Goal: Task Accomplishment & Management: Manage account settings

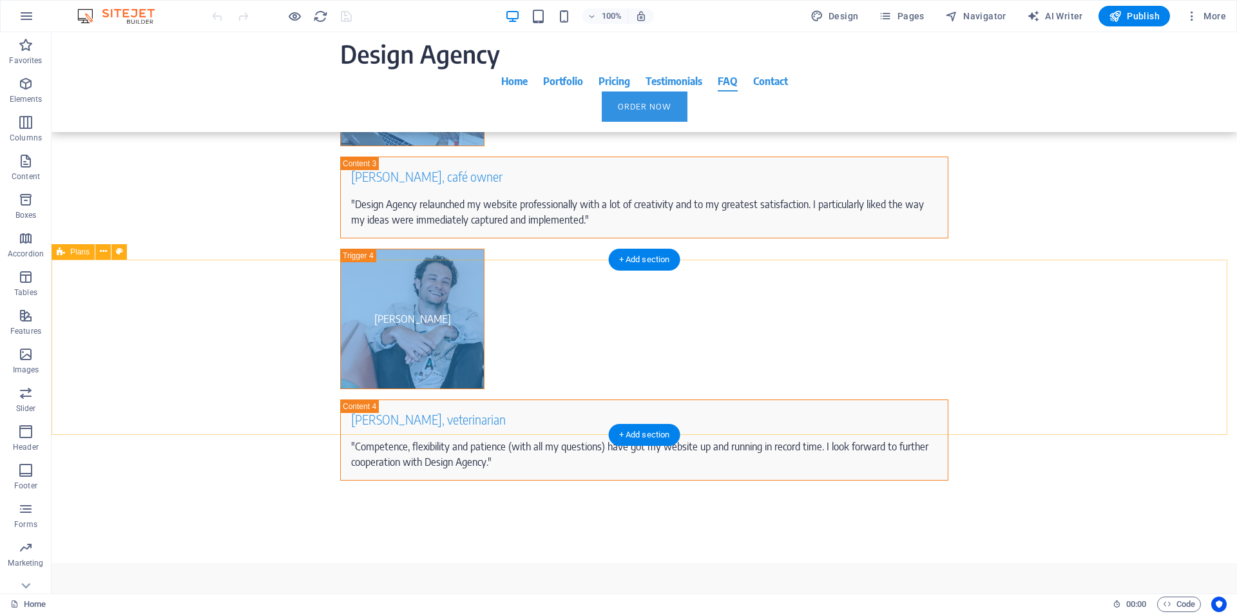
scroll to position [7320, 0]
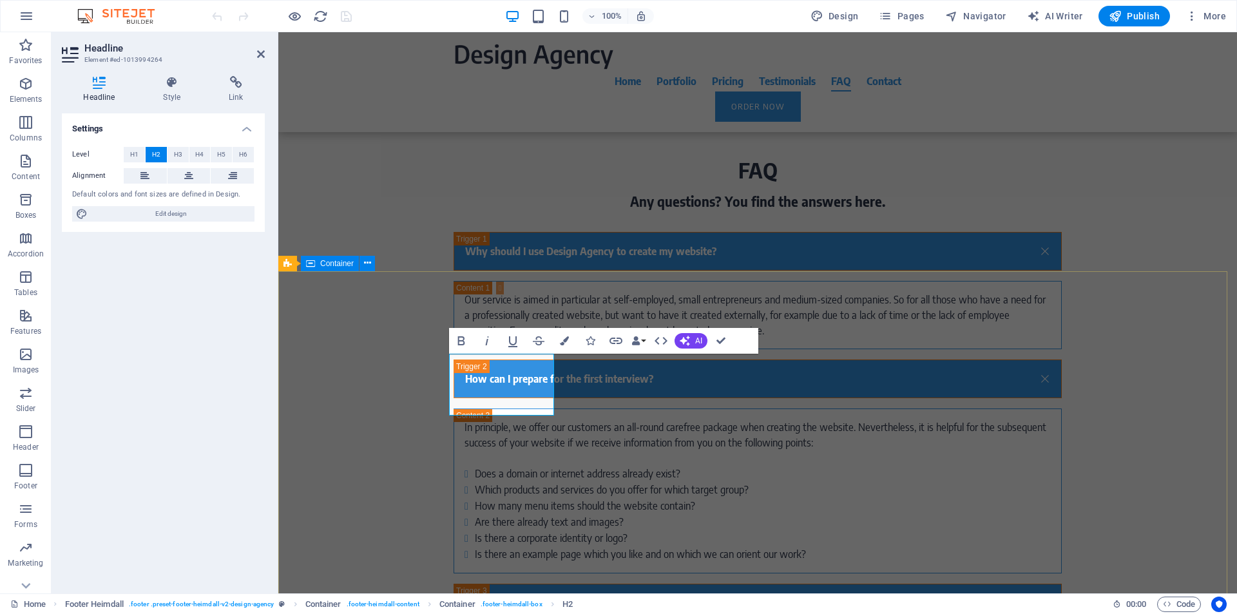
scroll to position [7229, 0]
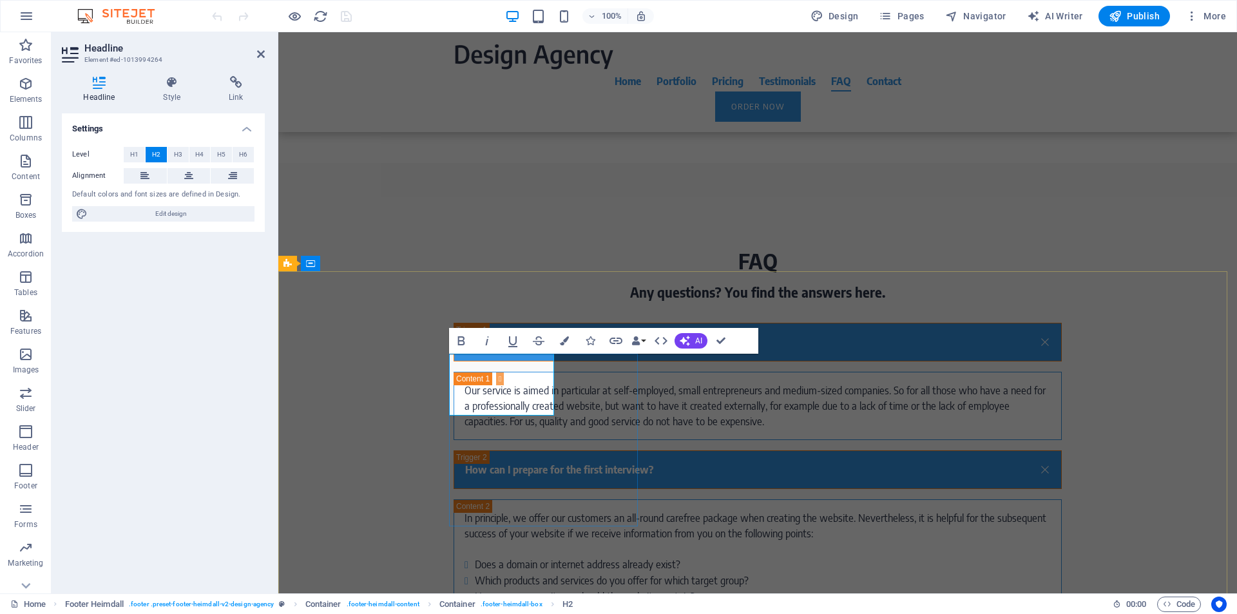
drag, startPoint x: 491, startPoint y: 369, endPoint x: 479, endPoint y: 372, distance: 12.0
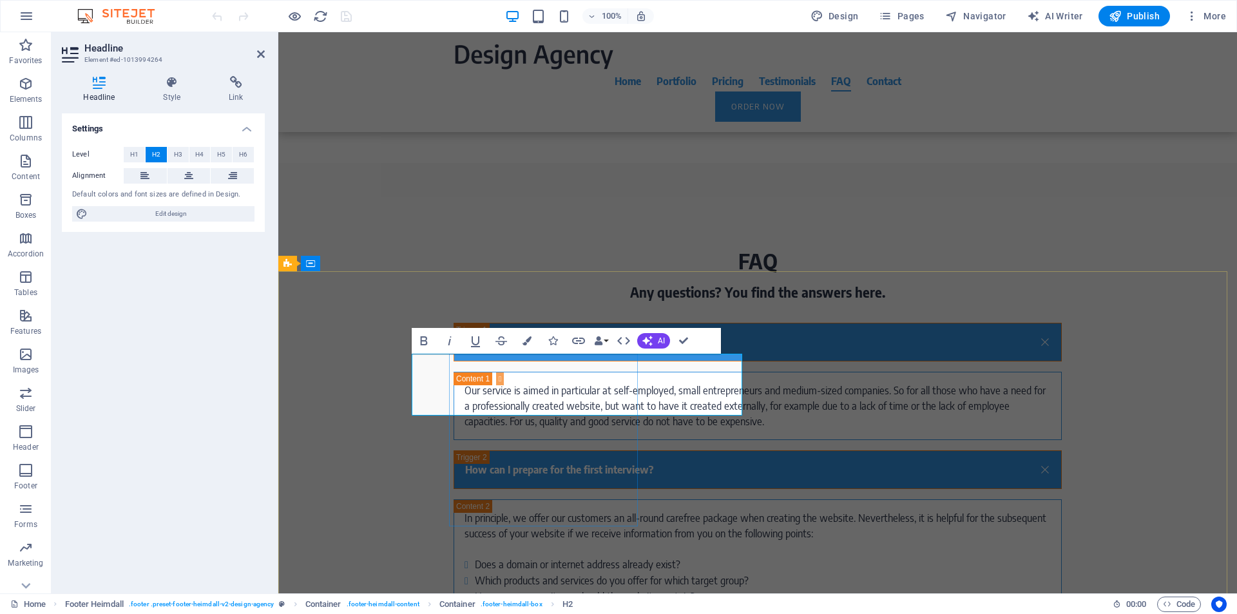
scroll to position [0, 48]
drag, startPoint x: 544, startPoint y: 370, endPoint x: 636, endPoint y: 369, distance: 91.5
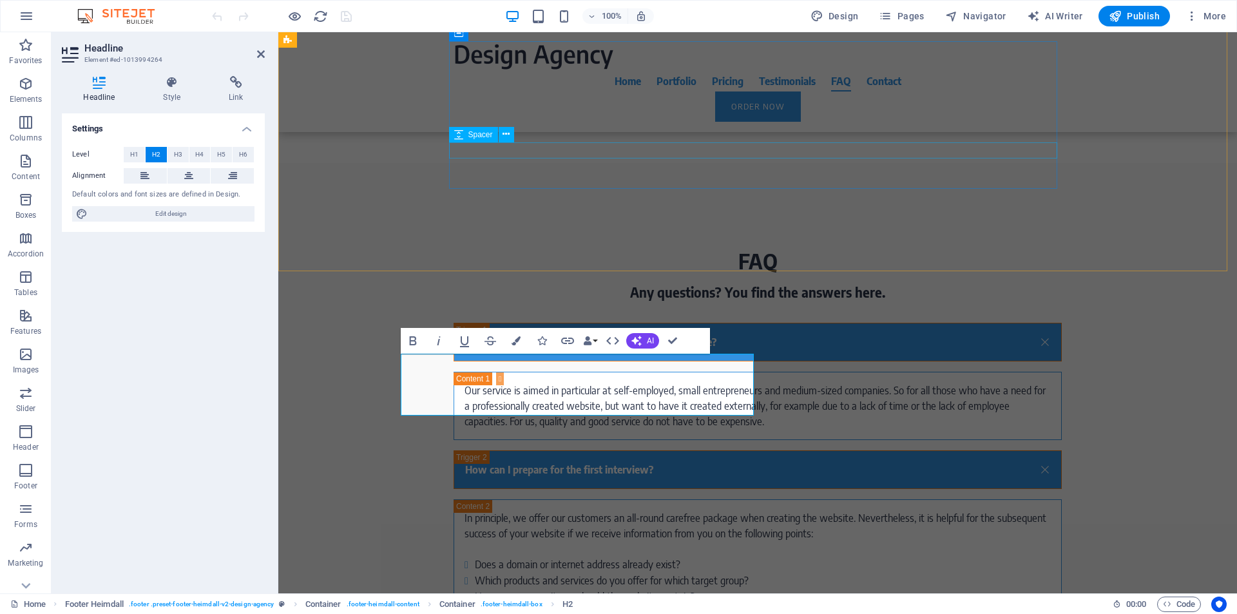
scroll to position [0, 4]
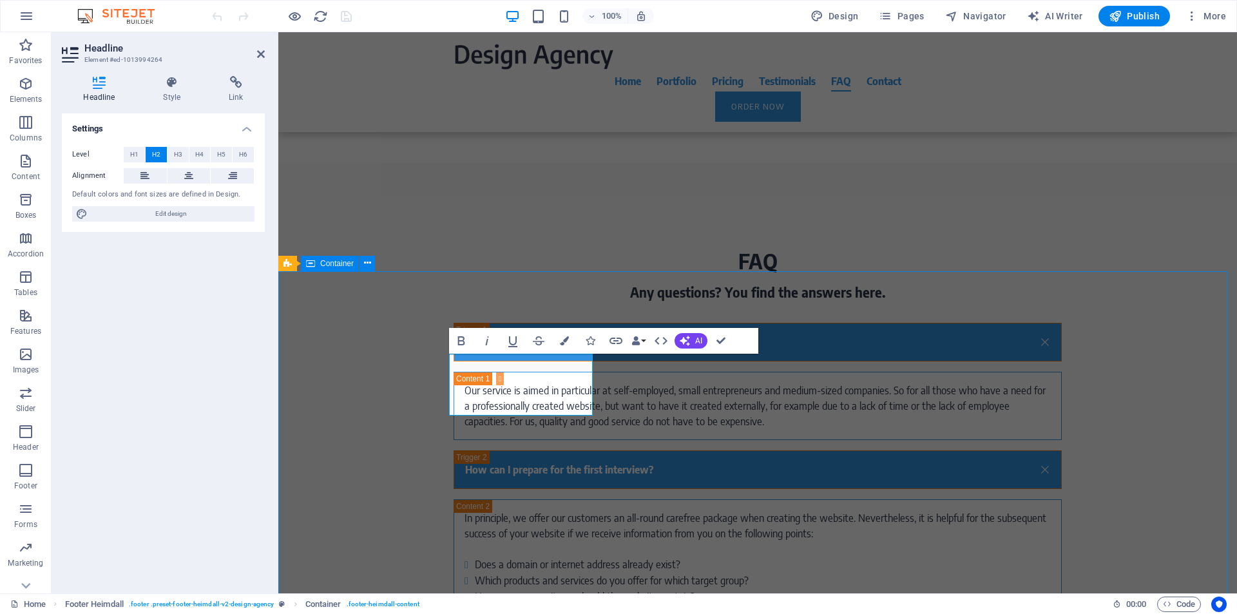
scroll to position [7305, 0]
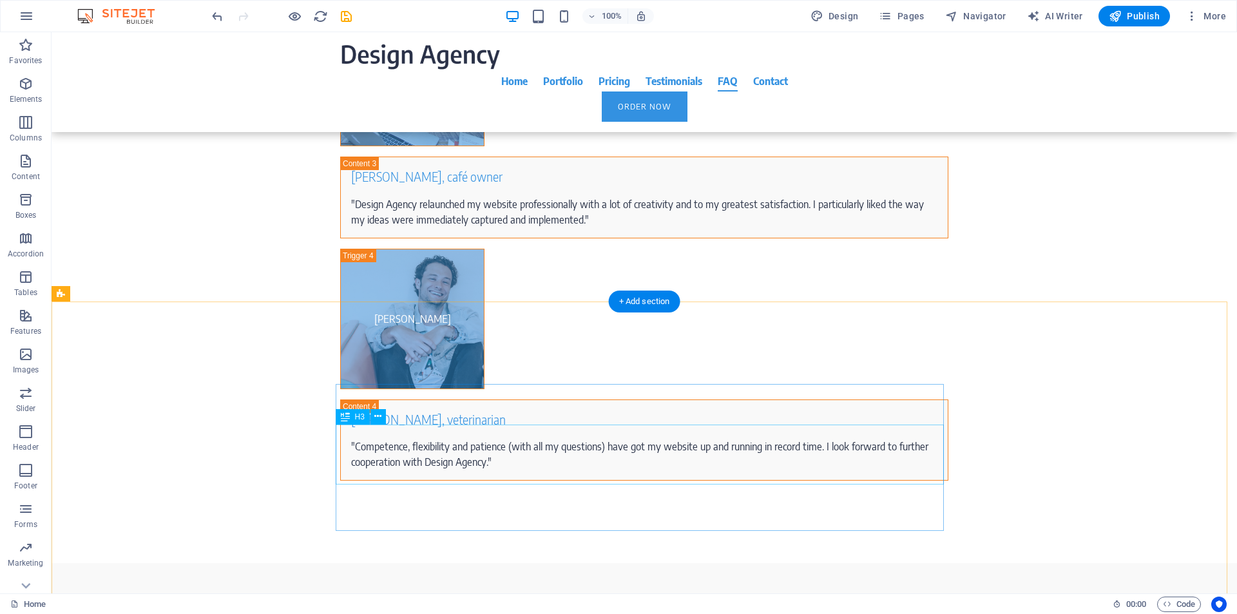
scroll to position [7320, 0]
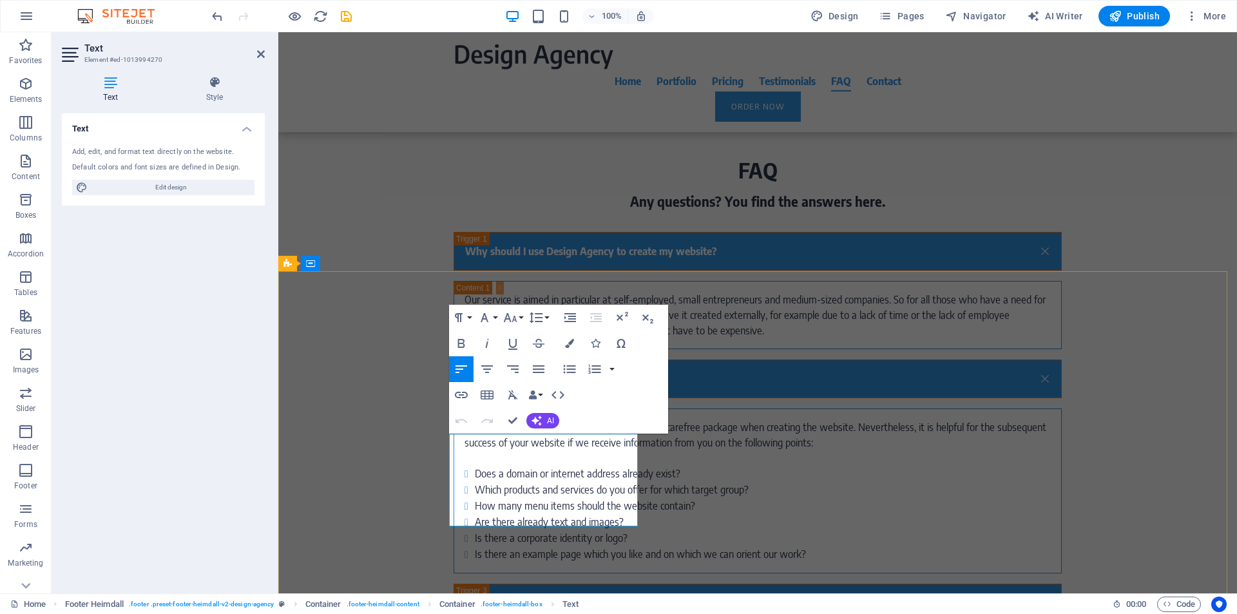
scroll to position [7229, 0]
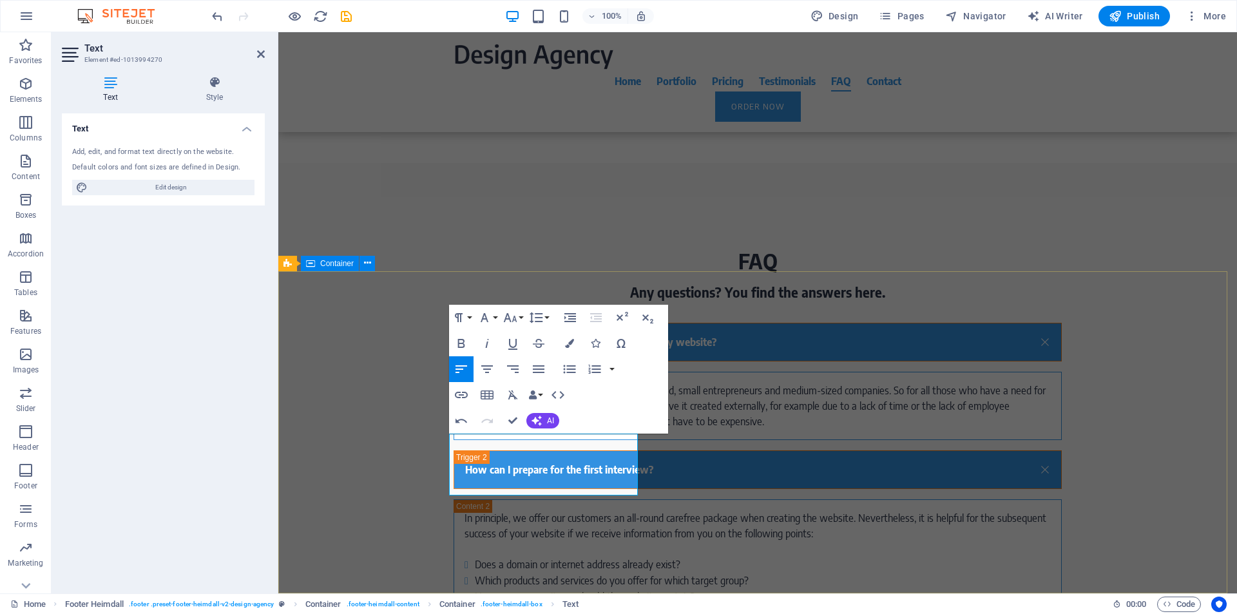
drag, startPoint x: 395, startPoint y: 450, endPoint x: 625, endPoint y: 448, distance: 229.3
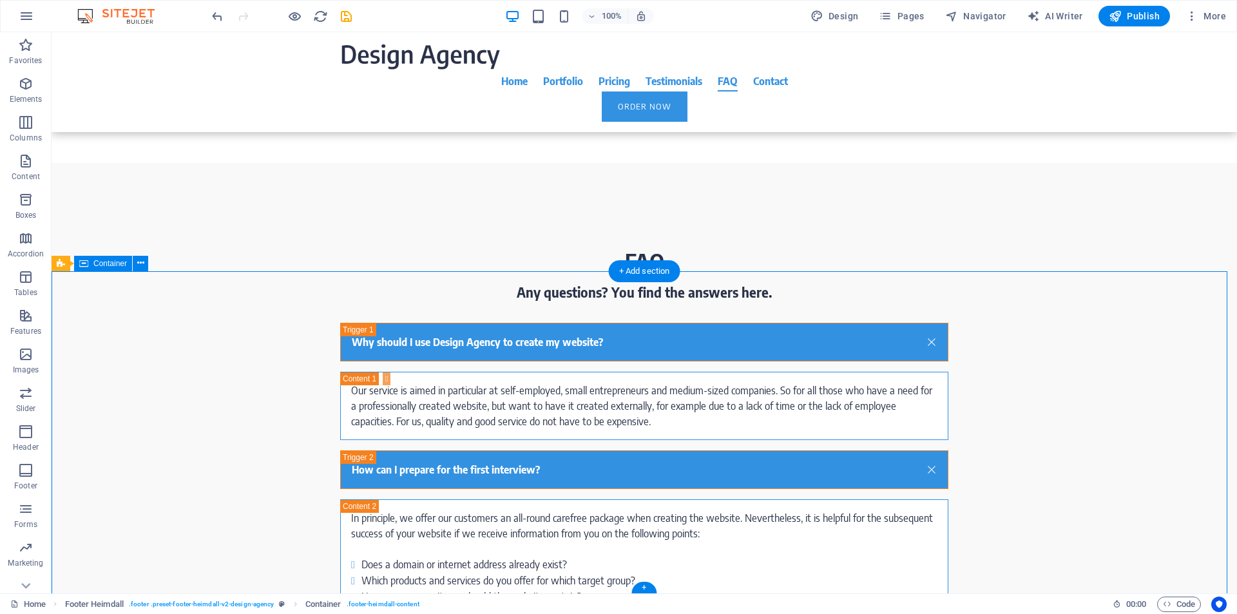
scroll to position [7305, 0]
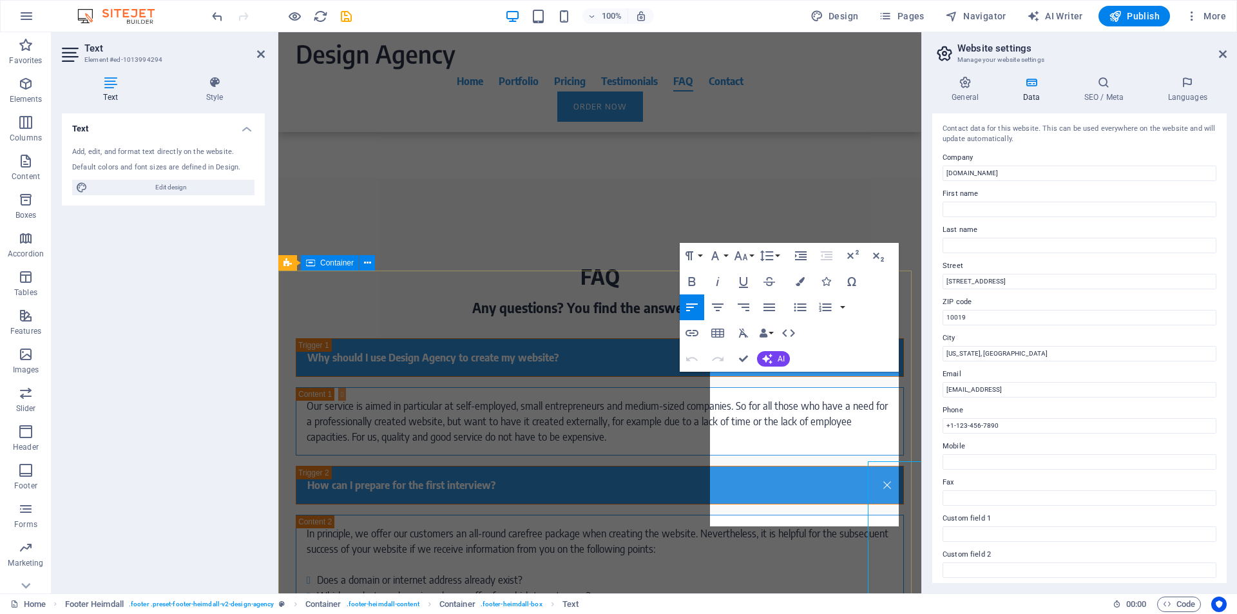
scroll to position [7140, 0]
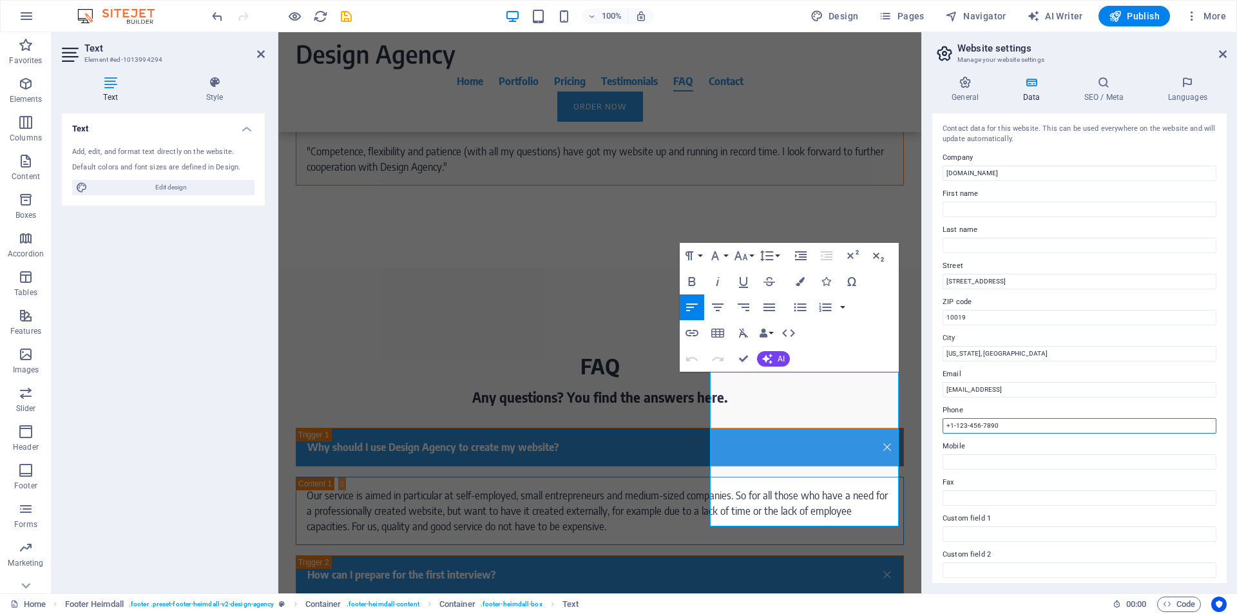
click at [990, 424] on input "+1-123-456-7890" at bounding box center [1079, 425] width 274 height 15
click at [1087, 387] on input "f71dec4ea8d3ce73f0d01412cdd6cf@cpanel.local" at bounding box center [1079, 389] width 274 height 15
click at [1097, 387] on input "f71dec4ea8d3ce73f0d01412cdd6cf@cpanel.local" at bounding box center [1079, 389] width 274 height 15
drag, startPoint x: 1098, startPoint y: 388, endPoint x: 946, endPoint y: 393, distance: 151.4
click at [946, 393] on input "f71dec4ea8d3ce73f0d01412cdd6cf@cpanel.local" at bounding box center [1079, 389] width 274 height 15
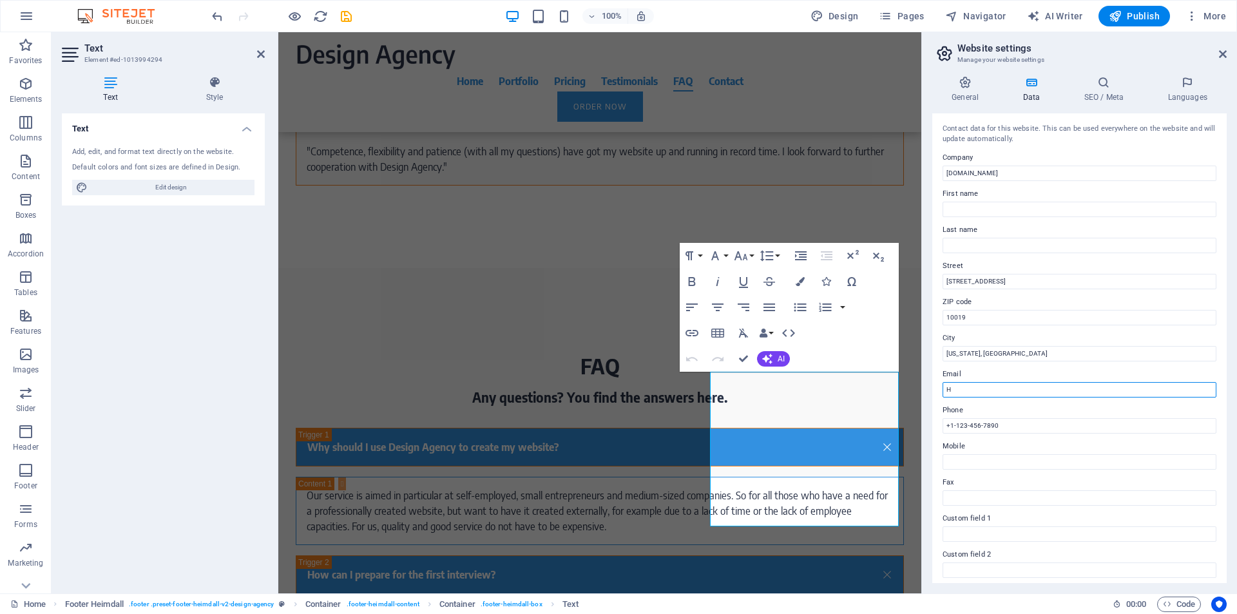
type input "[EMAIL_ADDRESS][DOMAIN_NAME]"
type input "NHAT LINH"
type input "NGUYEN"
click at [952, 428] on input "+1-123-456-7890" at bounding box center [1079, 425] width 274 height 15
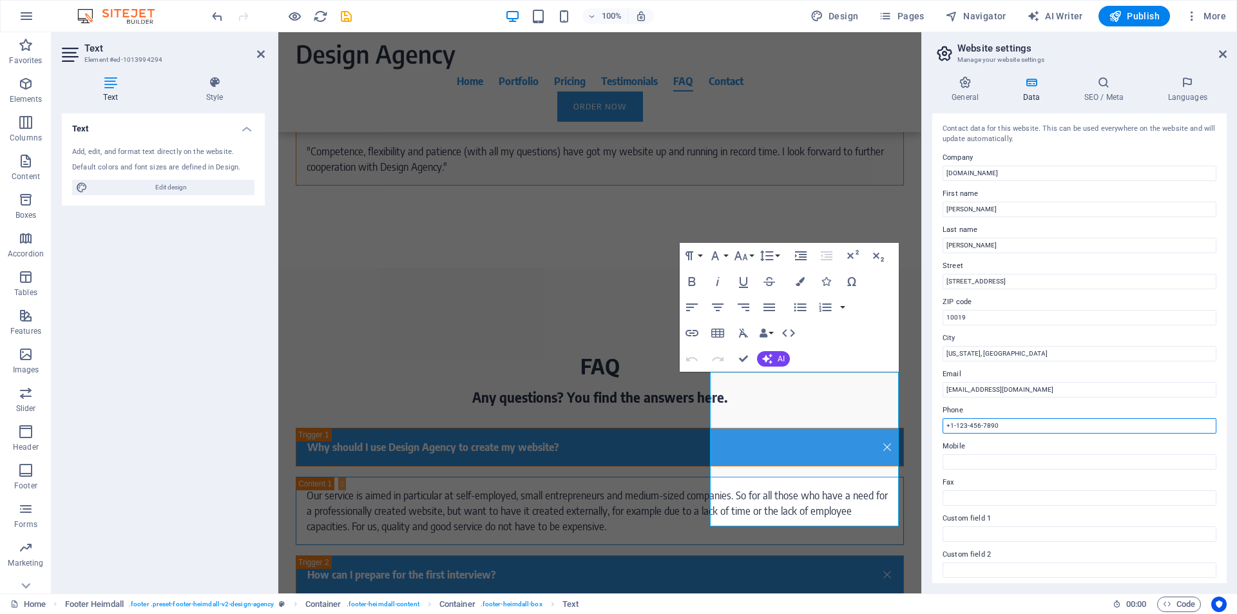
click at [952, 428] on input "+1-123-456-7890" at bounding box center [1079, 425] width 274 height 15
click at [954, 430] on input "+1-123-456-7890" at bounding box center [1079, 425] width 274 height 15
click at [954, 428] on input "+1-123-456-7890" at bounding box center [1079, 425] width 274 height 15
click at [958, 424] on input "[PHONE_NUMBER]" at bounding box center [1079, 425] width 274 height 15
type input "[PHONE_NUMBER]"
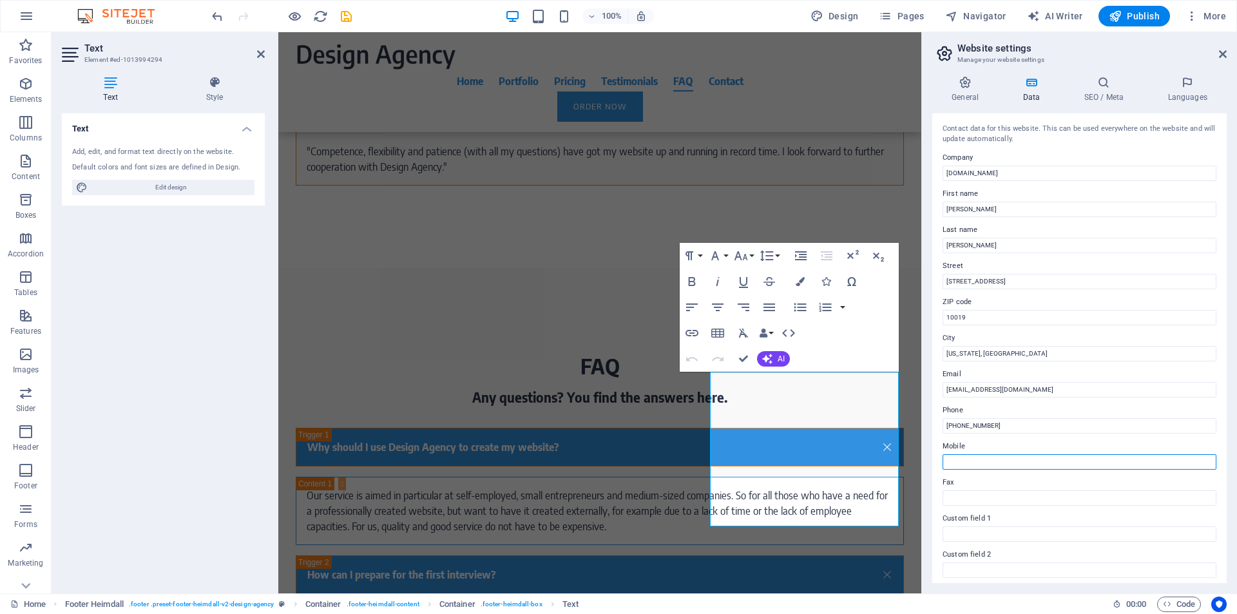
click at [964, 462] on input "Mobile" at bounding box center [1079, 461] width 274 height 15
paste input "0421890365"
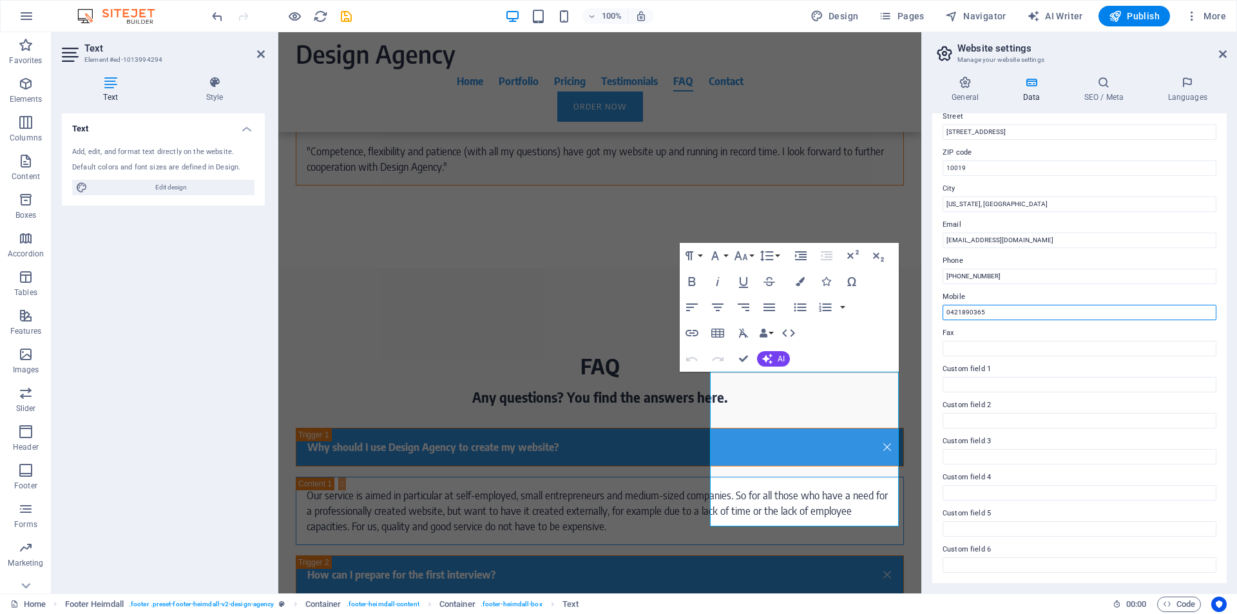
scroll to position [0, 0]
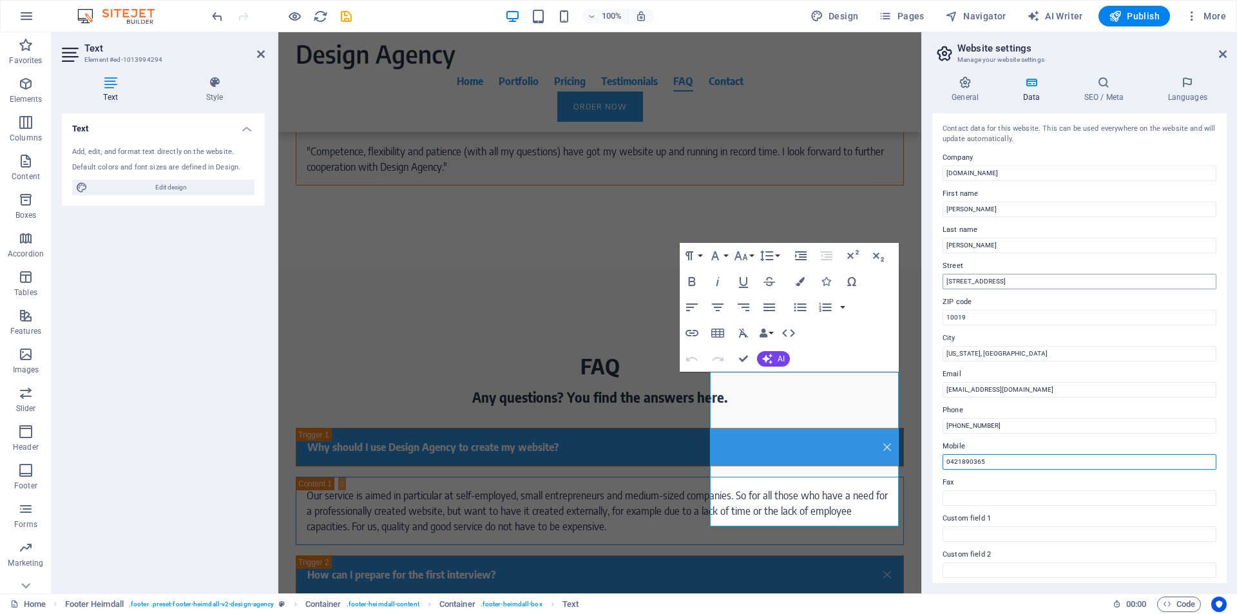
type input "0421890365"
click at [988, 283] on input "2 Columbus Circle" at bounding box center [1079, 281] width 274 height 15
click at [1002, 281] on input "2 Columbus Circle" at bounding box center [1079, 281] width 274 height 15
click at [1003, 280] on input "2 Columbus Circle" at bounding box center [1079, 281] width 274 height 15
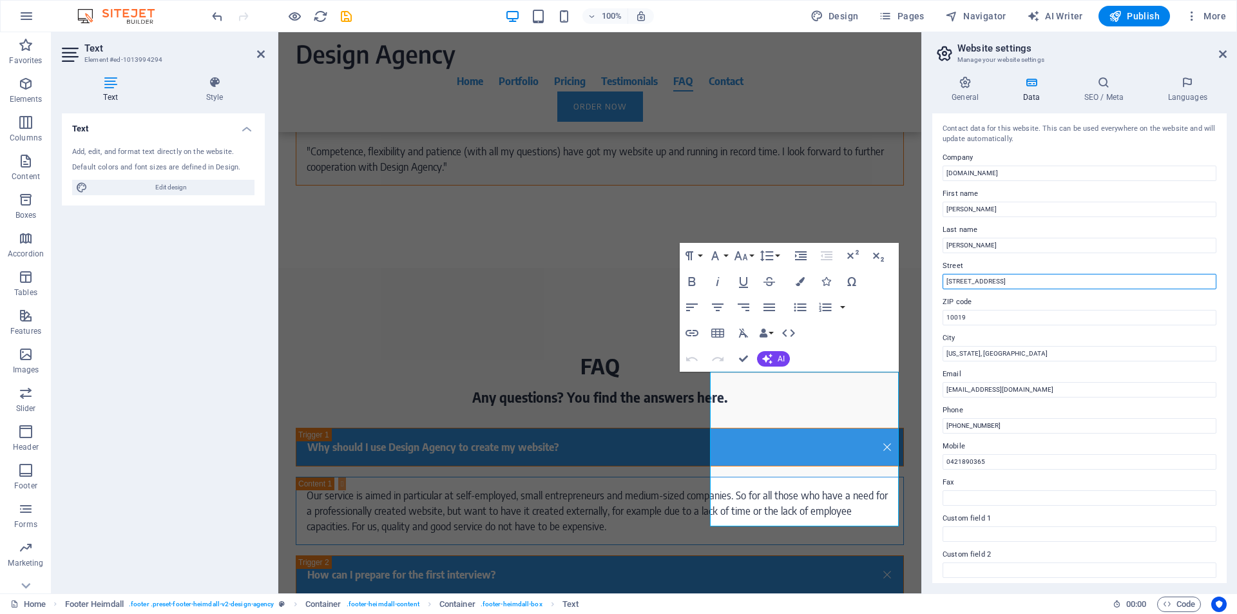
click at [1022, 280] on input "2 Columbus Circle" at bounding box center [1079, 281] width 274 height 15
click at [927, 276] on div "General Data SEO / Meta Languages Website name millionairerewardsclub.com Logo …" at bounding box center [1079, 330] width 315 height 528
type input "14 IBERIA CRESENT"
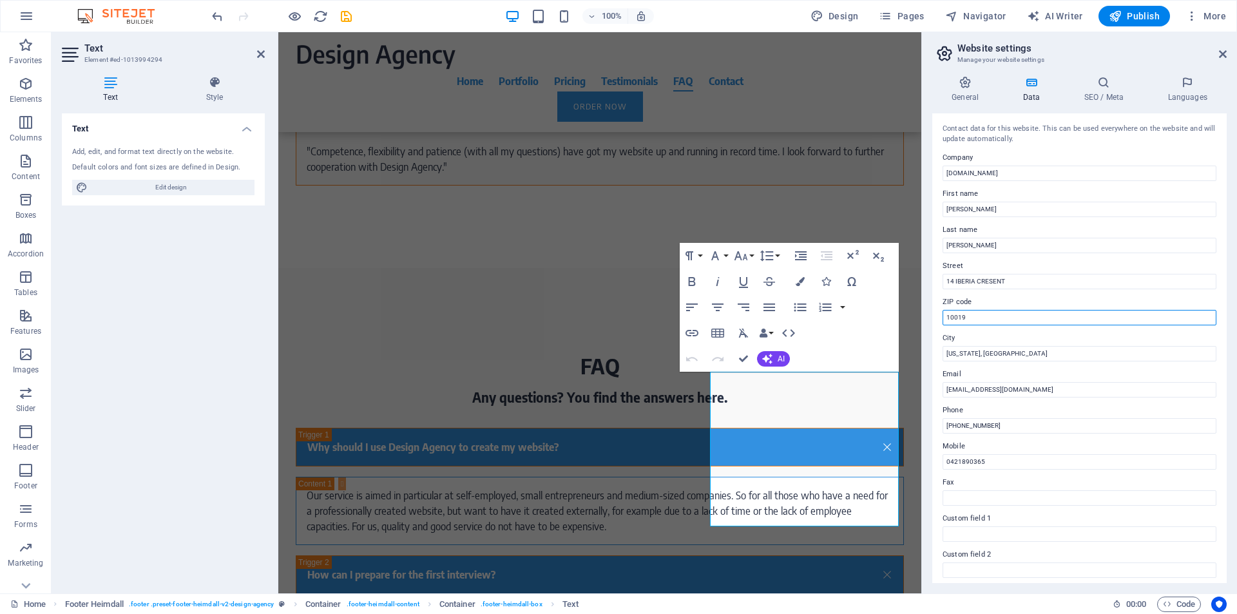
click at [971, 319] on input "10019" at bounding box center [1079, 317] width 274 height 15
type input "4076"
click at [974, 353] on input "New York, NY" at bounding box center [1079, 353] width 274 height 15
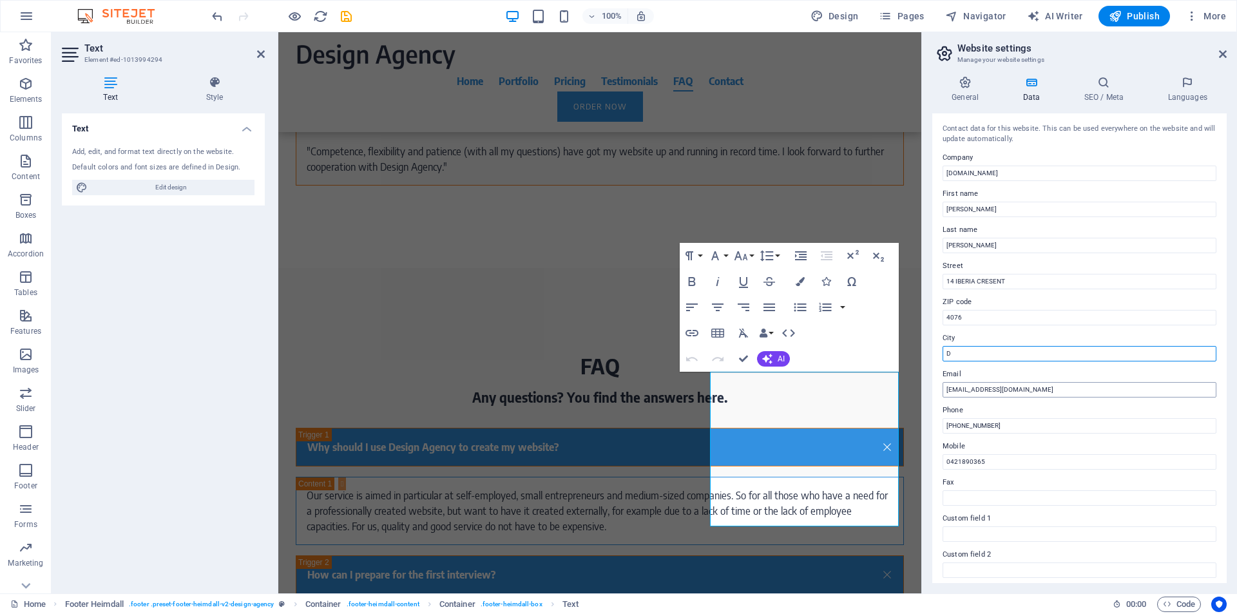
drag, startPoint x: 1002, startPoint y: 352, endPoint x: 1047, endPoint y: 385, distance: 55.3
click at [1047, 385] on div "Contact data for this website. This can be used everywhere on the website and w…" at bounding box center [1079, 348] width 294 height 470
type input "D"
click at [928, 496] on div "General Data SEO / Meta Languages Website name millionairerewardsclub.com Logo …" at bounding box center [1079, 330] width 315 height 528
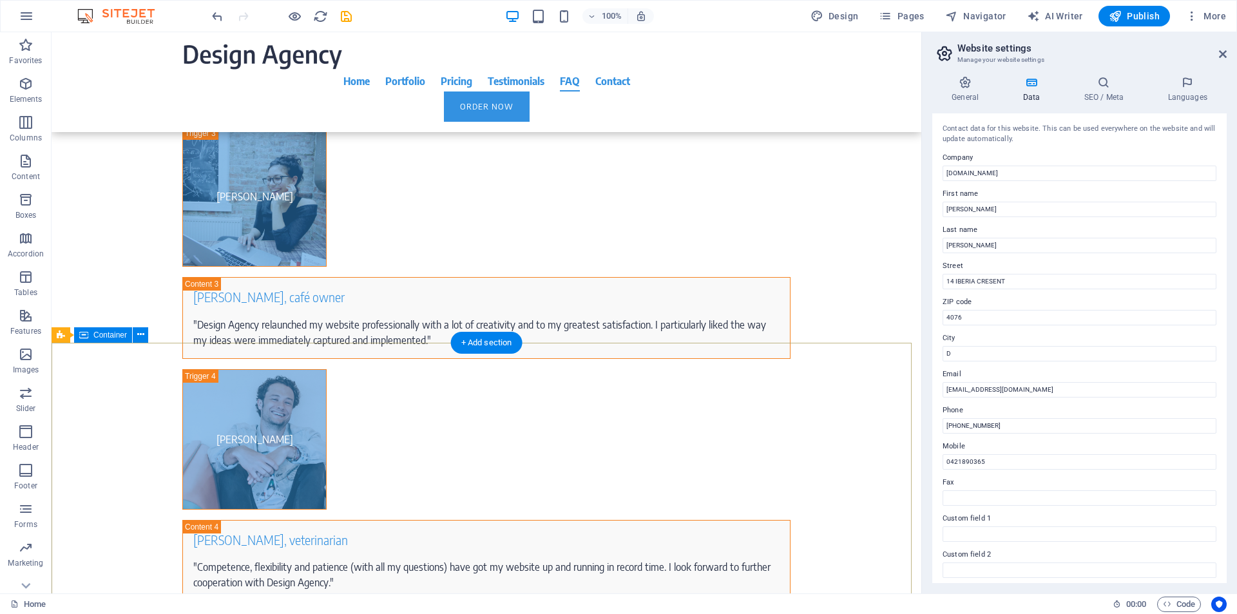
scroll to position [7200, 0]
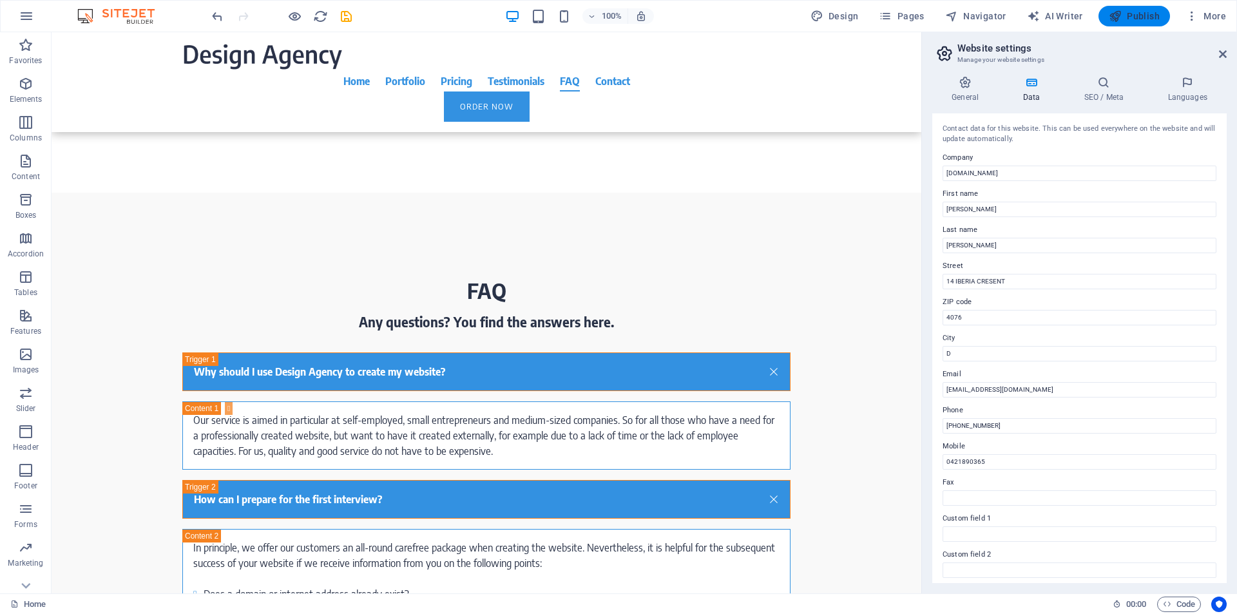
click at [1130, 17] on span "Publish" at bounding box center [1134, 16] width 51 height 13
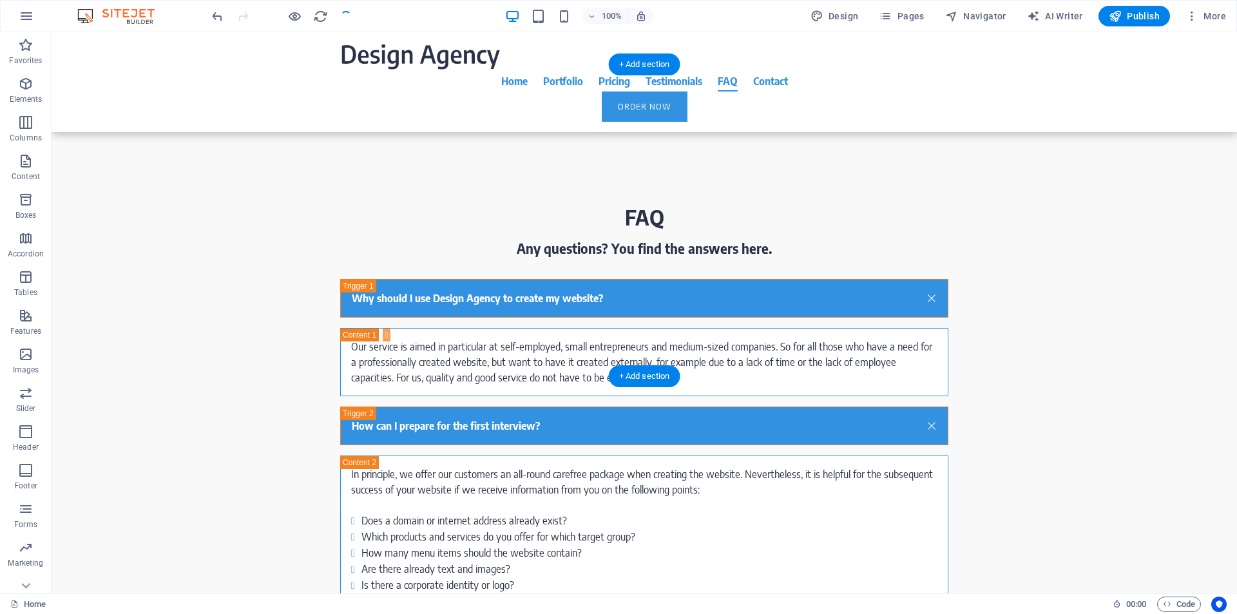
scroll to position [7305, 0]
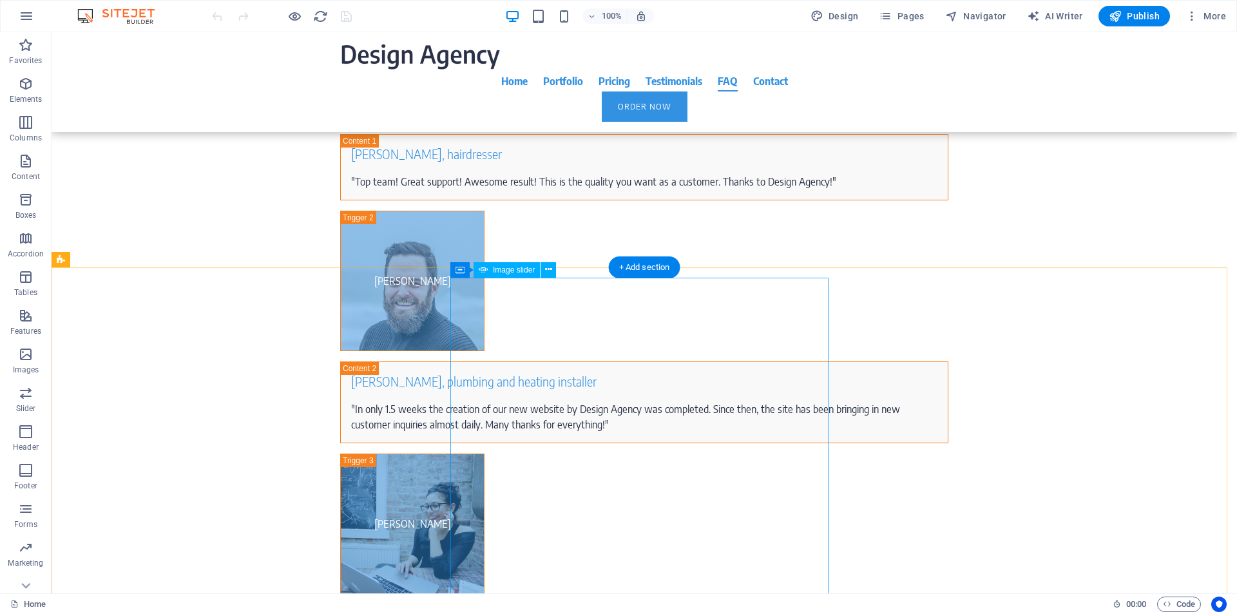
scroll to position [7305, 0]
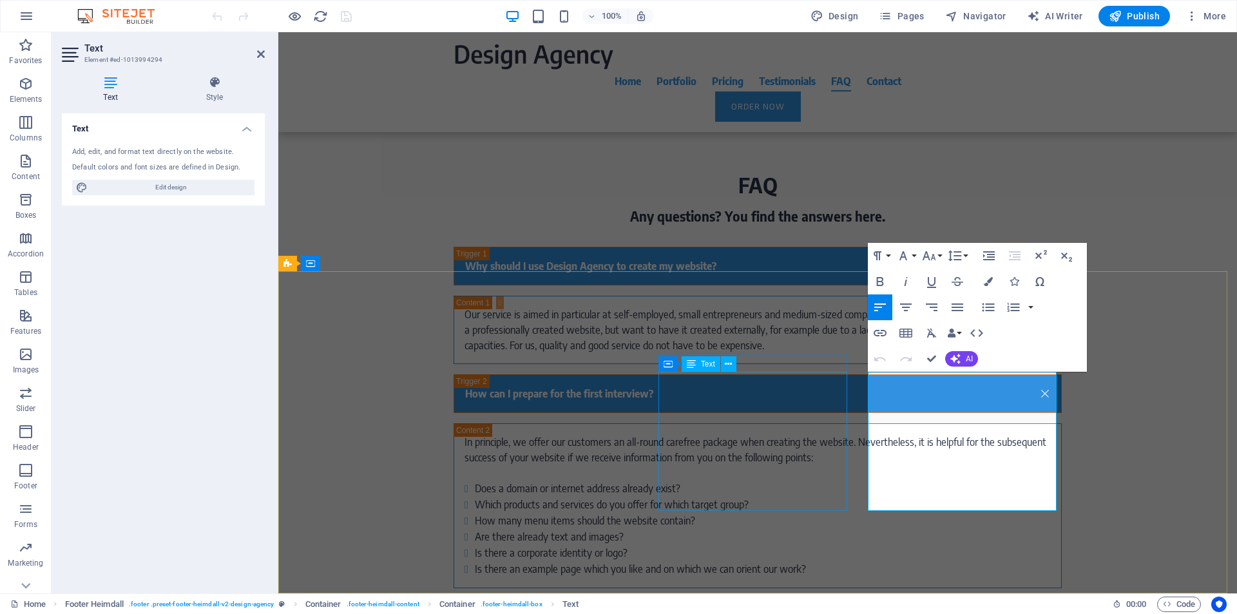
scroll to position [7229, 0]
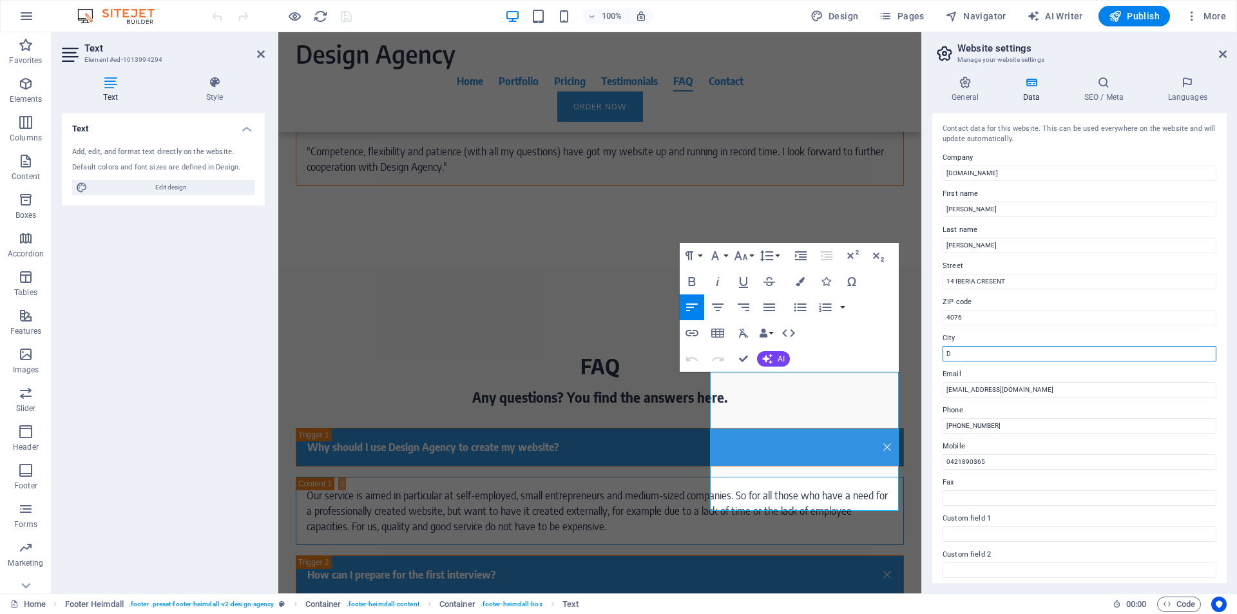
click at [966, 356] on input "D" at bounding box center [1079, 353] width 274 height 15
type input "DARRA"
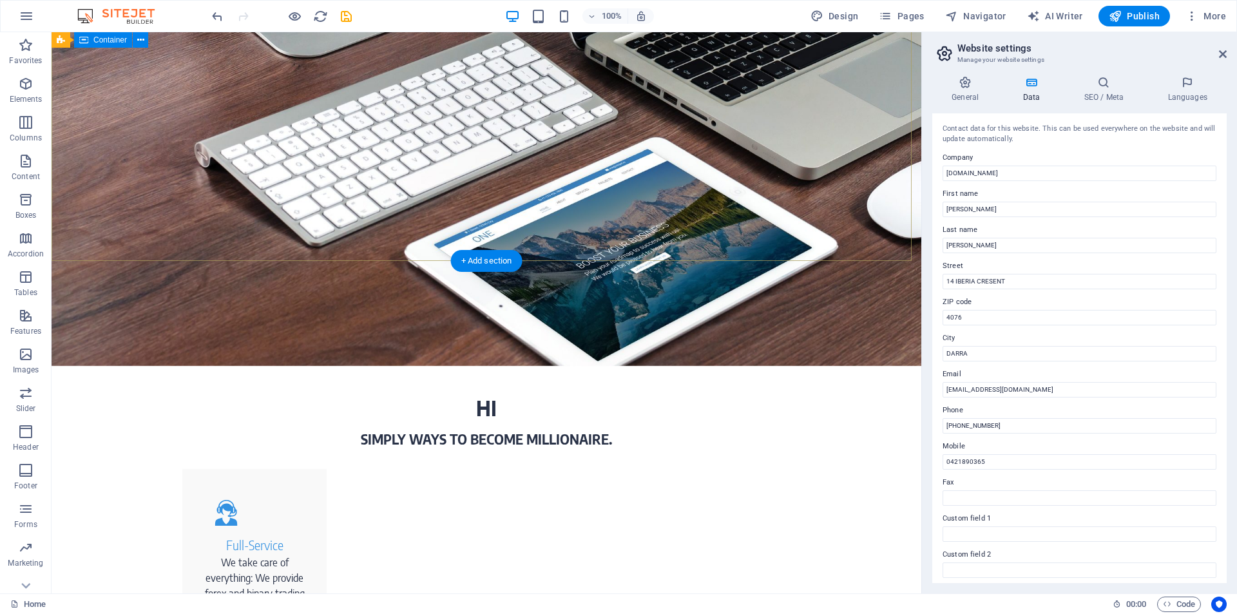
scroll to position [0, 0]
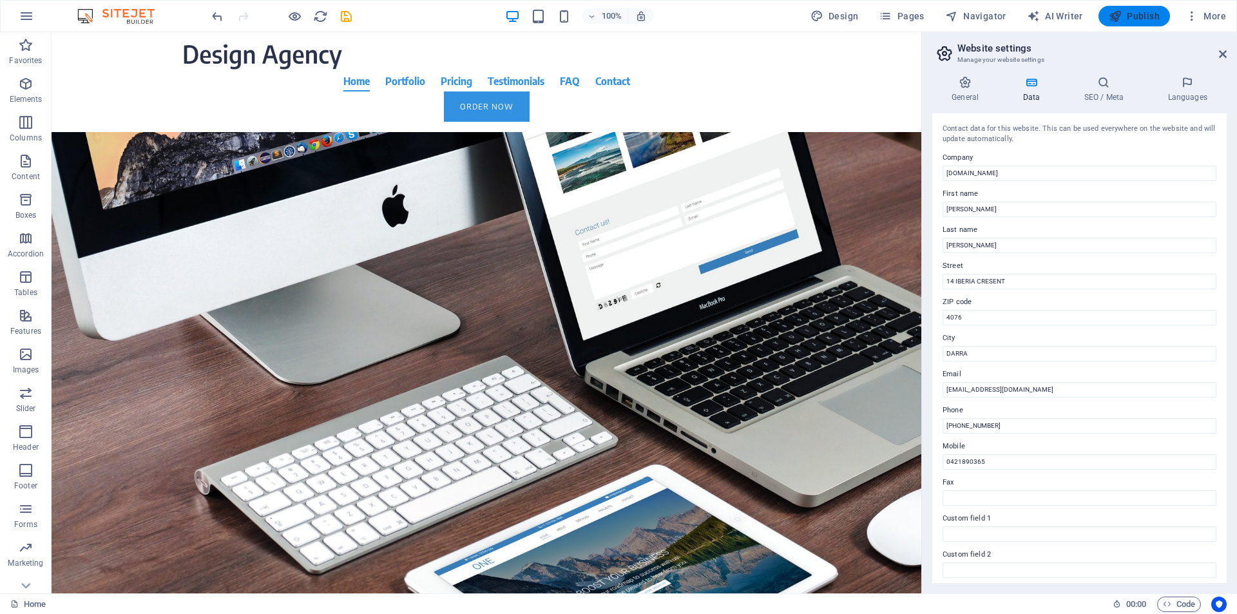
click at [1138, 16] on span "Publish" at bounding box center [1134, 16] width 51 height 13
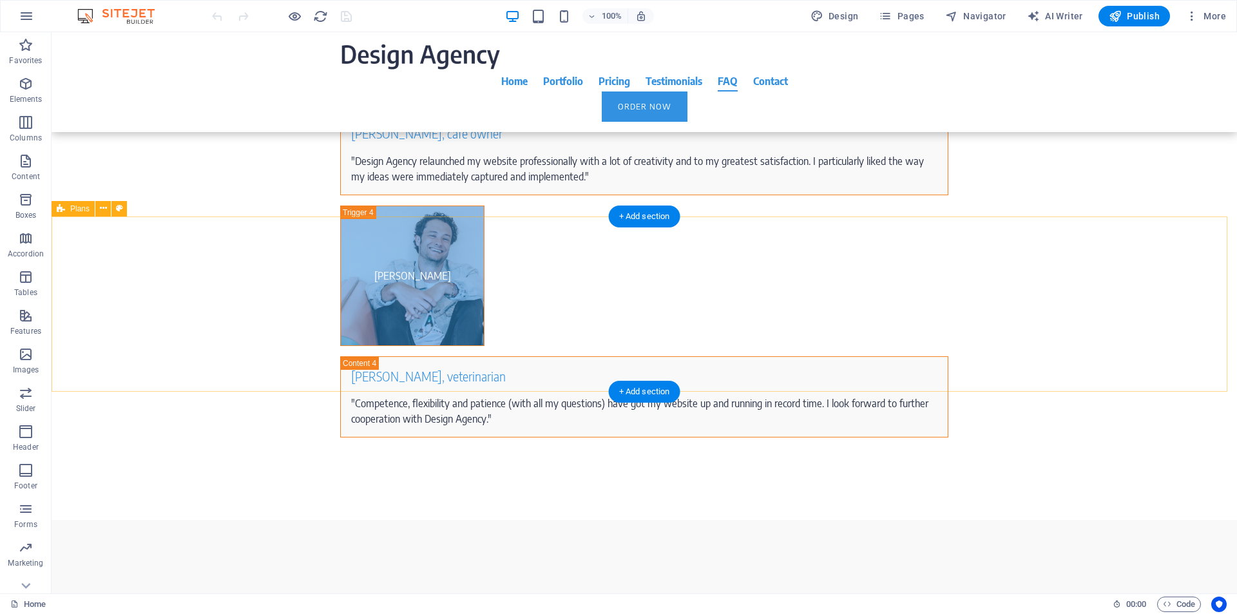
scroll to position [7305, 0]
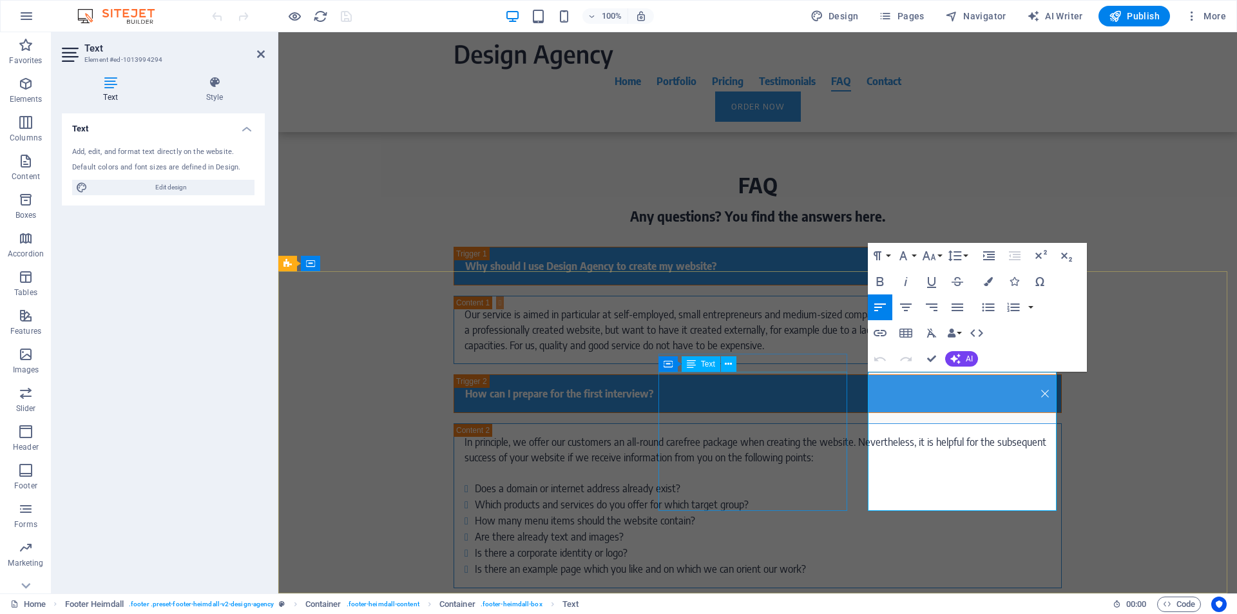
scroll to position [7229, 0]
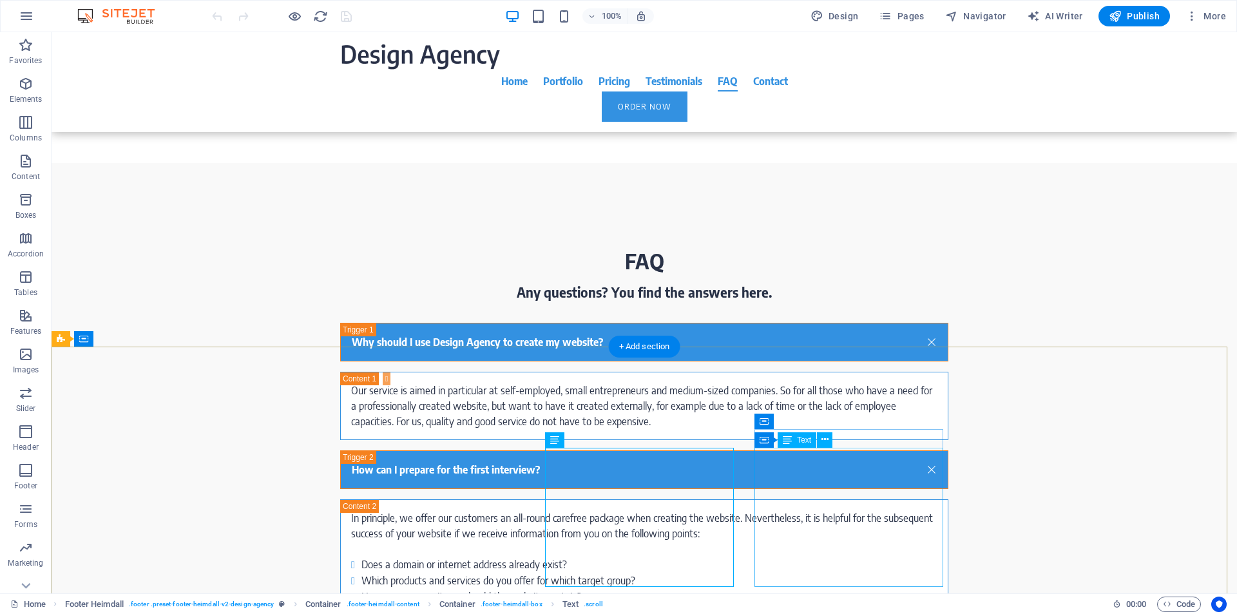
click at [822, 440] on icon at bounding box center [824, 440] width 7 height 14
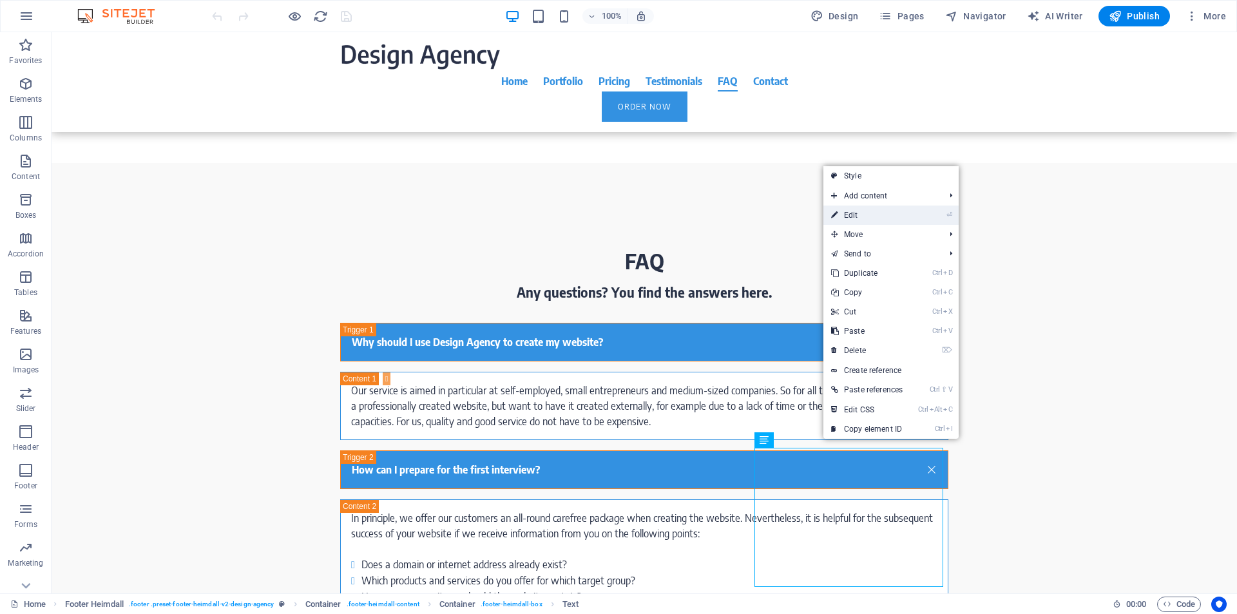
click at [862, 218] on link "⏎ Edit" at bounding box center [866, 214] width 87 height 19
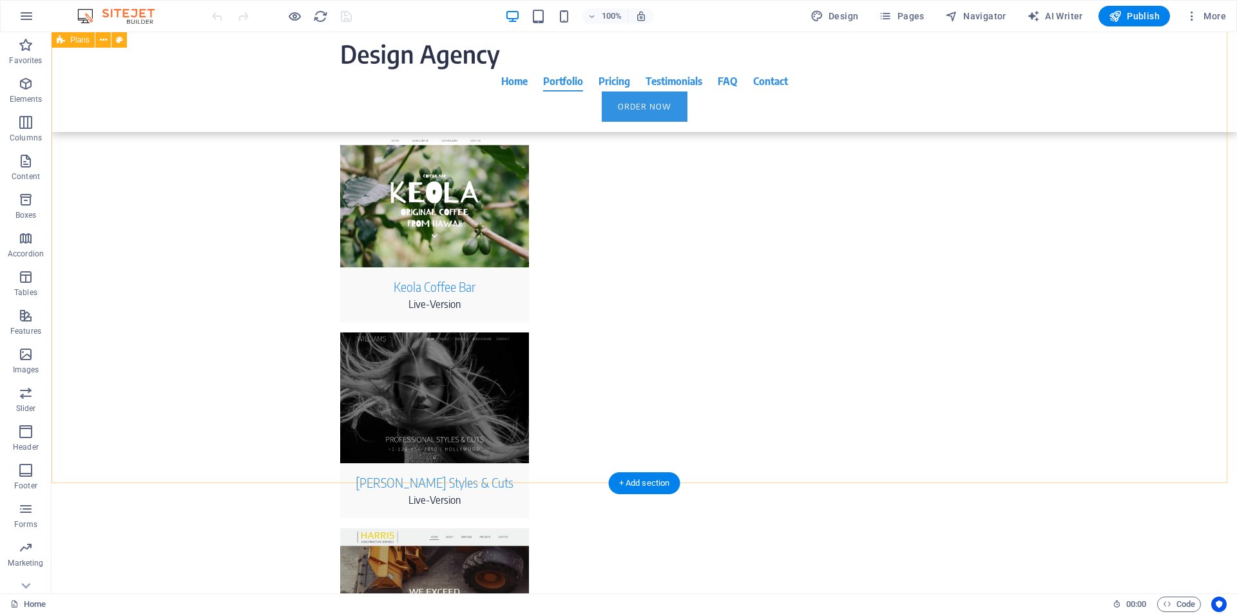
scroll to position [2888, 0]
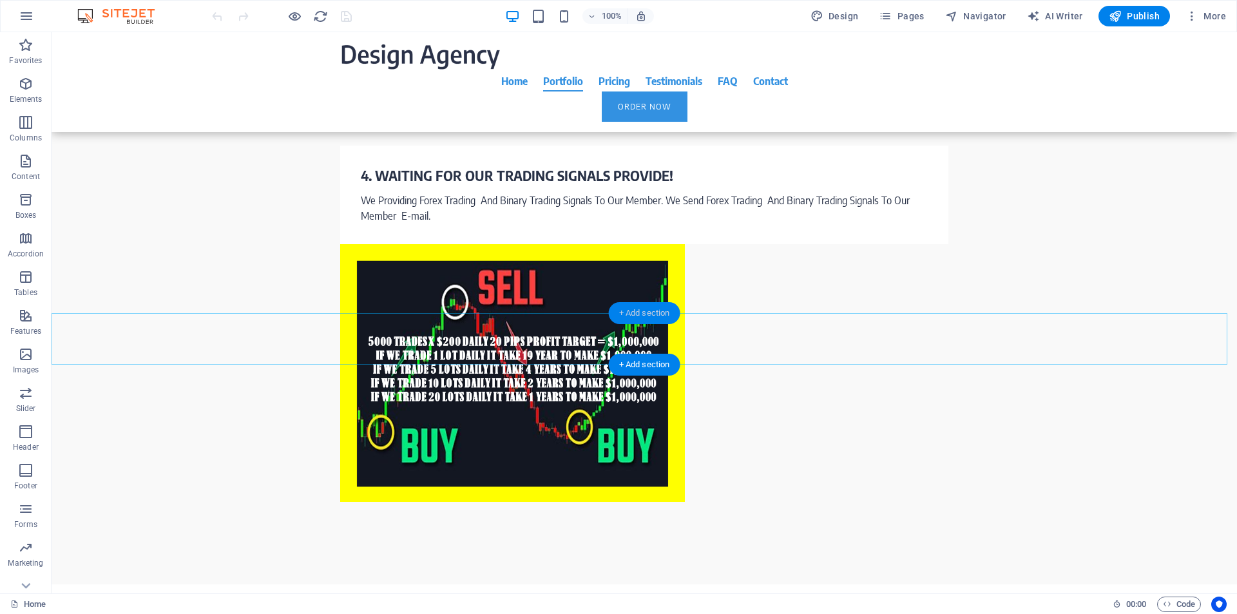
click at [633, 314] on div "+ Add section" at bounding box center [644, 313] width 71 height 22
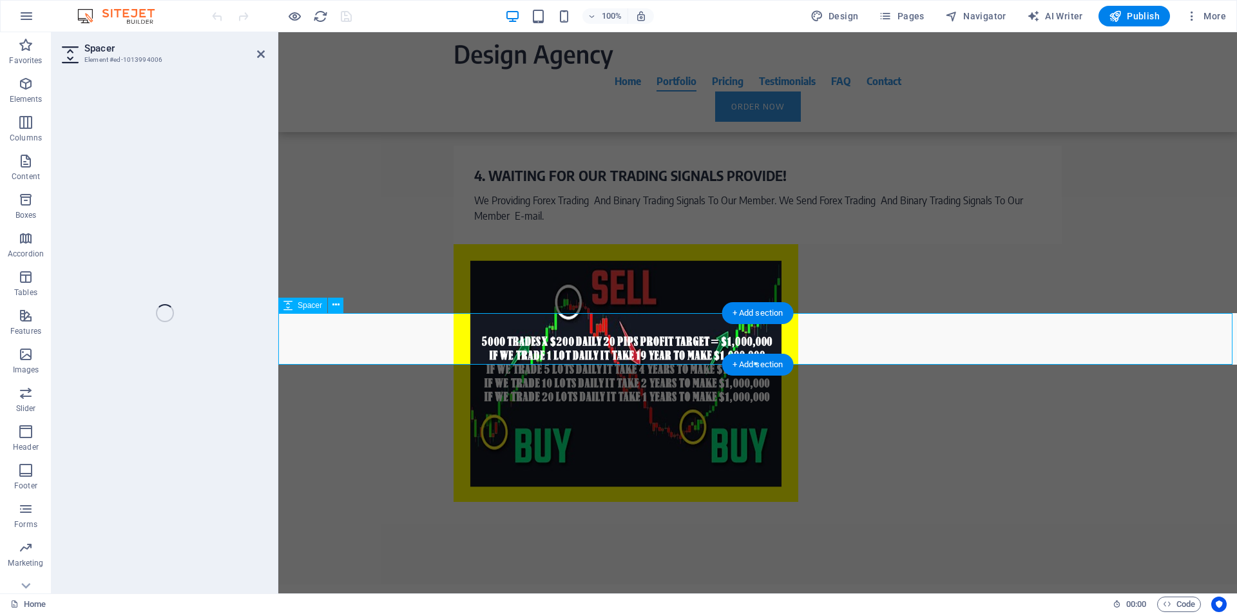
select select "rem"
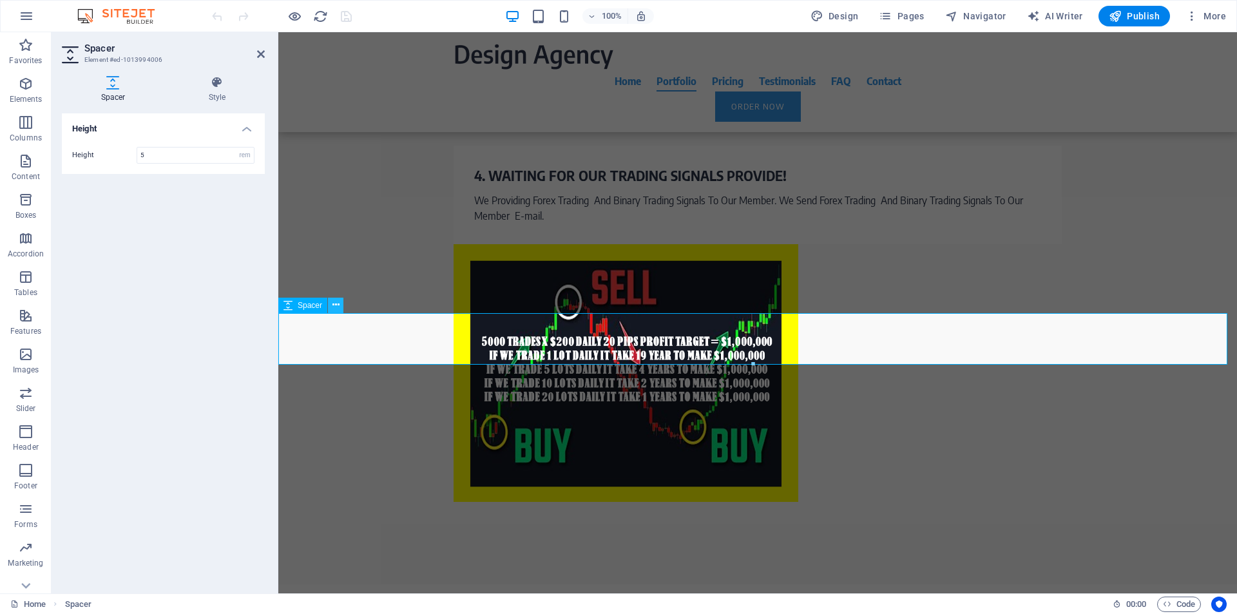
click at [338, 307] on icon at bounding box center [335, 305] width 7 height 14
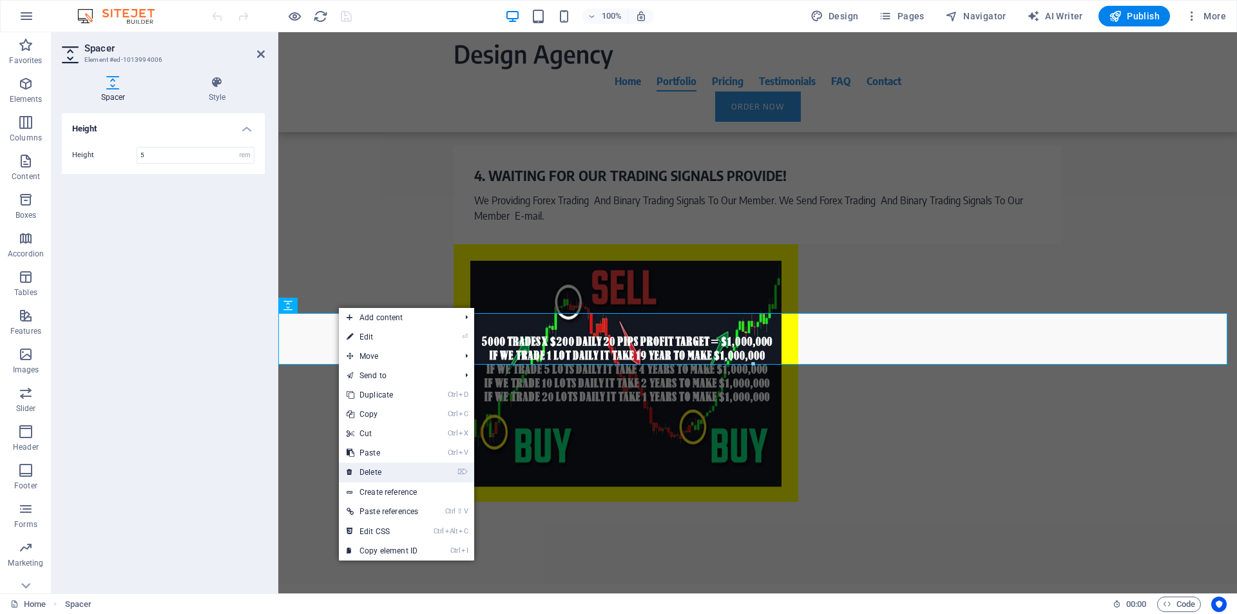
click at [374, 471] on link "⌦ Delete" at bounding box center [382, 471] width 87 height 19
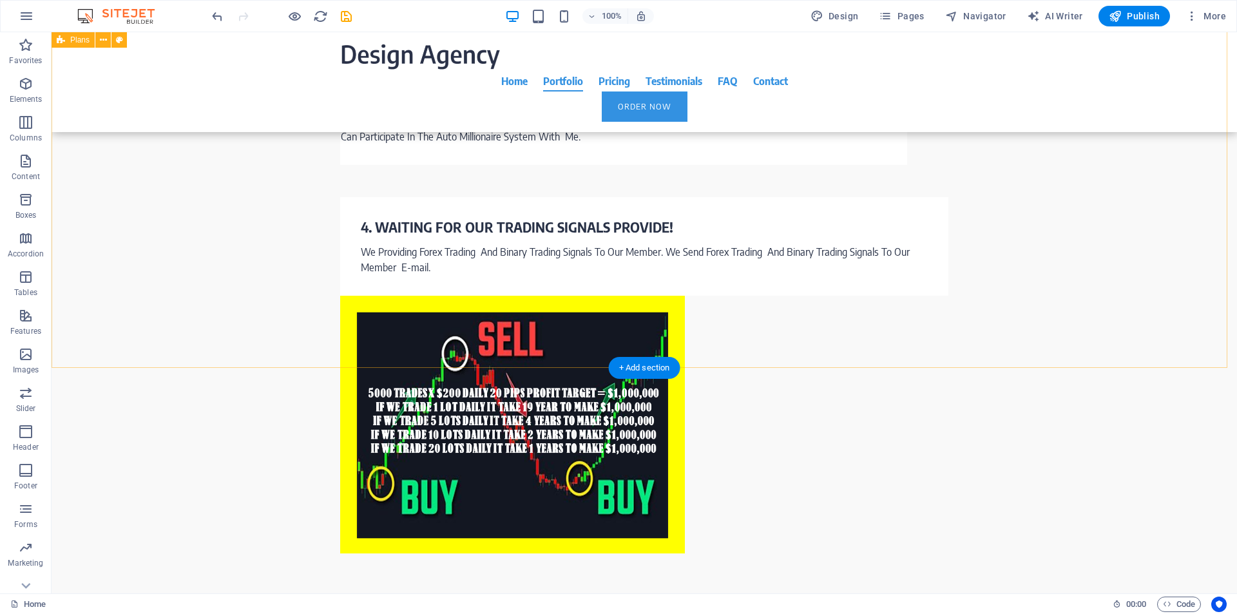
scroll to position [2345, 0]
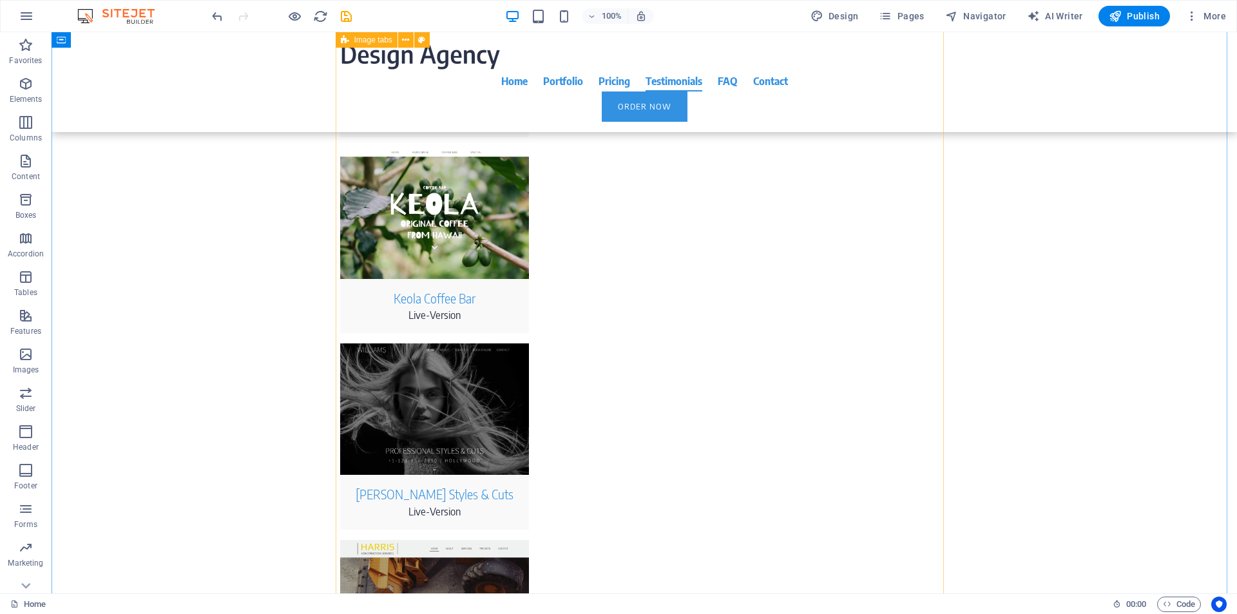
scroll to position [3327, 0]
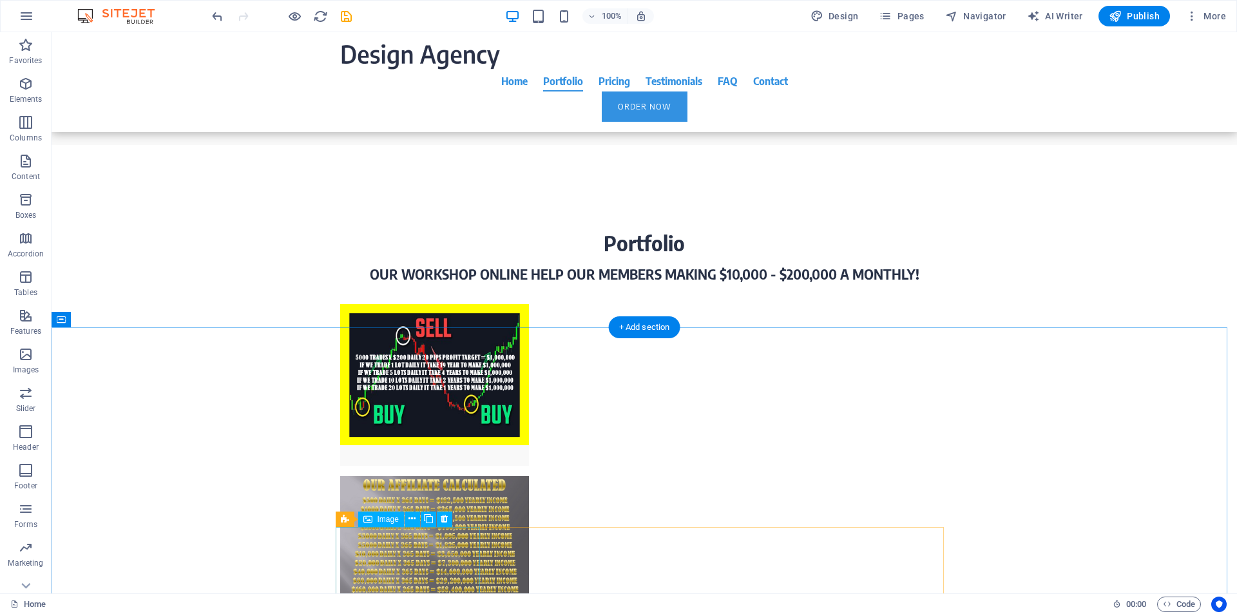
select select "px"
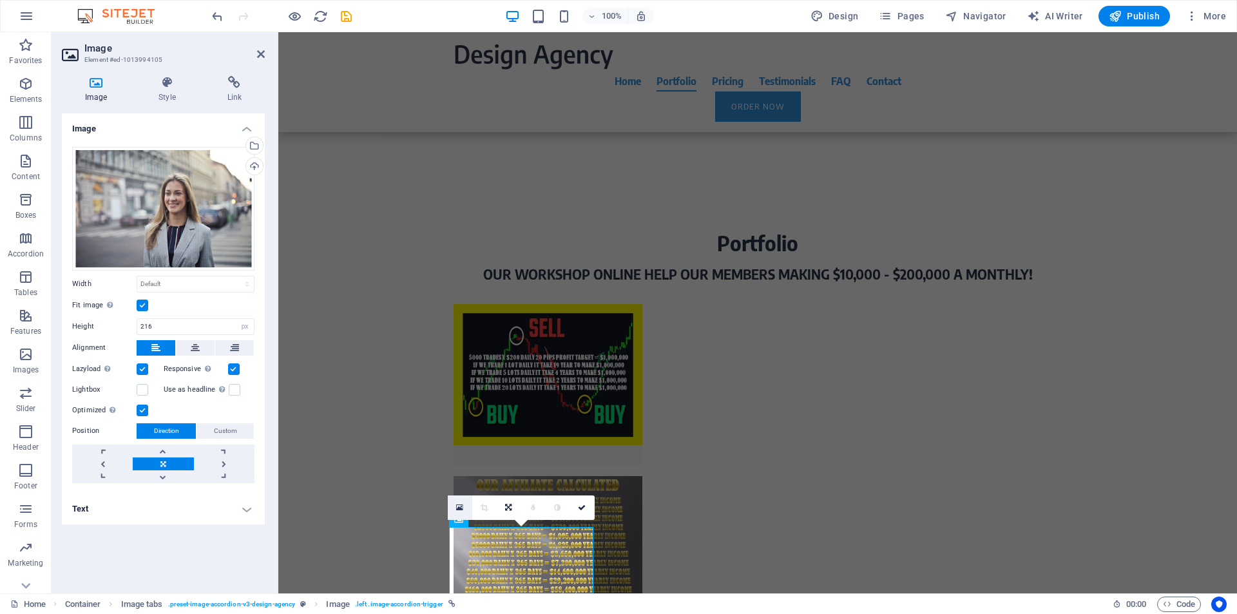
click at [460, 509] on icon at bounding box center [459, 507] width 7 height 9
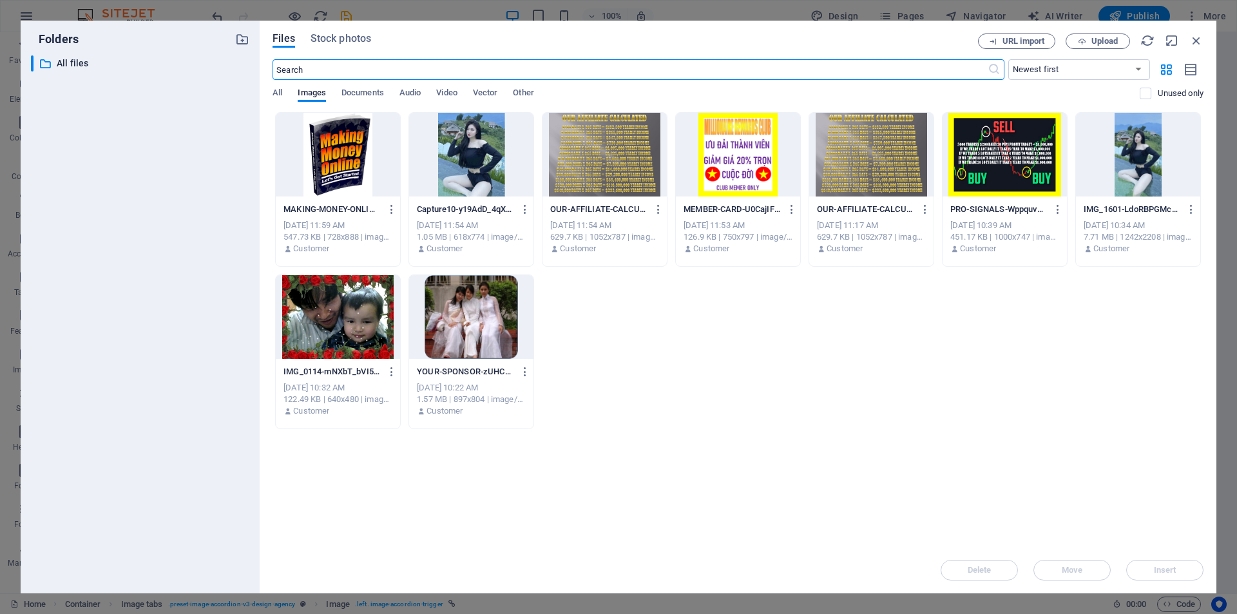
scroll to position [3342, 0]
click at [469, 162] on div at bounding box center [471, 155] width 124 height 84
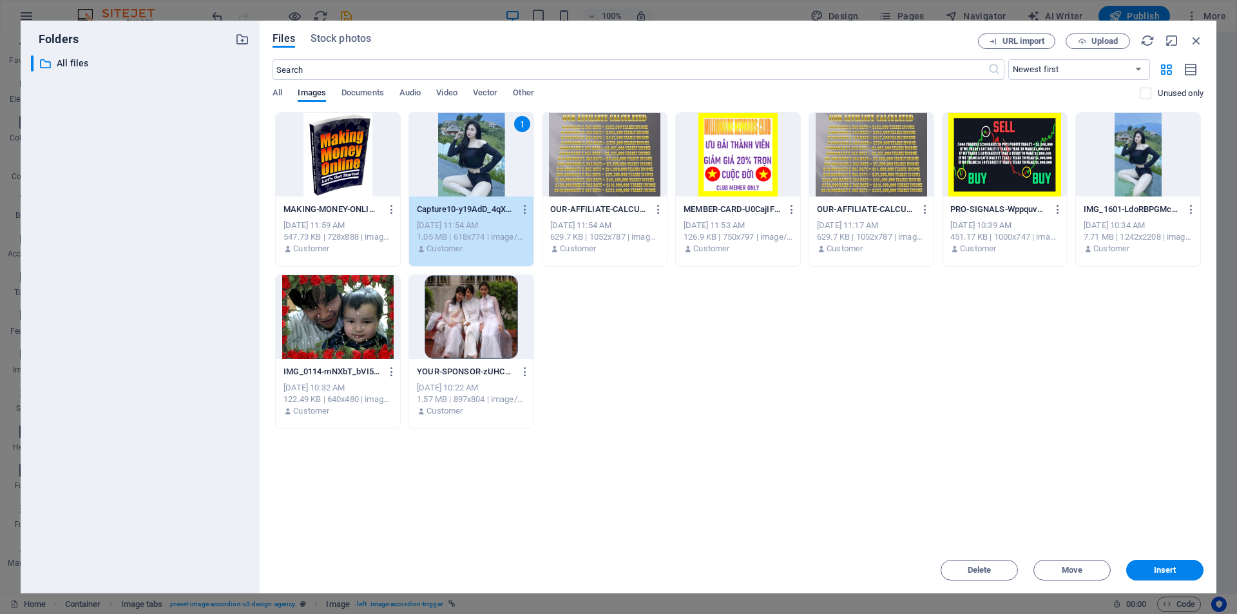
click at [469, 162] on div "1" at bounding box center [471, 155] width 124 height 84
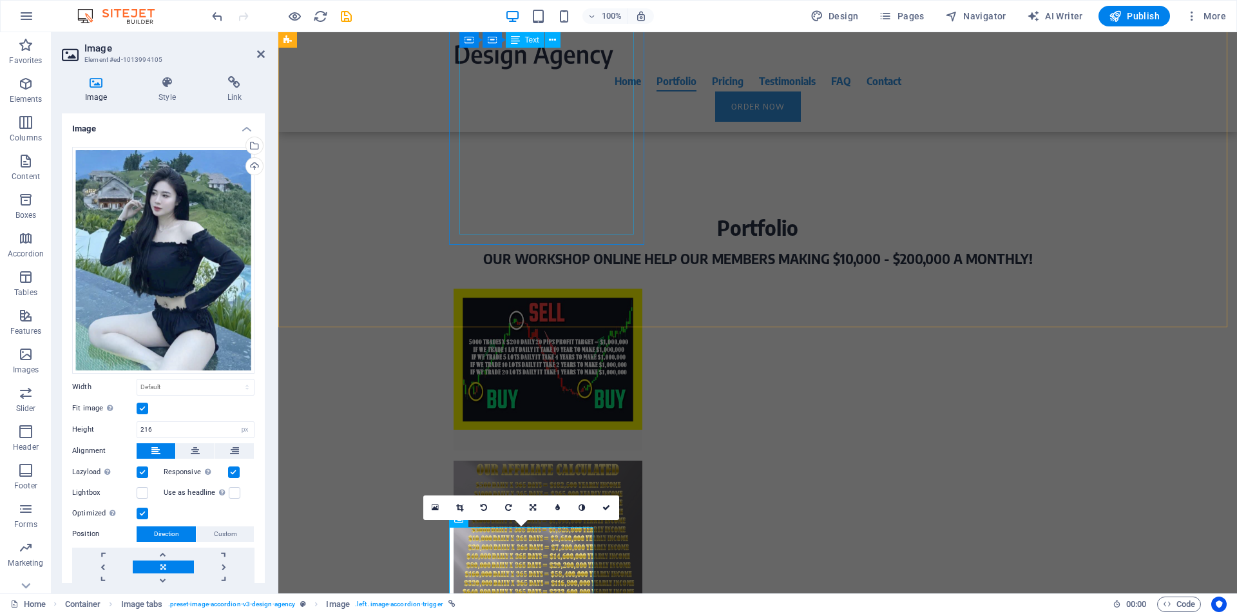
scroll to position [3327, 0]
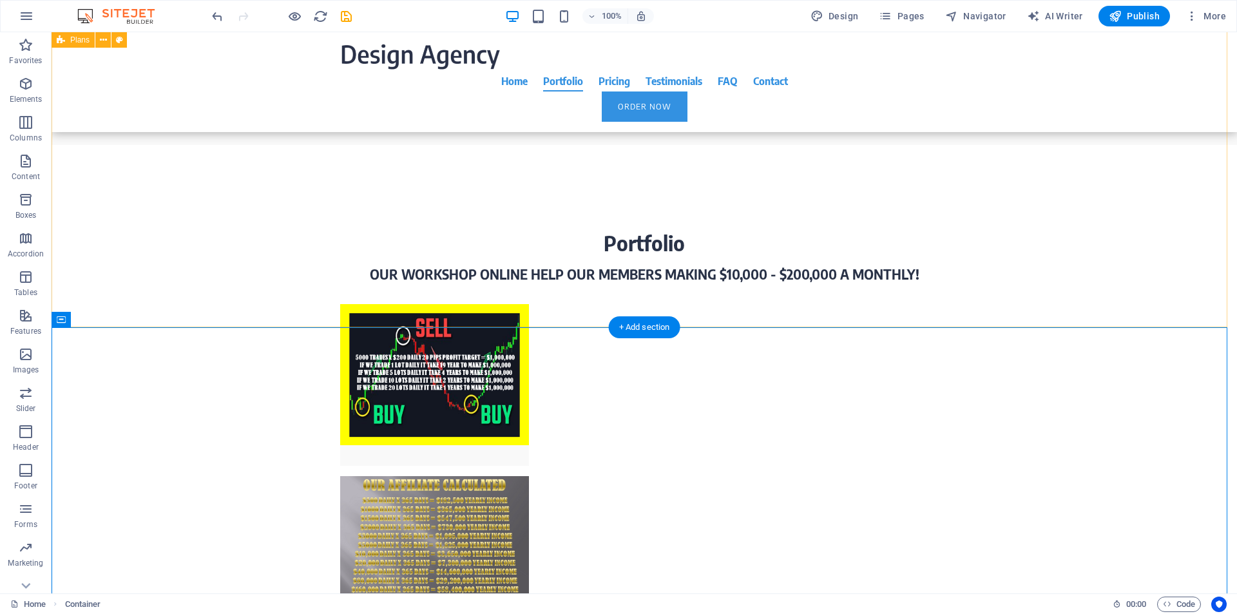
scroll to position [3818, 0]
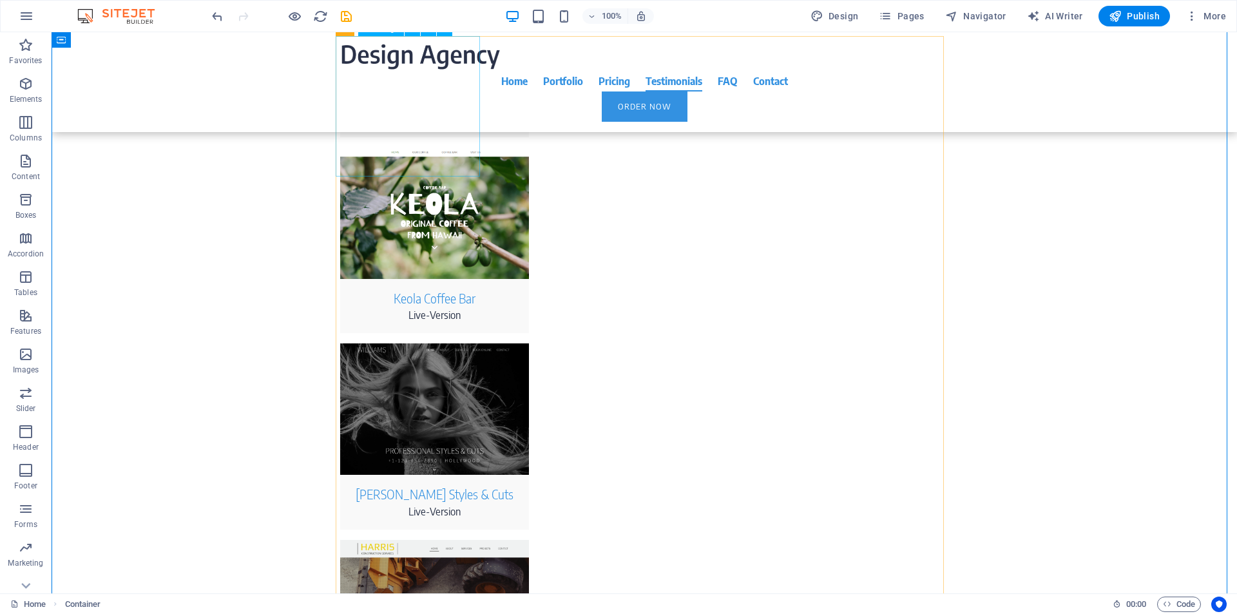
select select "px"
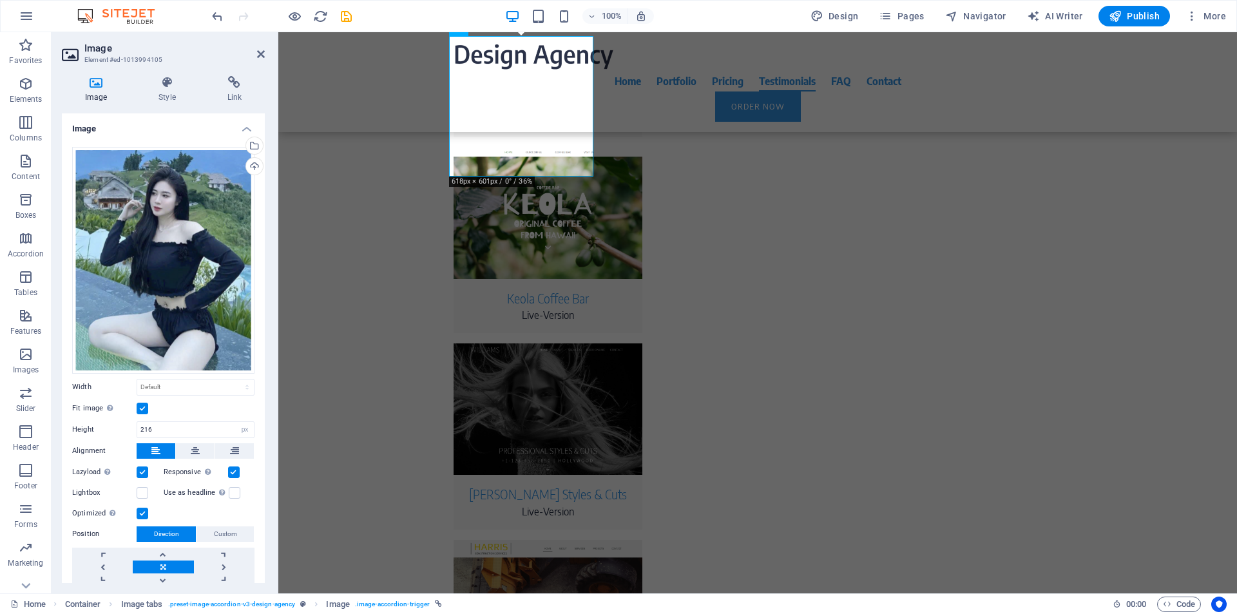
scroll to position [41, 0]
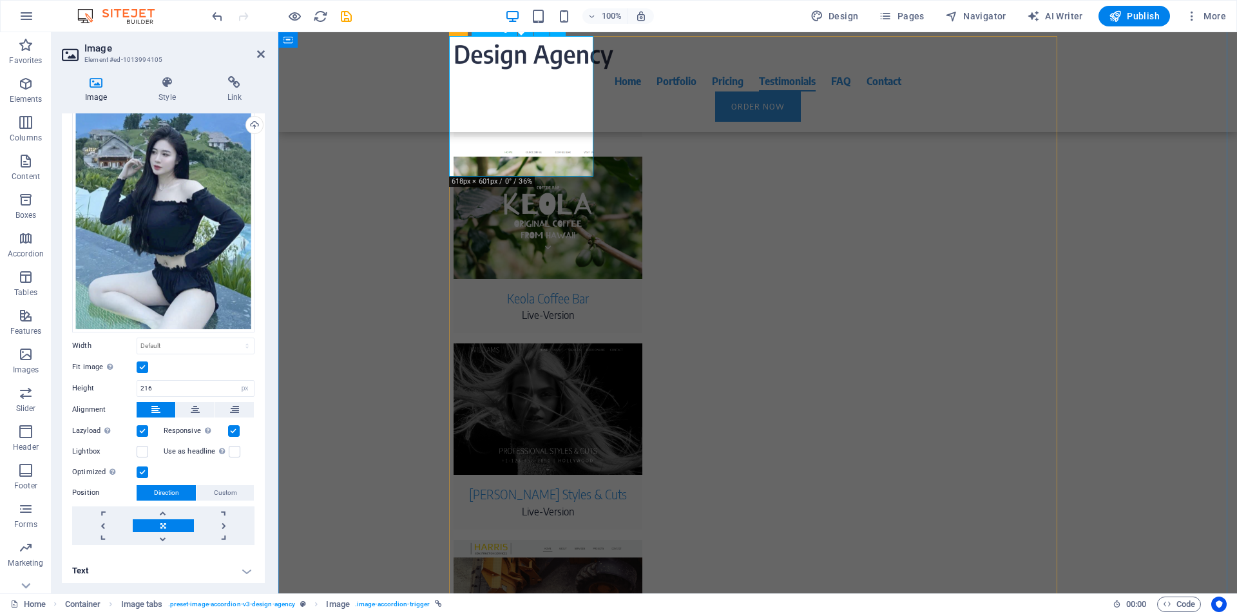
click at [169, 90] on h4 "Style" at bounding box center [169, 89] width 68 height 27
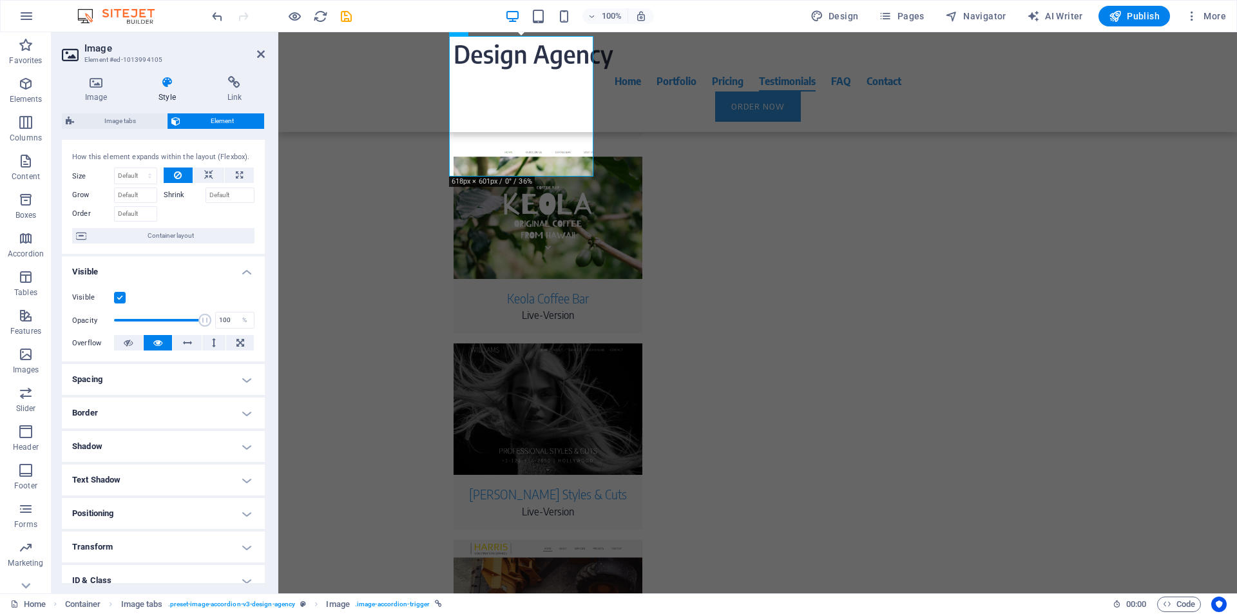
scroll to position [0, 0]
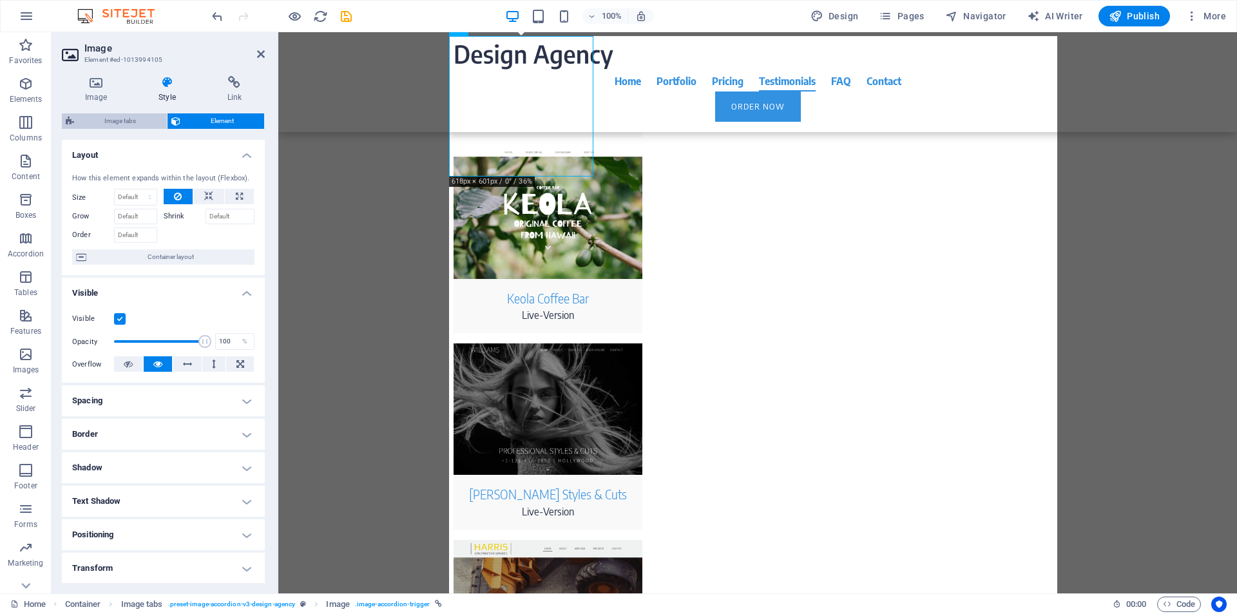
click at [101, 122] on span "Image tabs" at bounding box center [120, 120] width 85 height 15
select select "rem"
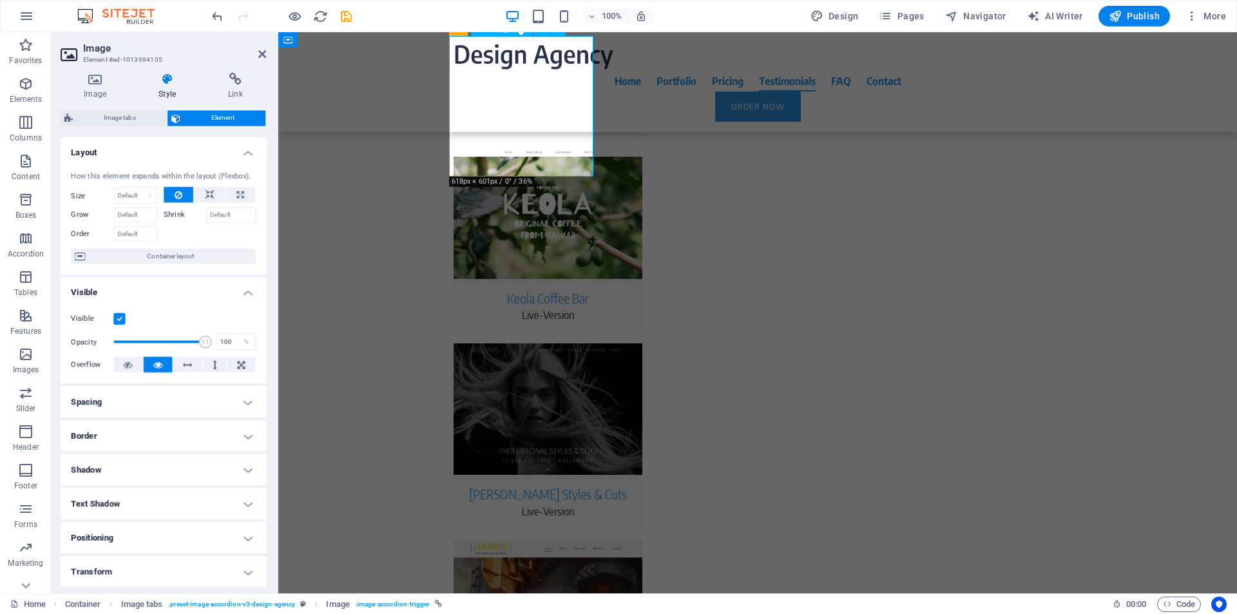
click at [241, 501] on h4 "Text Shadow" at bounding box center [163, 501] width 203 height 31
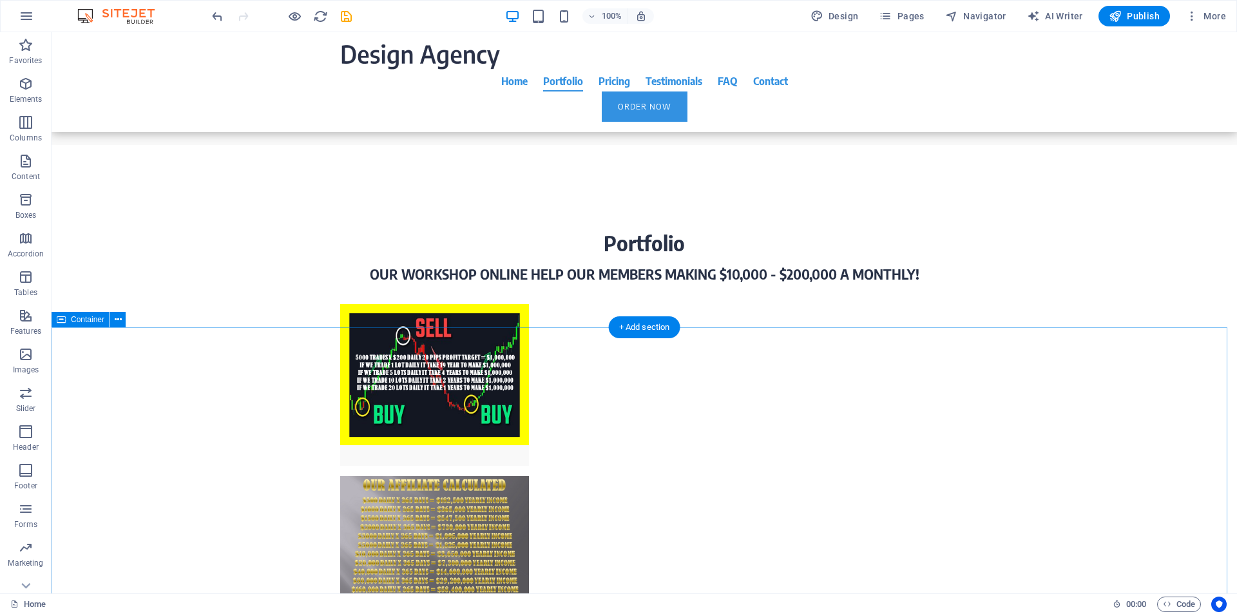
scroll to position [3818, 0]
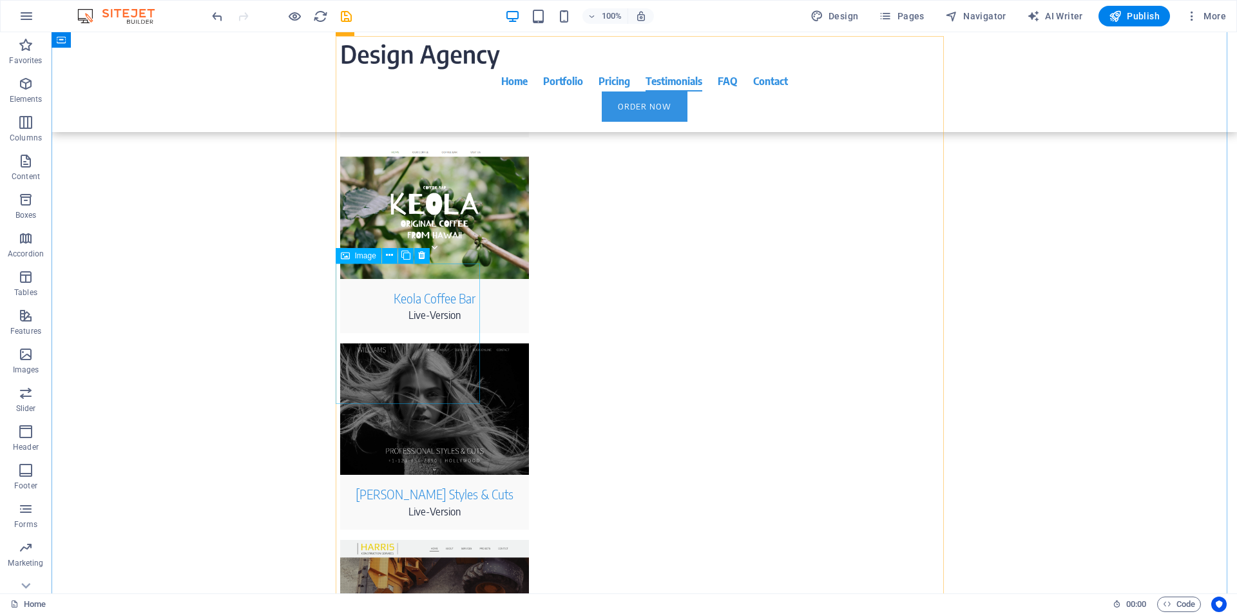
select select "px"
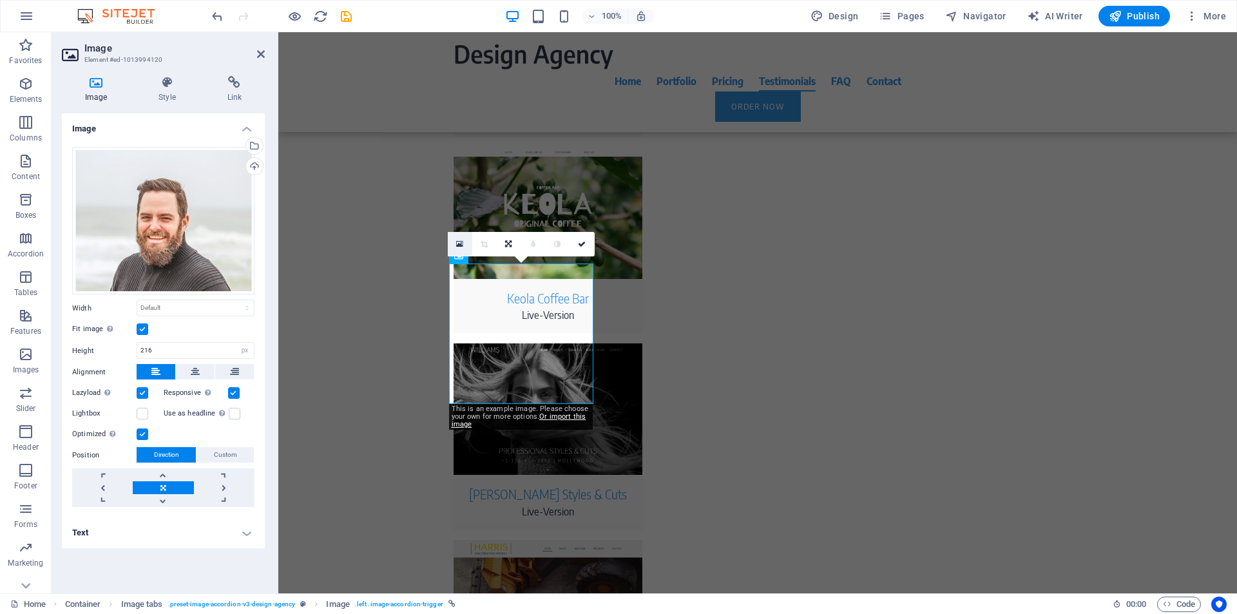
click at [459, 242] on icon at bounding box center [459, 244] width 7 height 9
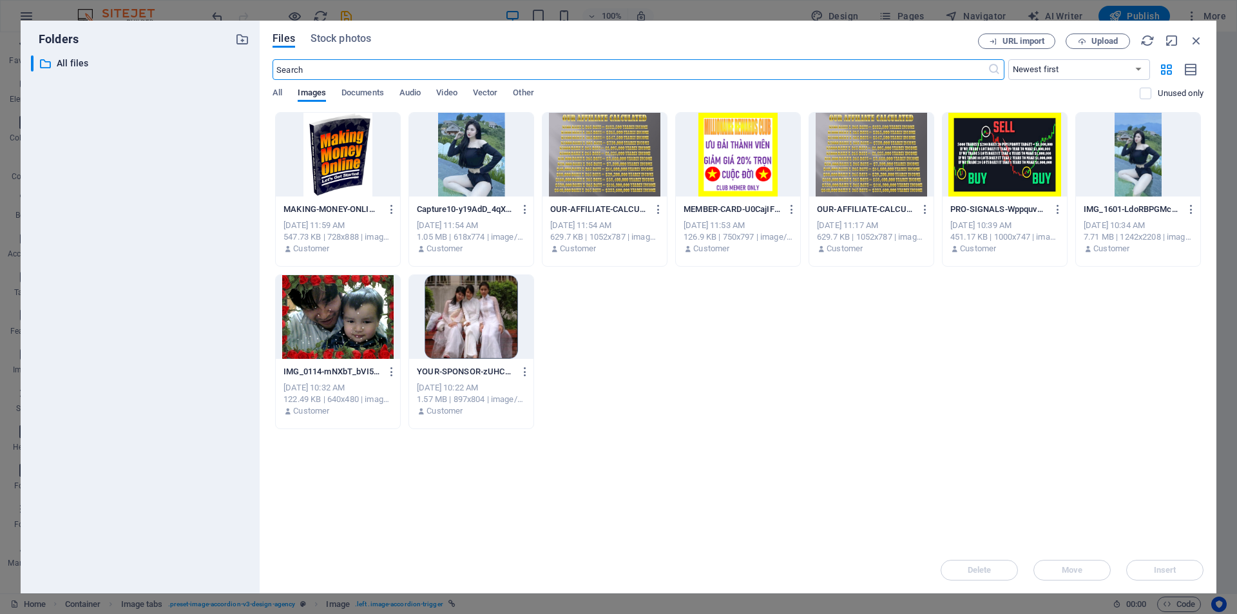
scroll to position [3833, 0]
click at [471, 332] on div at bounding box center [471, 317] width 124 height 84
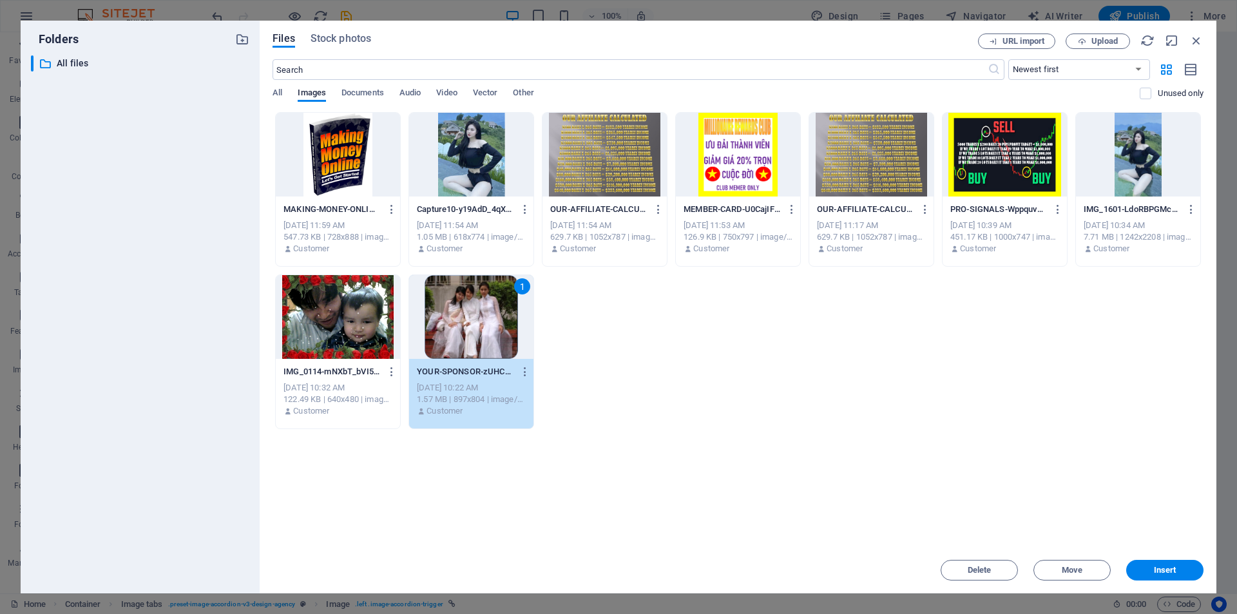
click at [471, 332] on div "1" at bounding box center [471, 317] width 124 height 84
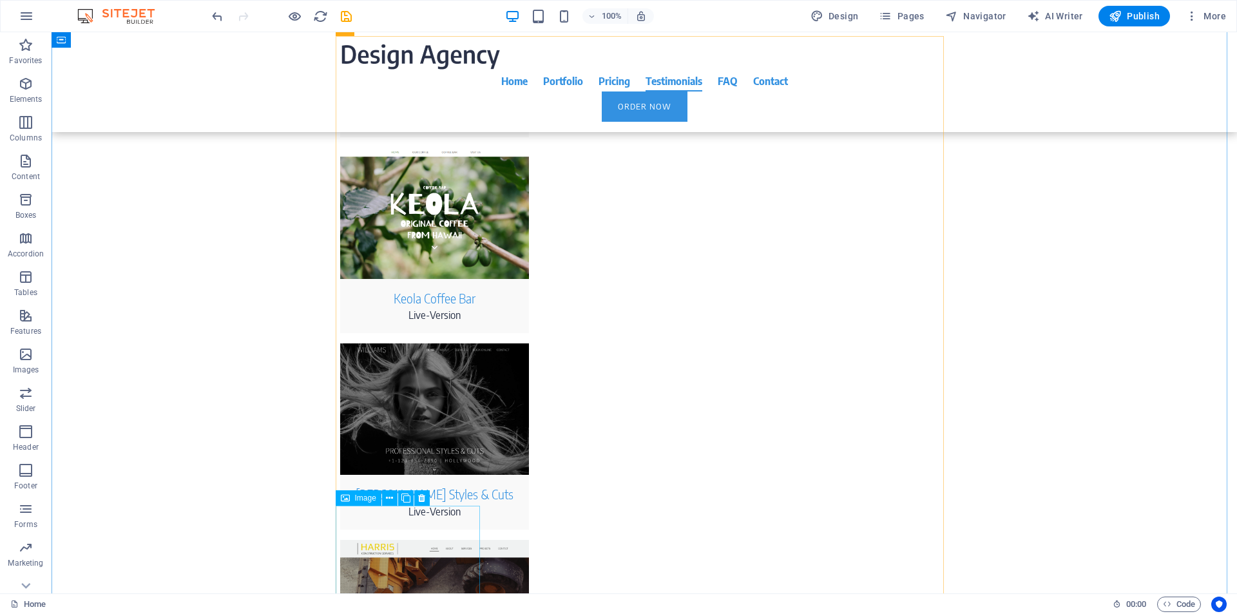
scroll to position [4308, 0]
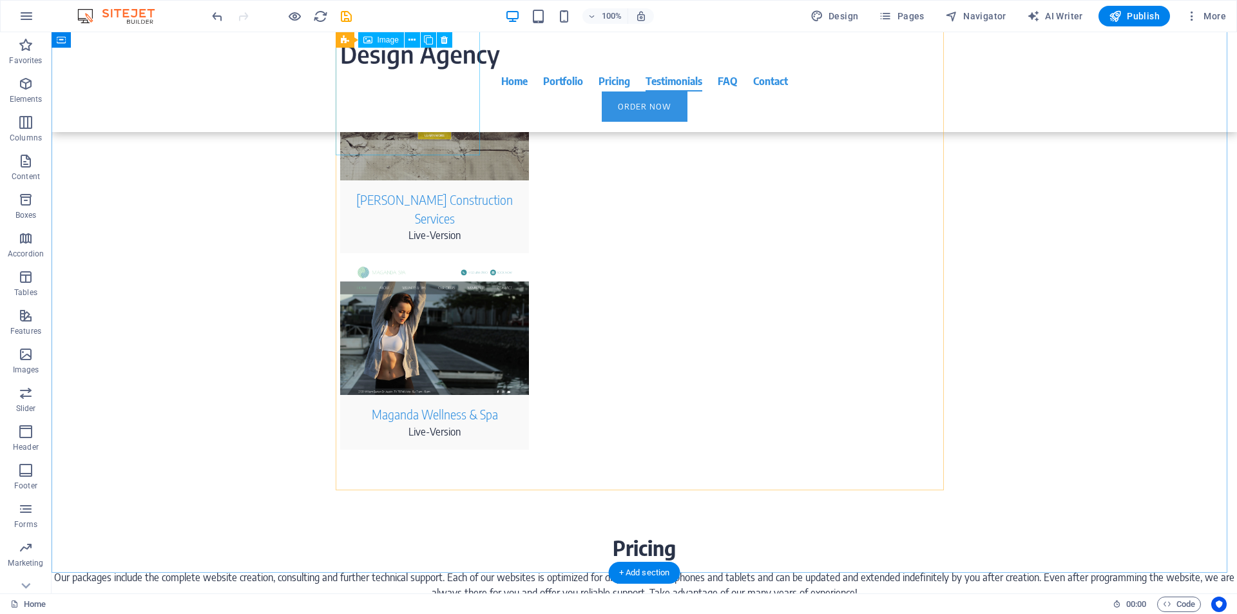
select select "px"
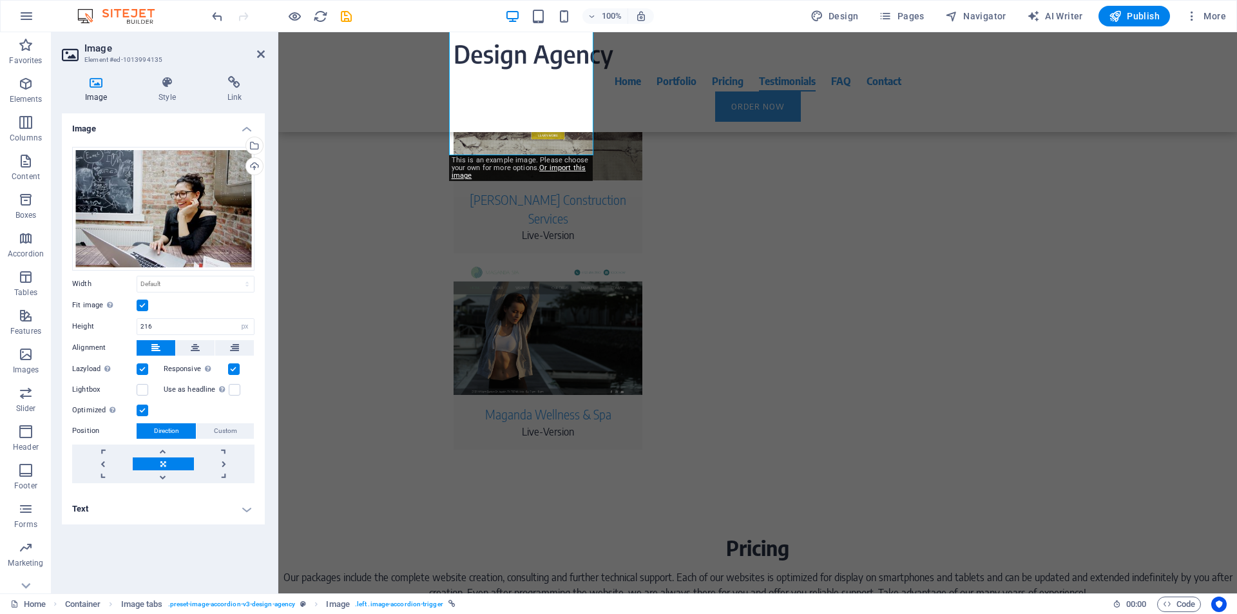
click at [218, 493] on h4 "Text" at bounding box center [163, 508] width 203 height 31
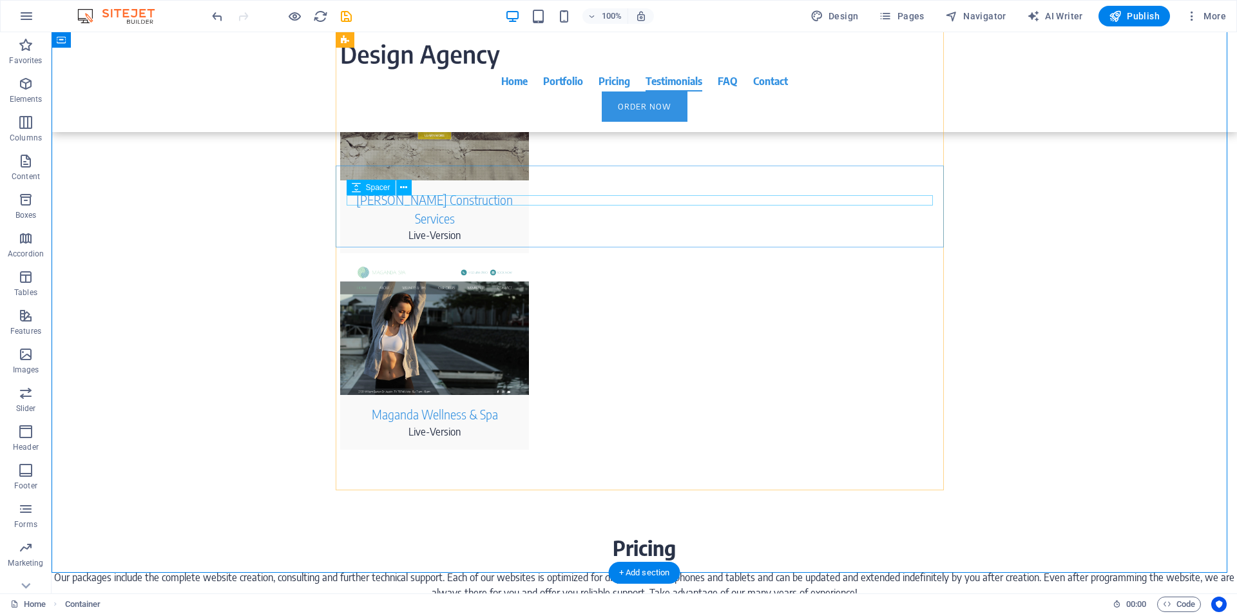
scroll to position [3818, 0]
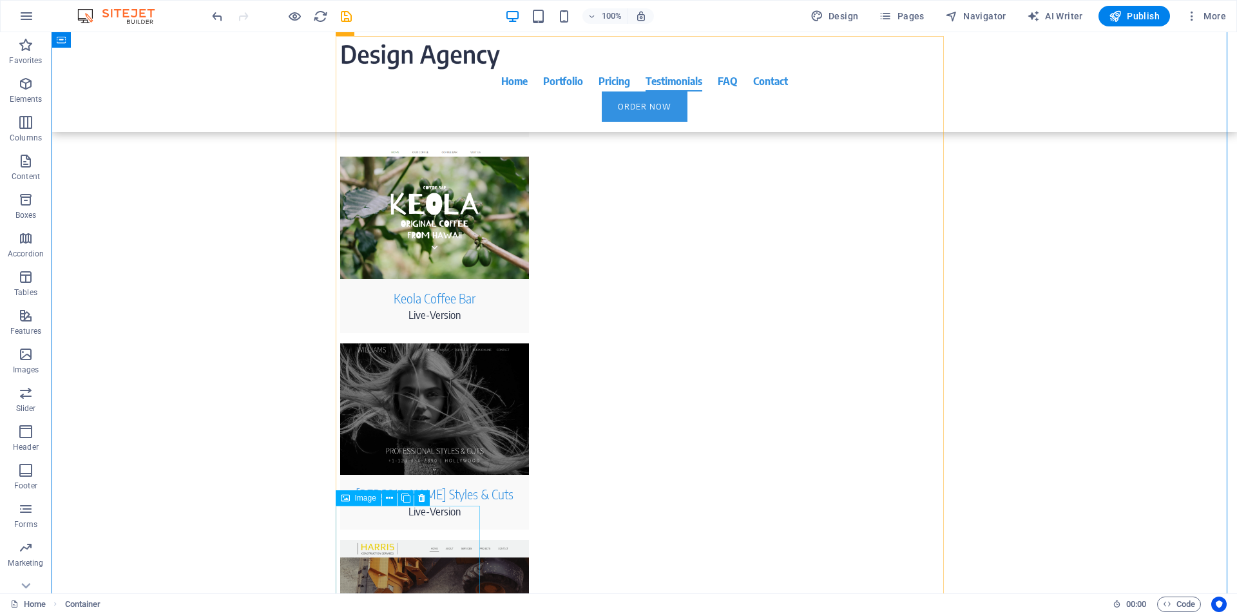
click at [366, 497] on span "Image" at bounding box center [365, 498] width 21 height 8
select select "px"
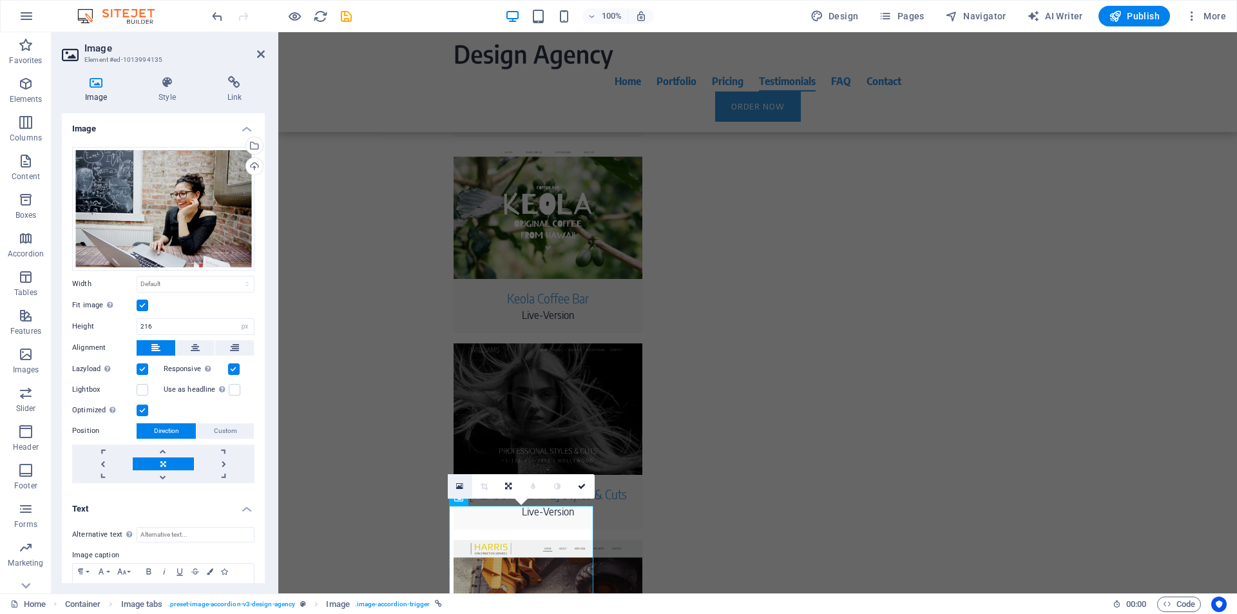
click at [459, 484] on icon at bounding box center [459, 486] width 7 height 9
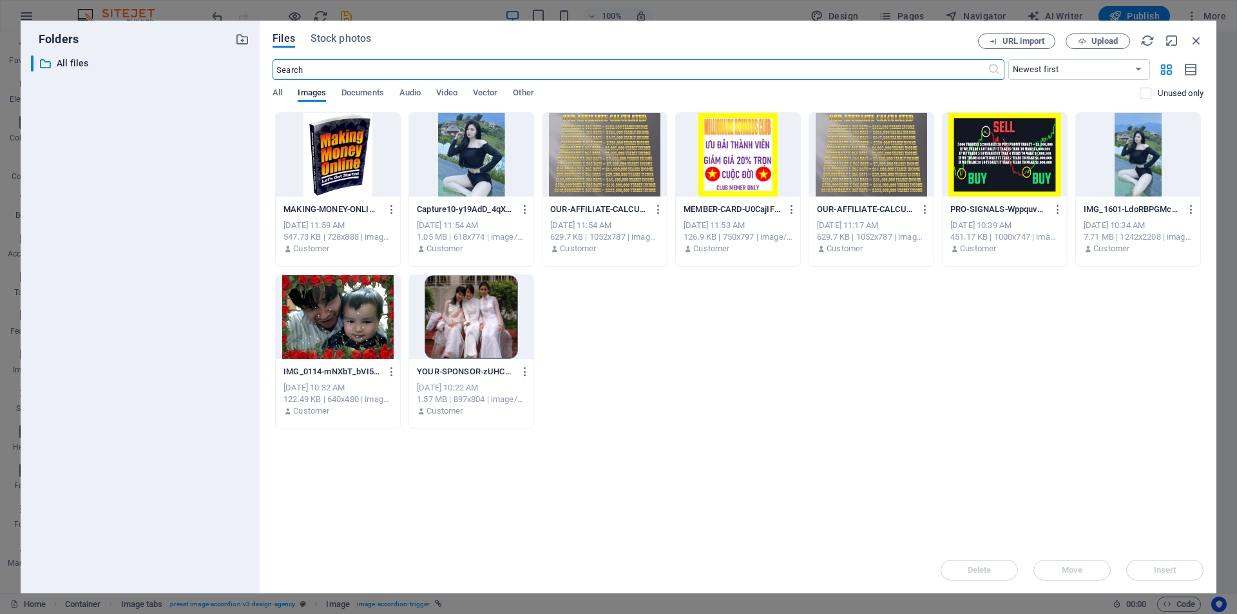
scroll to position [3833, 0]
click at [348, 325] on div at bounding box center [338, 317] width 124 height 84
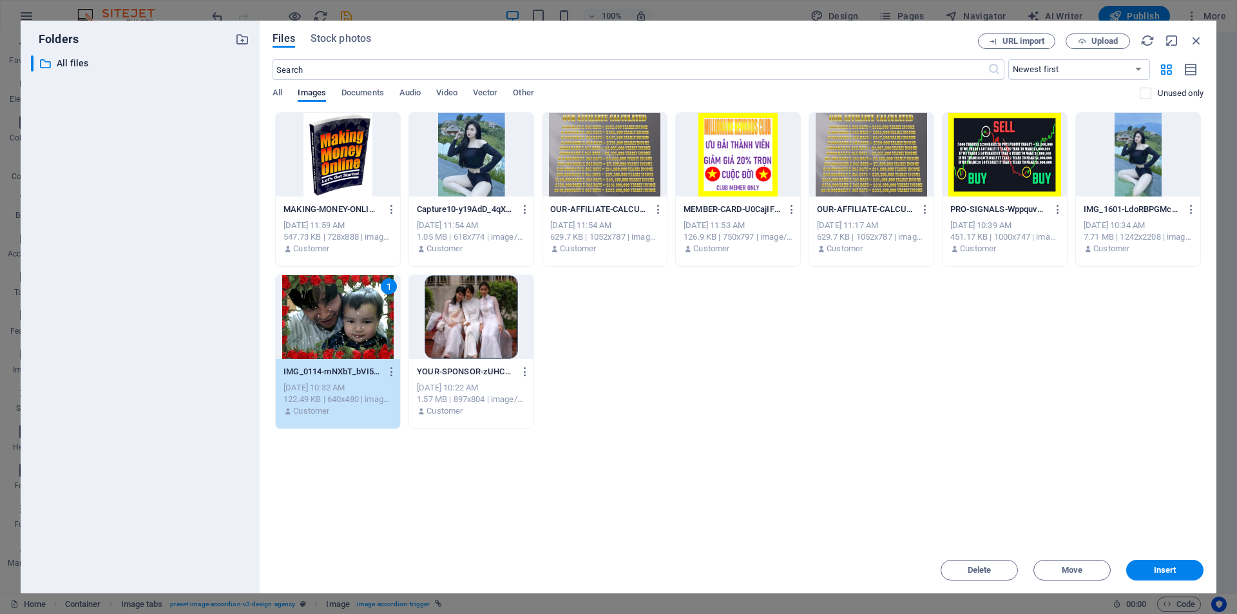
click at [348, 325] on div "1" at bounding box center [338, 317] width 124 height 84
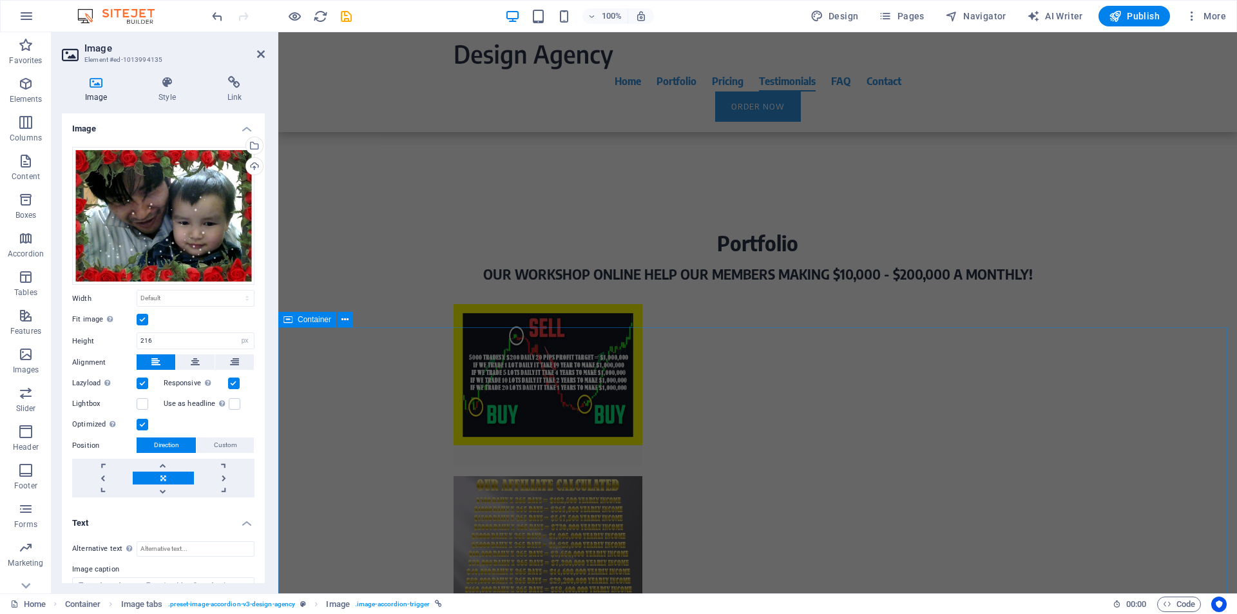
scroll to position [4308, 0]
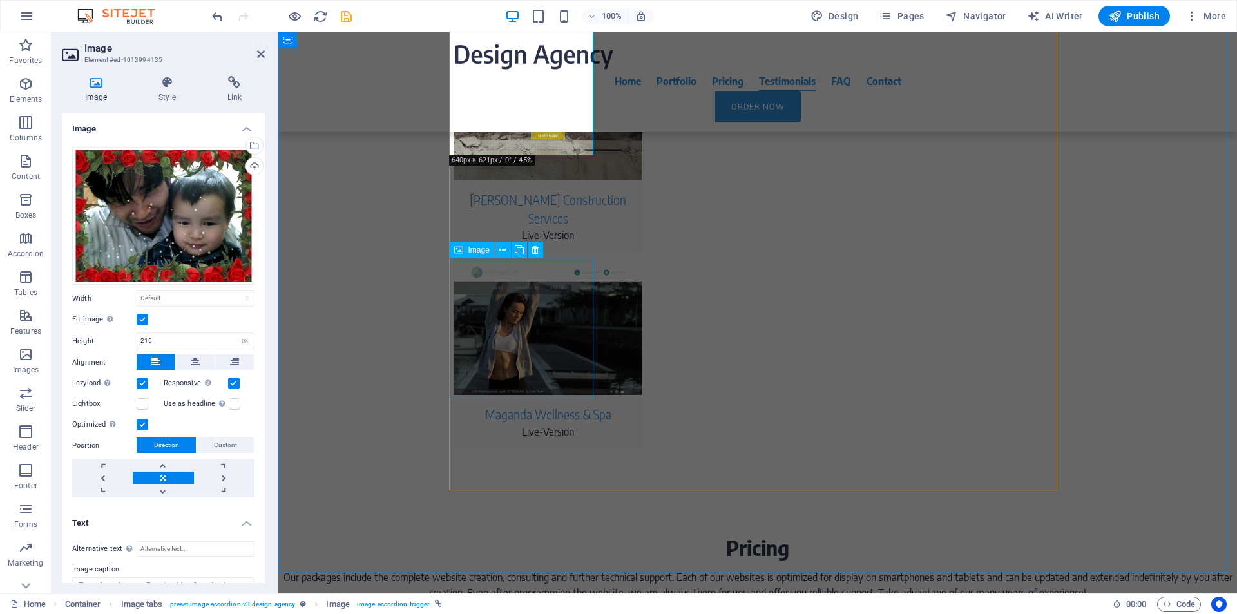
click at [473, 250] on span "Image" at bounding box center [478, 250] width 21 height 8
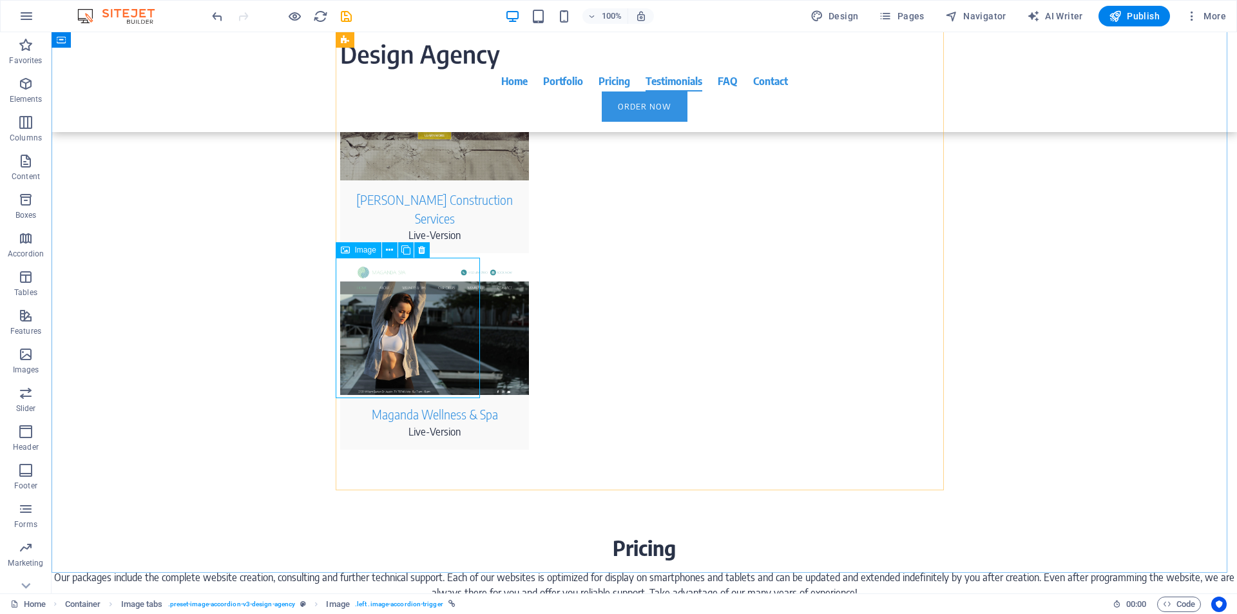
click at [367, 251] on span "Image" at bounding box center [365, 250] width 21 height 8
select select "px"
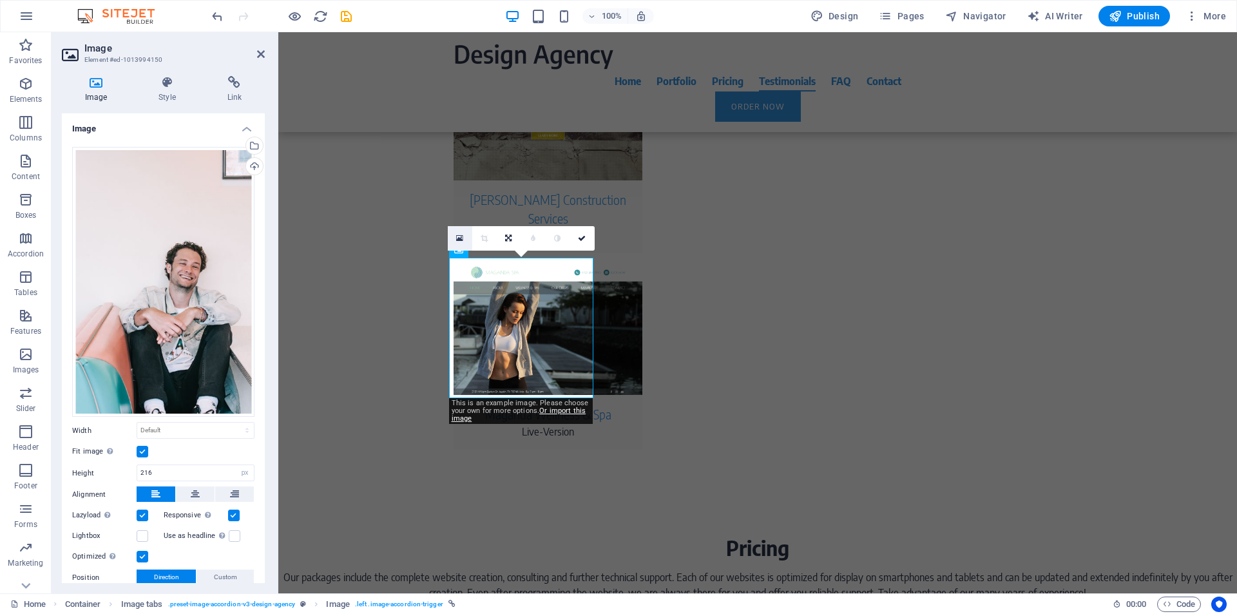
click at [461, 236] on icon at bounding box center [459, 238] width 7 height 9
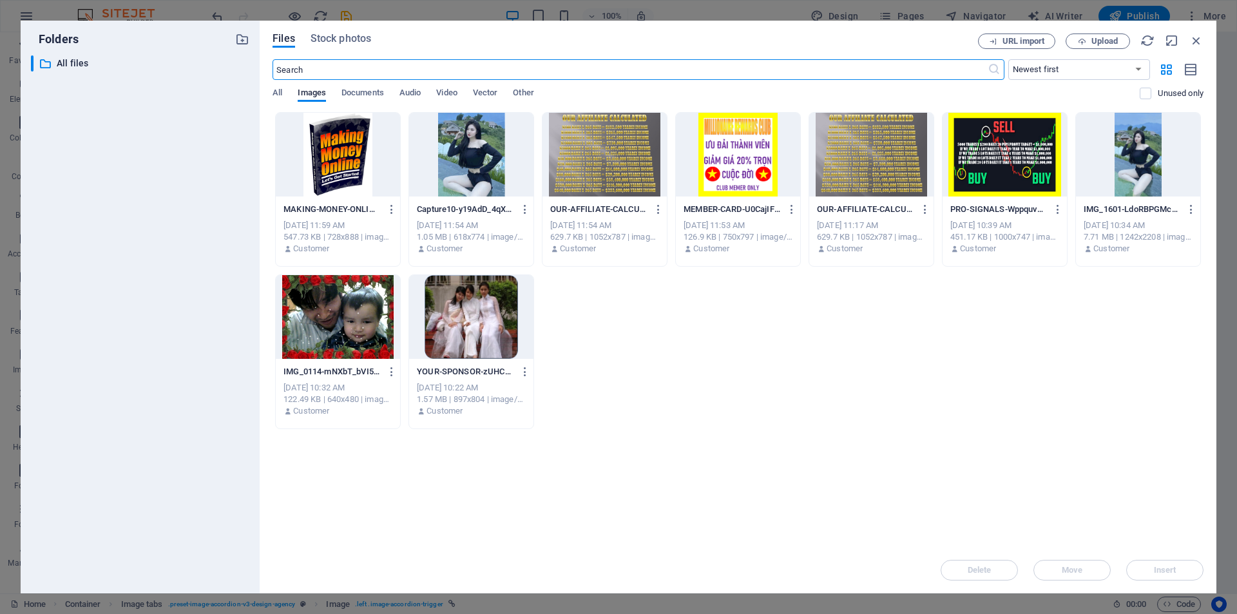
scroll to position [4324, 0]
click at [1105, 38] on span "Upload" at bounding box center [1104, 41] width 26 height 8
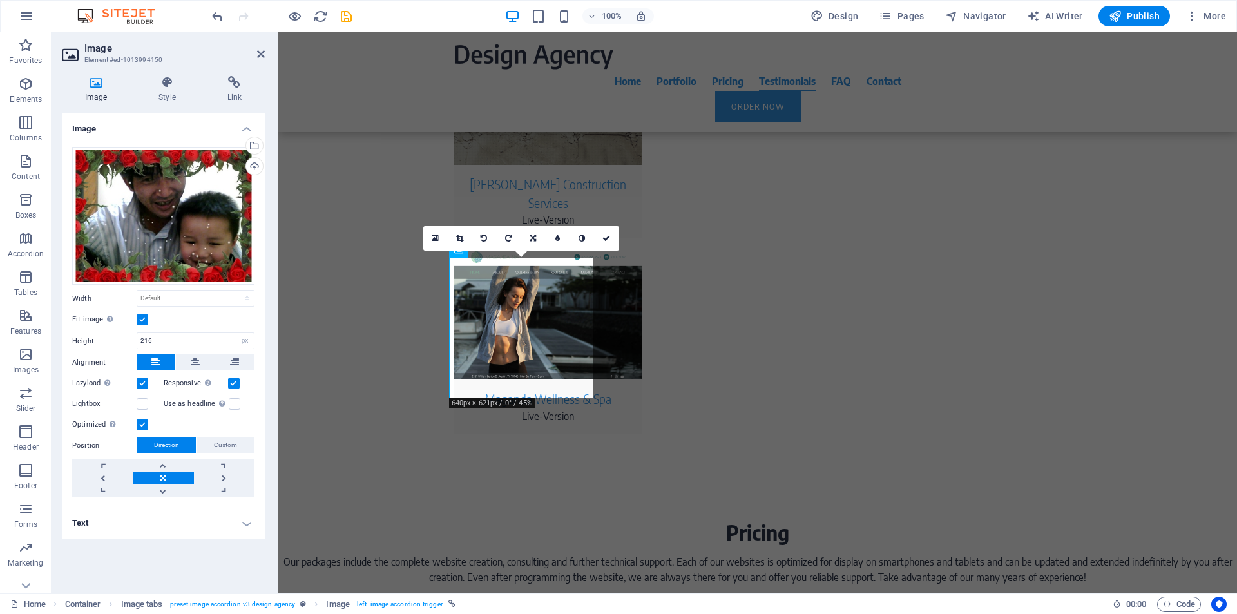
scroll to position [4308, 0]
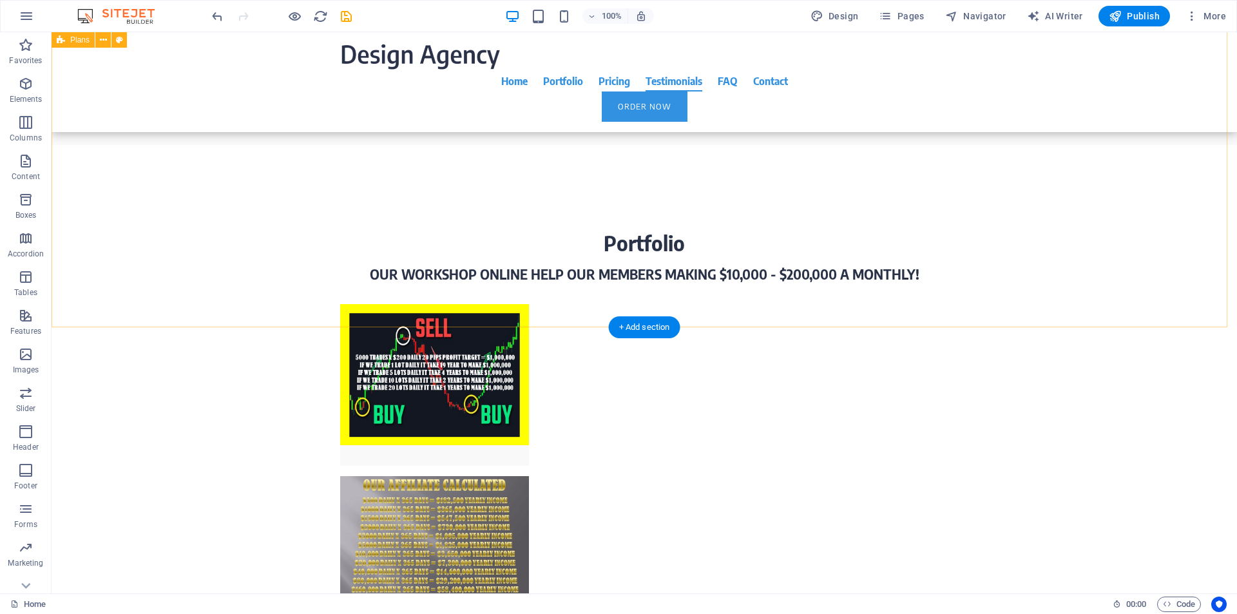
scroll to position [3818, 0]
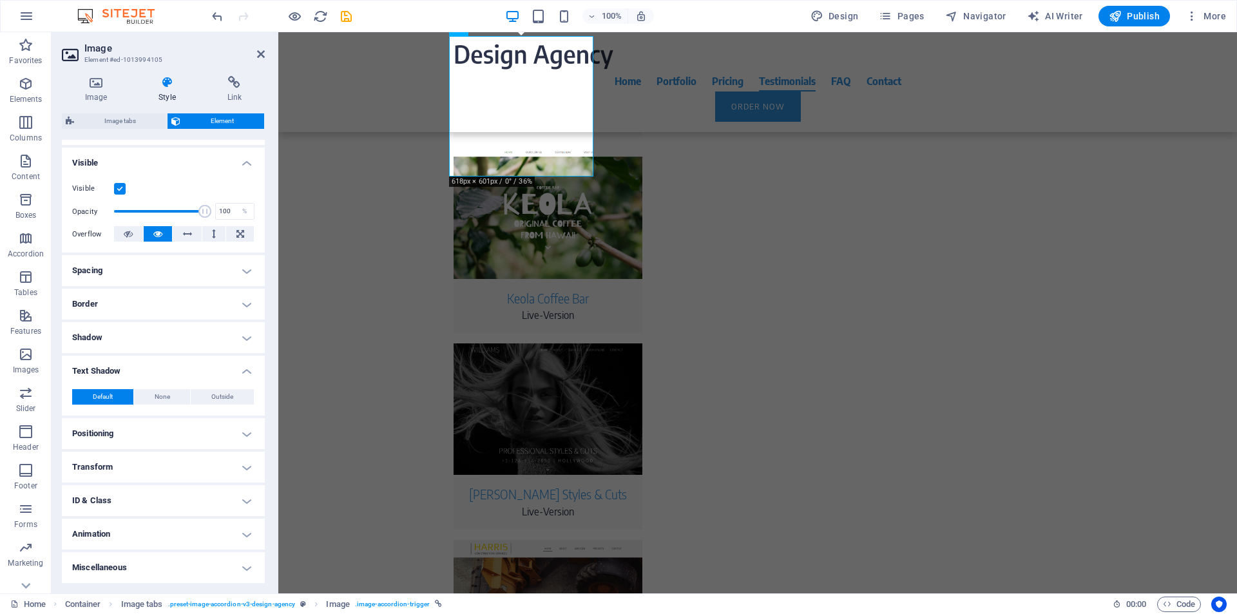
scroll to position [0, 0]
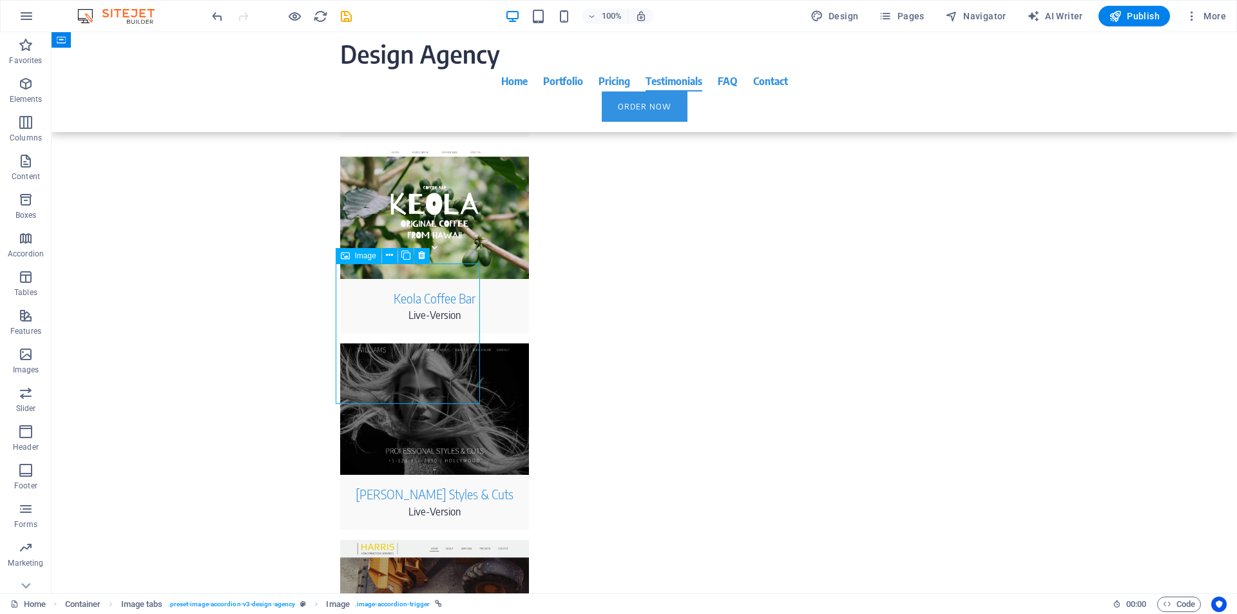
select select "px"
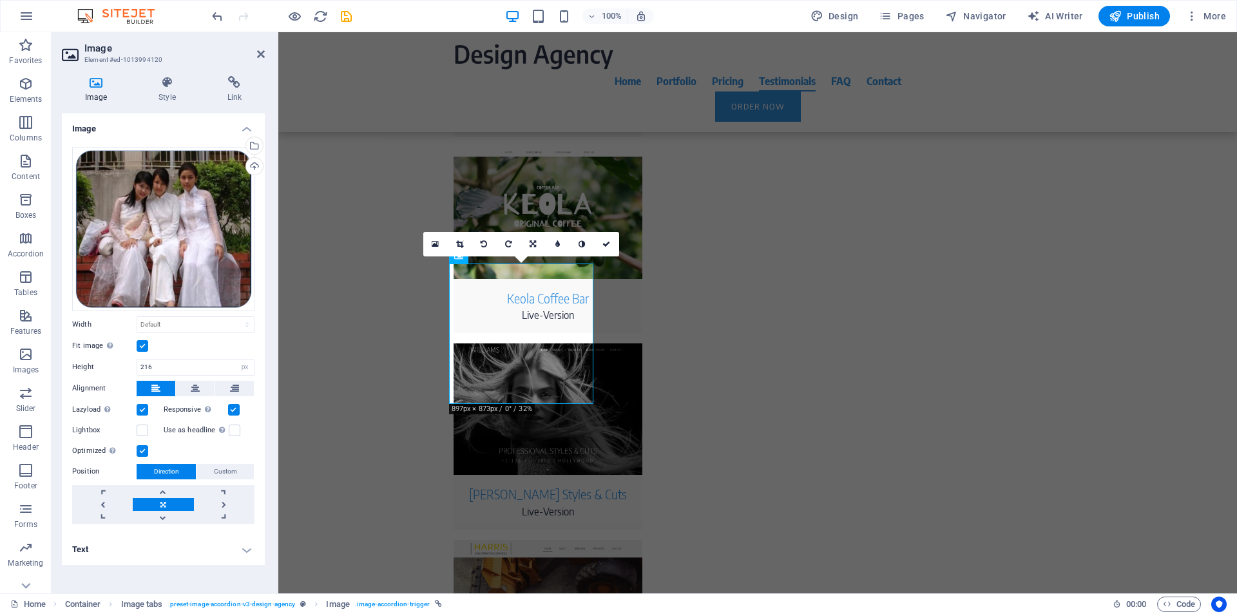
click at [240, 548] on h4 "Text" at bounding box center [163, 549] width 203 height 31
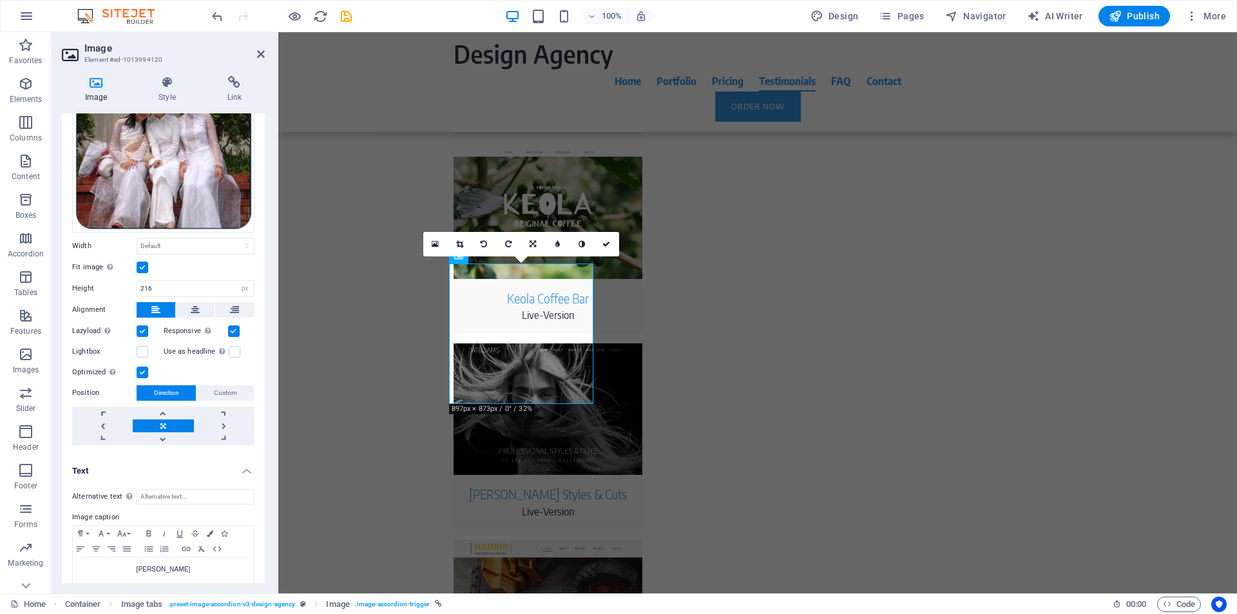
scroll to position [100, 0]
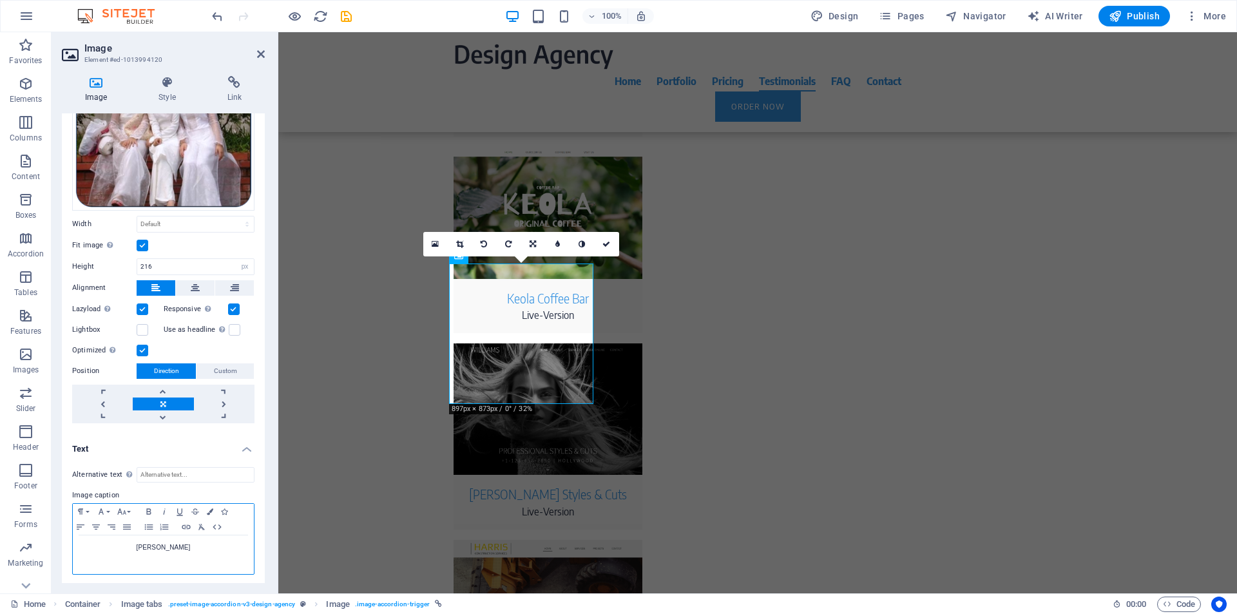
click at [196, 547] on p "Jeff Howard" at bounding box center [163, 548] width 168 height 12
drag, startPoint x: 187, startPoint y: 546, endPoint x: 144, endPoint y: 546, distance: 42.5
click at [144, 546] on p "​SINH VIEN" at bounding box center [163, 548] width 168 height 12
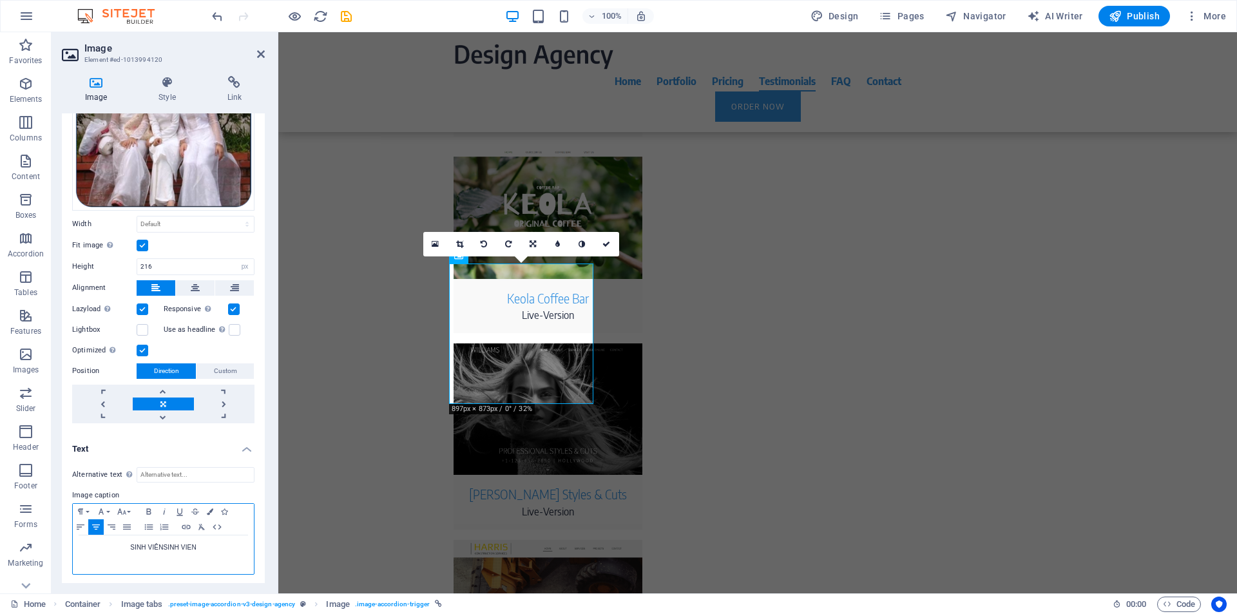
click at [207, 547] on p "SINH VIÊNSINH VIEN" at bounding box center [163, 548] width 168 height 12
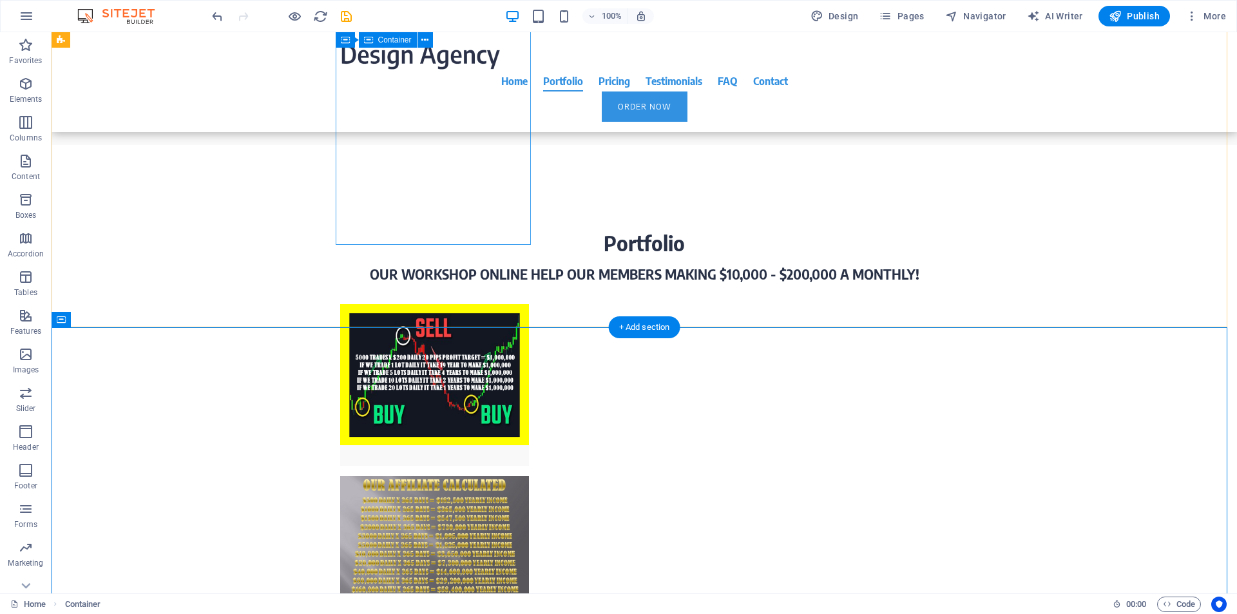
scroll to position [3818, 0]
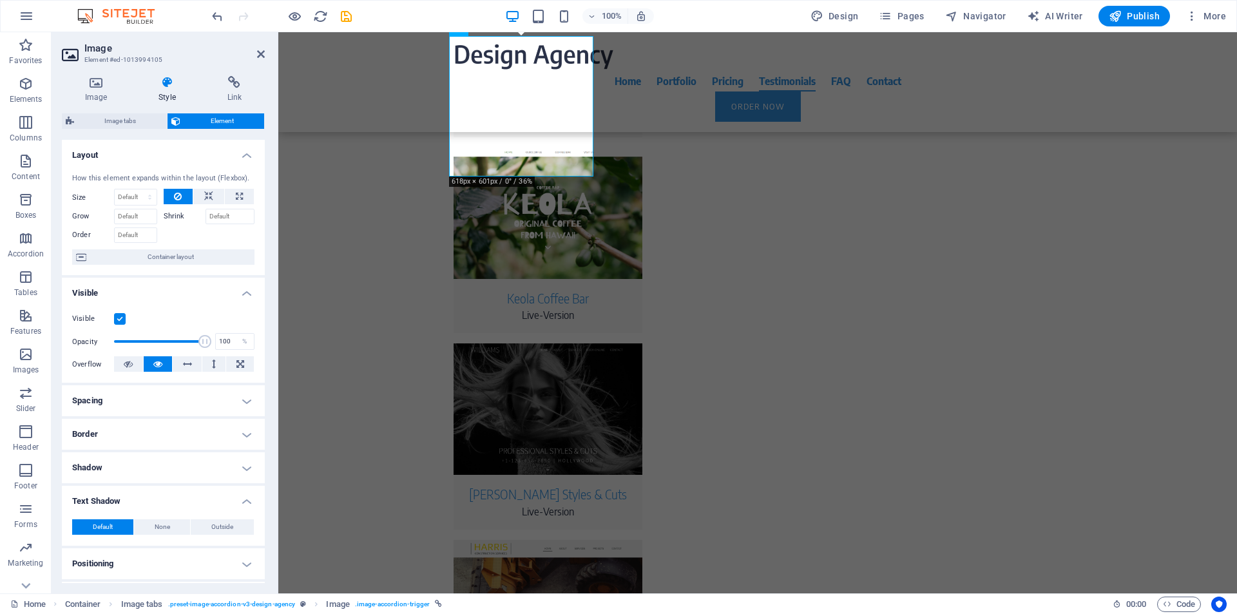
scroll to position [130, 0]
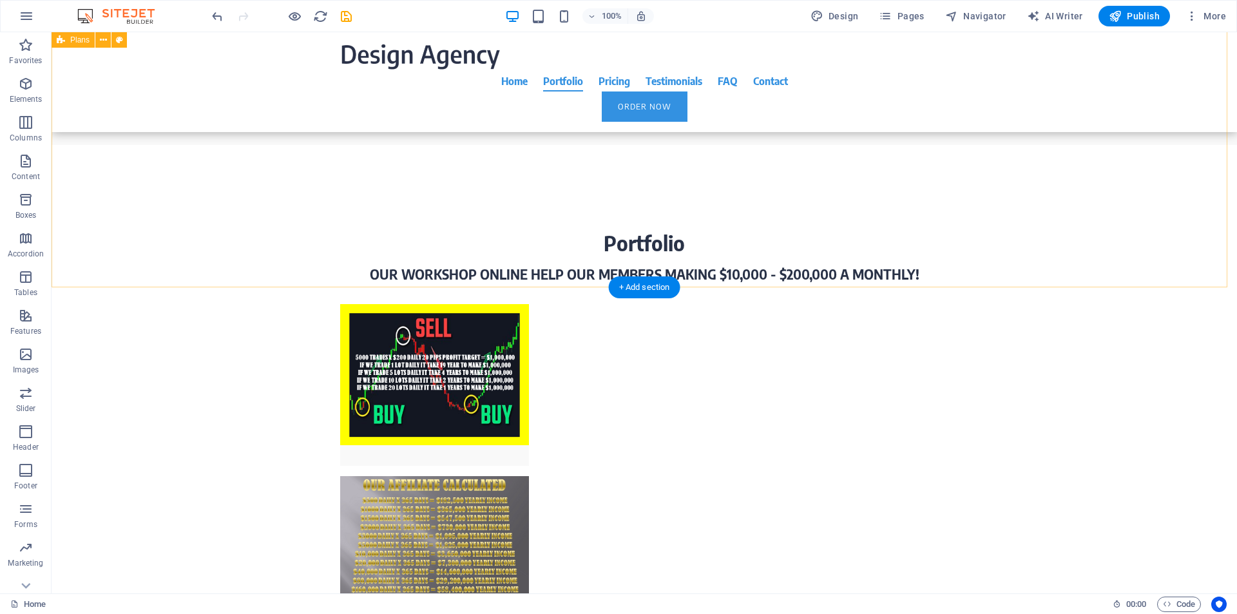
scroll to position [3818, 0]
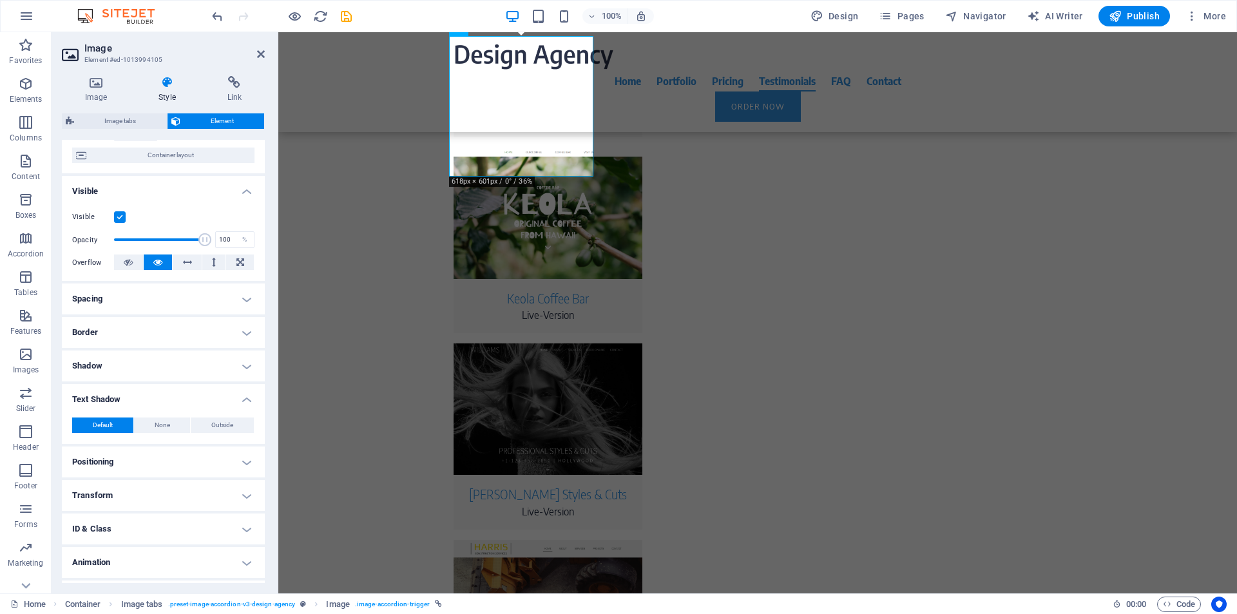
scroll to position [130, 0]
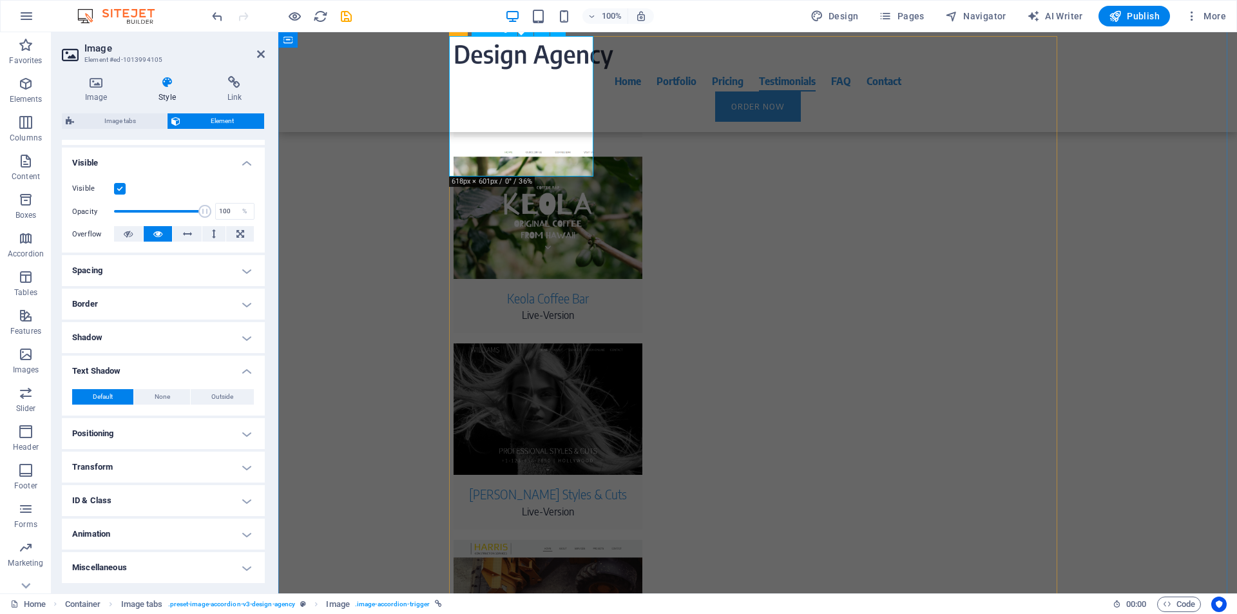
select select "px"
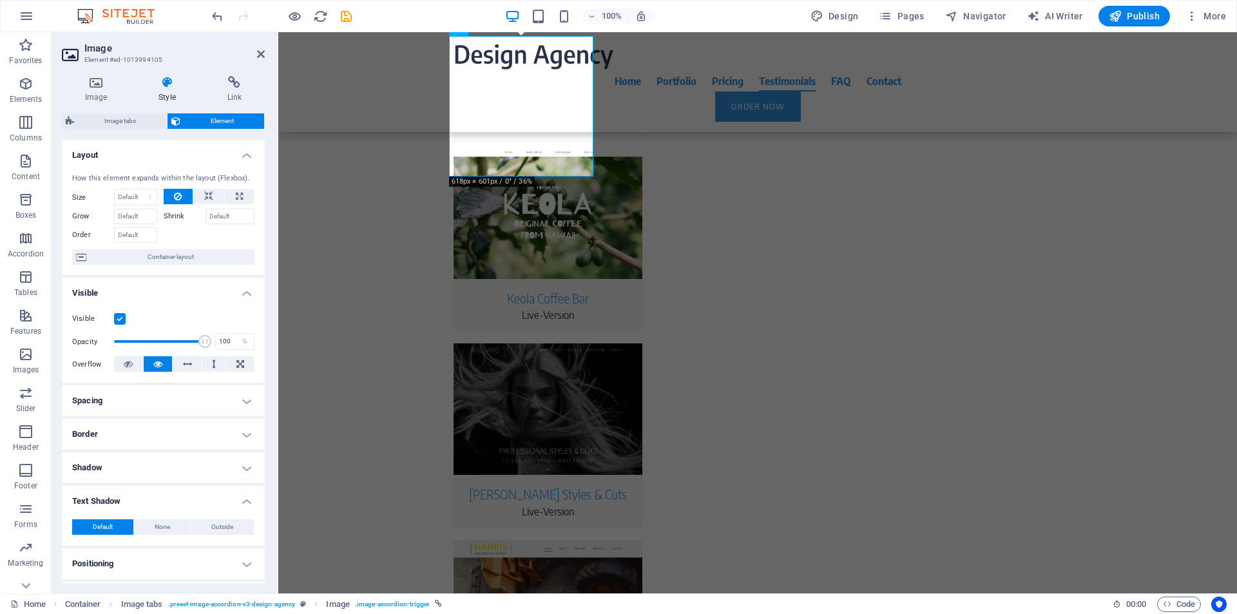
click at [245, 500] on h4 "Text Shadow" at bounding box center [163, 497] width 203 height 23
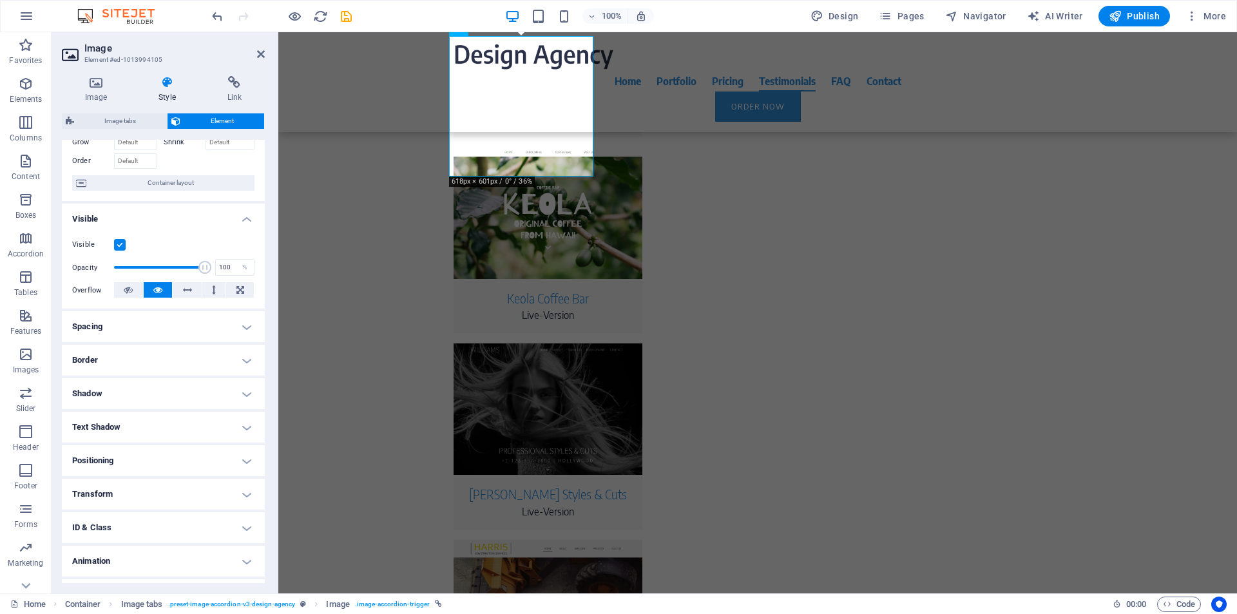
scroll to position [101, 0]
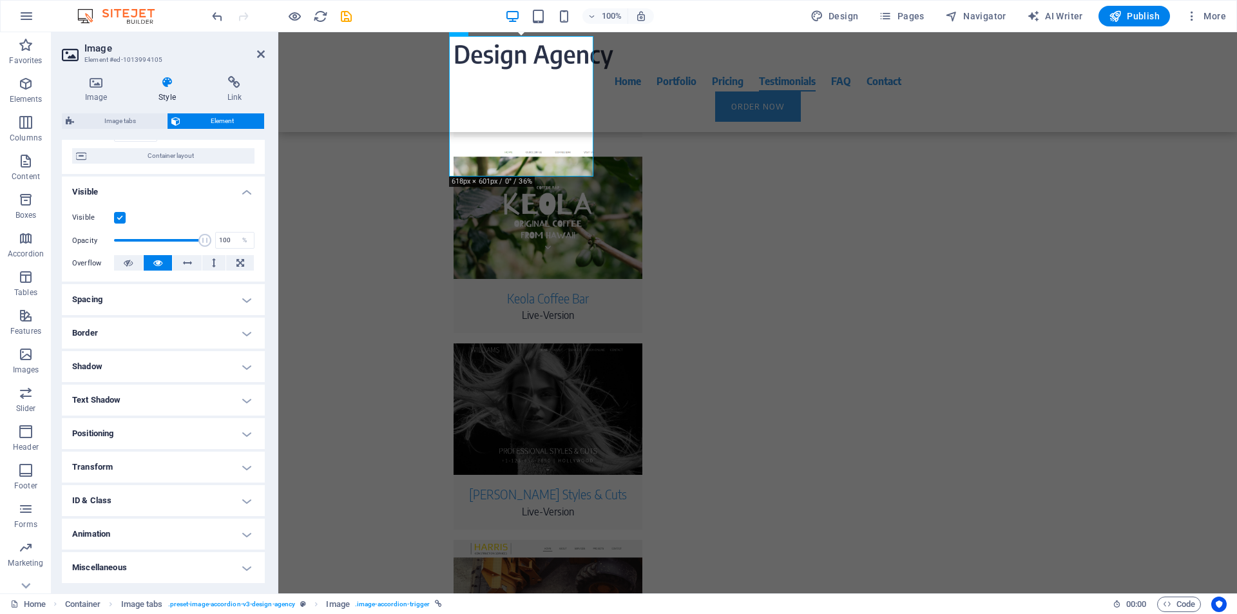
click at [142, 394] on h4 "Text Shadow" at bounding box center [163, 400] width 203 height 31
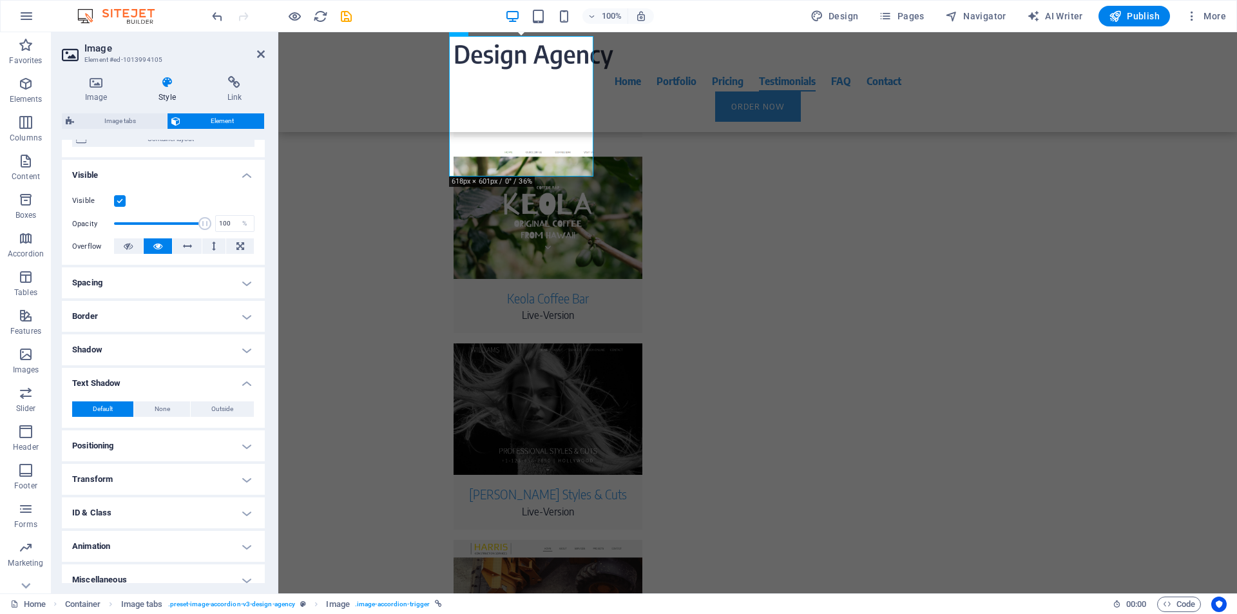
scroll to position [130, 0]
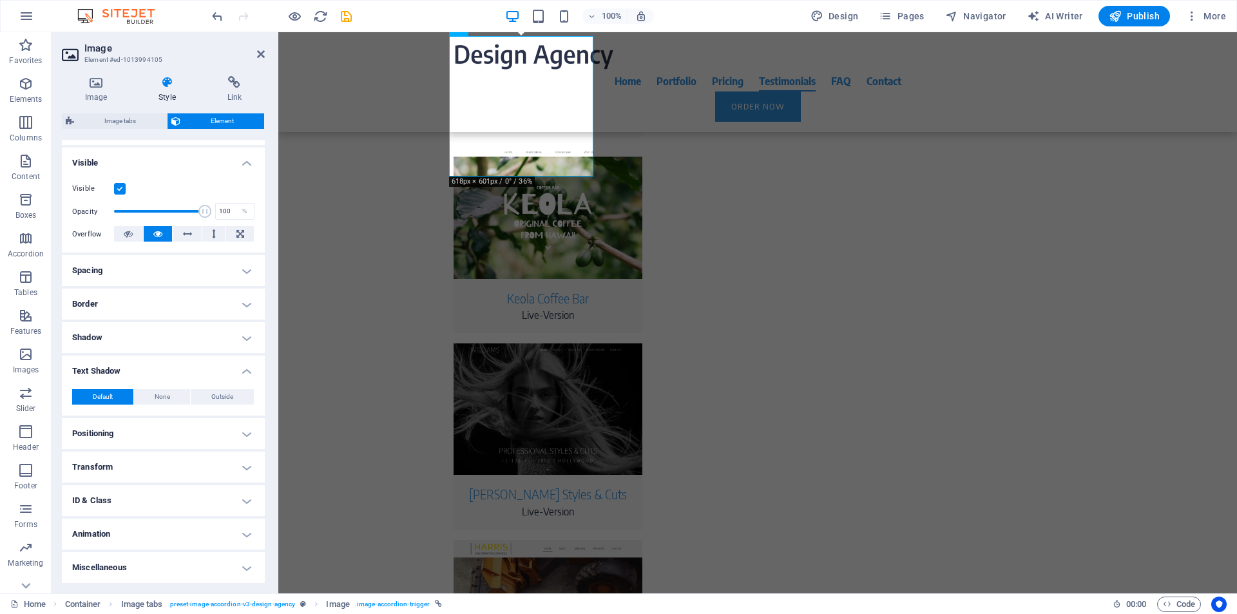
click at [135, 433] on h4 "Positioning" at bounding box center [163, 433] width 203 height 31
click at [136, 433] on h4 "Positioning" at bounding box center [163, 429] width 203 height 23
click at [240, 374] on h4 "Text Shadow" at bounding box center [163, 367] width 203 height 23
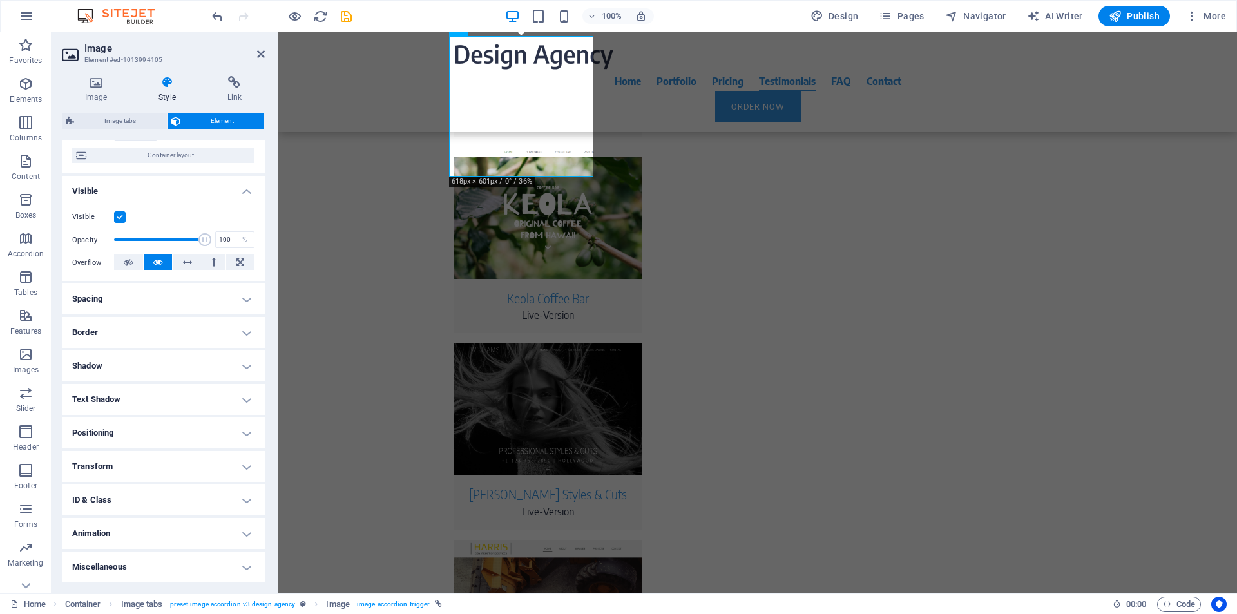
scroll to position [102, 0]
select select "px"
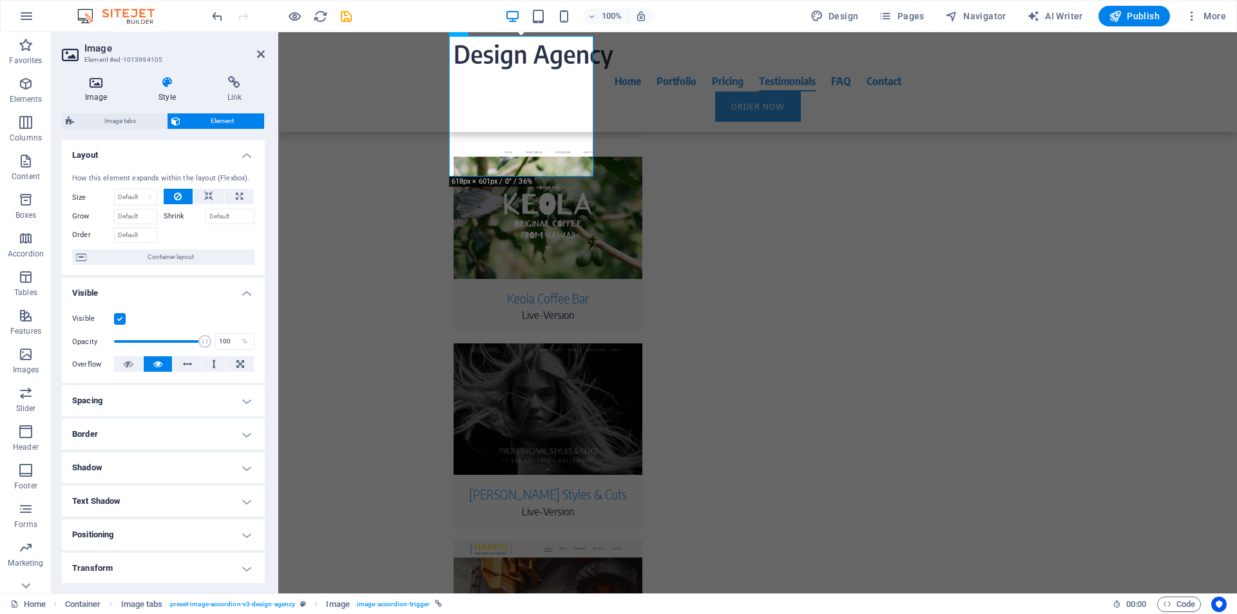
click at [88, 86] on icon at bounding box center [96, 82] width 68 height 13
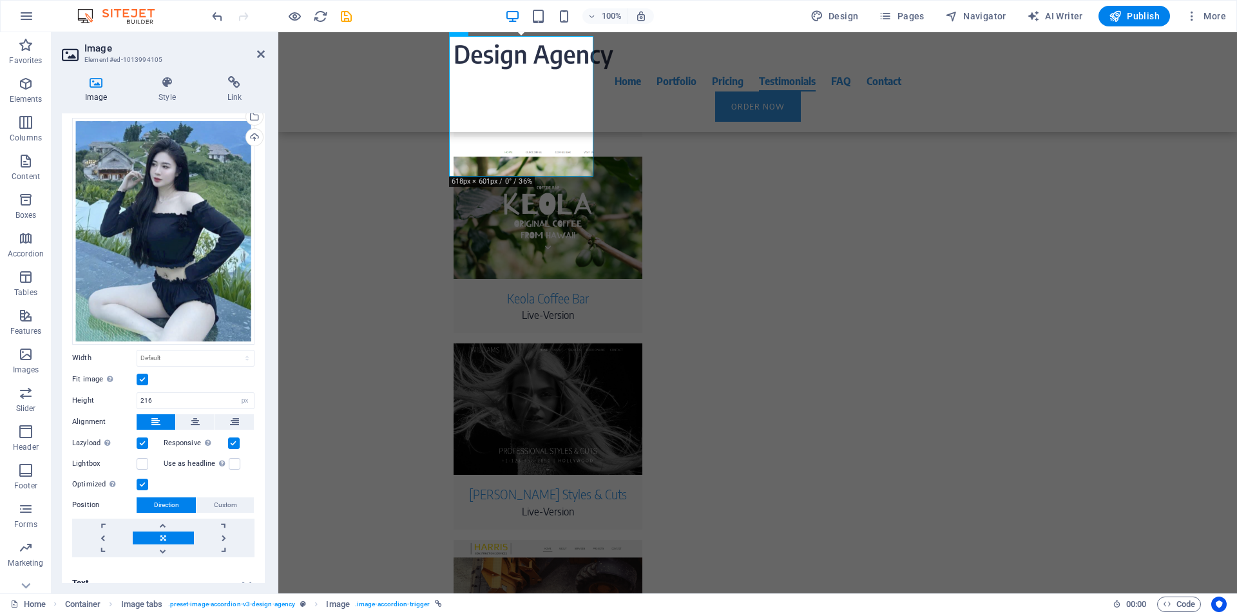
scroll to position [41, 0]
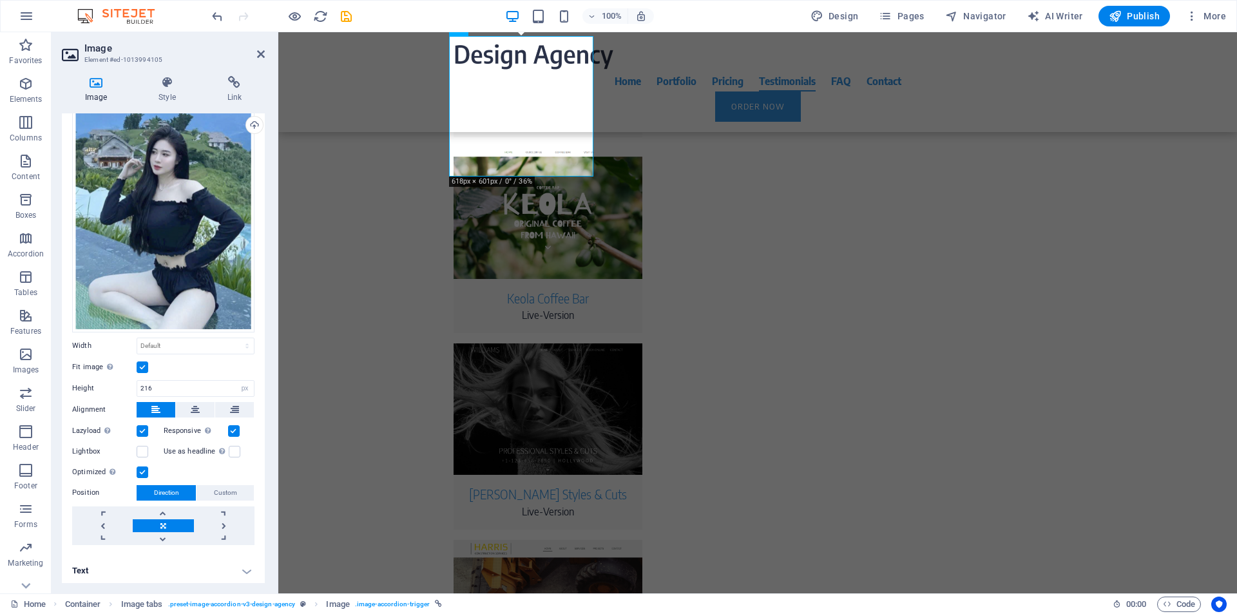
click at [242, 571] on h4 "Text" at bounding box center [163, 570] width 203 height 31
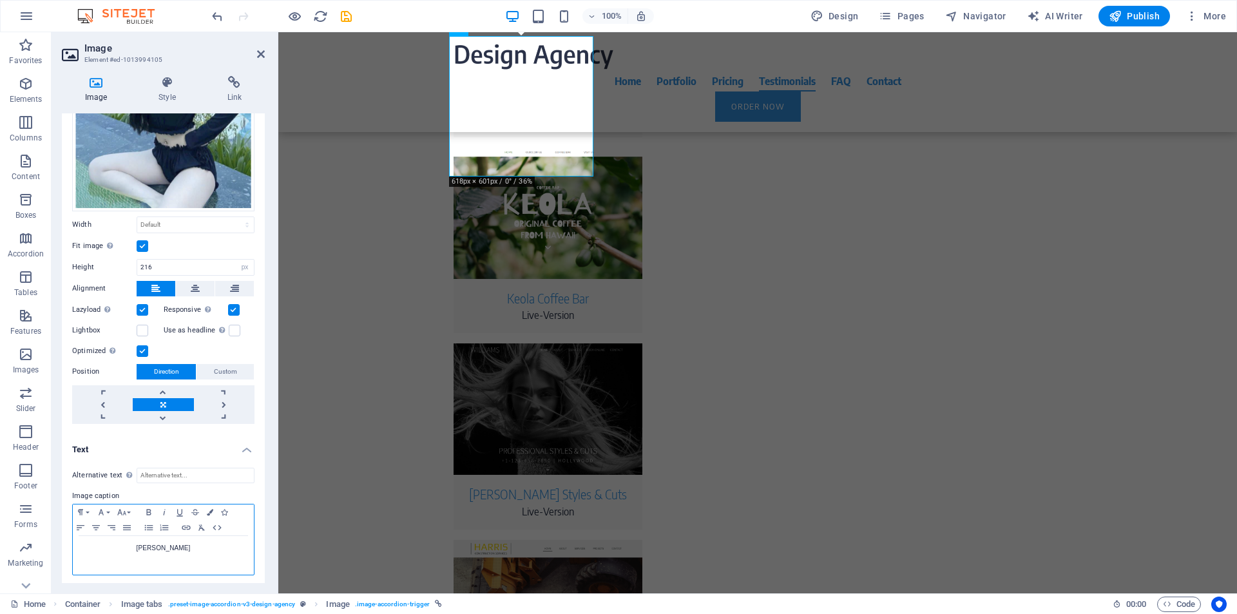
click at [191, 547] on p "Christine Johnson" at bounding box center [163, 548] width 168 height 12
drag, startPoint x: 191, startPoint y: 547, endPoint x: 171, endPoint y: 545, distance: 20.1
click at [171, 545] on p "C" at bounding box center [163, 548] width 168 height 12
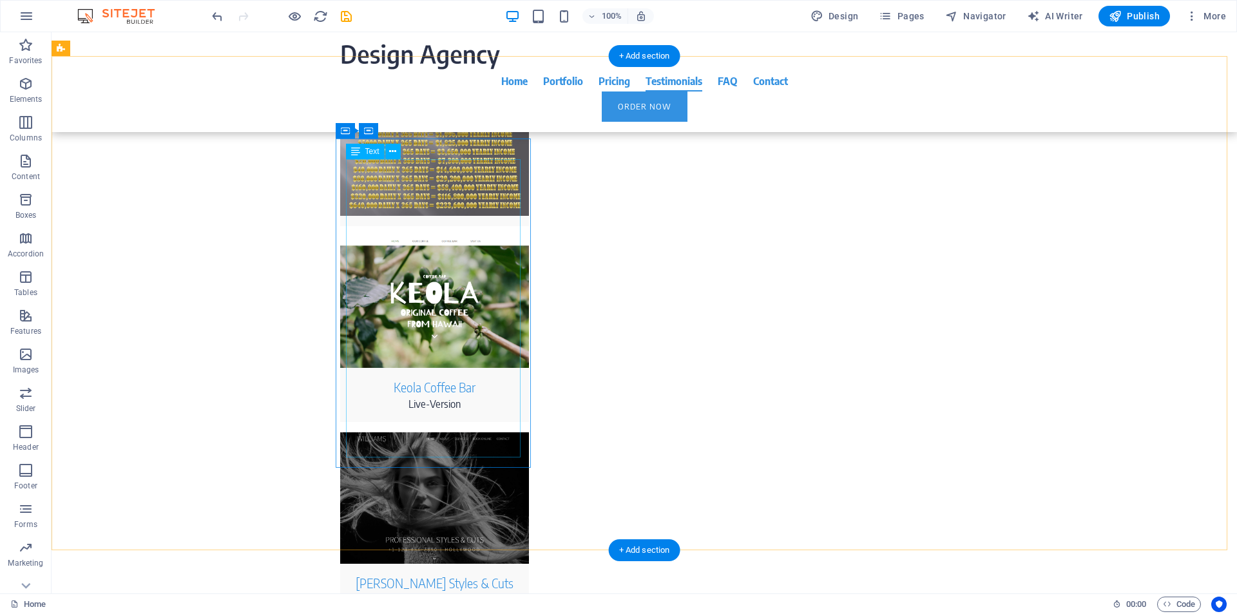
scroll to position [3818, 0]
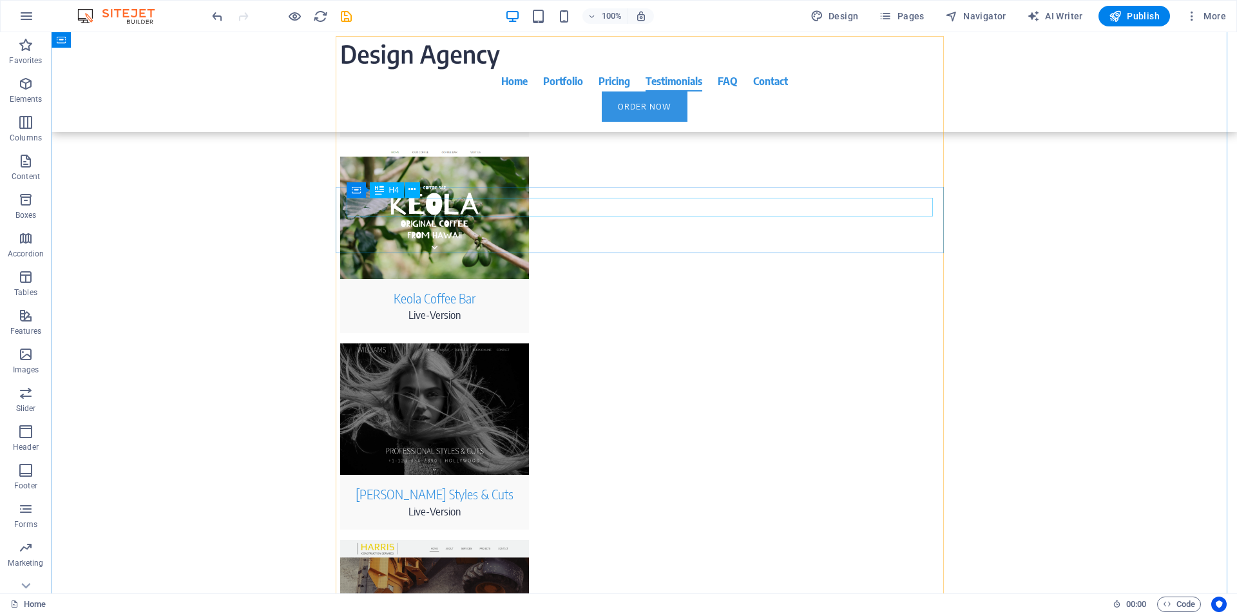
drag, startPoint x: 415, startPoint y: 211, endPoint x: 189, endPoint y: 211, distance: 226.7
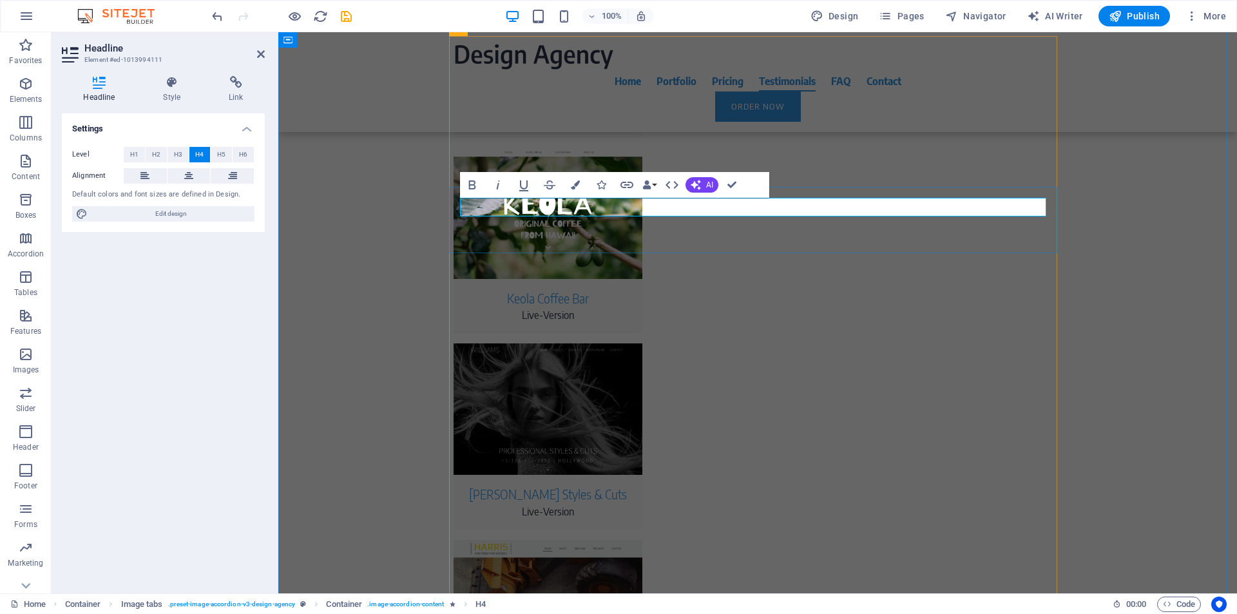
drag, startPoint x: 544, startPoint y: 209, endPoint x: 461, endPoint y: 211, distance: 83.8
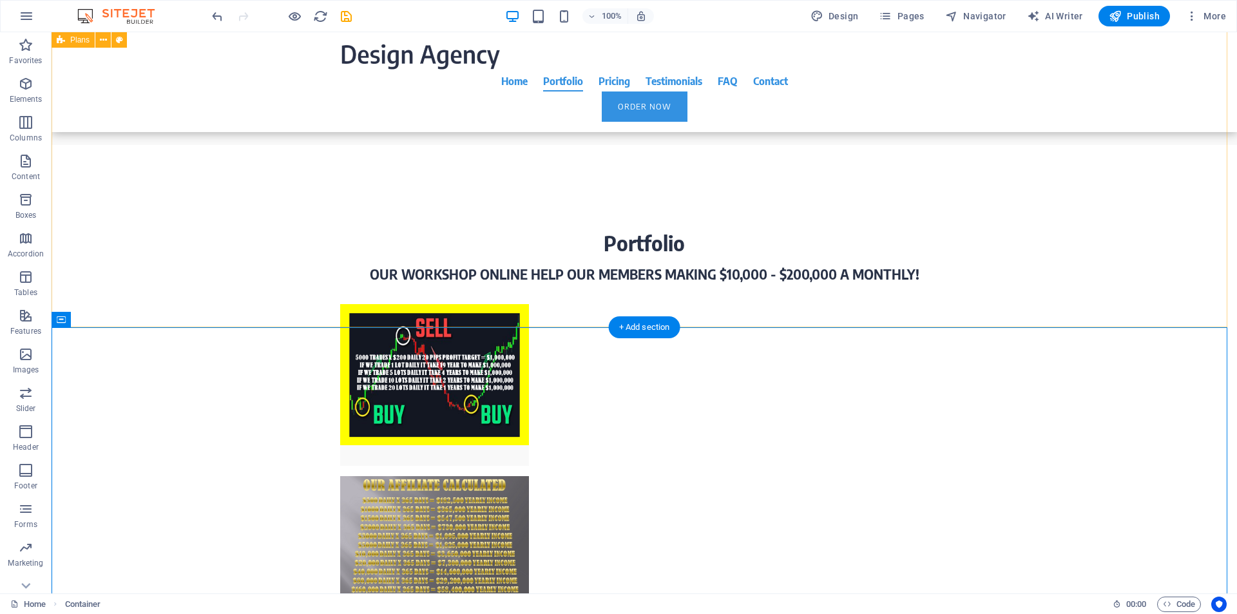
scroll to position [3818, 0]
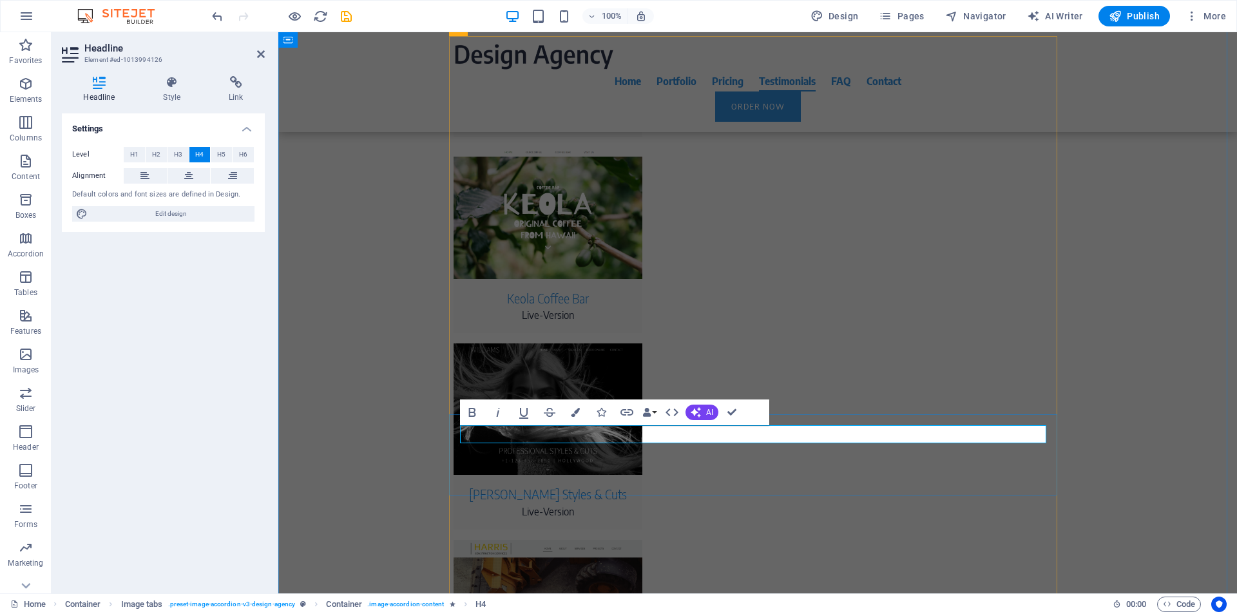
select select "px"
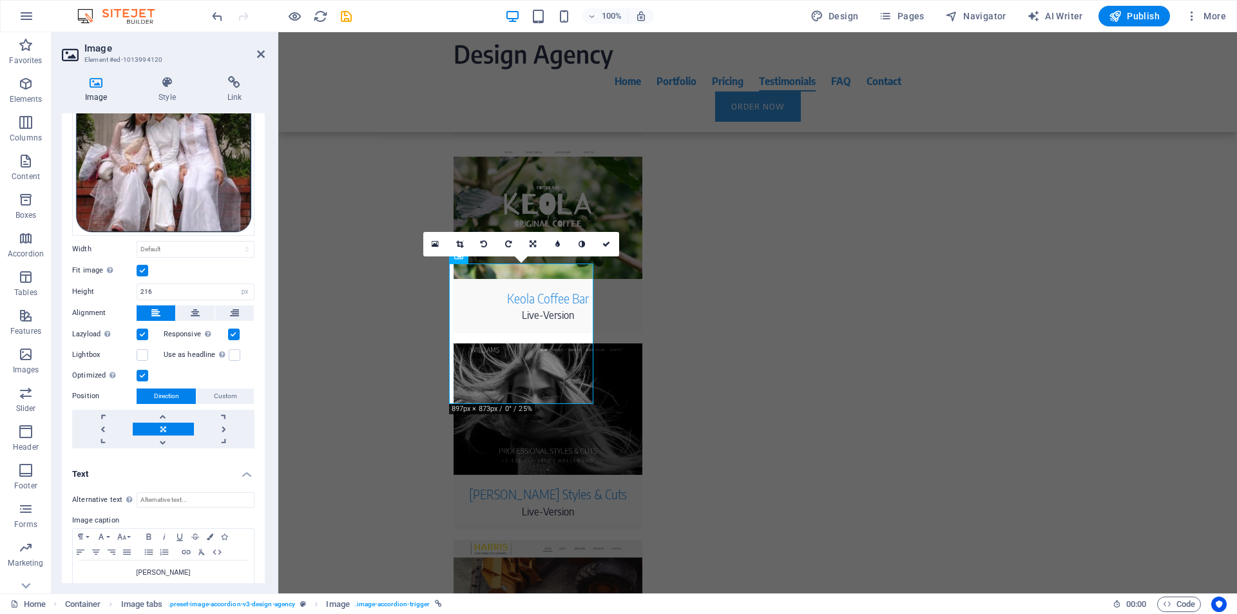
scroll to position [100, 0]
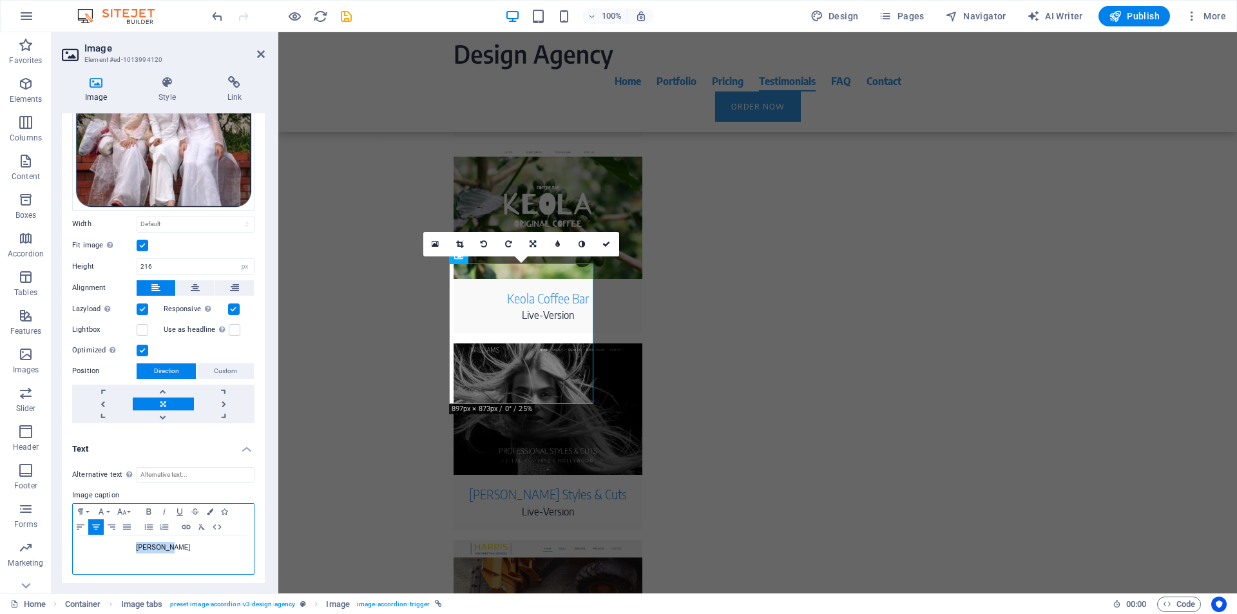
drag, startPoint x: 184, startPoint y: 546, endPoint x: 140, endPoint y: 543, distance: 43.9
click at [140, 543] on p "[PERSON_NAME]" at bounding box center [163, 548] width 168 height 12
click at [147, 542] on p "[PERSON_NAME]" at bounding box center [163, 548] width 168 height 12
drag, startPoint x: 147, startPoint y: 542, endPoint x: 190, endPoint y: 542, distance: 43.2
click at [190, 542] on p "[PERSON_NAME]" at bounding box center [163, 548] width 168 height 12
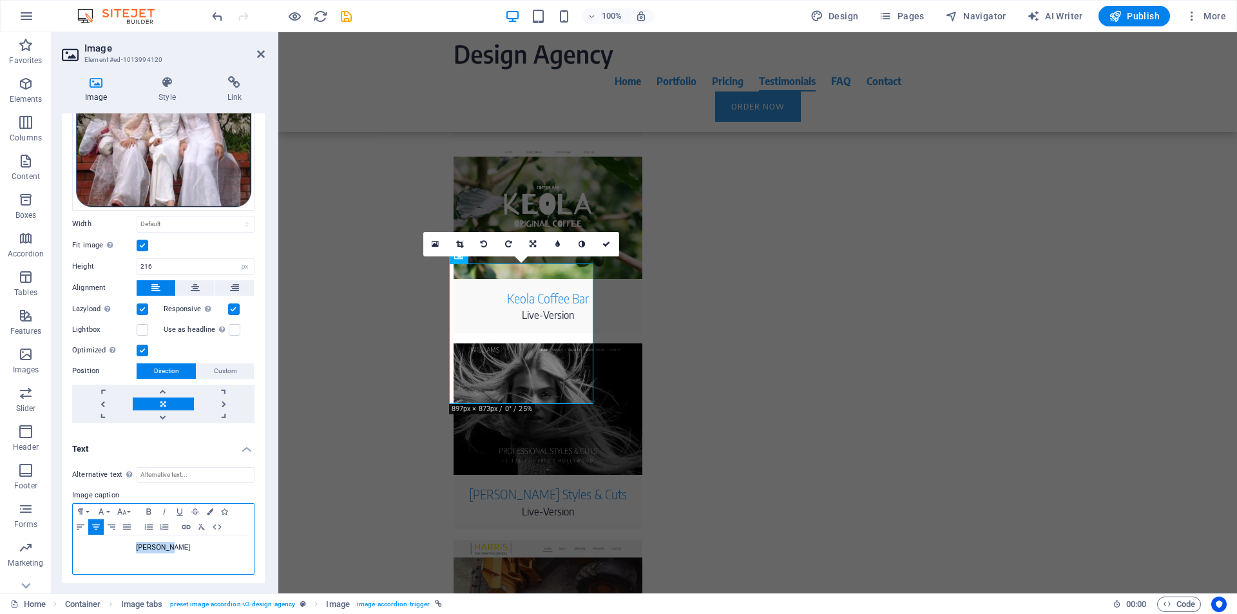
copy p "[PERSON_NAME]"
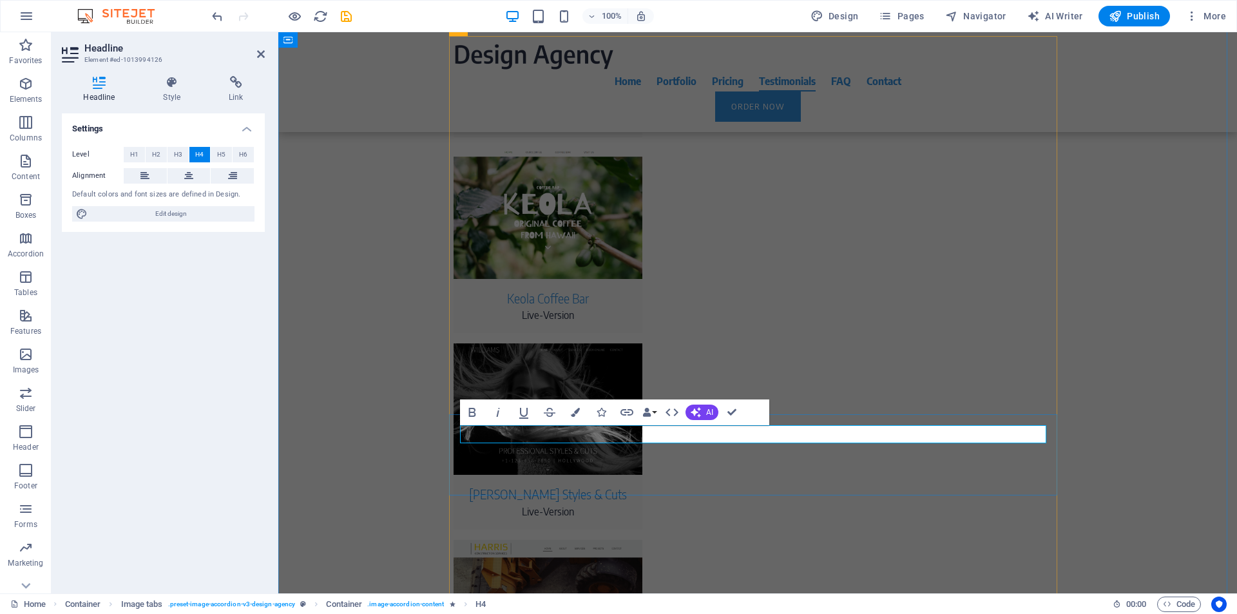
drag, startPoint x: 461, startPoint y: 437, endPoint x: 506, endPoint y: 441, distance: 45.9
drag, startPoint x: 517, startPoint y: 437, endPoint x: 460, endPoint y: 437, distance: 57.3
drag, startPoint x: 519, startPoint y: 435, endPoint x: 672, endPoint y: 436, distance: 153.9
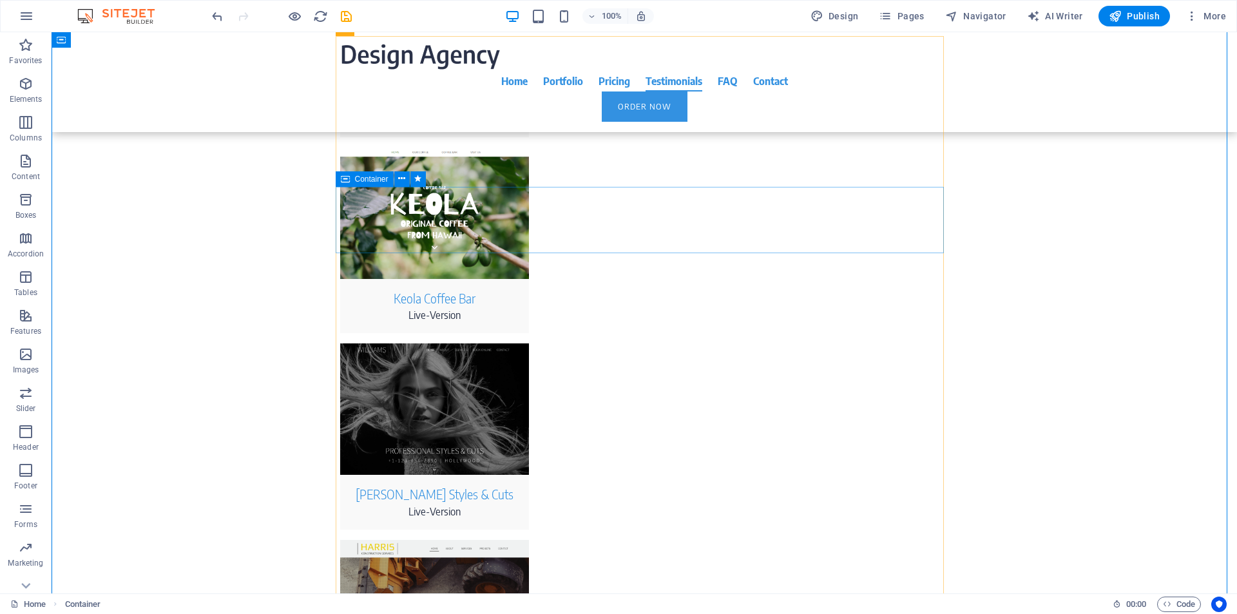
scroll to position [4308, 0]
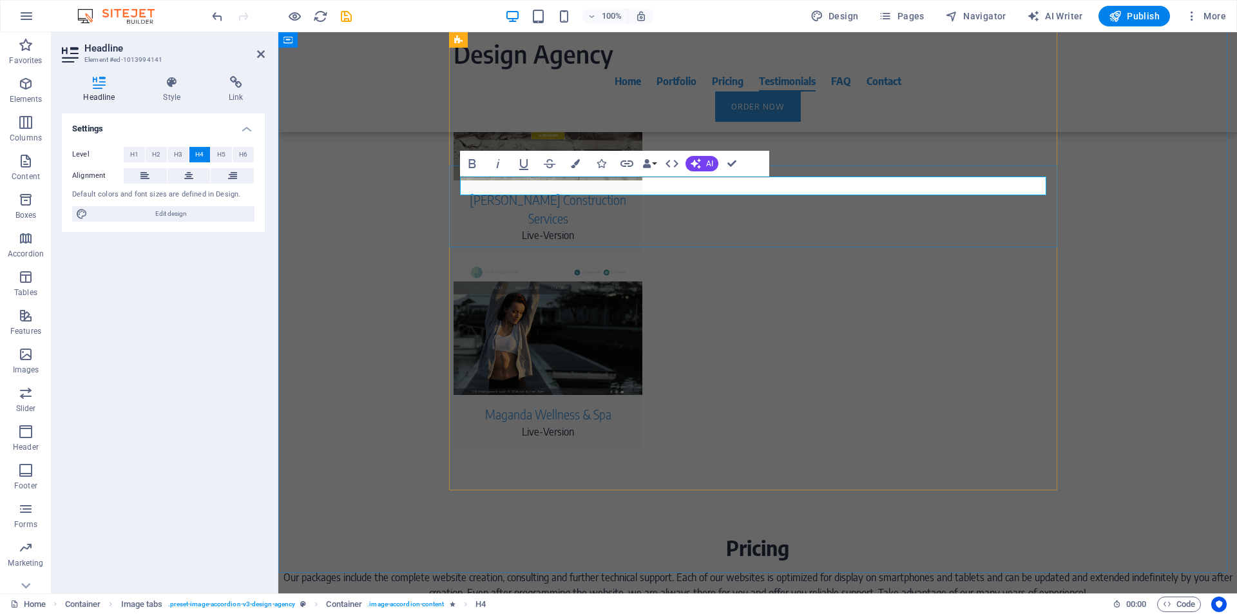
drag, startPoint x: 535, startPoint y: 188, endPoint x: 459, endPoint y: 189, distance: 76.0
drag, startPoint x: 572, startPoint y: 188, endPoint x: 633, endPoint y: 186, distance: 60.6
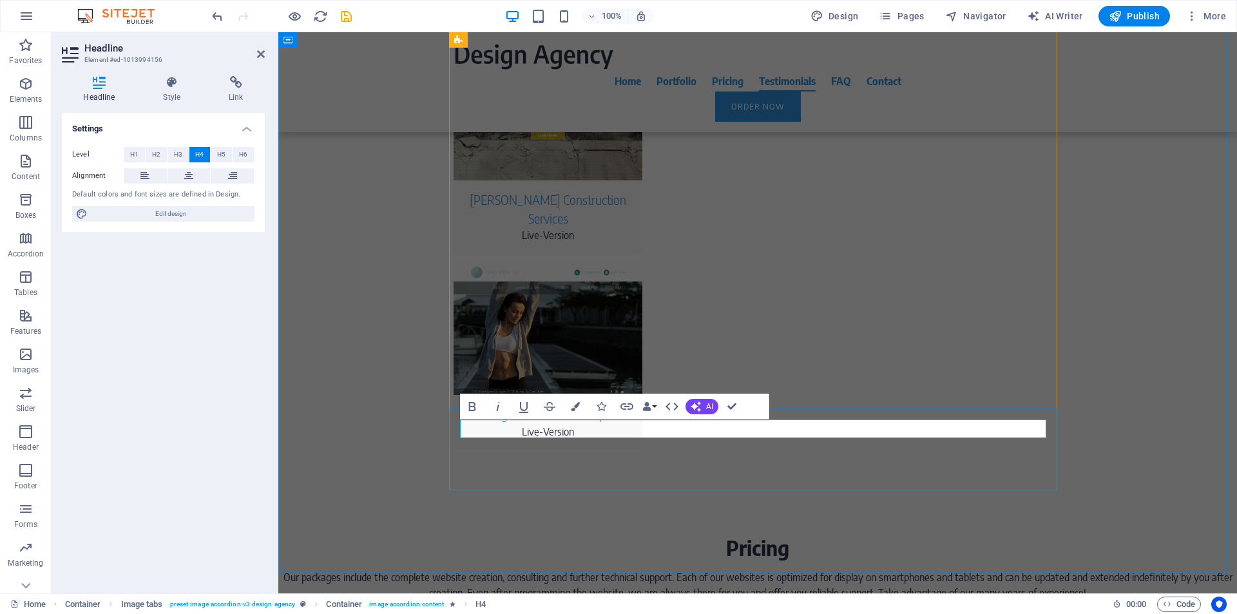
drag, startPoint x: 533, startPoint y: 429, endPoint x: 459, endPoint y: 433, distance: 73.5
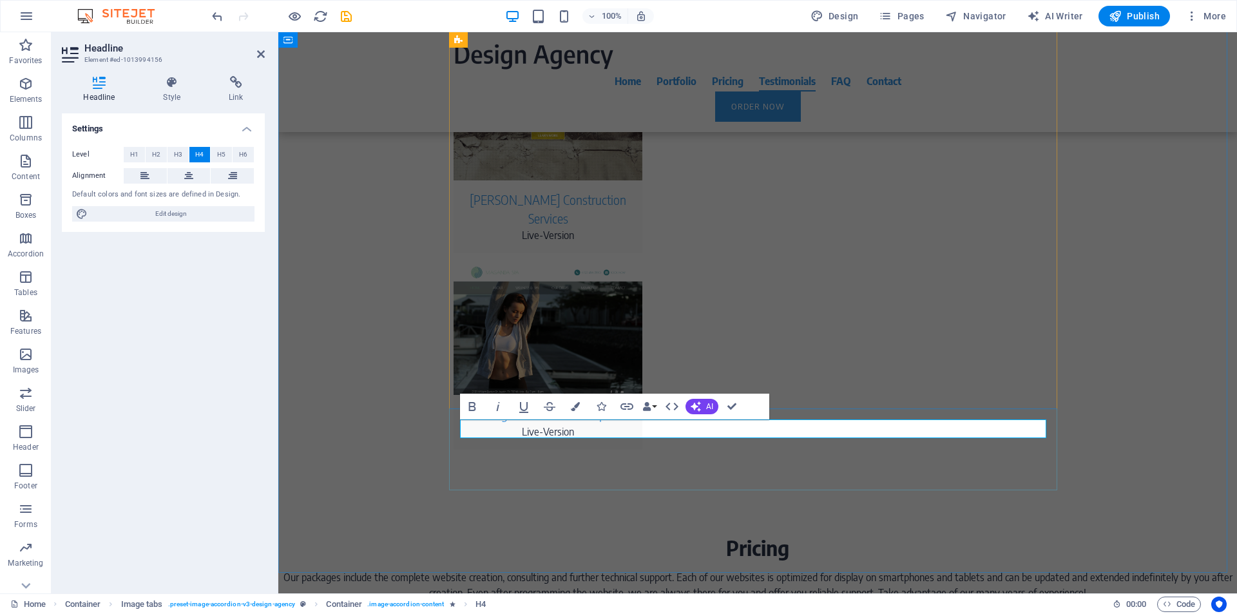
drag, startPoint x: 548, startPoint y: 430, endPoint x: 617, endPoint y: 427, distance: 69.0
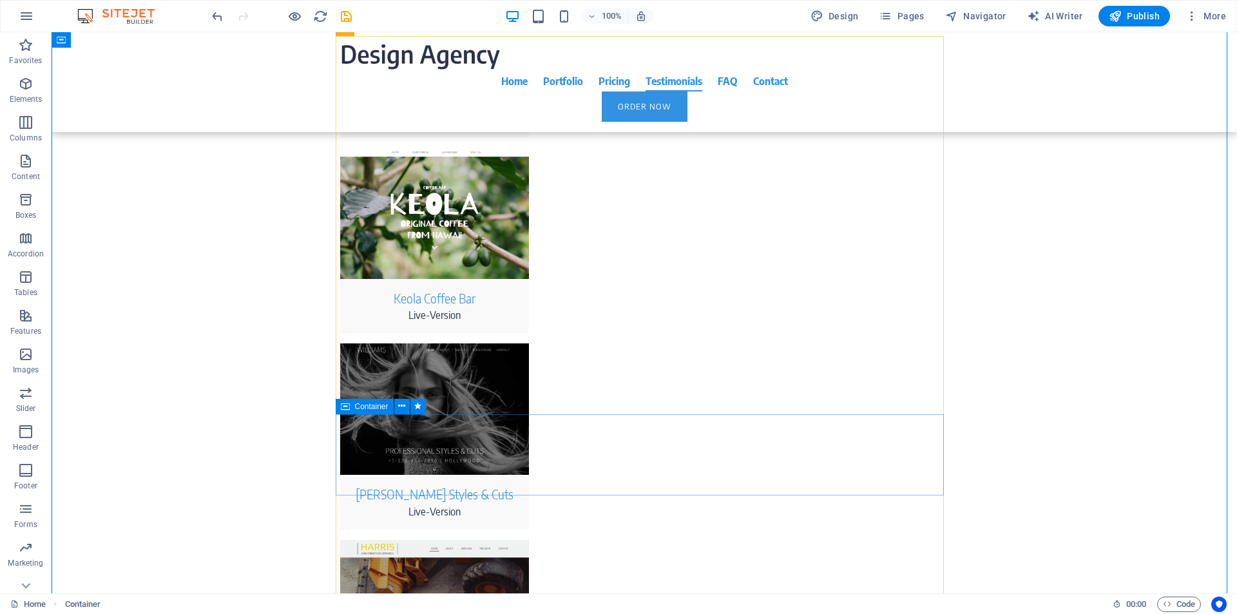
scroll to position [4308, 0]
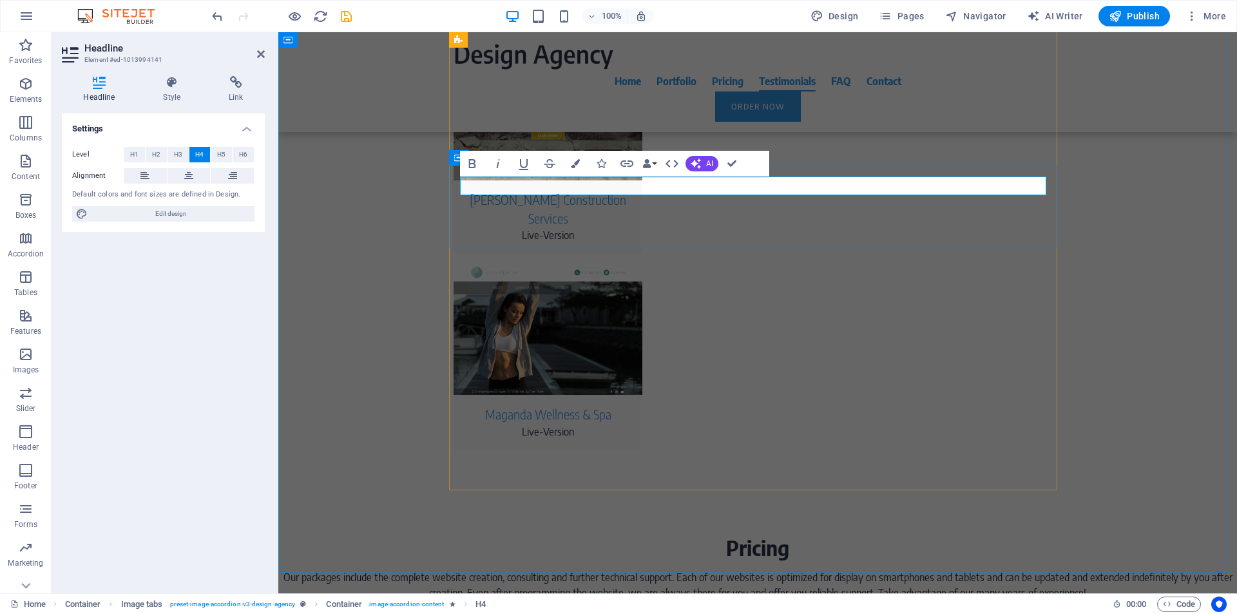
drag, startPoint x: 463, startPoint y: 187, endPoint x: 566, endPoint y: 189, distance: 102.4
copy h4 "[PERSON_NAME]"
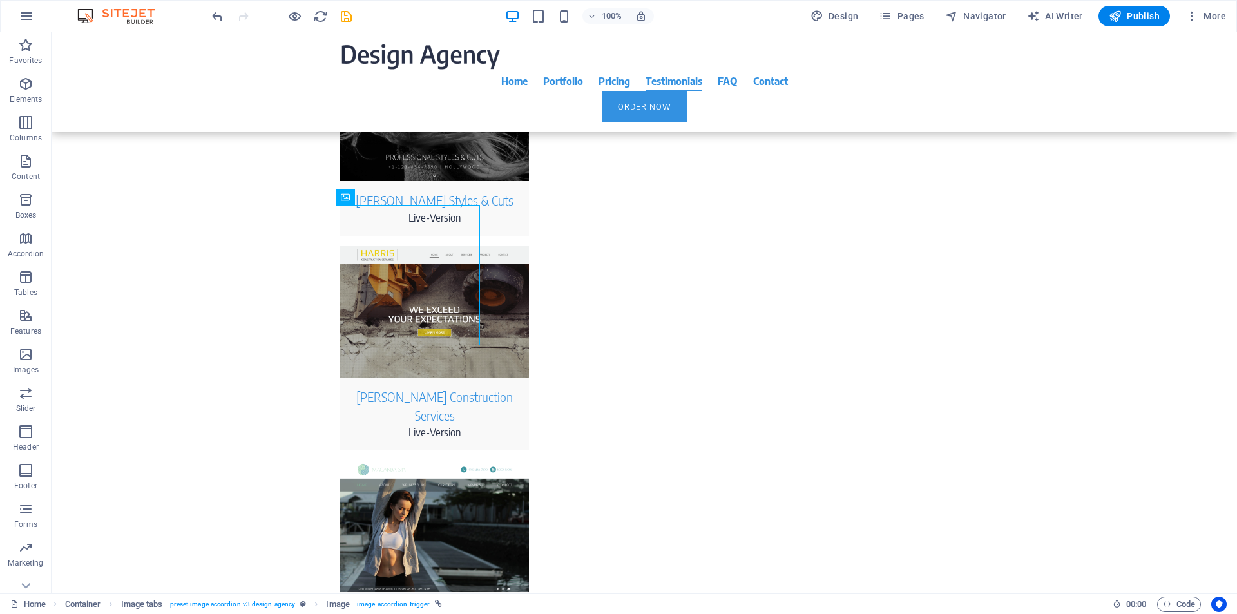
scroll to position [4127, 0]
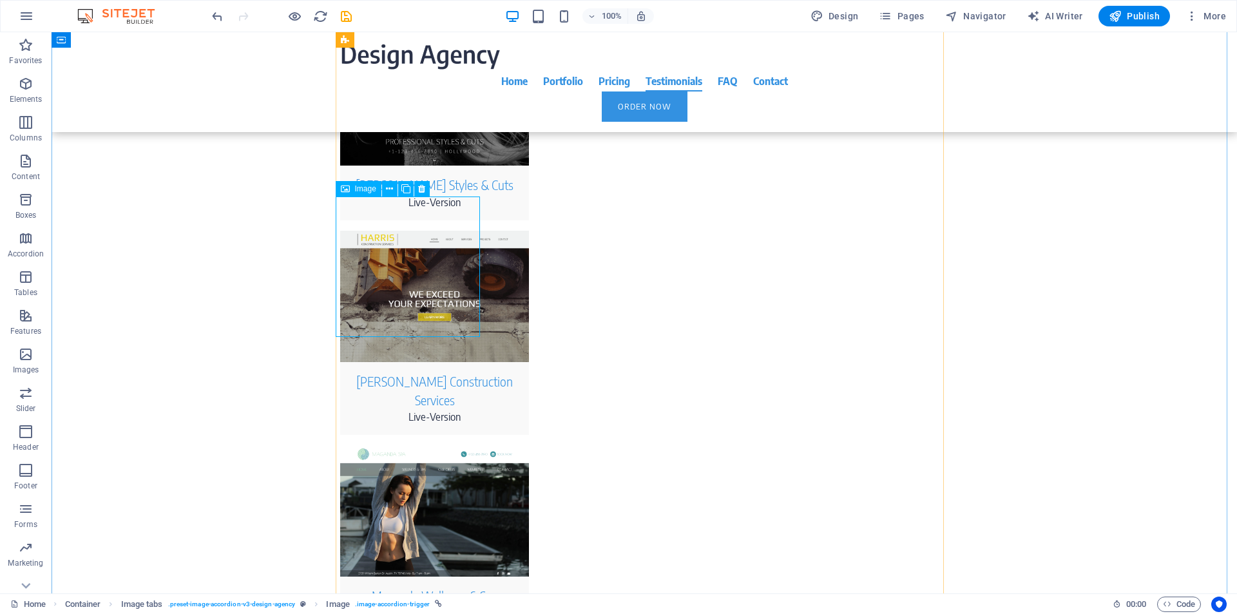
select select "px"
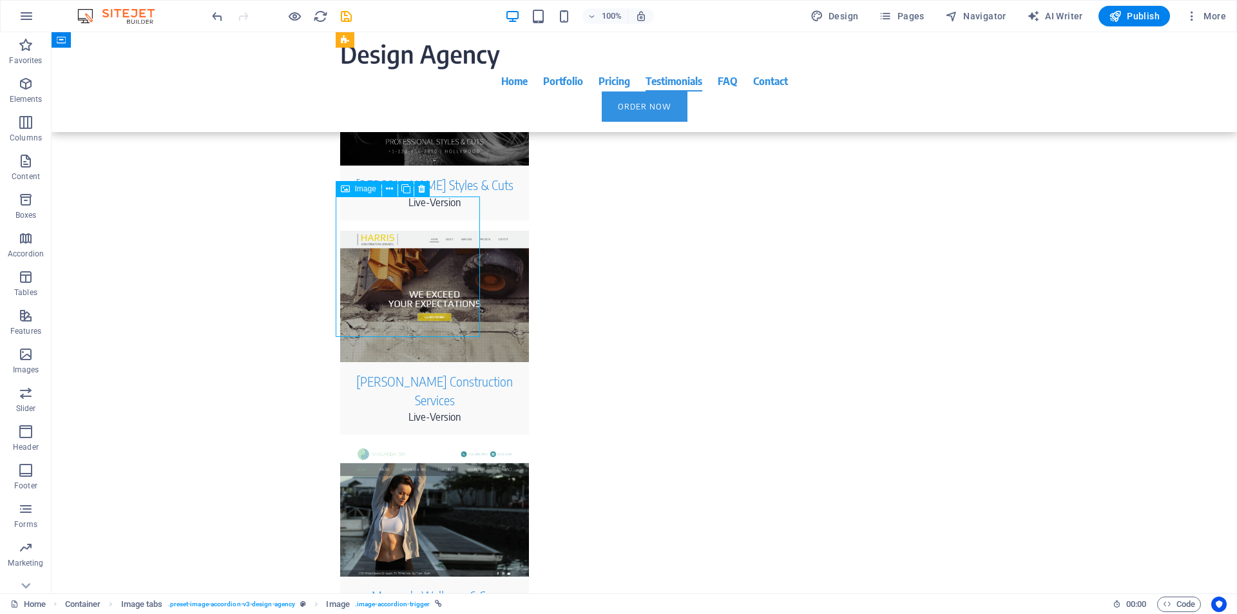
select select "px"
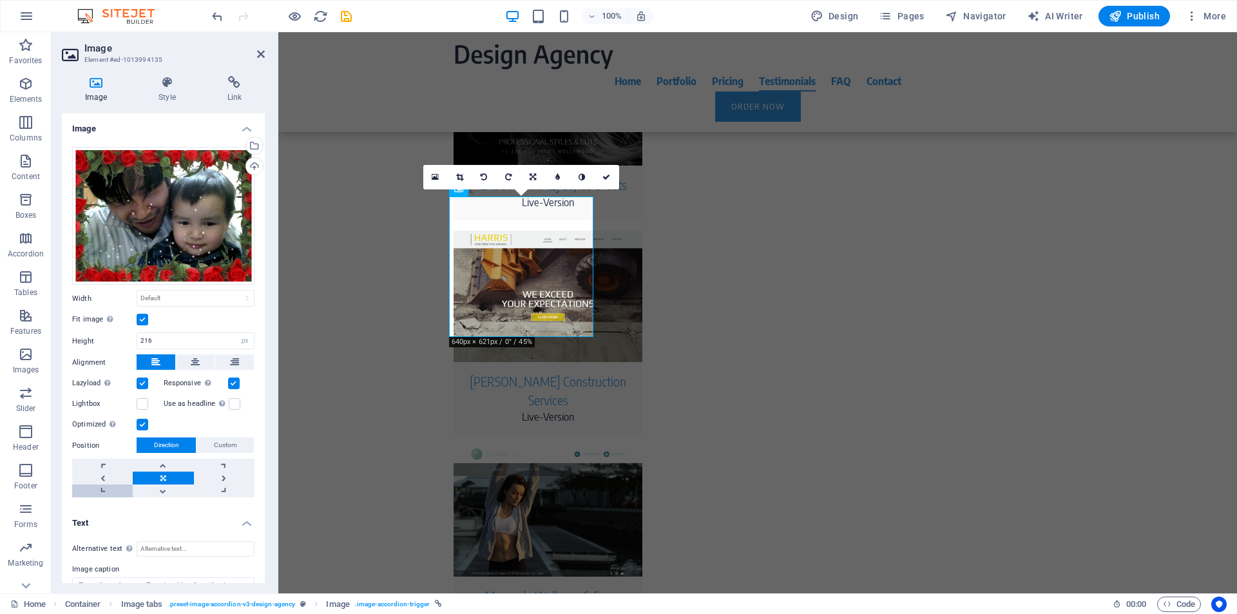
scroll to position [75, 0]
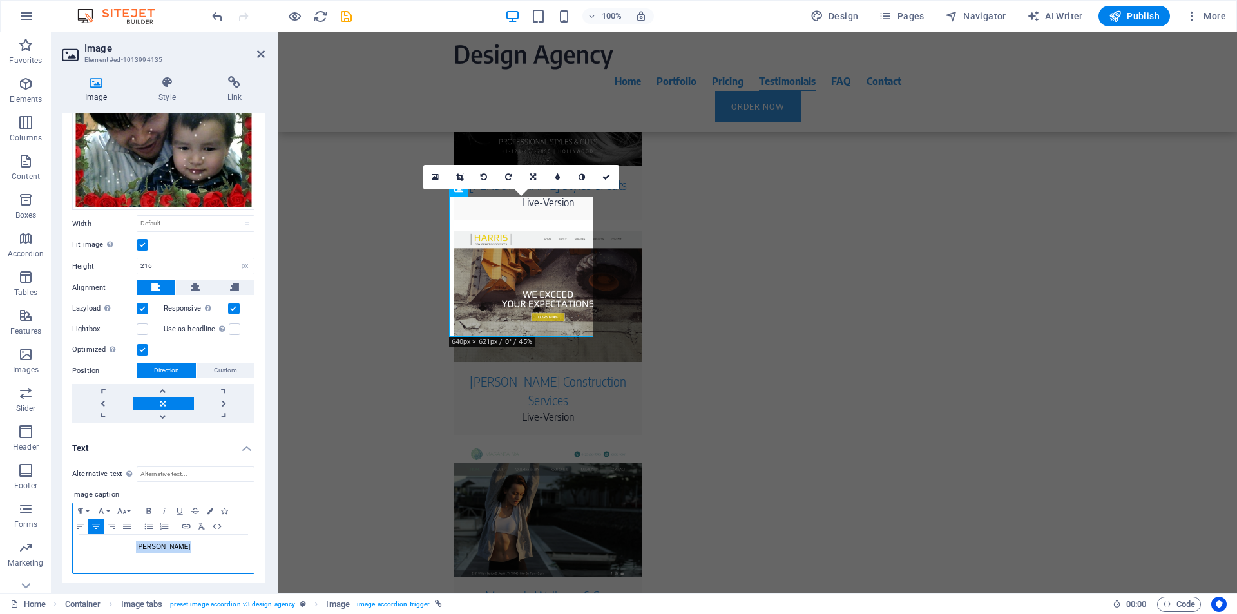
drag, startPoint x: 191, startPoint y: 544, endPoint x: 137, endPoint y: 546, distance: 54.1
click at [134, 546] on p "Sarah Andrews" at bounding box center [163, 547] width 168 height 12
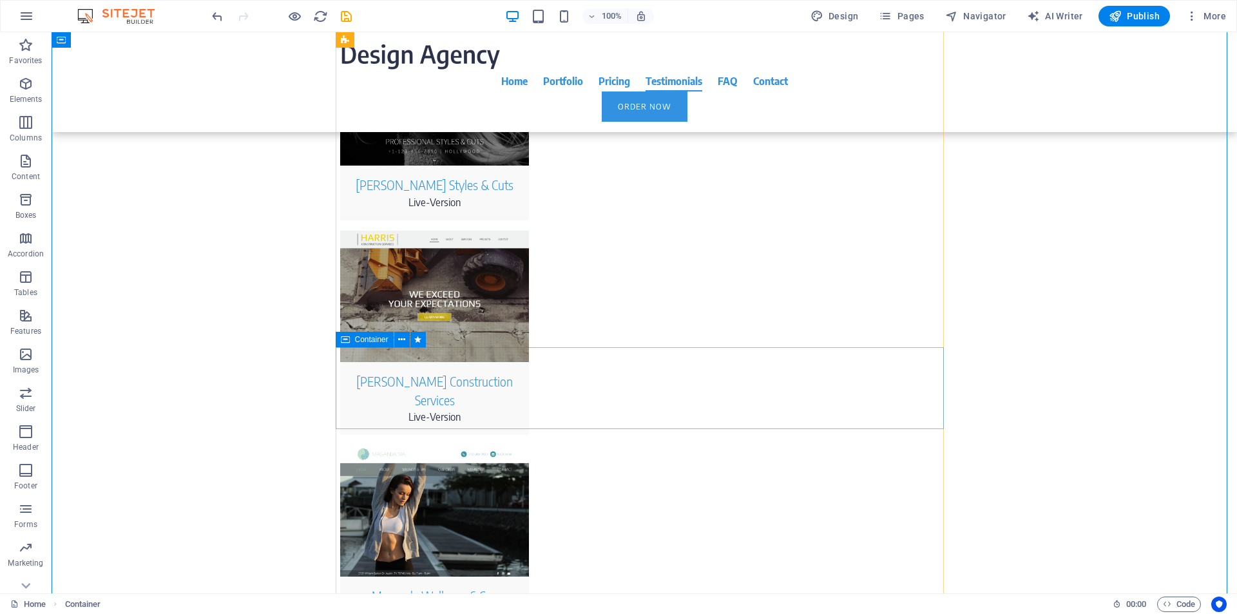
scroll to position [4618, 0]
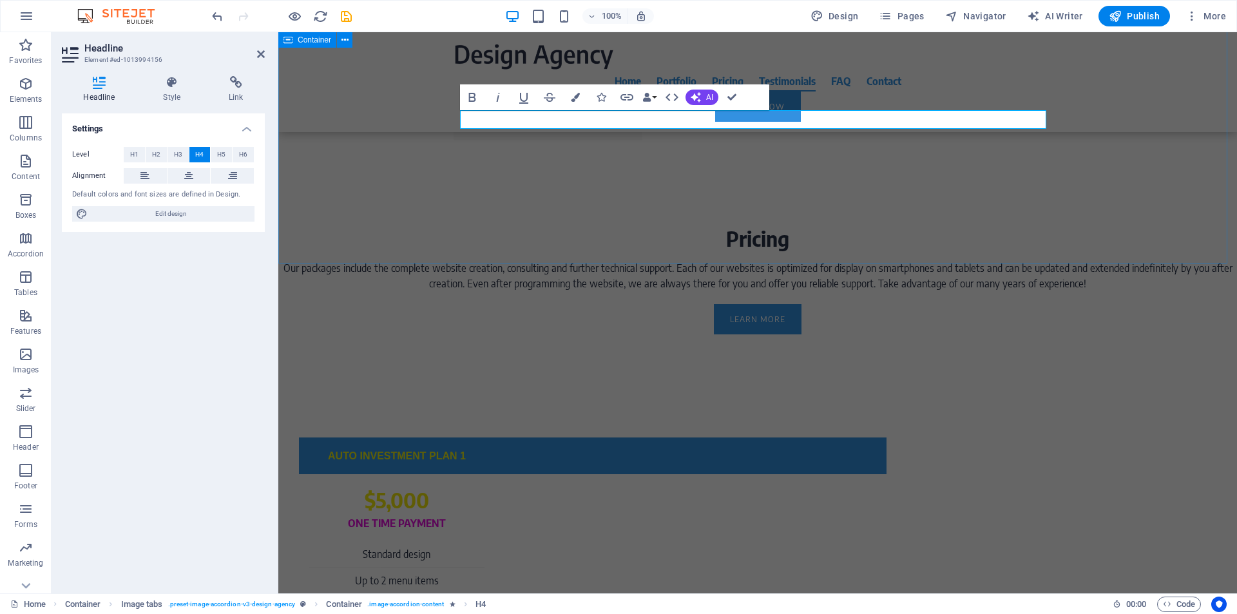
scroll to position [4127, 0]
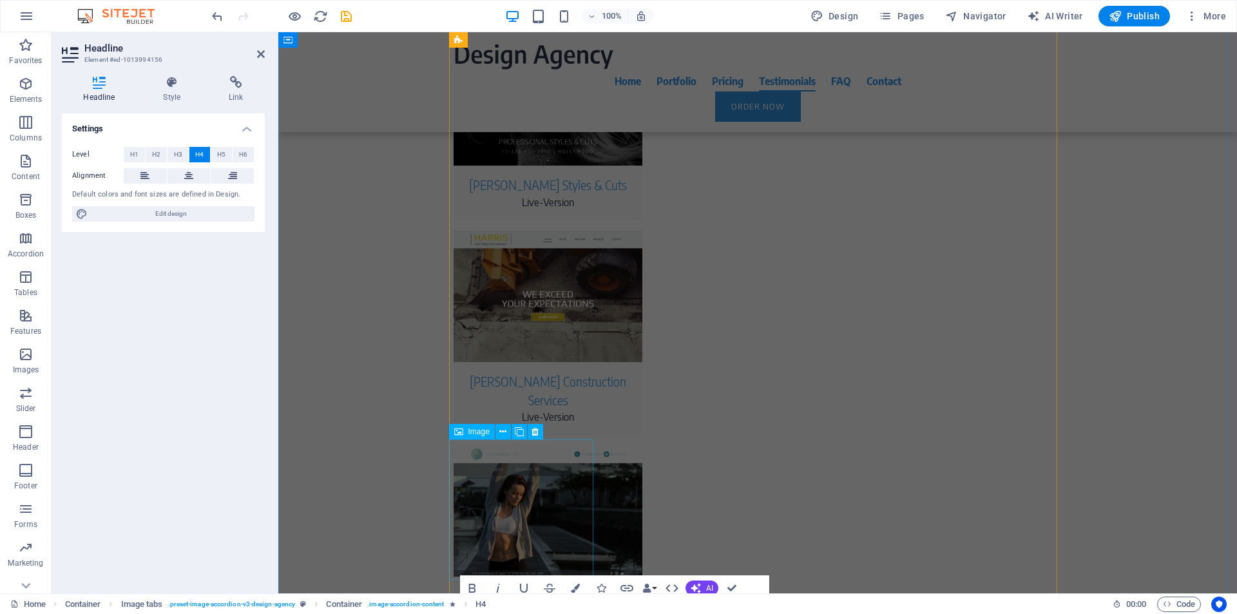
select select "rem"
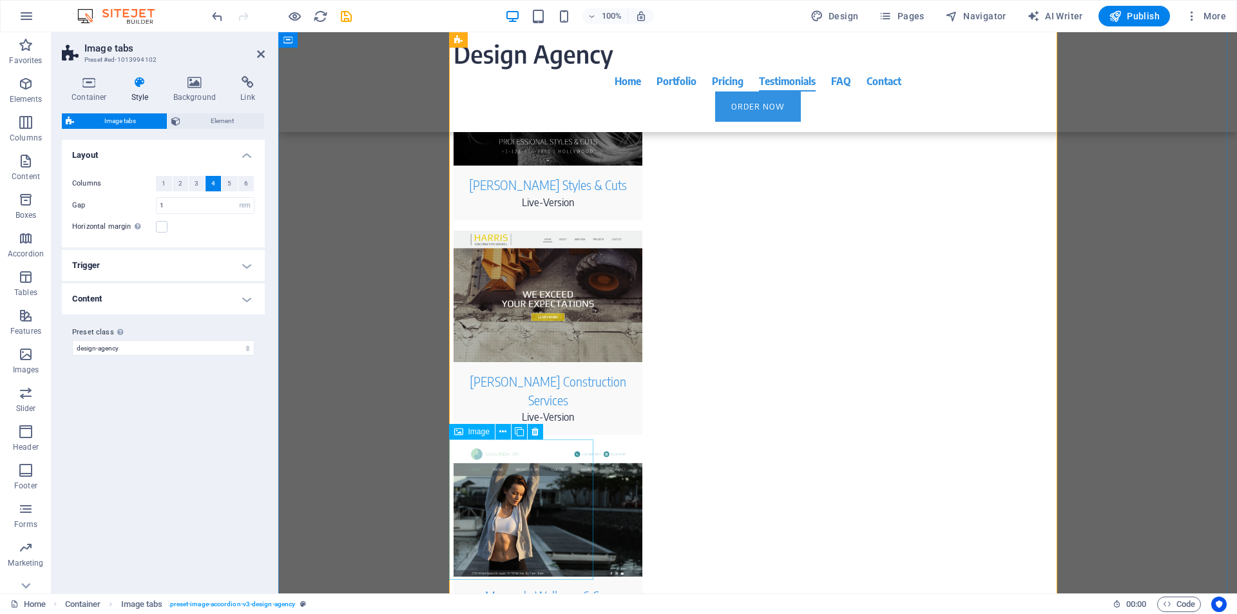
select select "px"
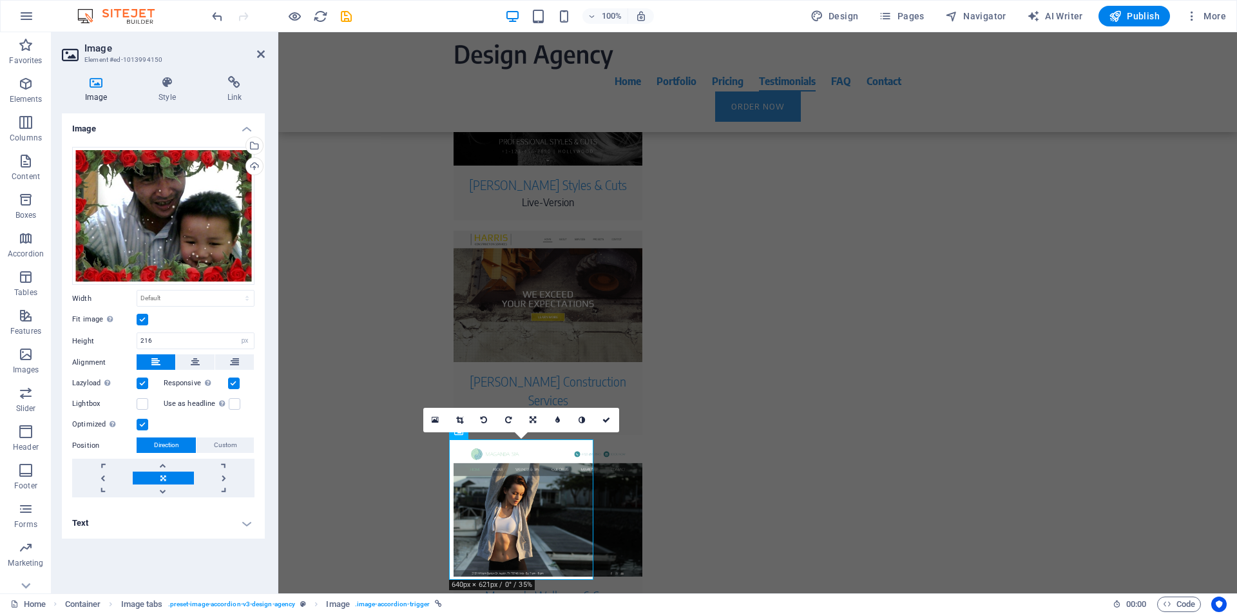
click at [131, 525] on h4 "Text" at bounding box center [163, 523] width 203 height 31
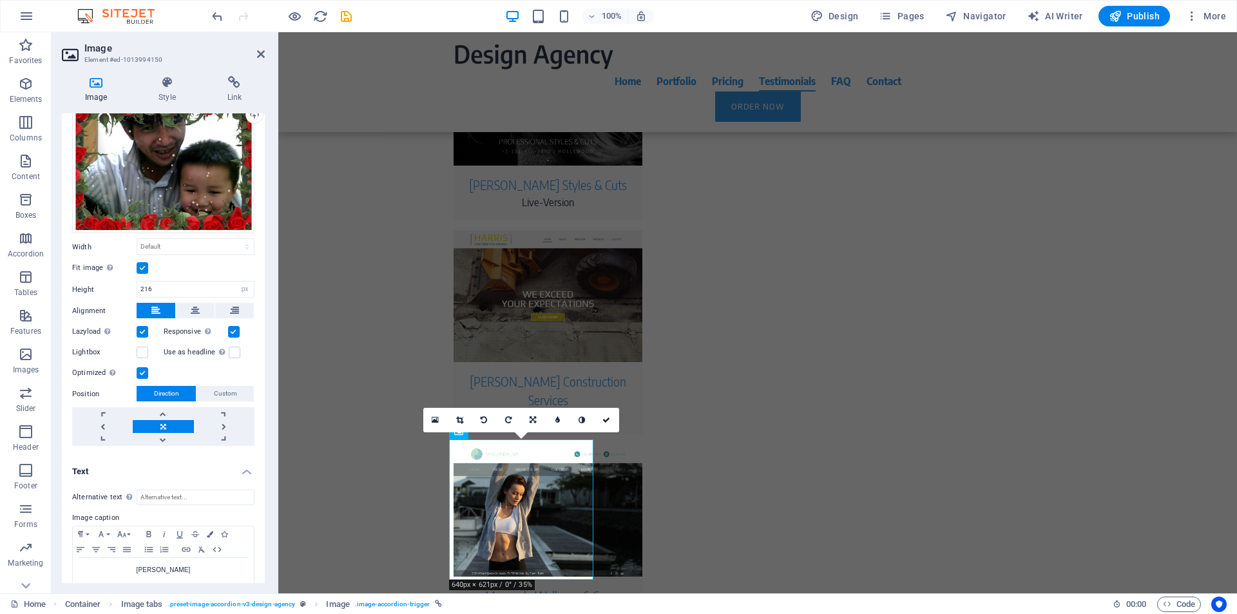
scroll to position [75, 0]
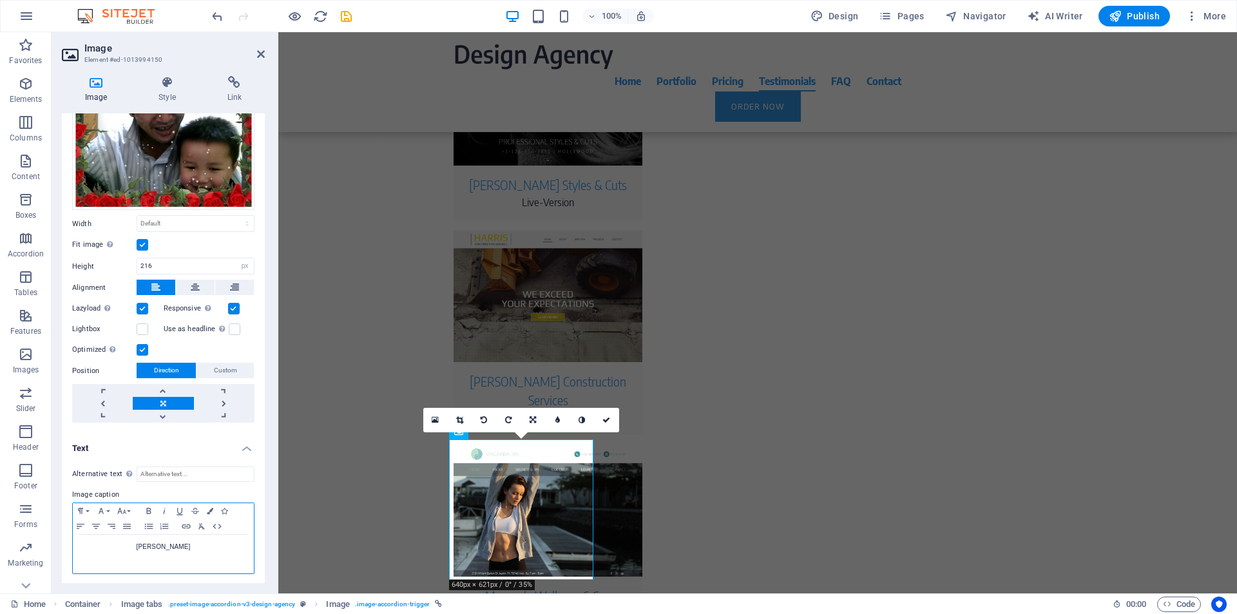
click at [193, 545] on p "Justin Williams" at bounding box center [163, 547] width 168 height 12
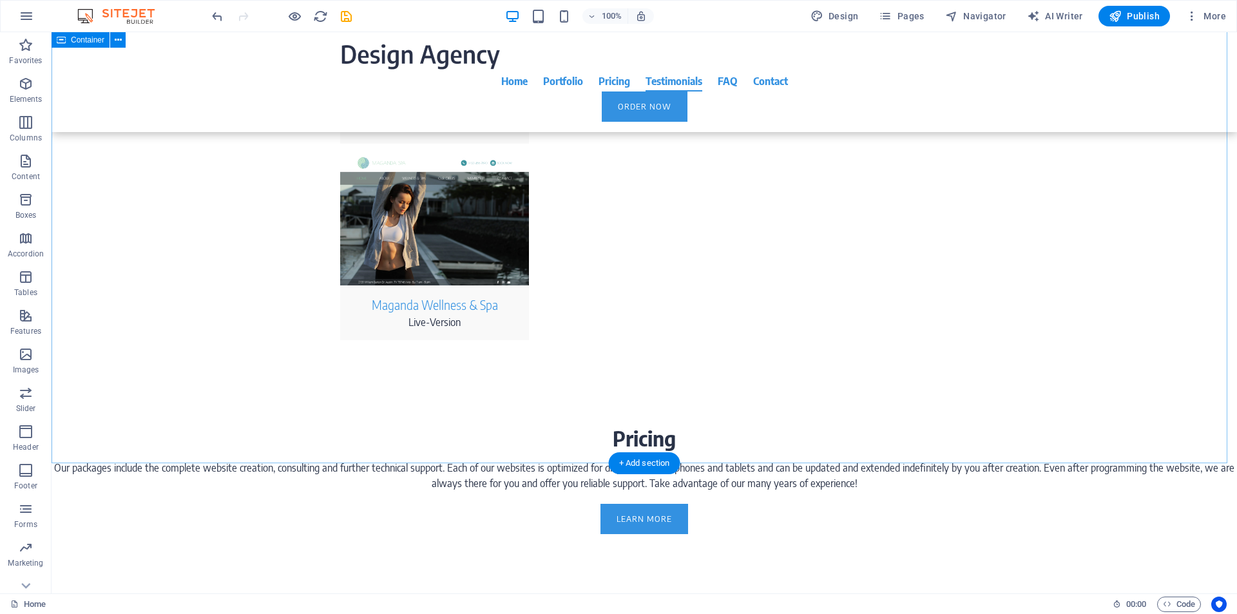
scroll to position [3927, 0]
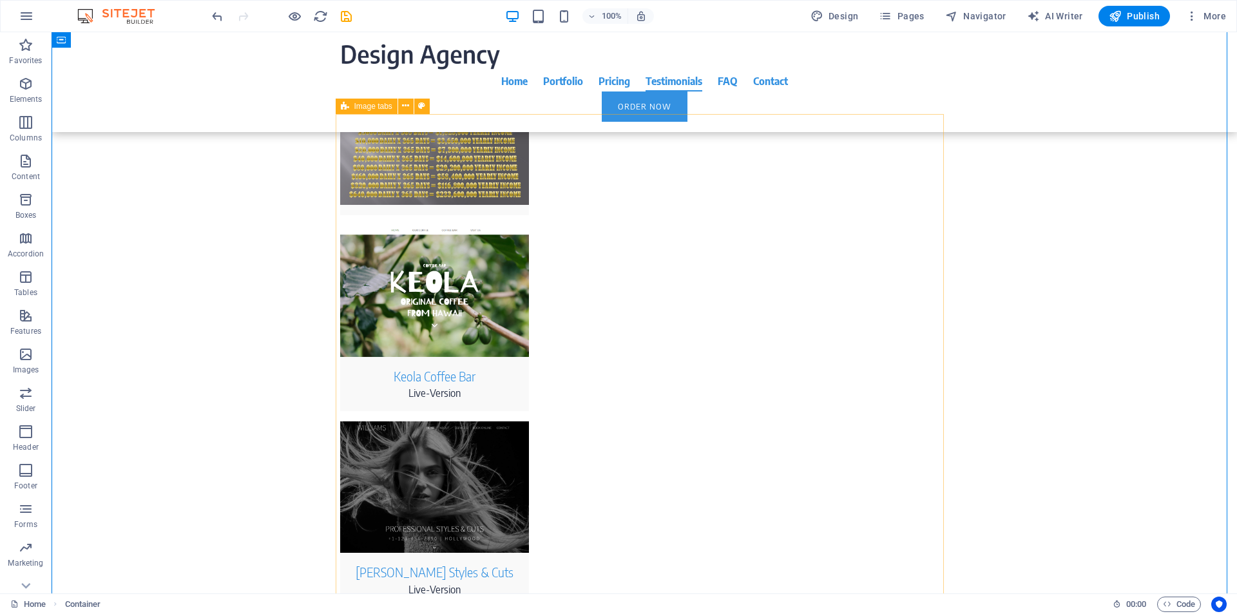
scroll to position [4230, 0]
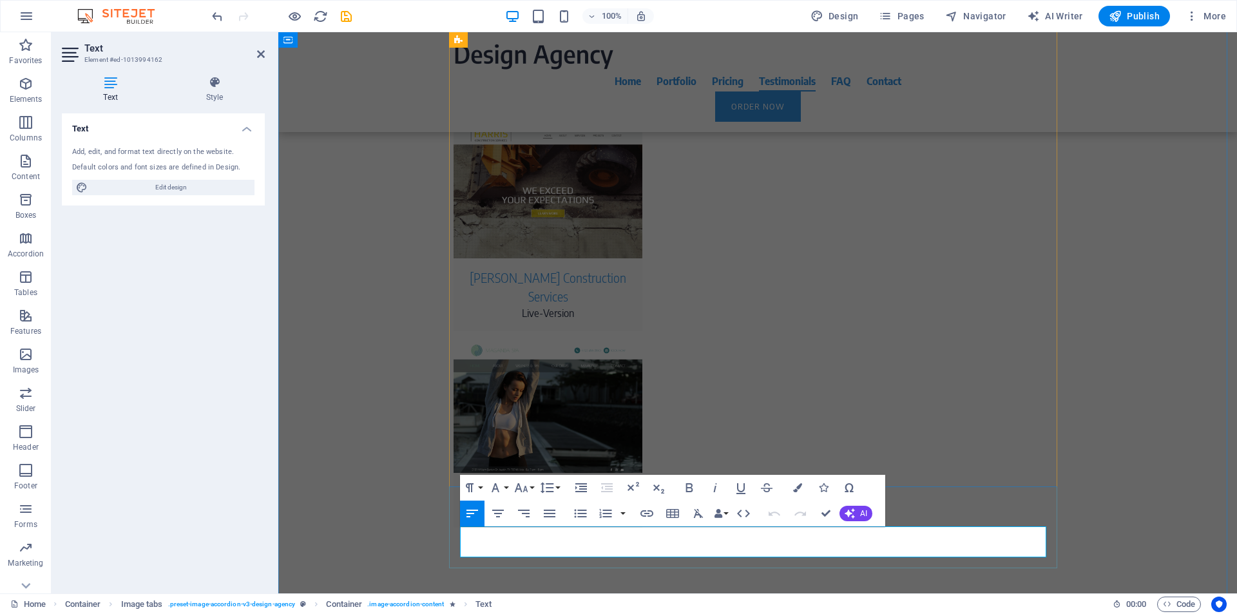
drag, startPoint x: 772, startPoint y: 535, endPoint x: 929, endPoint y: 535, distance: 157.8
drag, startPoint x: 614, startPoint y: 550, endPoint x: 674, endPoint y: 550, distance: 59.9
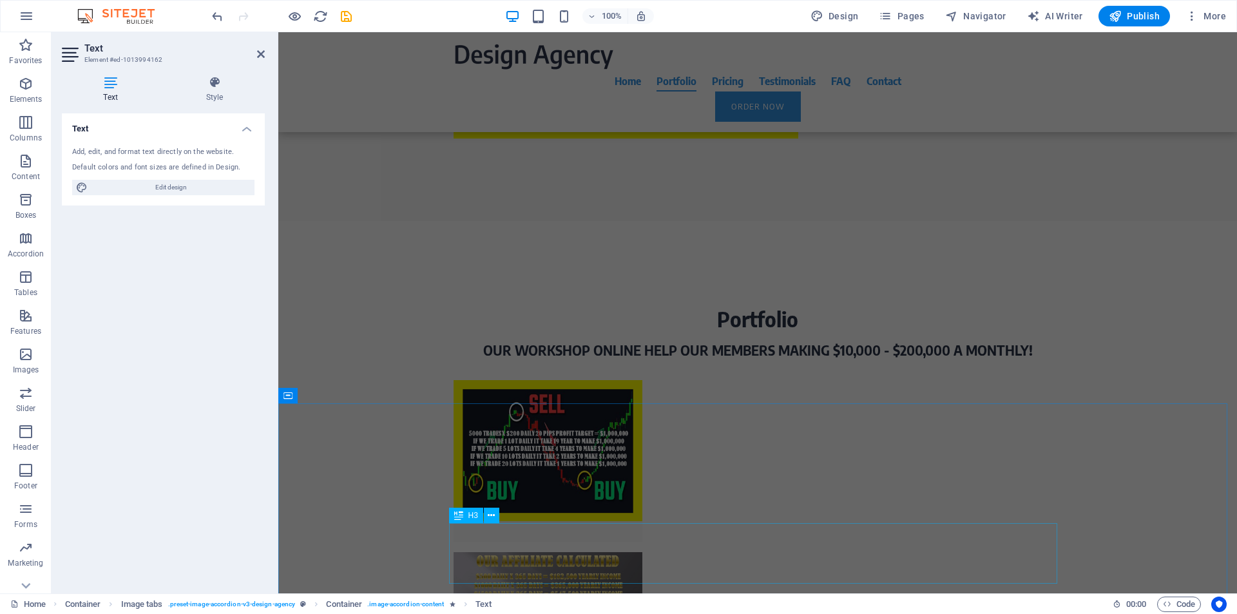
scroll to position [2760, 0]
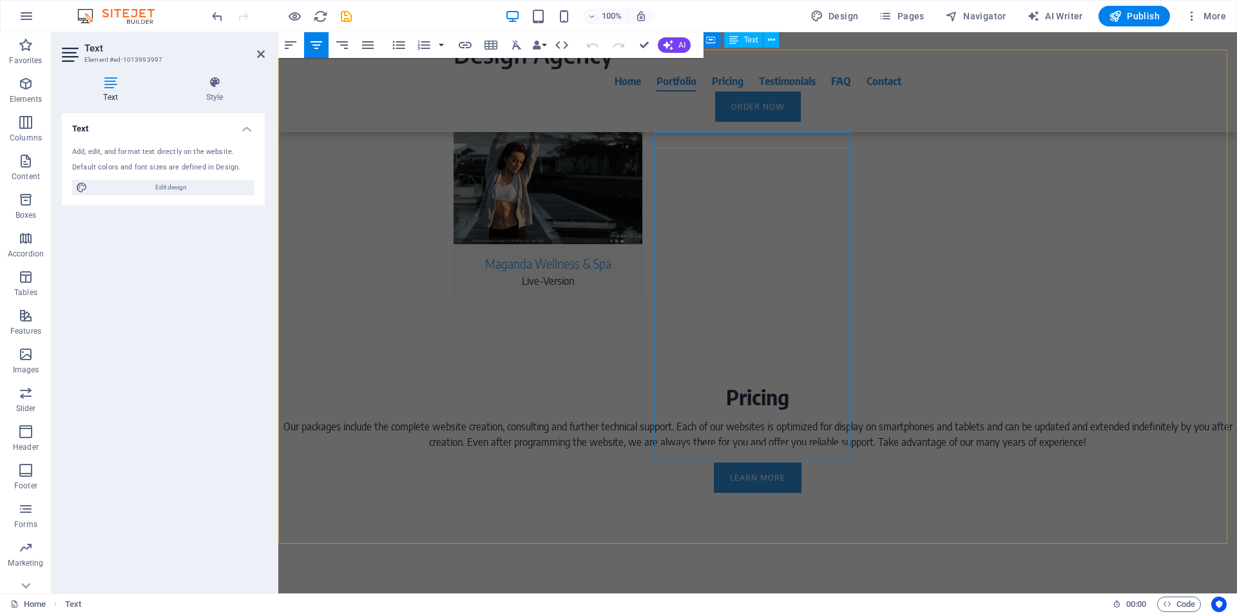
scroll to position [2789, 0]
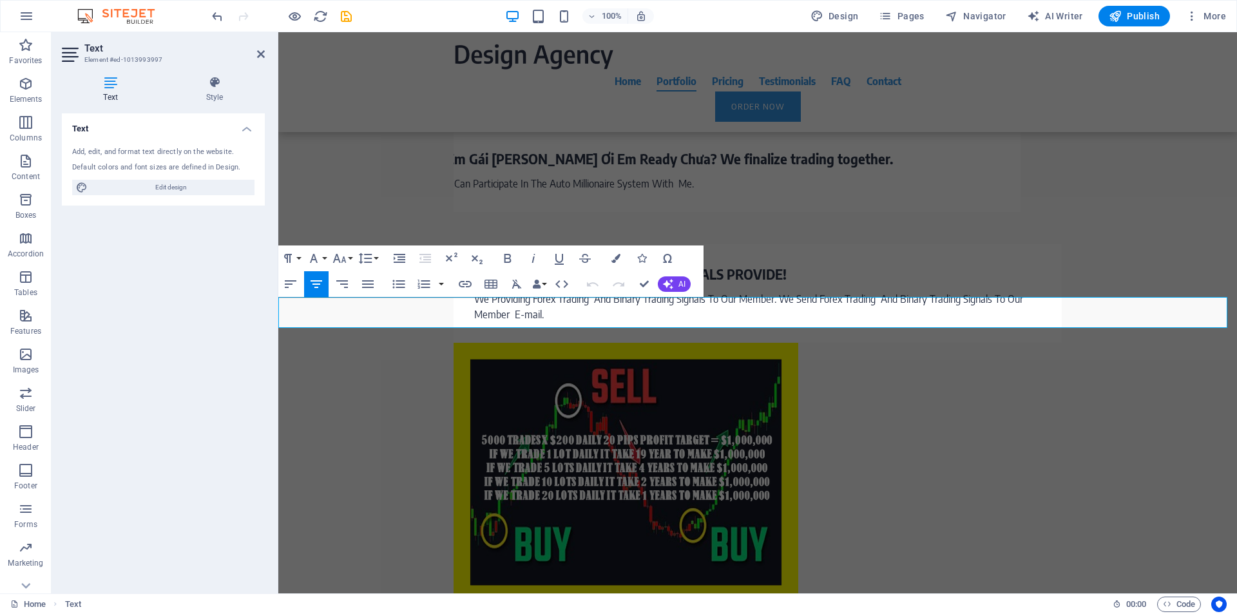
drag, startPoint x: 511, startPoint y: 307, endPoint x: 1099, endPoint y: 327, distance: 588.4
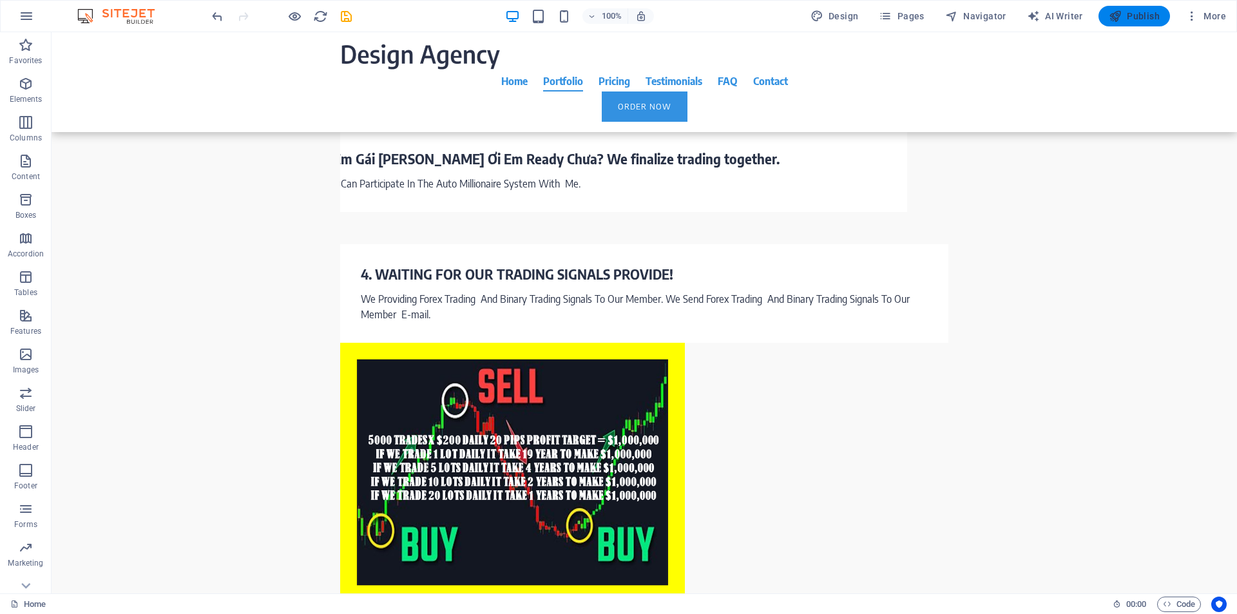
click at [1143, 21] on span "Publish" at bounding box center [1134, 16] width 51 height 13
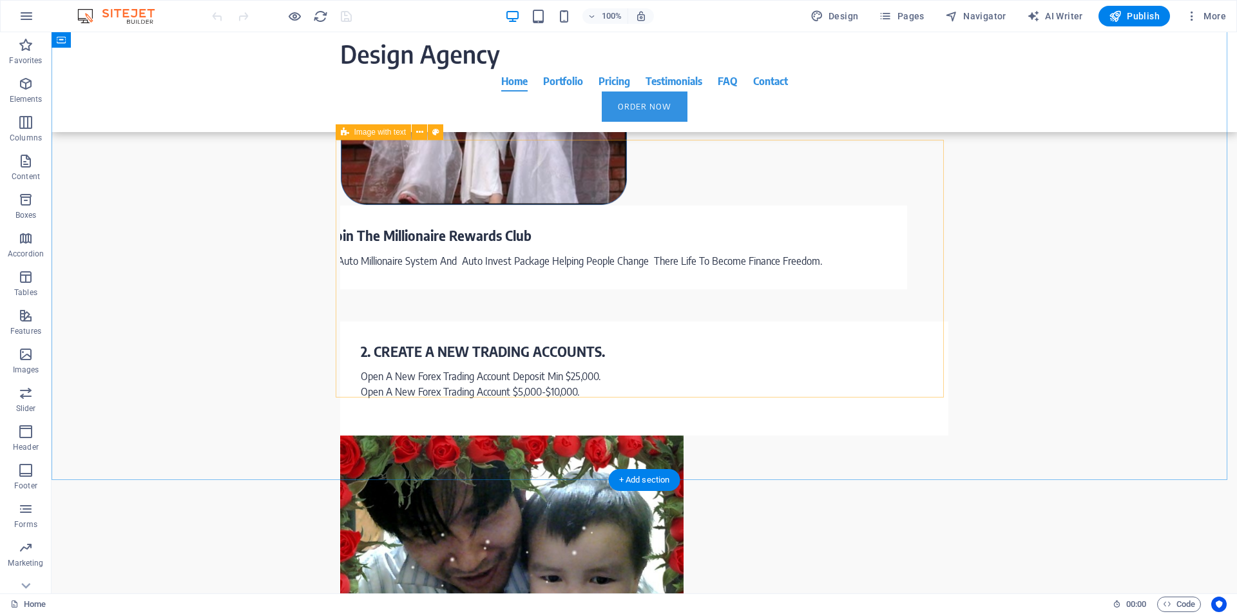
scroll to position [1472, 0]
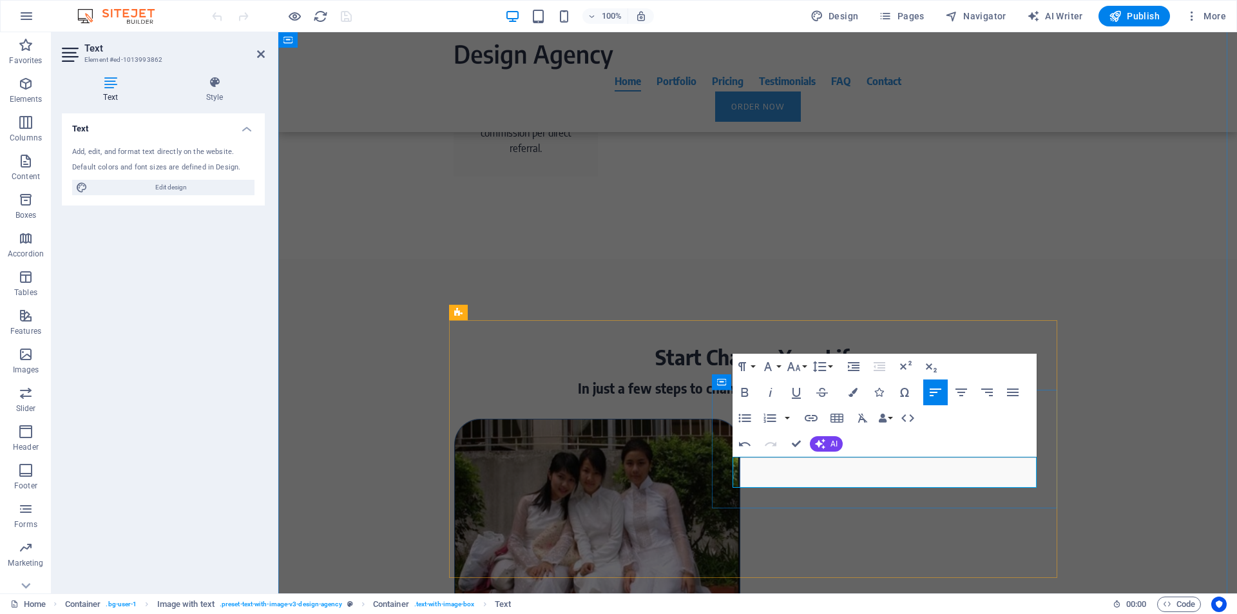
drag, startPoint x: 819, startPoint y: 481, endPoint x: 779, endPoint y: 482, distance: 39.3
drag, startPoint x: 782, startPoint y: 482, endPoint x: 818, endPoint y: 482, distance: 36.1
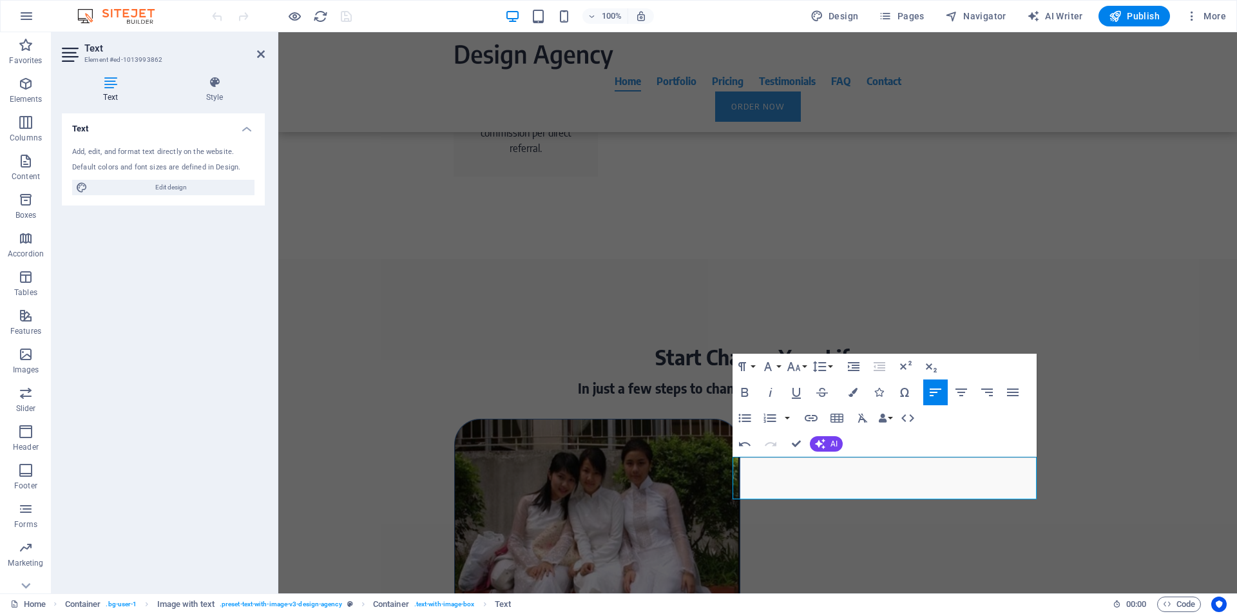
scroll to position [1459, 0]
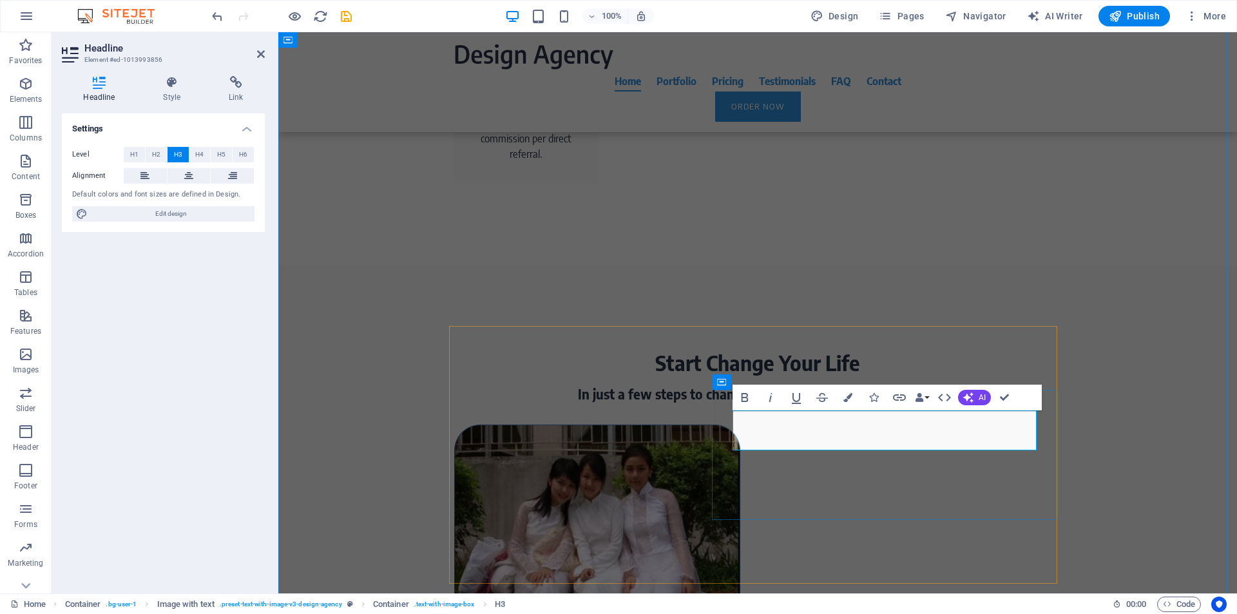
drag, startPoint x: 890, startPoint y: 419, endPoint x: 871, endPoint y: 421, distance: 19.4
copy h3 "Em"
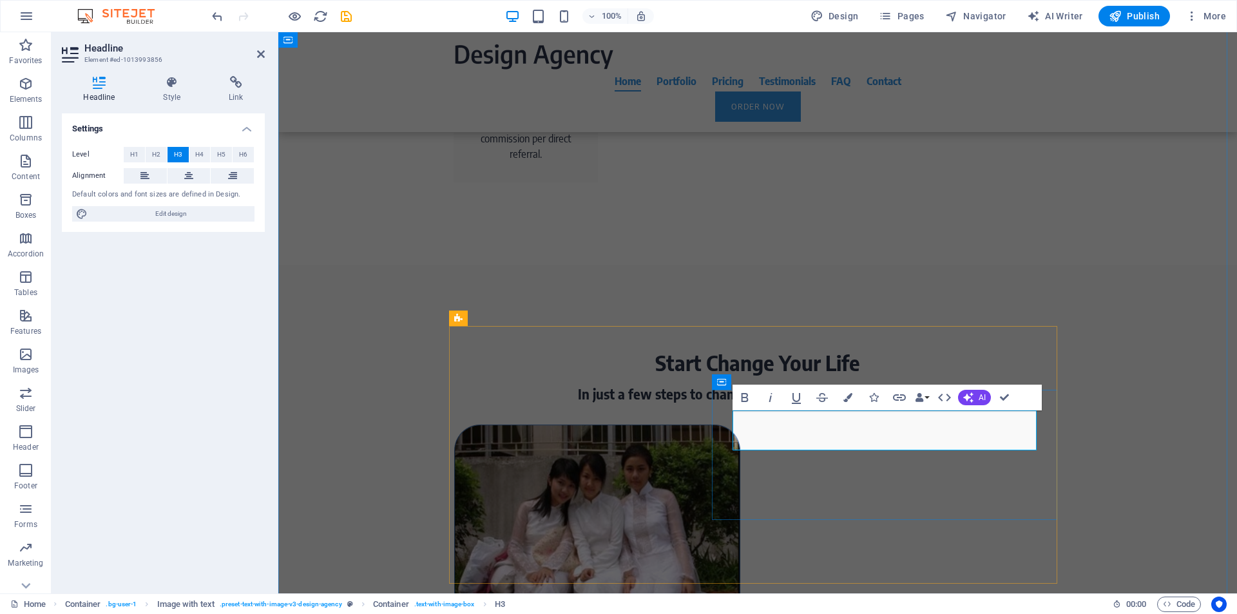
drag, startPoint x: 964, startPoint y: 419, endPoint x: 946, endPoint y: 414, distance: 19.2
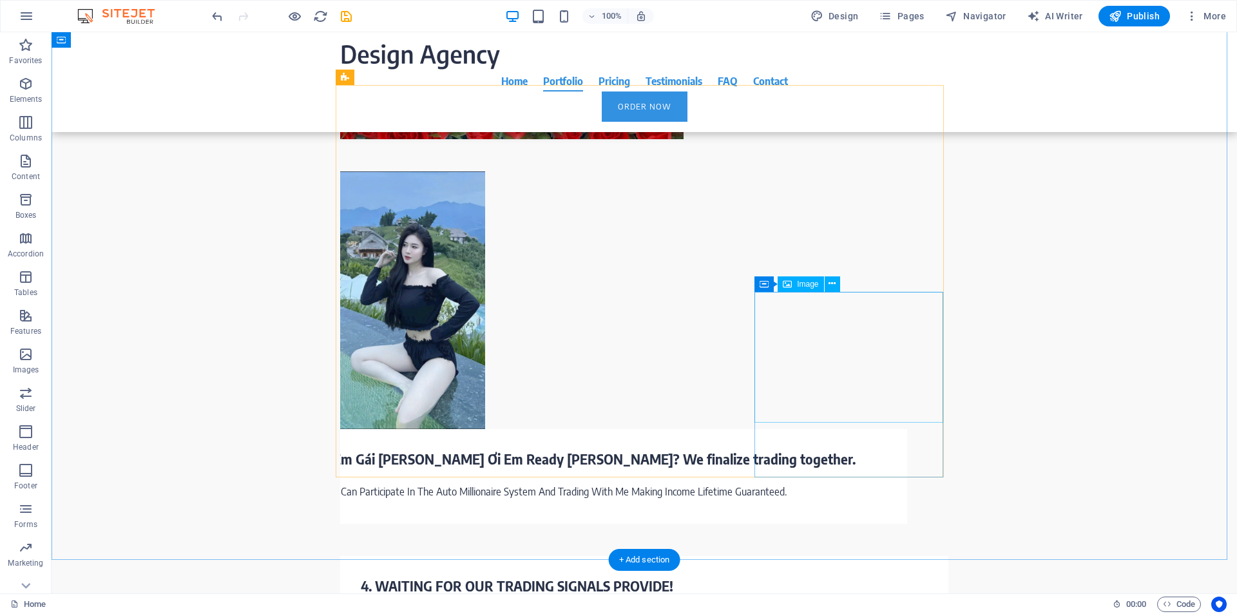
scroll to position [2330, 0]
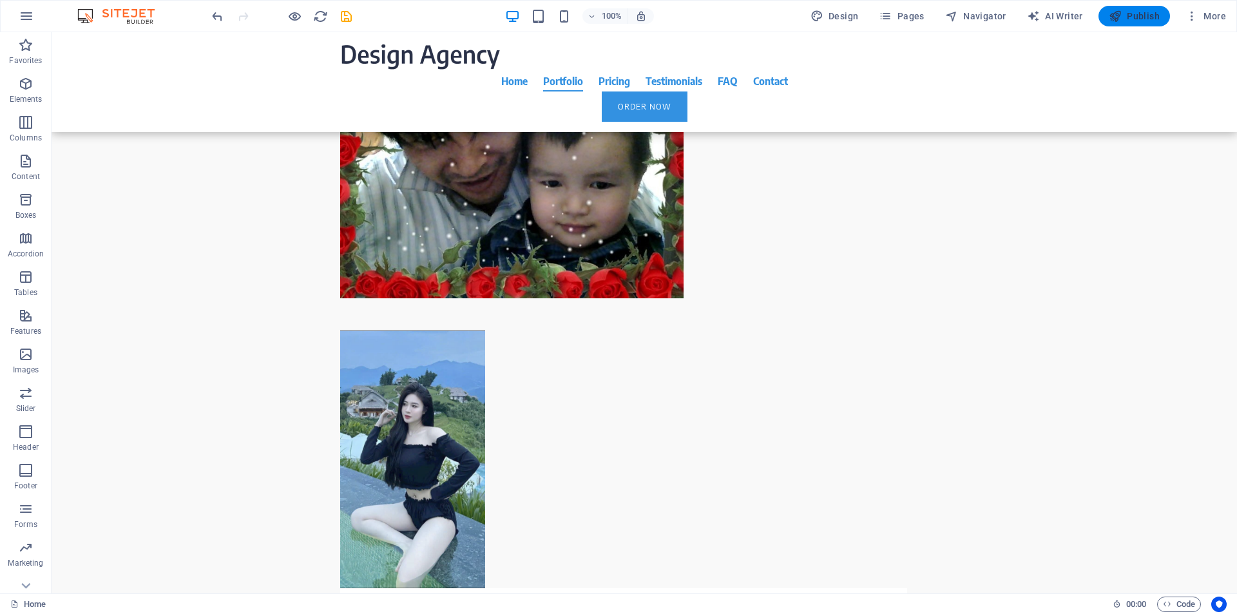
click at [1123, 18] on span "Publish" at bounding box center [1134, 16] width 51 height 13
click at [1123, 17] on span "Publish" at bounding box center [1134, 16] width 51 height 13
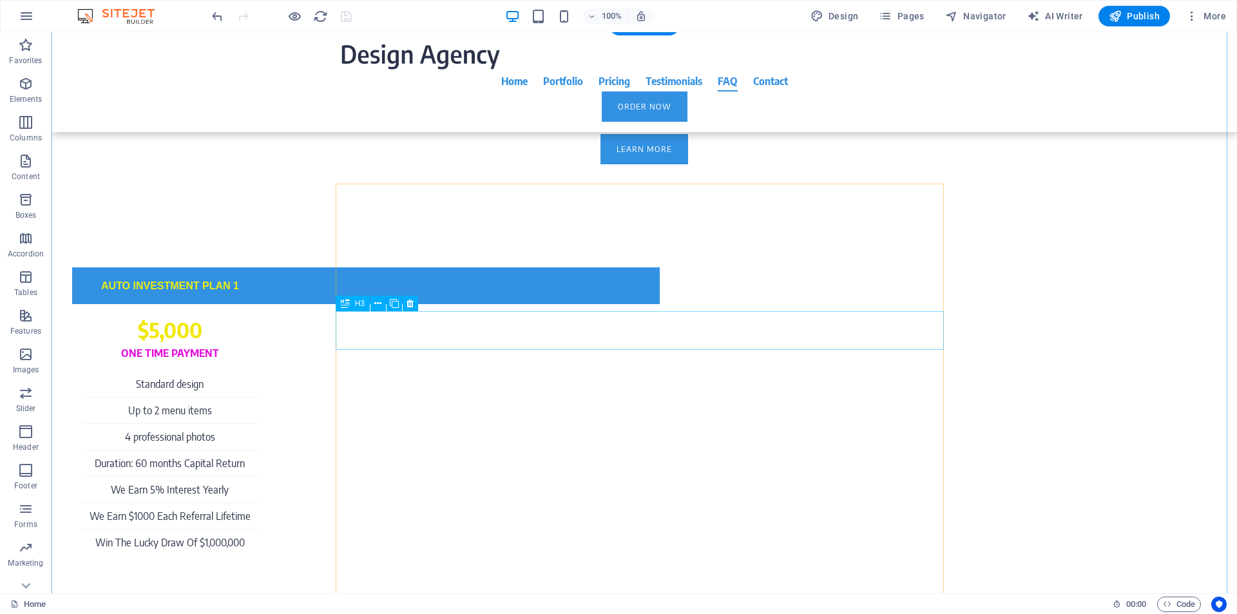
scroll to position [5275, 0]
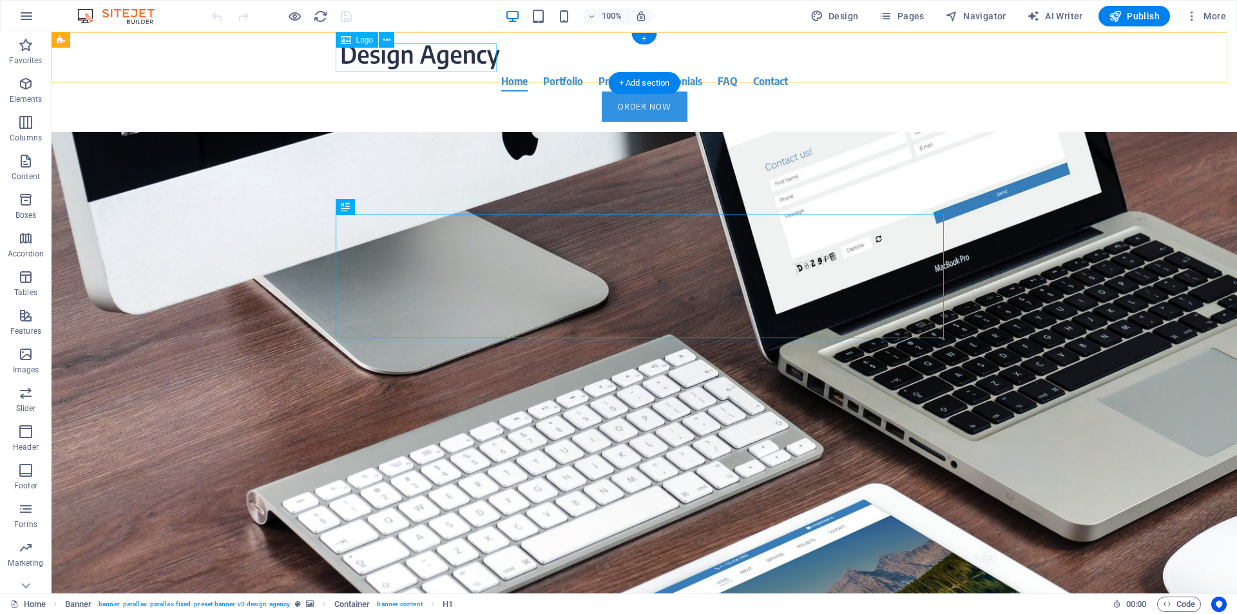
click at [463, 51] on div at bounding box center [644, 57] width 608 height 28
click at [417, 55] on div at bounding box center [644, 57] width 608 height 28
select select "px"
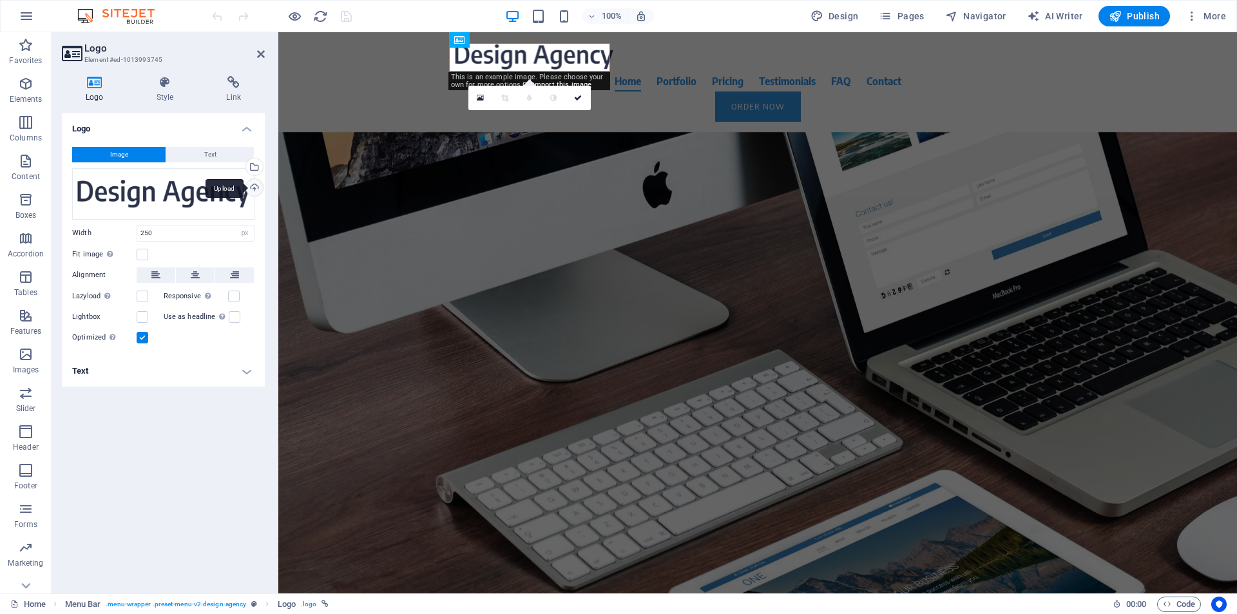
click at [254, 189] on div "Upload" at bounding box center [252, 188] width 19 height 19
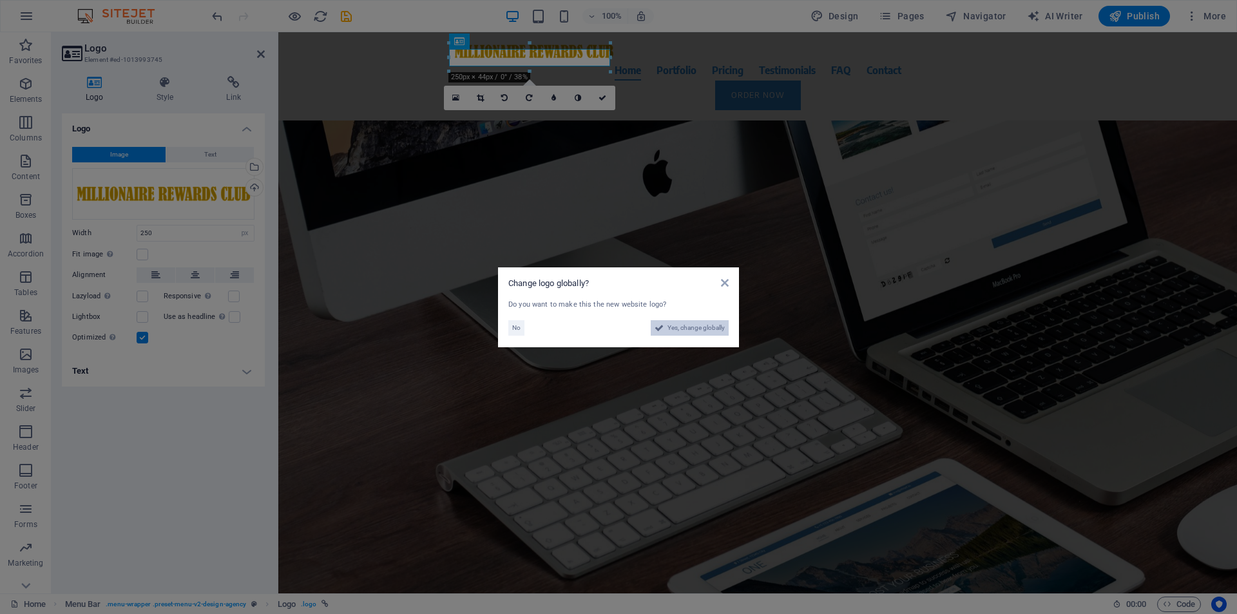
click at [683, 332] on span "Yes, change globally" at bounding box center [695, 327] width 57 height 15
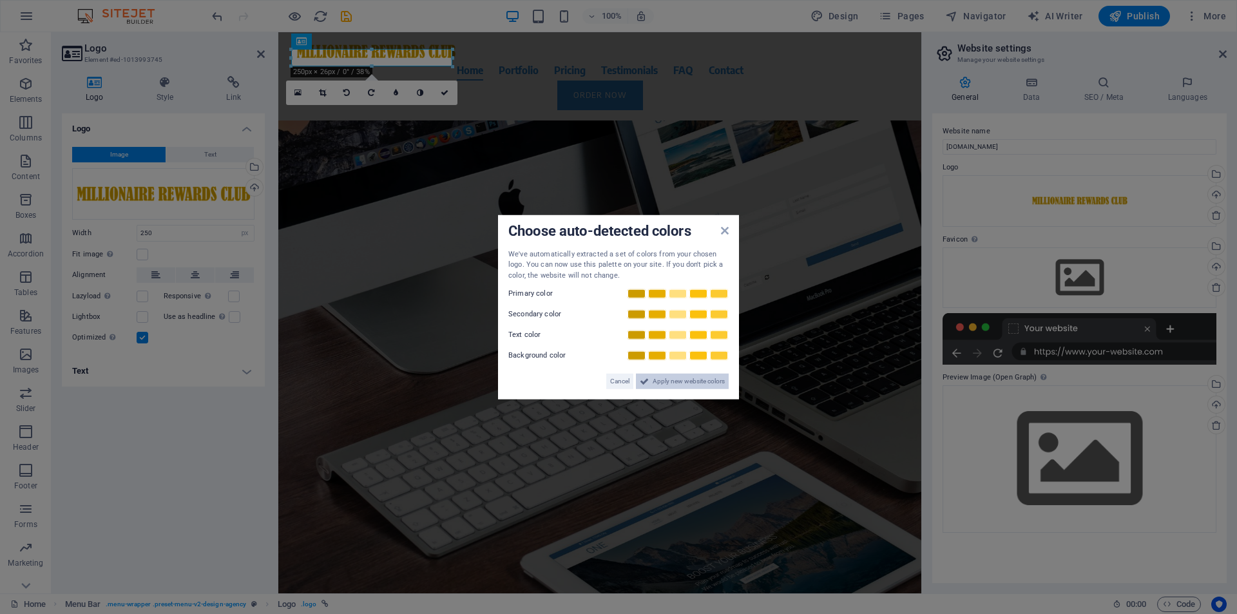
click at [664, 384] on span "Apply new website colors" at bounding box center [688, 381] width 72 height 15
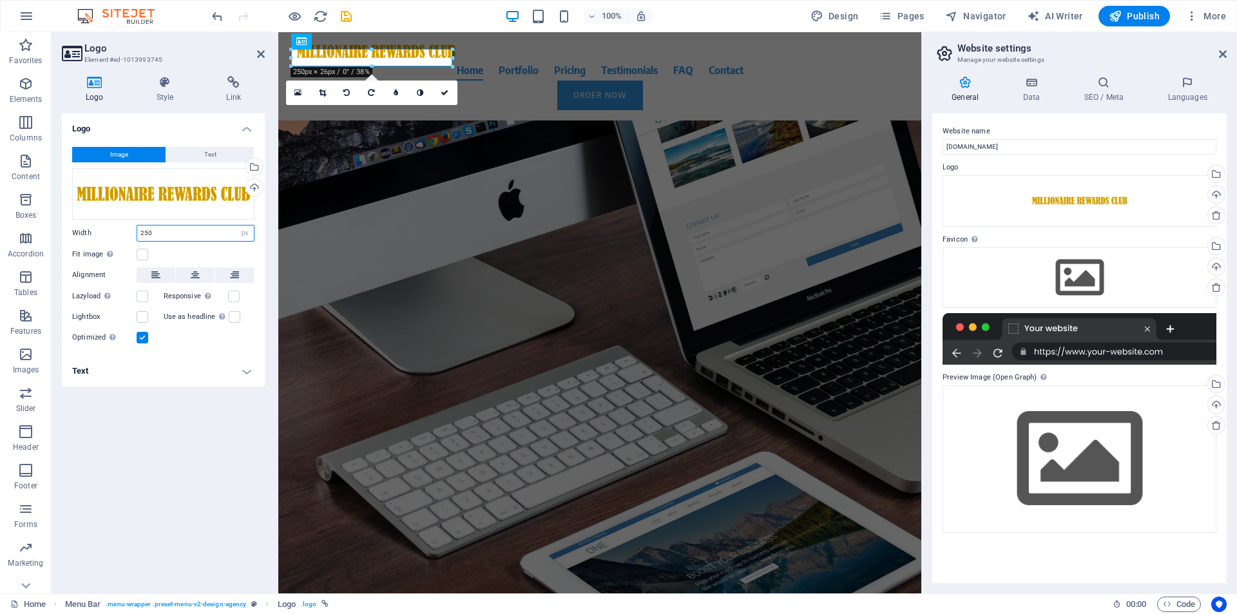
click at [157, 233] on input "250" at bounding box center [195, 232] width 117 height 15
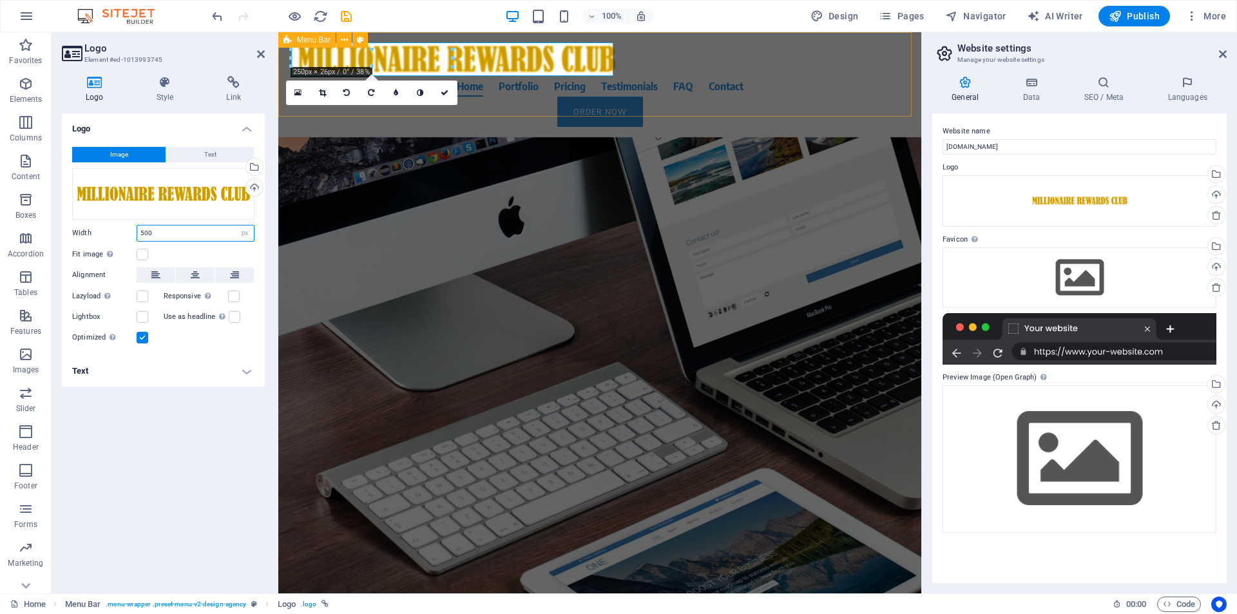
type input "500"
click at [741, 71] on div "Home Portfolio Pricing Testimonials FAQ Contact Order Now Menu" at bounding box center [599, 84] width 643 height 105
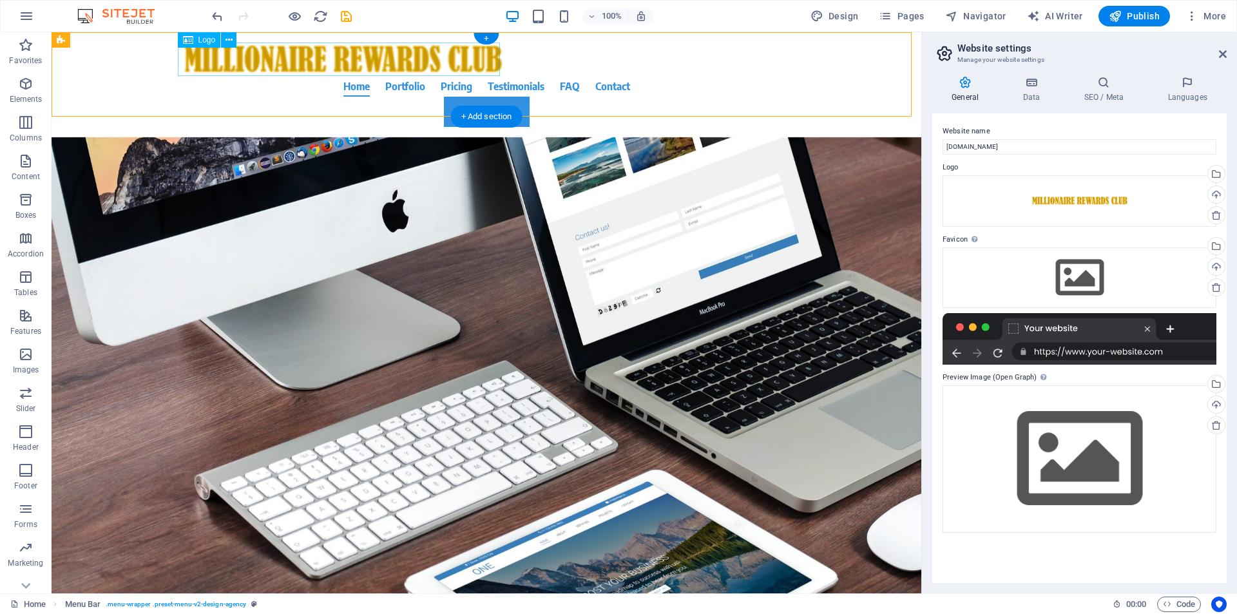
click at [275, 59] on div at bounding box center [486, 59] width 608 height 33
select select "px"
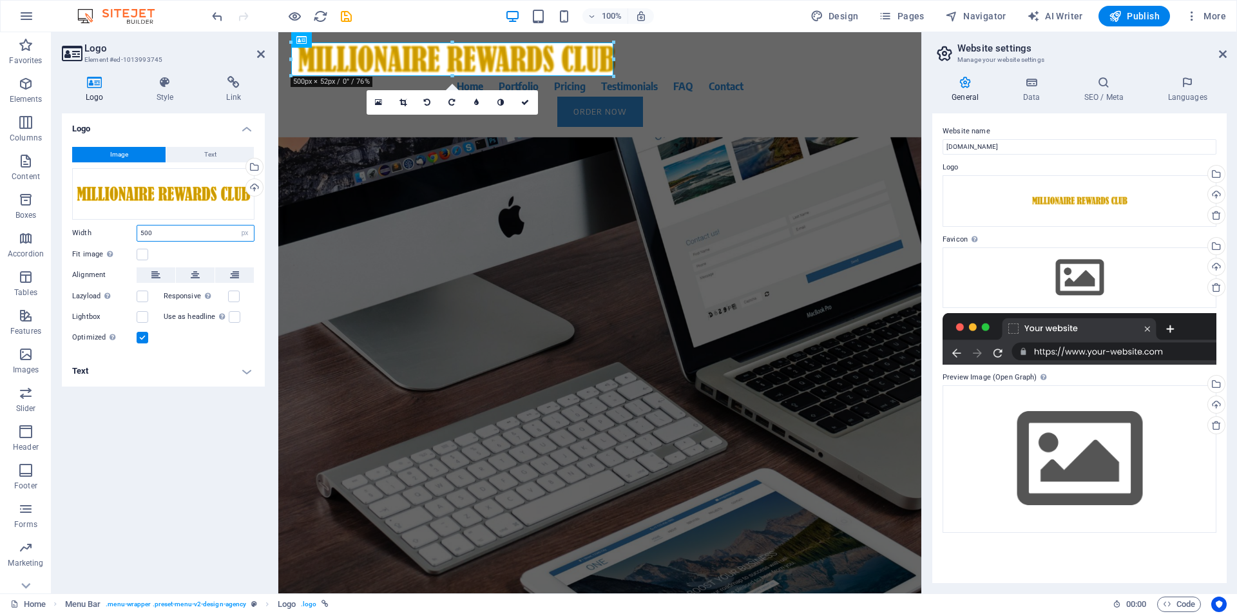
click at [165, 236] on input "500" at bounding box center [195, 232] width 117 height 15
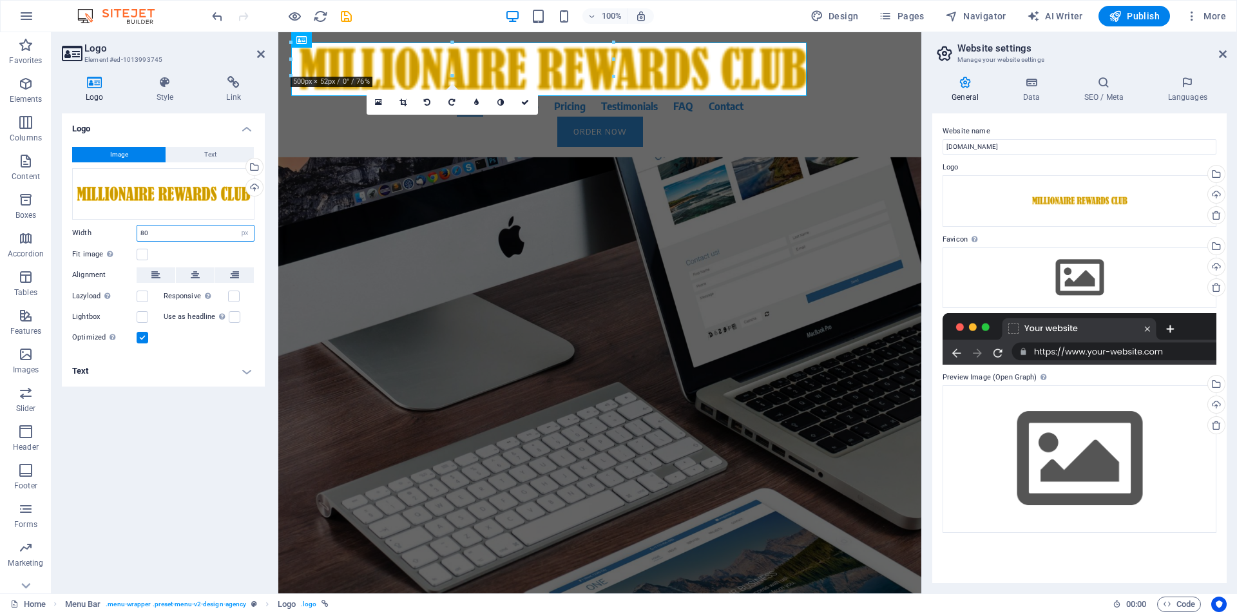
type input "8"
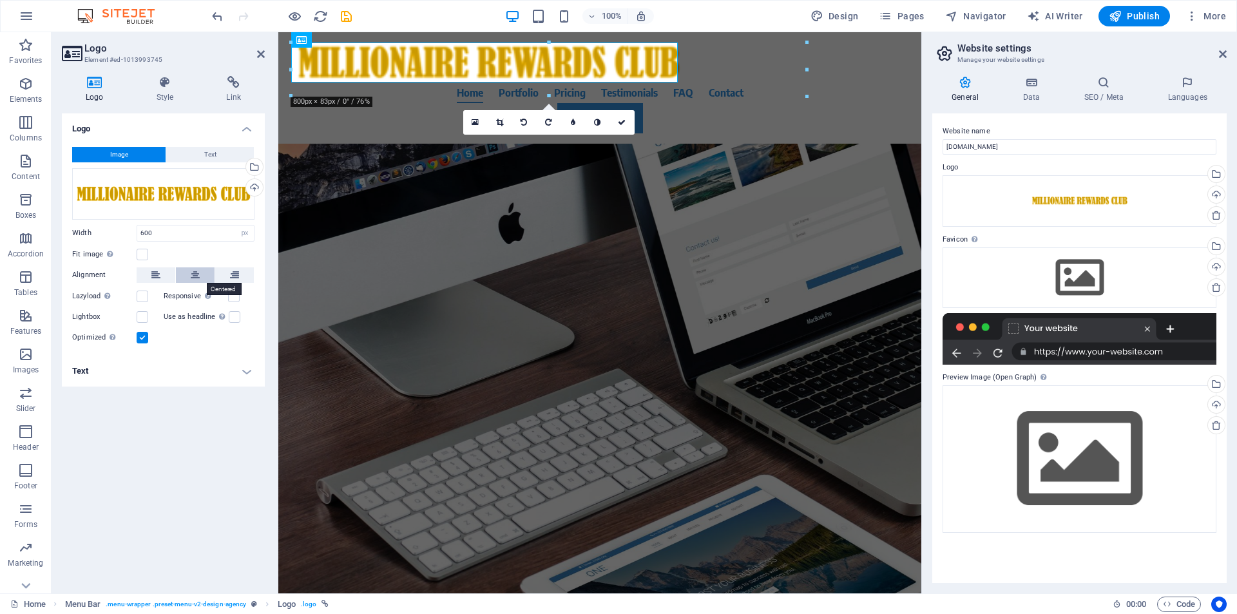
click at [193, 279] on icon at bounding box center [195, 274] width 9 height 15
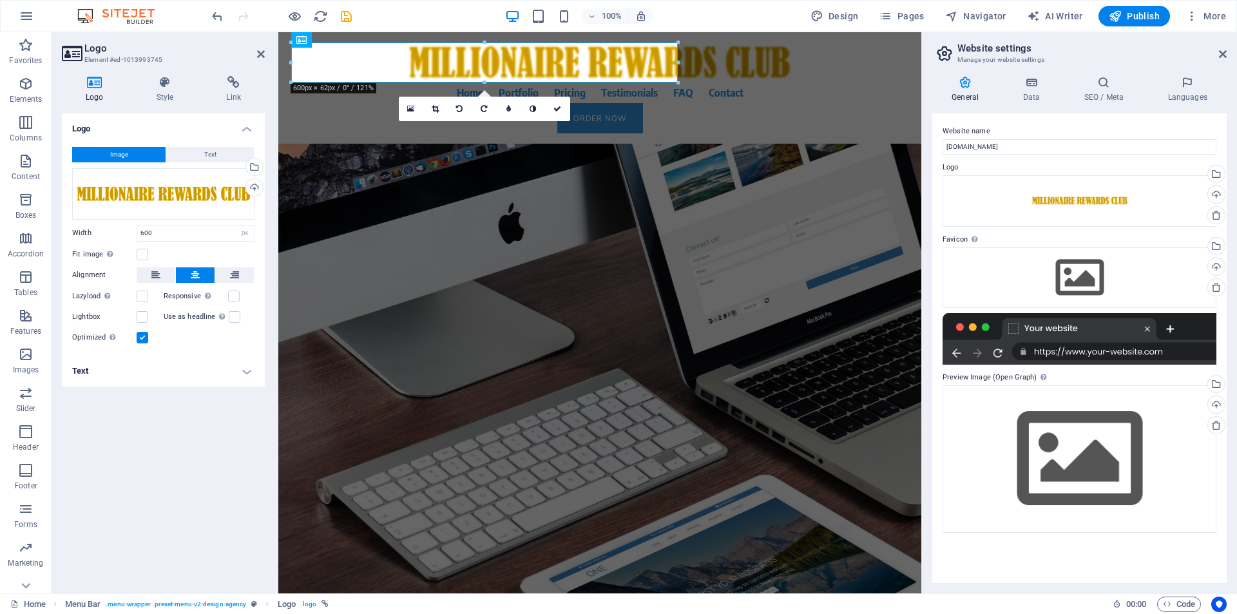
click at [193, 279] on icon at bounding box center [195, 274] width 9 height 15
click at [155, 276] on icon at bounding box center [155, 274] width 9 height 15
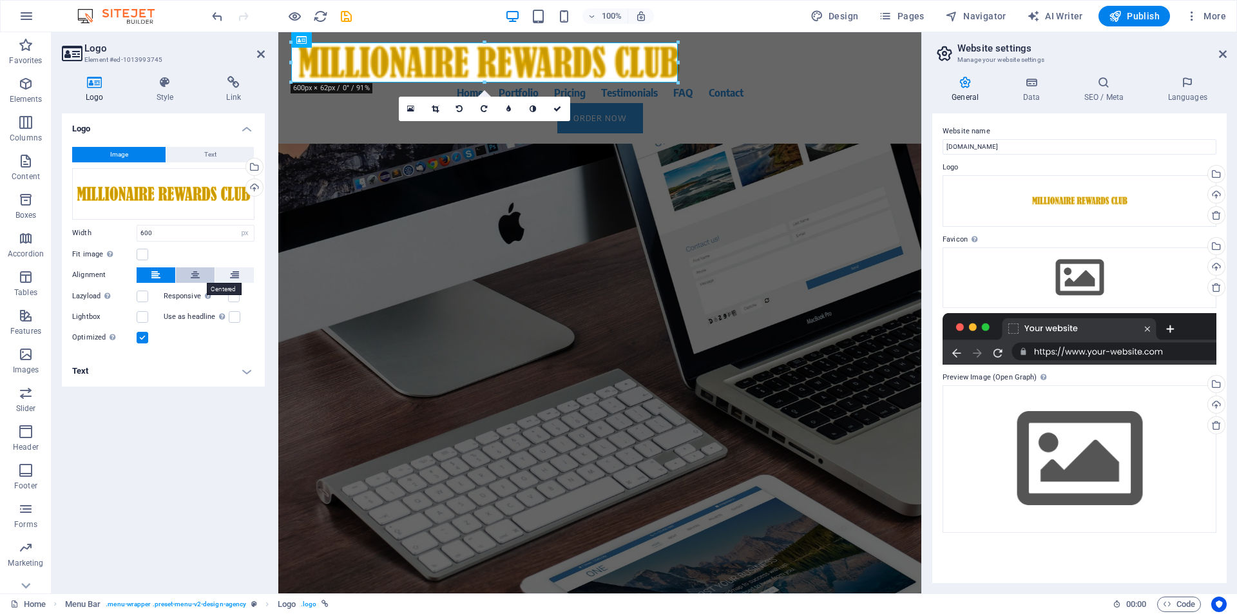
click at [193, 277] on icon at bounding box center [195, 274] width 9 height 15
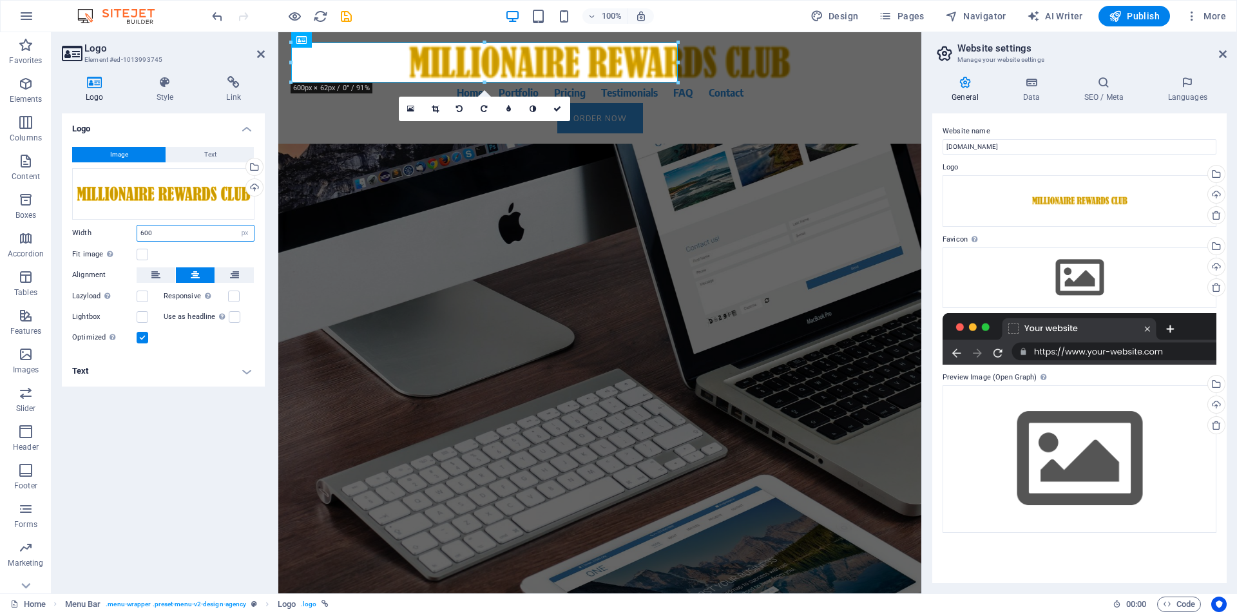
click at [168, 234] on input "600" at bounding box center [195, 232] width 117 height 15
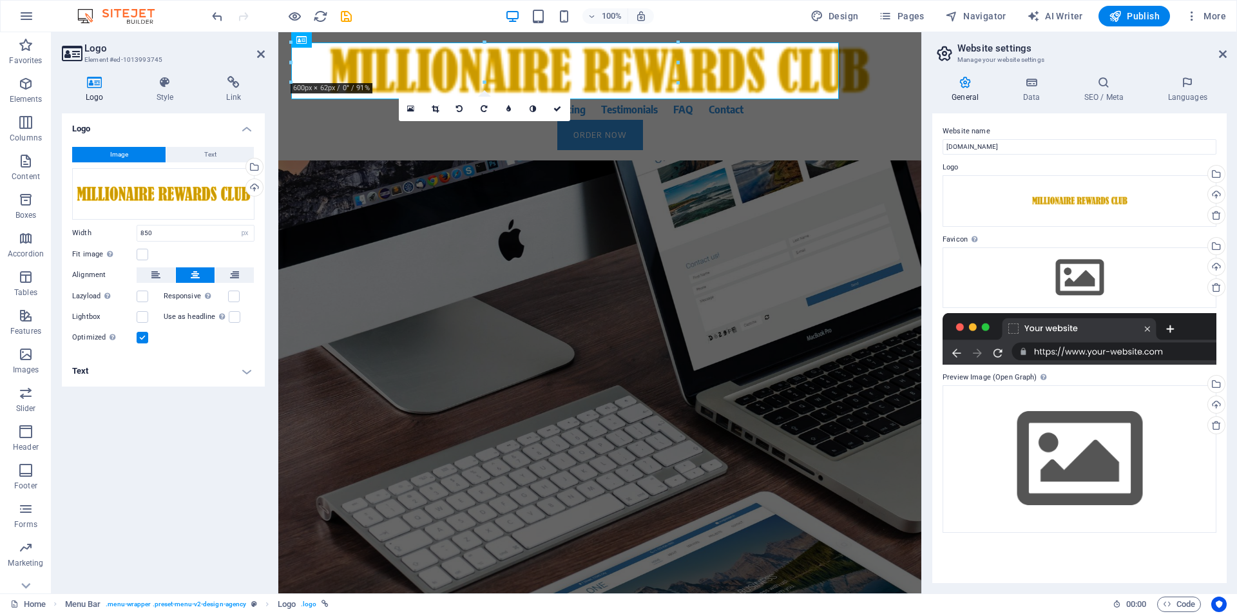
click at [162, 493] on div "Logo Image Text Drag files here, click to choose files or select files from Fil…" at bounding box center [163, 348] width 203 height 470
click at [410, 109] on icon at bounding box center [410, 108] width 7 height 9
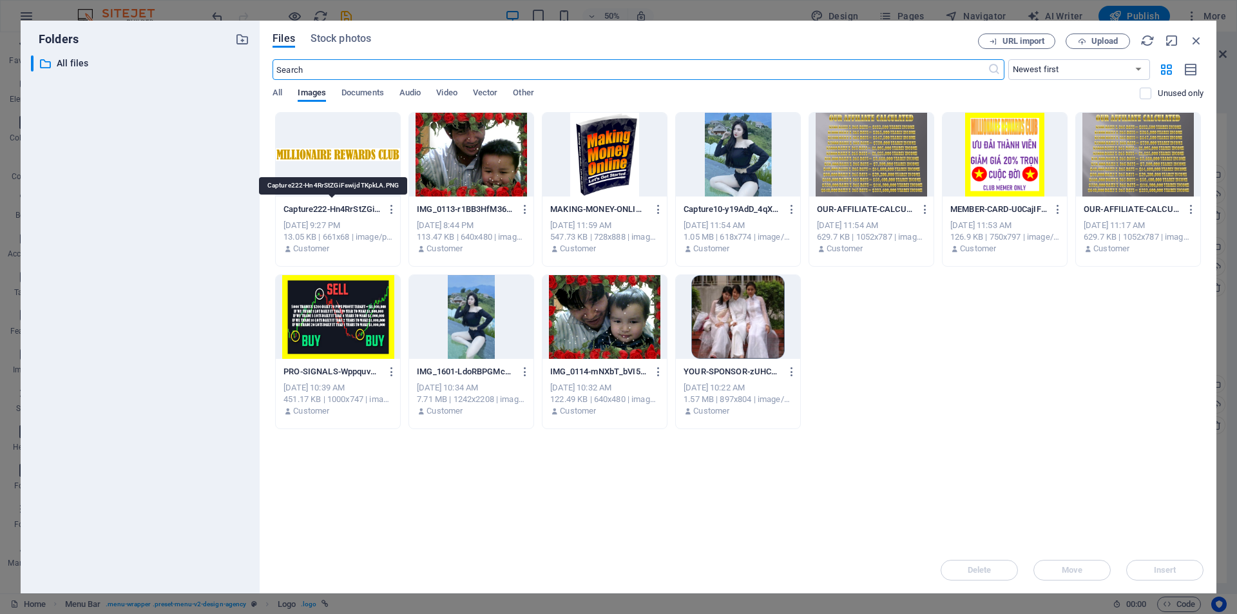
click at [328, 207] on p "Capture222-Hn4RrStZGiFswijdTKpkLA.PNG" at bounding box center [331, 210] width 97 height 12
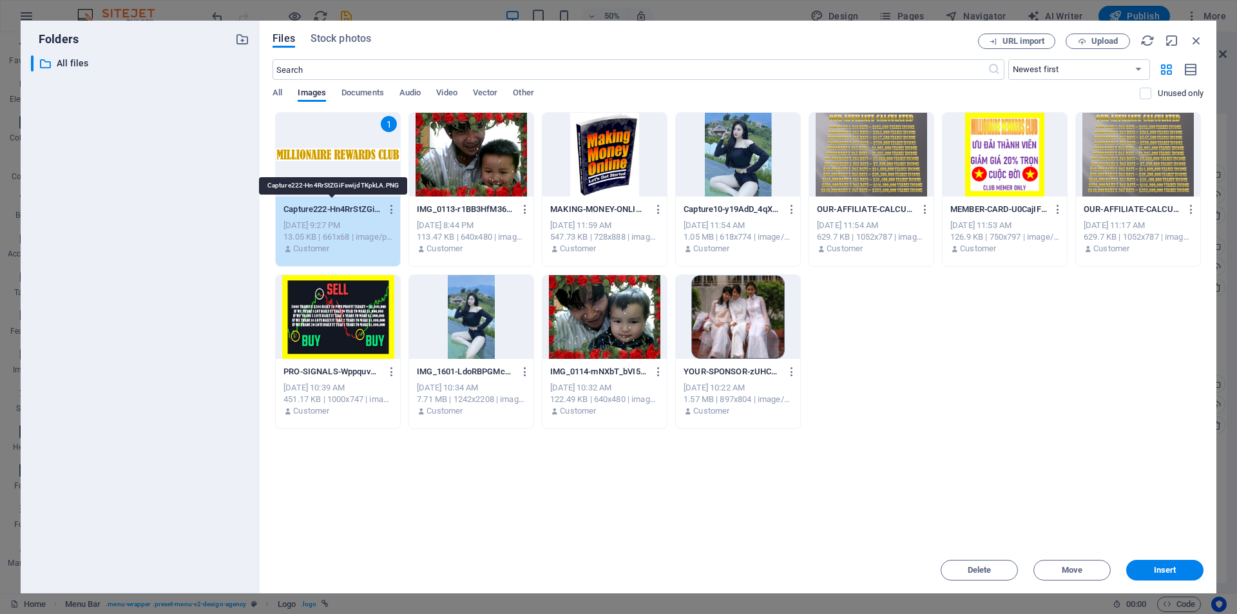
click at [328, 207] on p "Capture222-Hn4RrStZGiFswijdTKpkLA.PNG" at bounding box center [331, 210] width 97 height 12
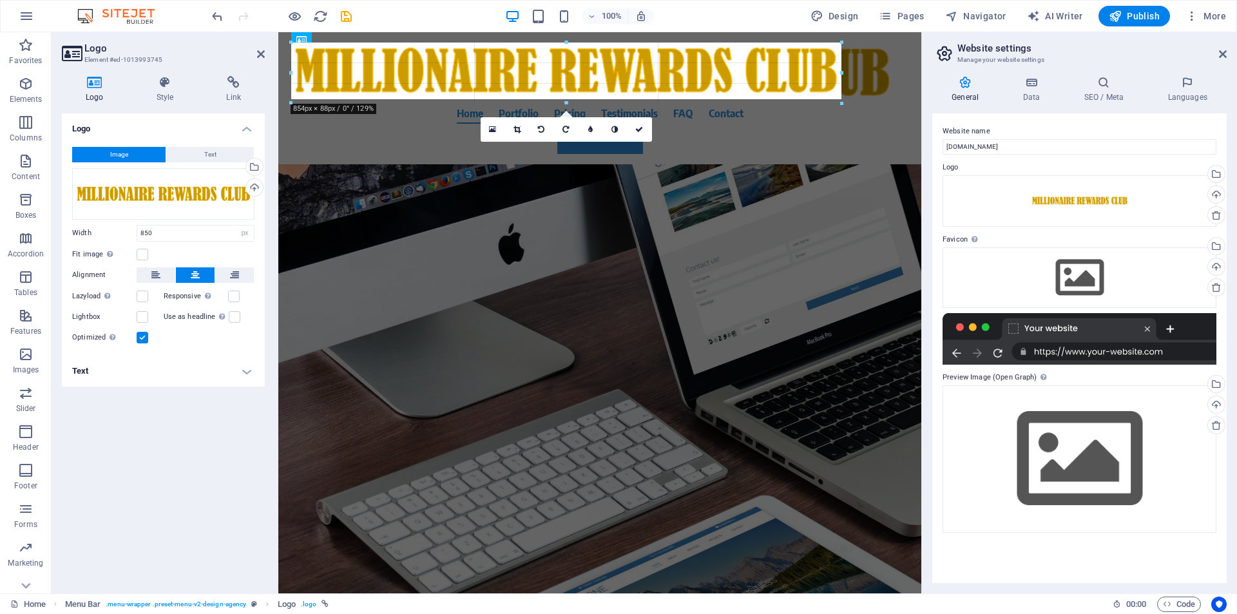
drag, startPoint x: 837, startPoint y: 71, endPoint x: 878, endPoint y: 74, distance: 40.7
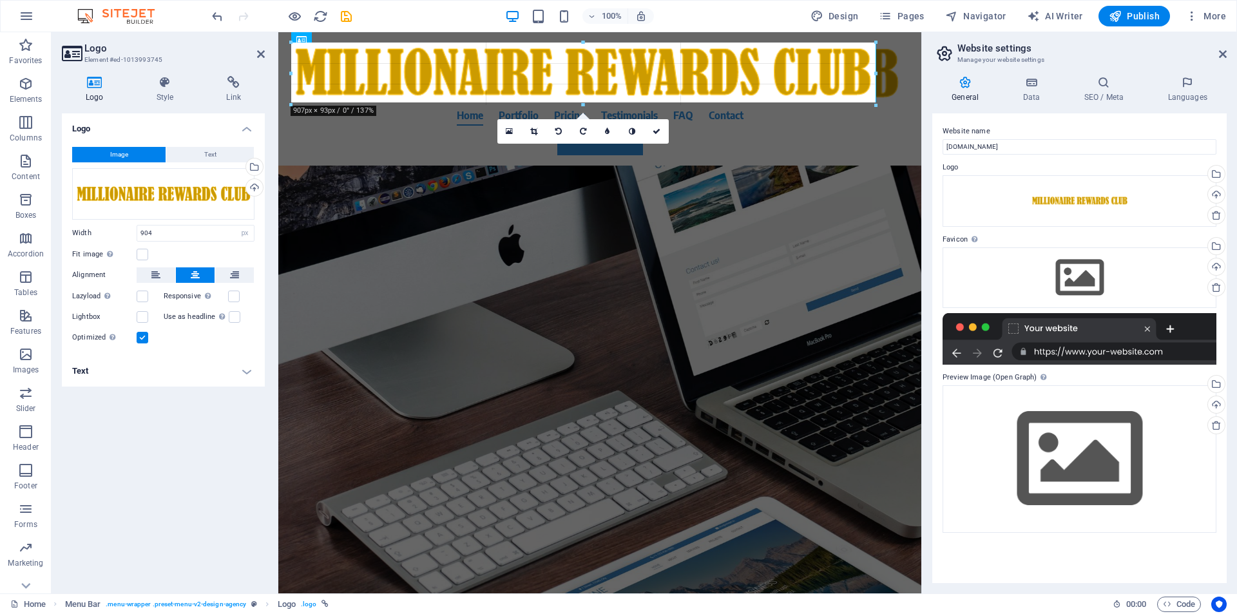
drag, startPoint x: 874, startPoint y: 73, endPoint x: 898, endPoint y: 74, distance: 23.8
type input "927"
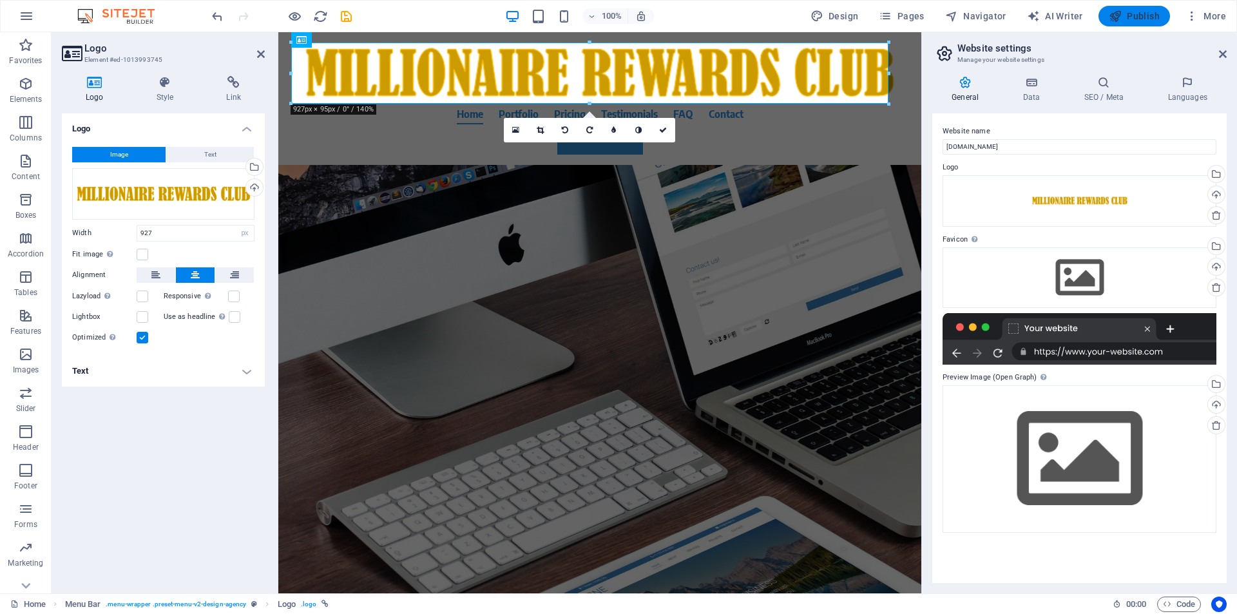
click at [1139, 21] on span "Publish" at bounding box center [1134, 16] width 51 height 13
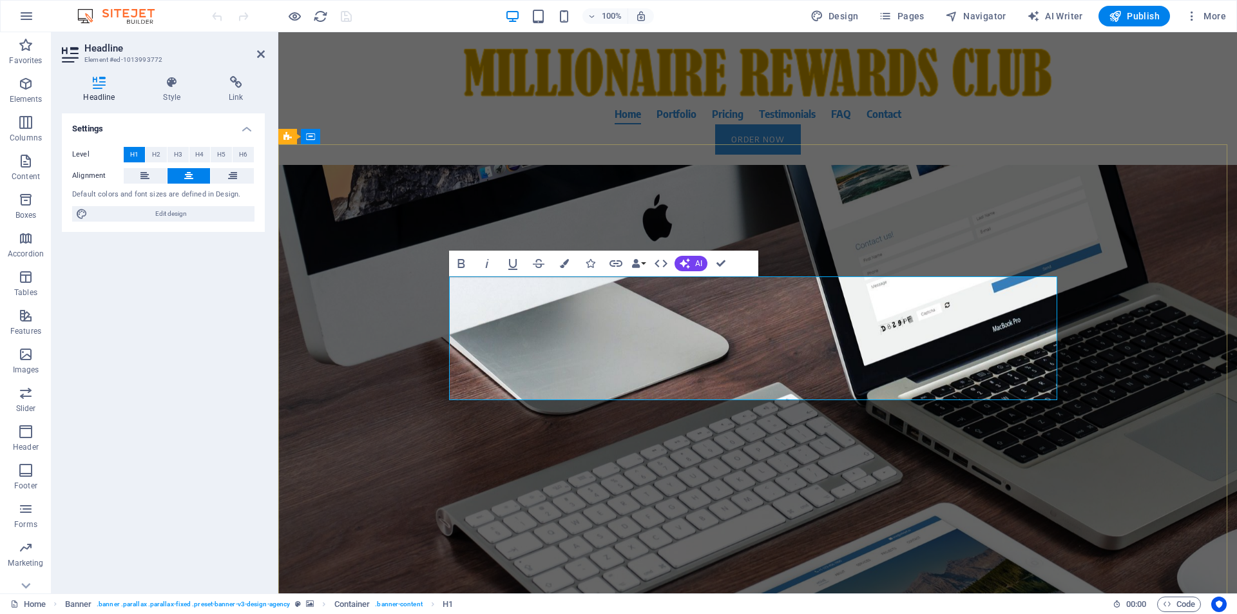
click at [666, 366] on span "About Time We Create The Millionaire Rewards Club." at bounding box center [757, 308] width 496 height 113
click at [517, 371] on h1 "About Time We Create The Millionaire Rewards Club." at bounding box center [757, 309] width 608 height 124
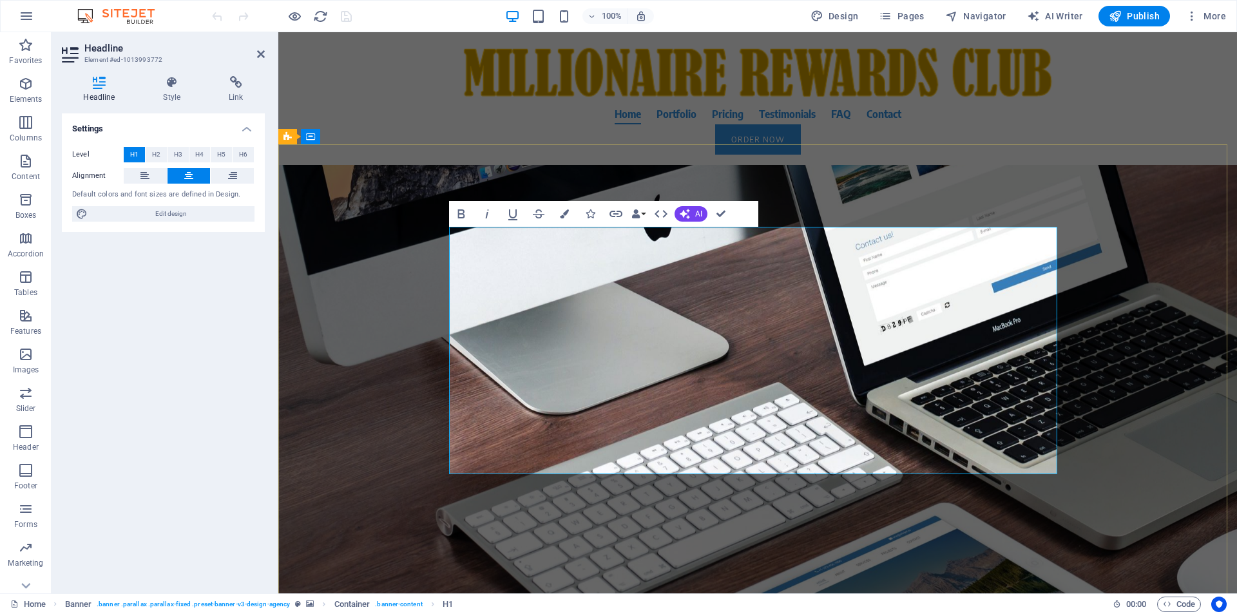
click at [786, 452] on span "About Time We Create The AUTOMATION MILLIONAIRE SYSTEMMillionaire Rewards Club." at bounding box center [757, 370] width 539 height 237
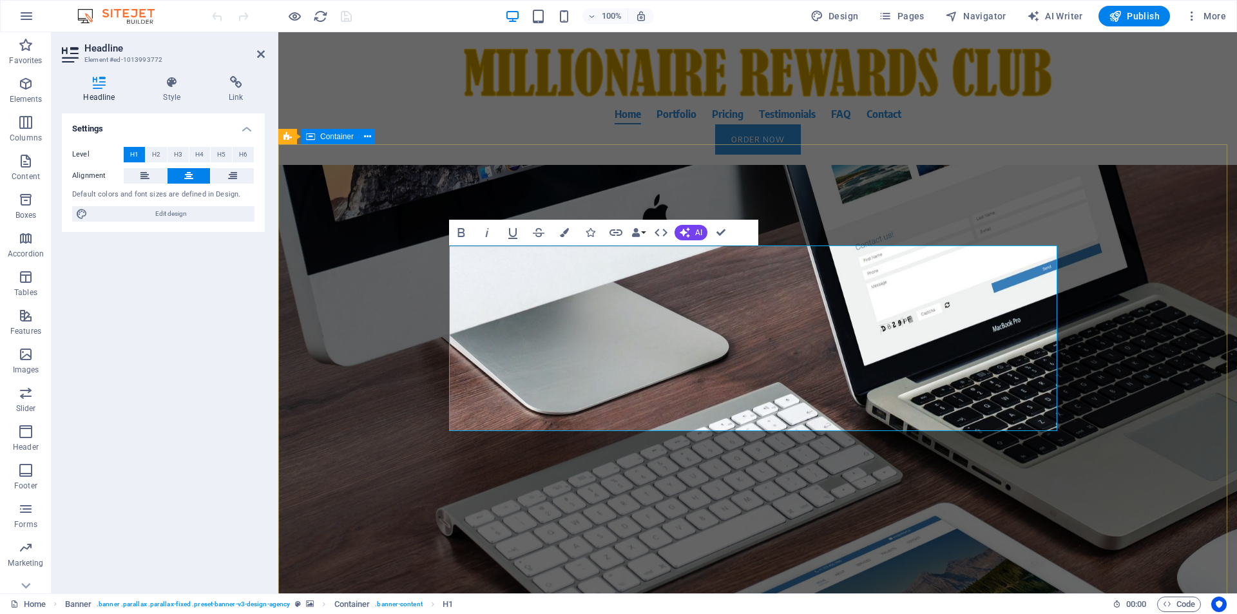
click at [1147, 437] on div "About Time We Create The AUTOMATION MILLIONAIRE SYSTEM. Focus on our trading si…" at bounding box center [757, 399] width 958 height 468
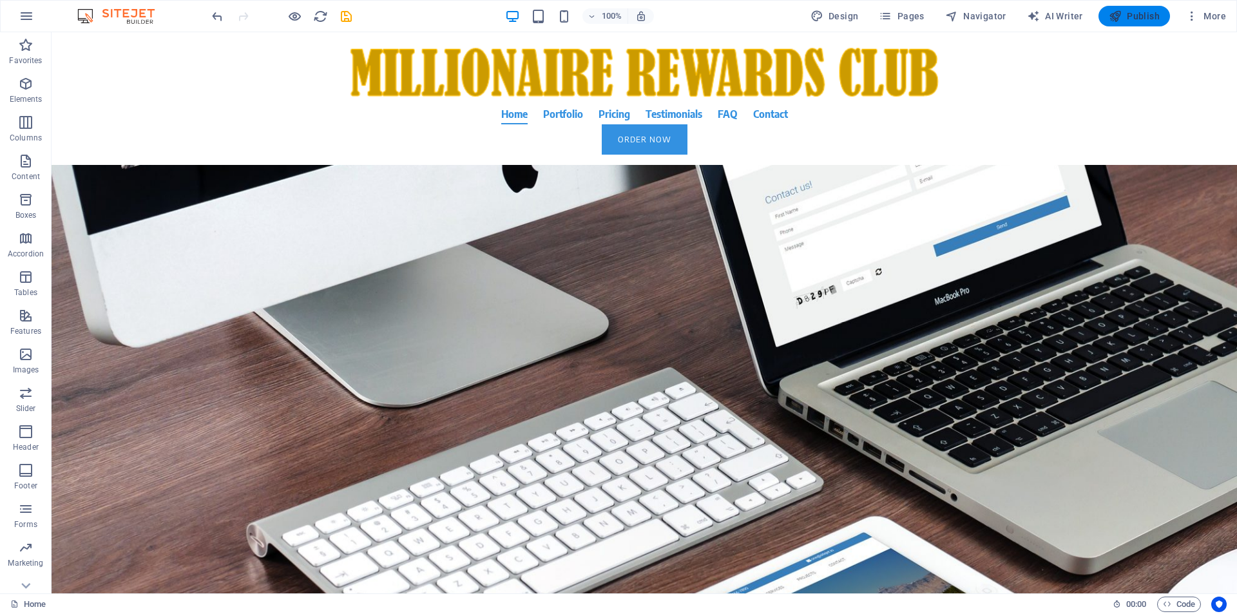
click at [1123, 19] on span "Publish" at bounding box center [1134, 16] width 51 height 13
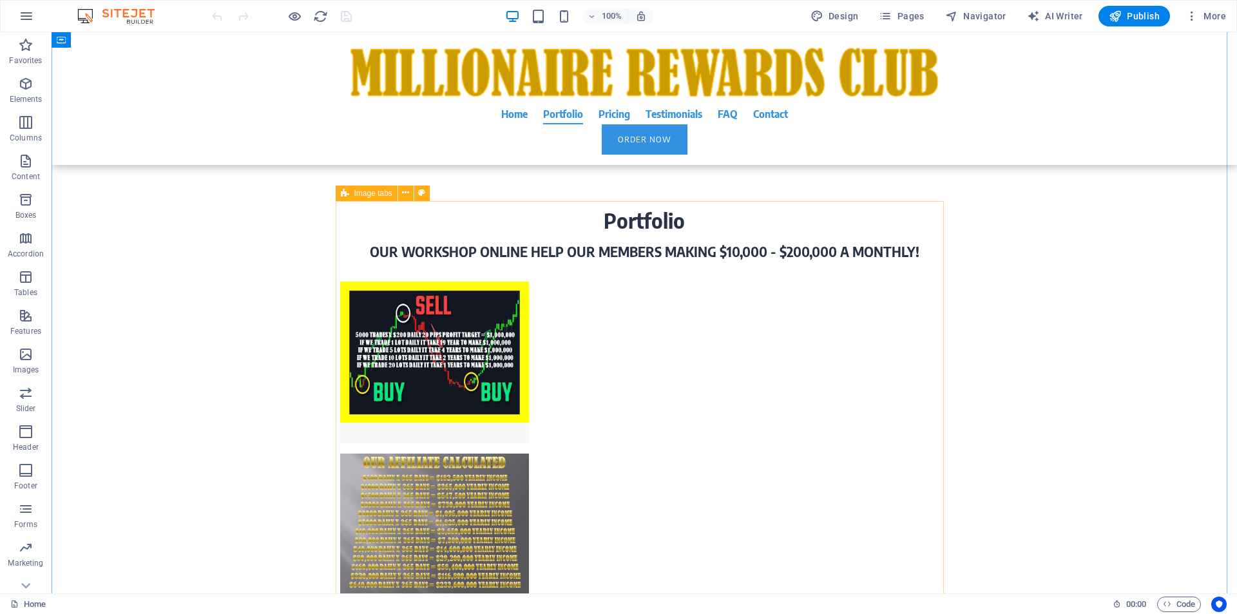
scroll to position [3927, 0]
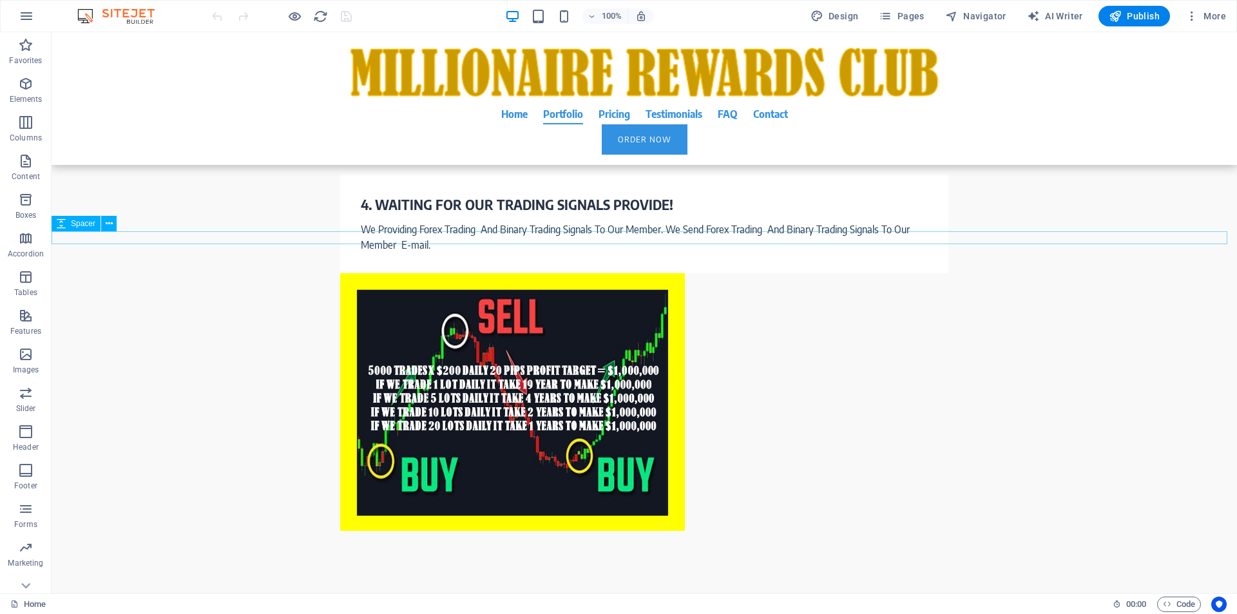
scroll to position [3436, 0]
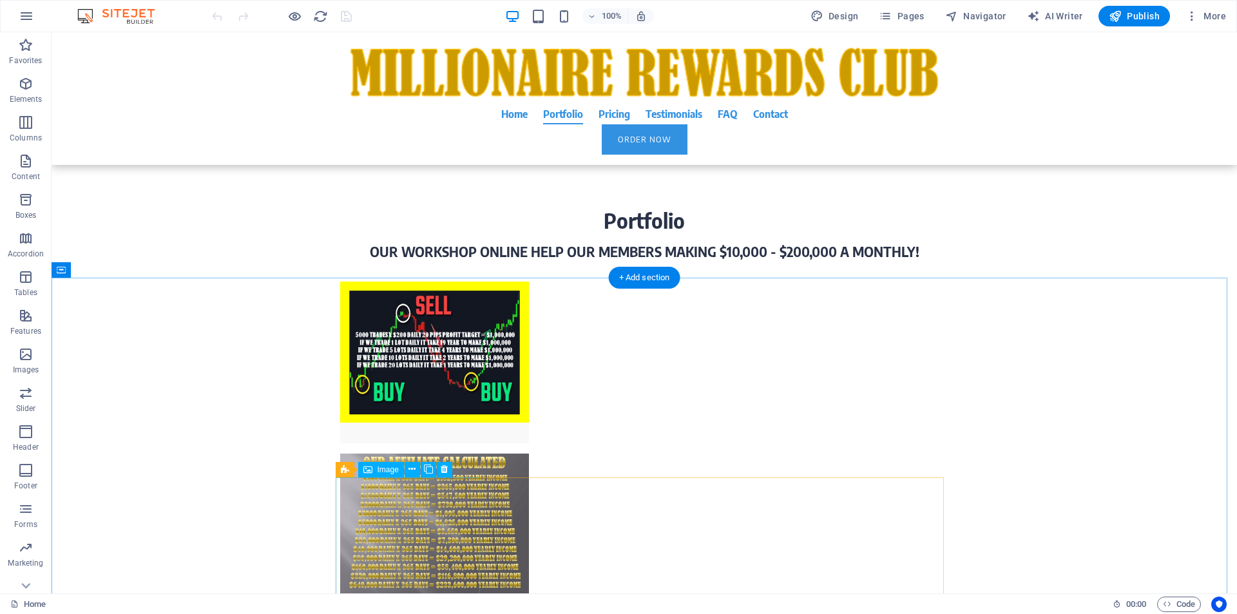
select select "px"
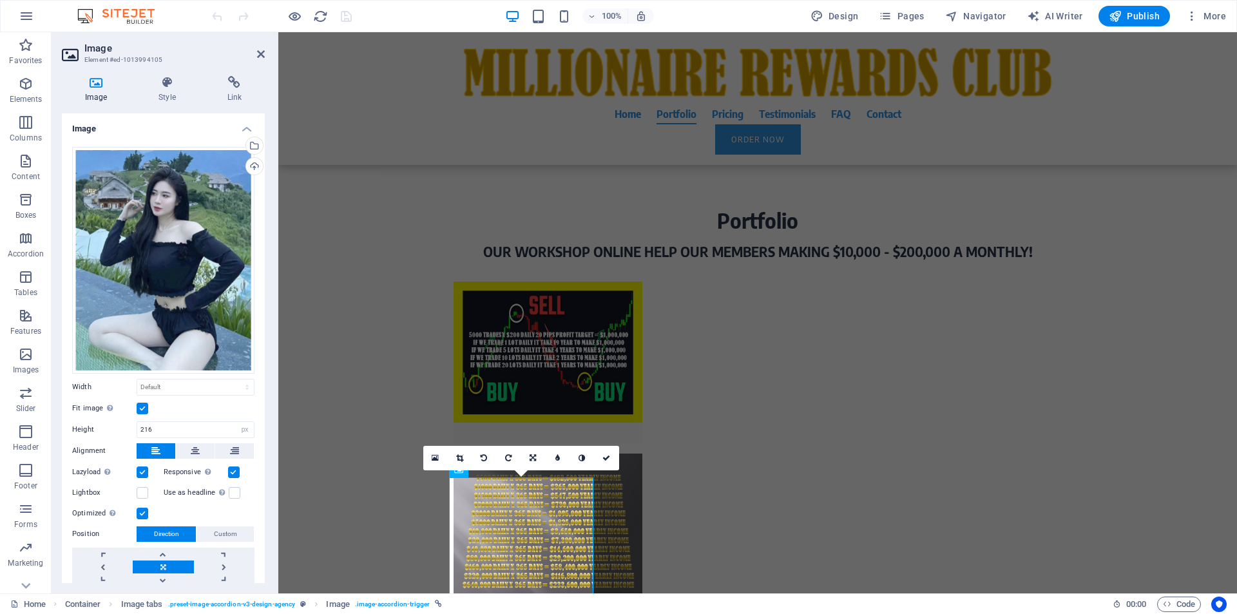
scroll to position [41, 0]
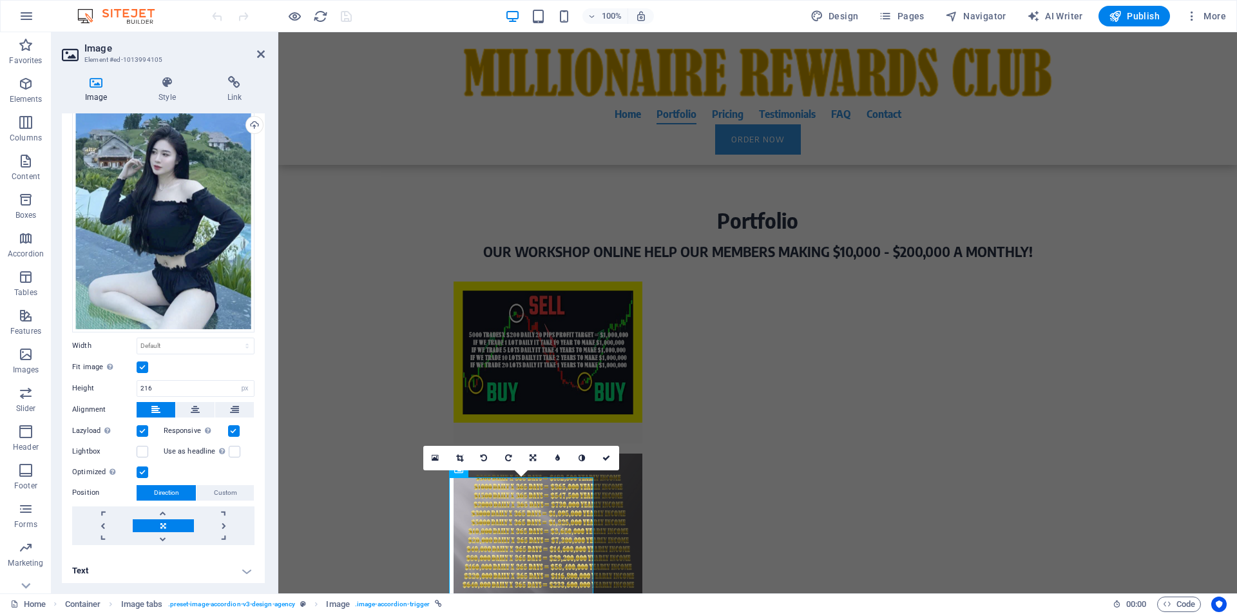
click at [231, 565] on h4 "Text" at bounding box center [163, 570] width 203 height 31
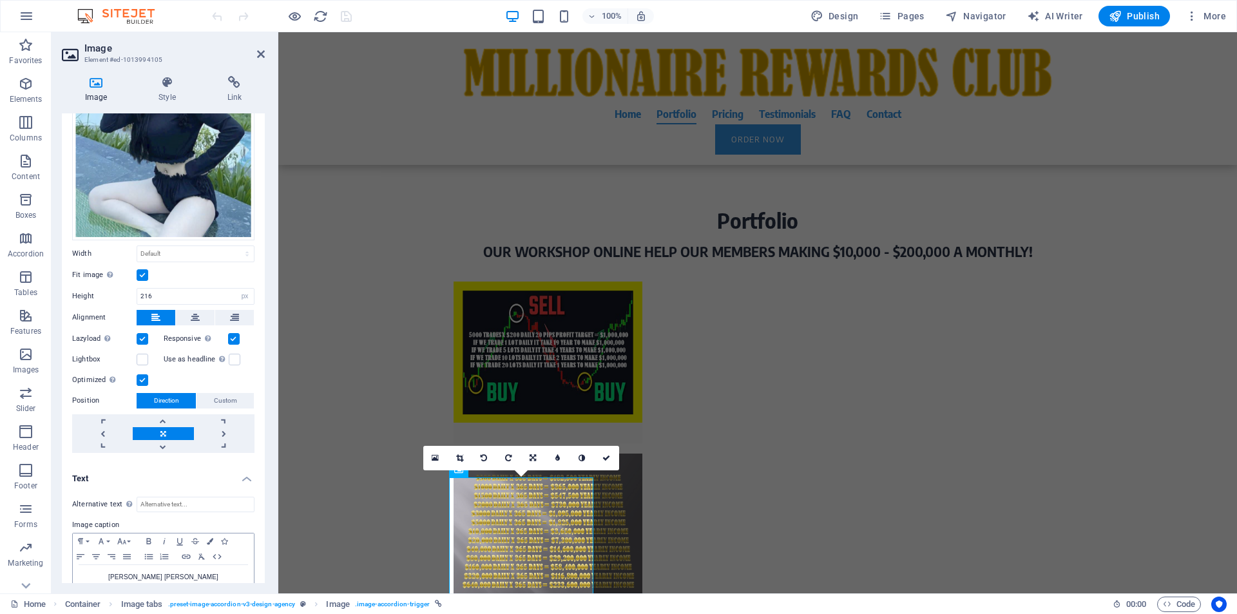
scroll to position [162, 0]
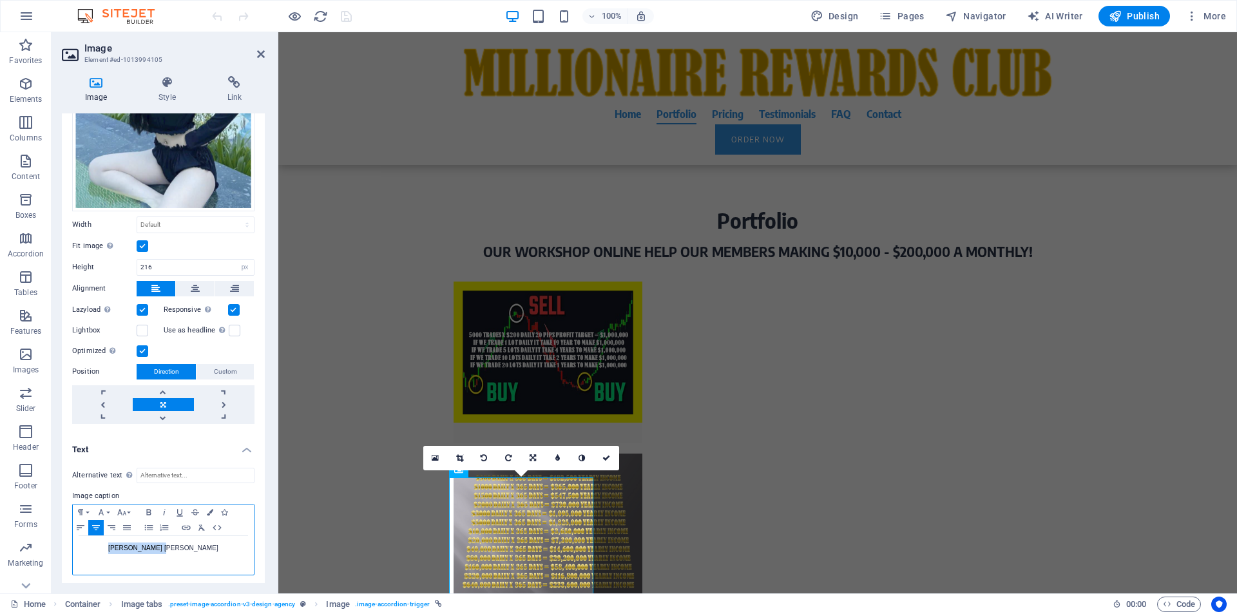
drag, startPoint x: 215, startPoint y: 548, endPoint x: 133, endPoint y: 543, distance: 82.0
click at [133, 543] on p "[PERSON_NAME] [PERSON_NAME]" at bounding box center [163, 548] width 168 height 12
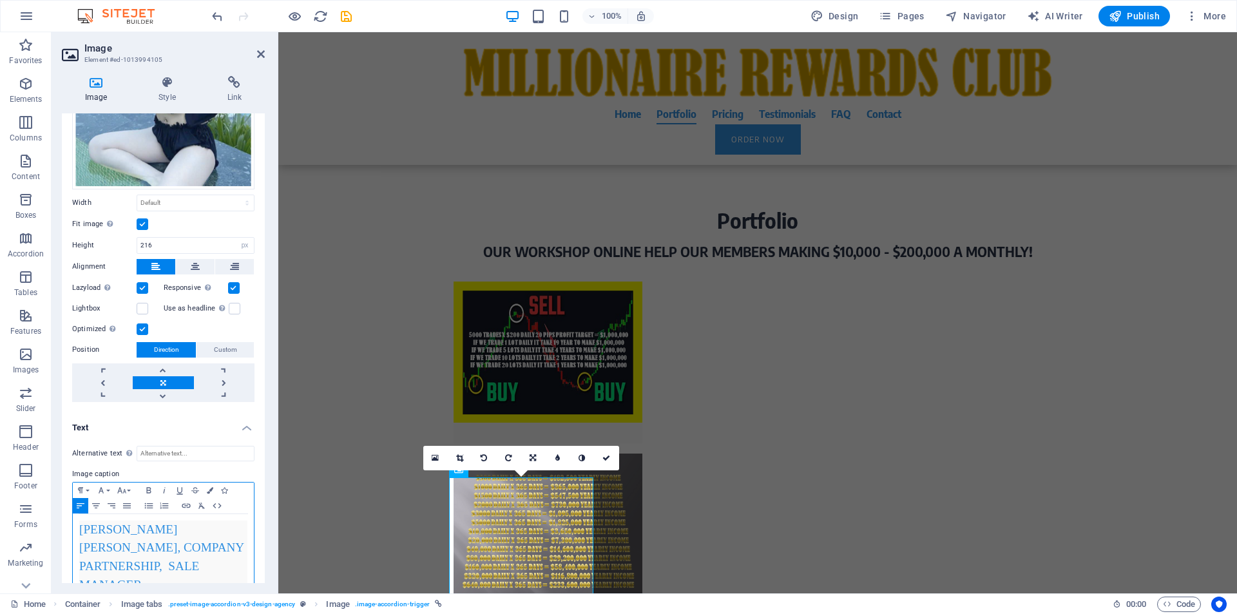
scroll to position [192, 0]
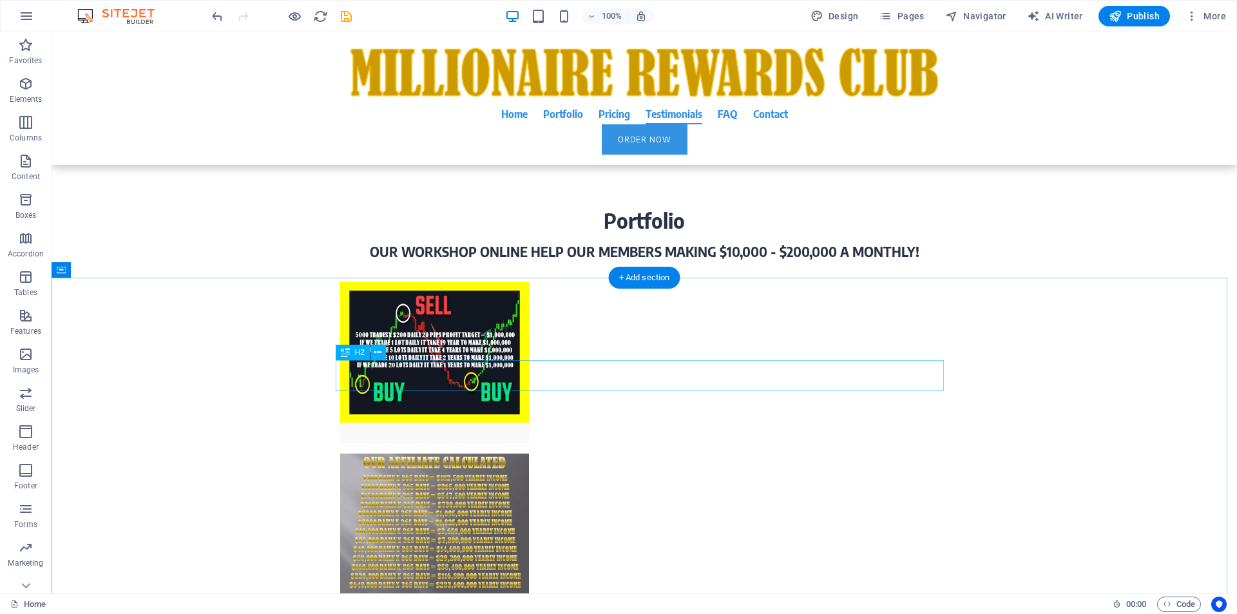
scroll to position [3927, 0]
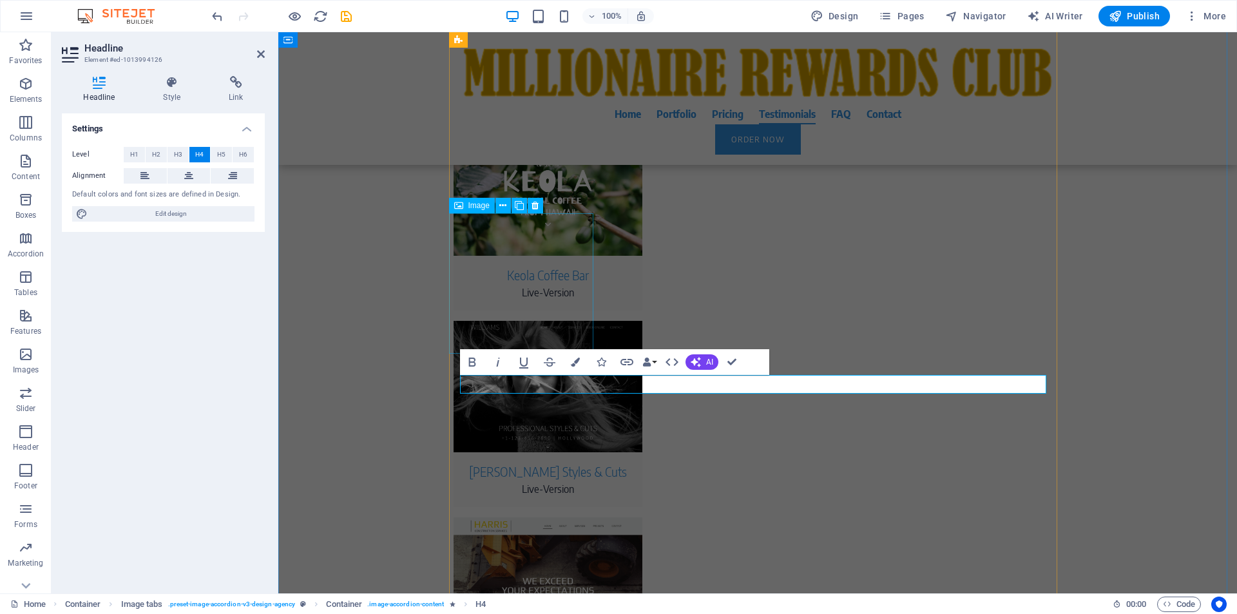
select select "px"
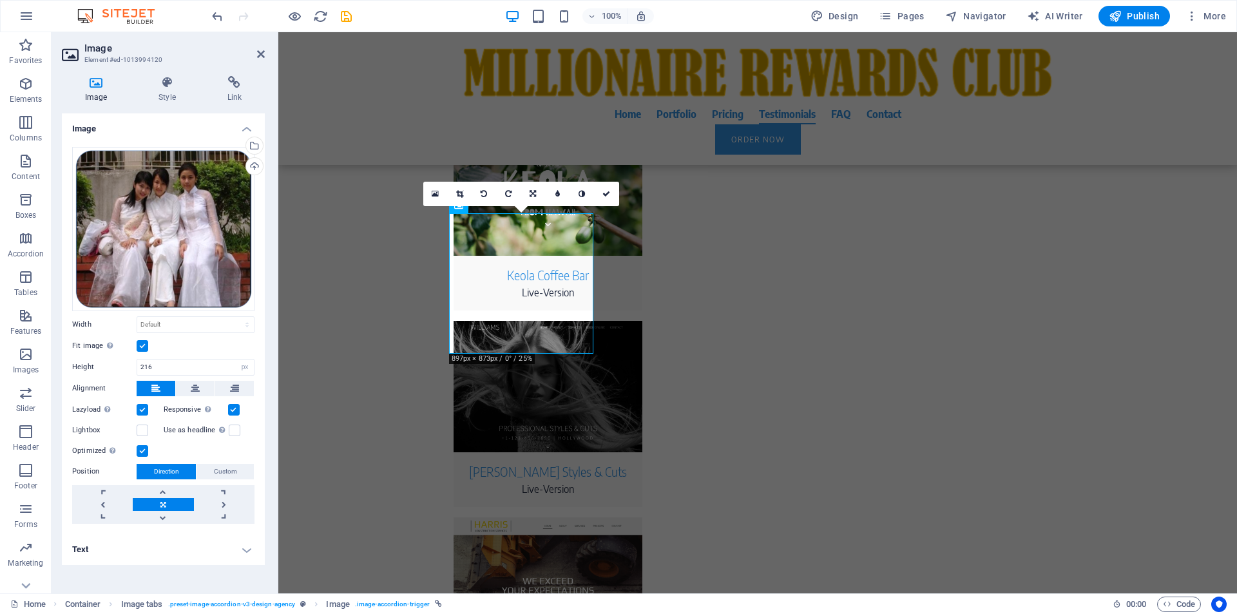
click at [158, 550] on h4 "Text" at bounding box center [163, 549] width 203 height 31
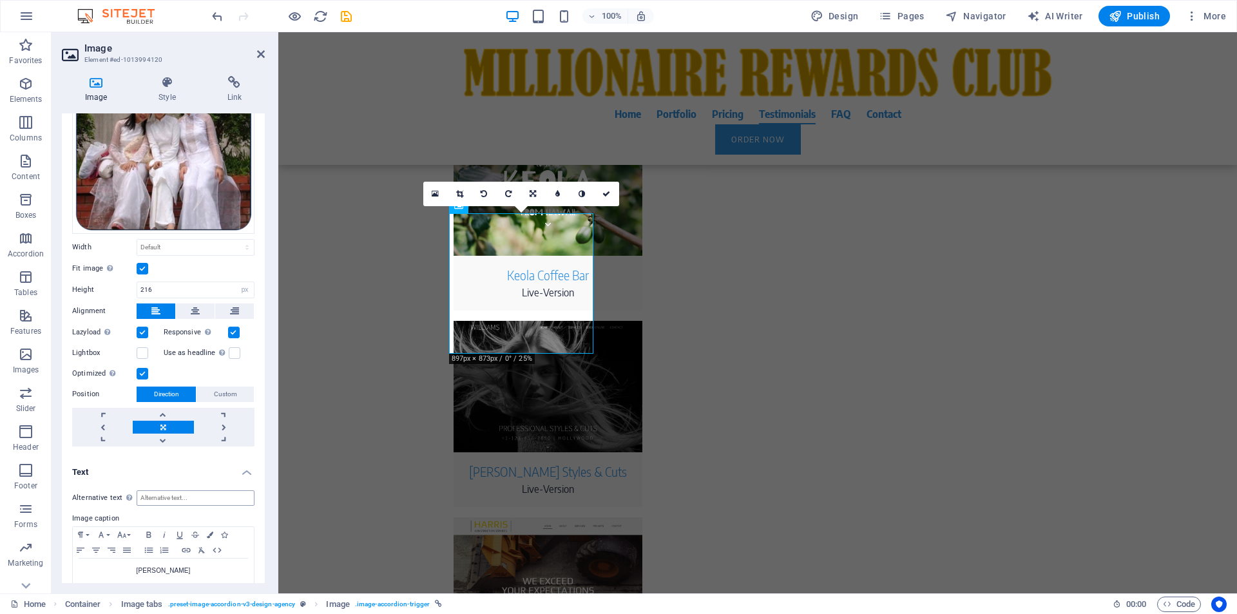
scroll to position [100, 0]
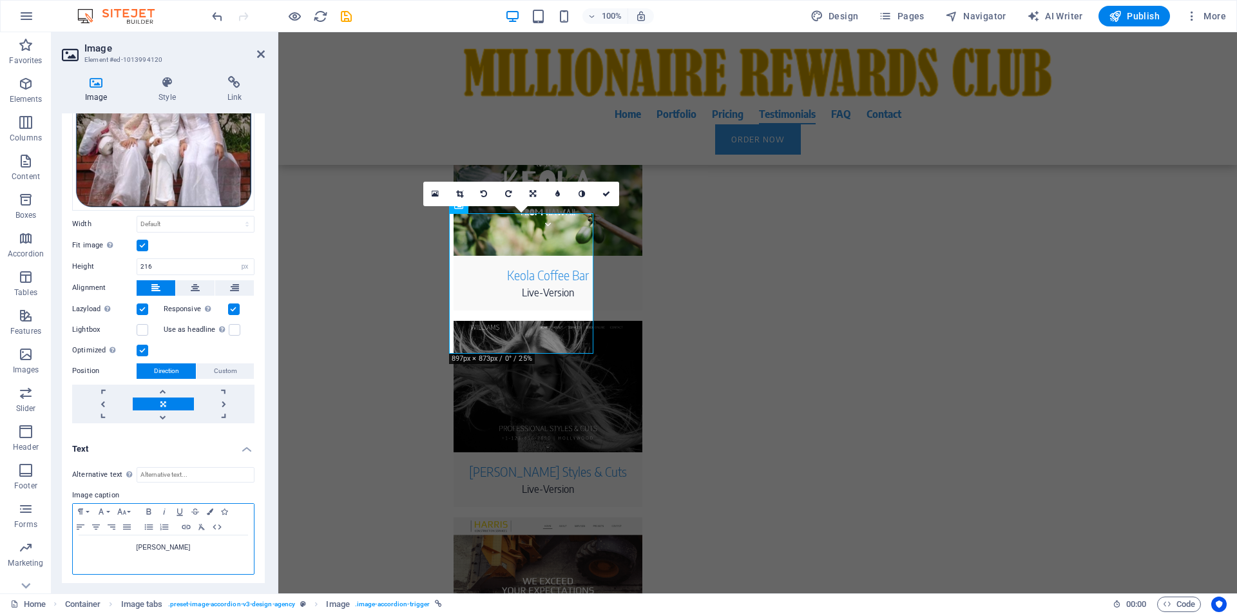
click at [193, 549] on p "[PERSON_NAME]" at bounding box center [163, 548] width 168 height 12
drag, startPoint x: 184, startPoint y: 544, endPoint x: 143, endPoint y: 546, distance: 40.7
click at [143, 546] on p "[PERSON_NAME]" at bounding box center [163, 548] width 168 height 12
click at [212, 542] on p "[PERSON_NAME]" at bounding box center [163, 548] width 168 height 12
click at [243, 558] on h4 "SINH VIÊN, SALE MANGER" at bounding box center [163, 571] width 168 height 37
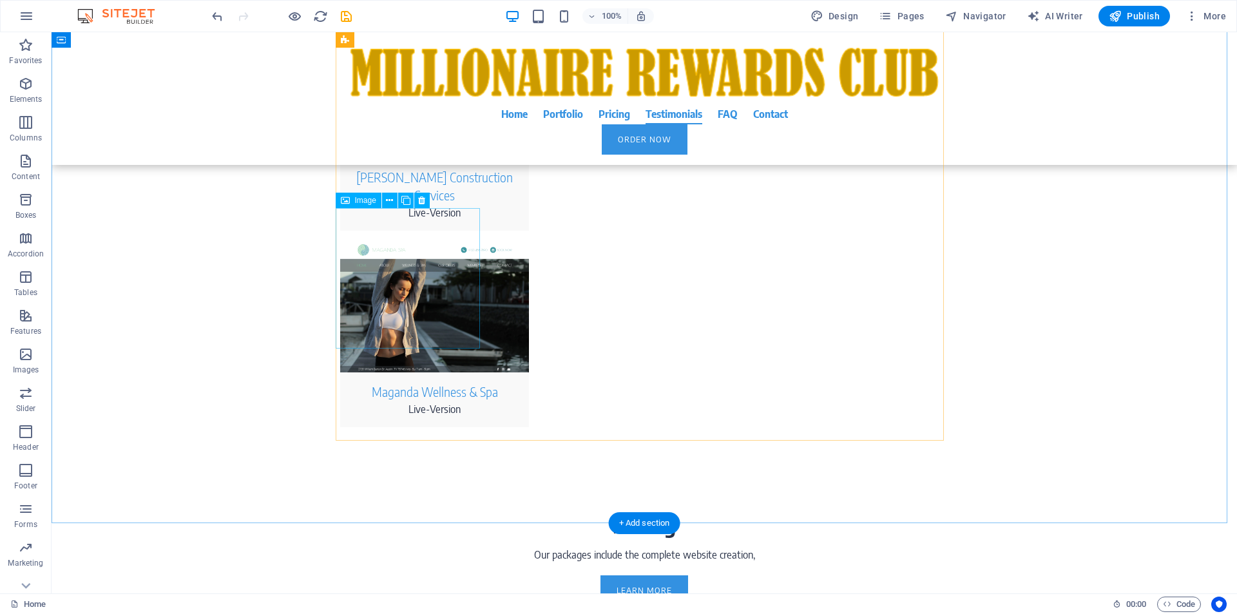
scroll to position [3927, 0]
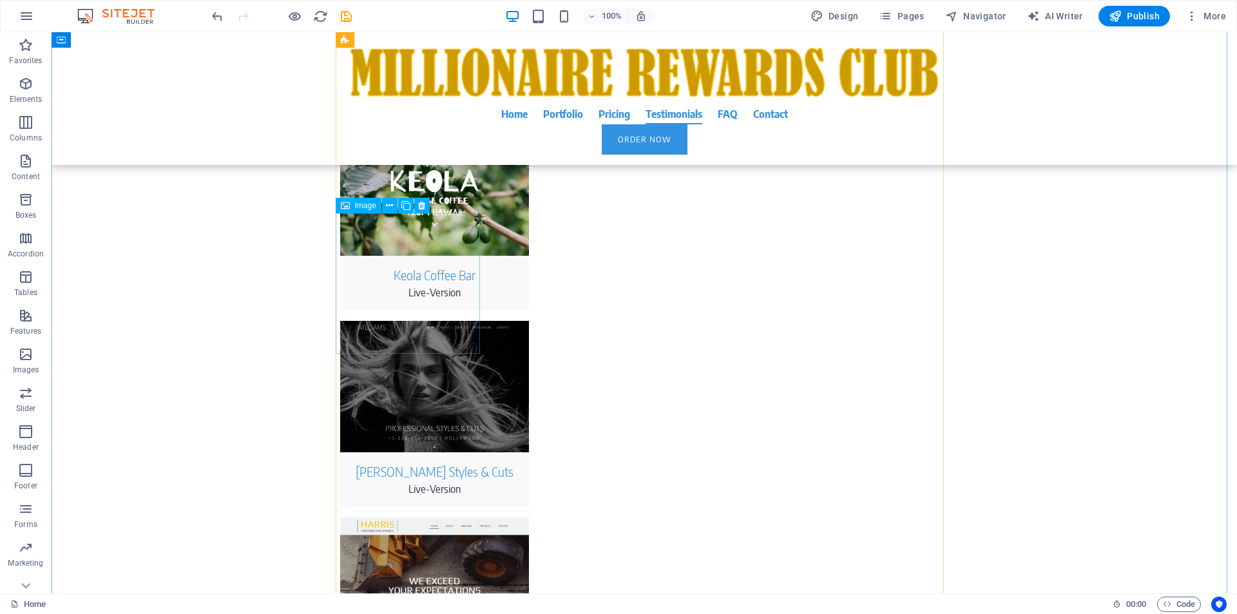
select select "px"
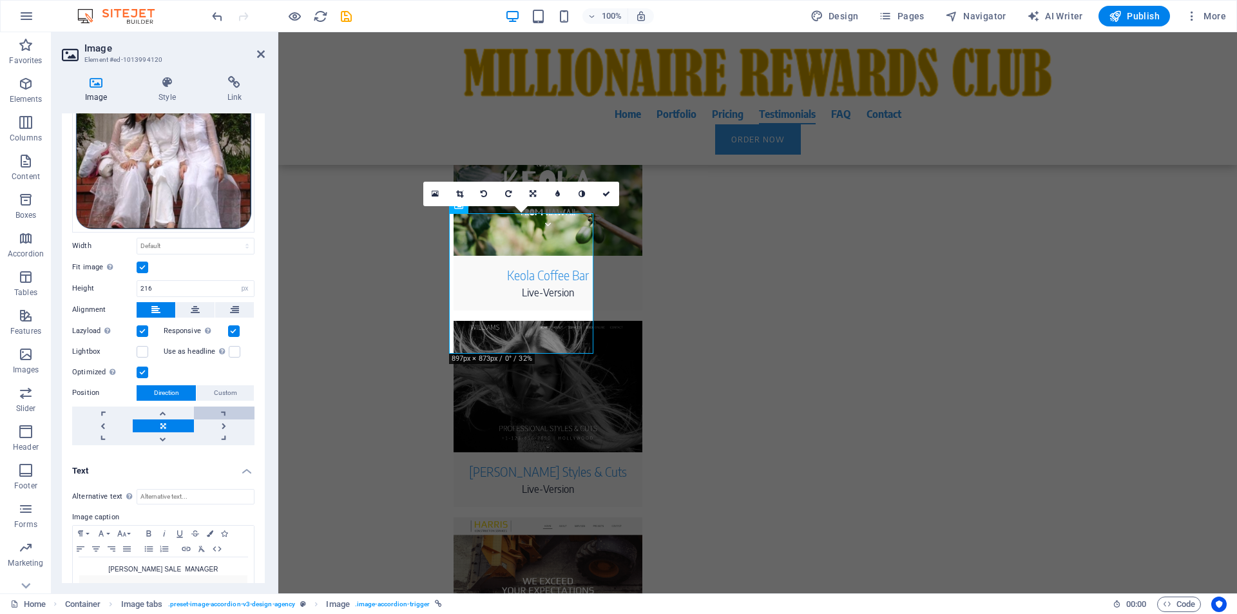
scroll to position [105, 0]
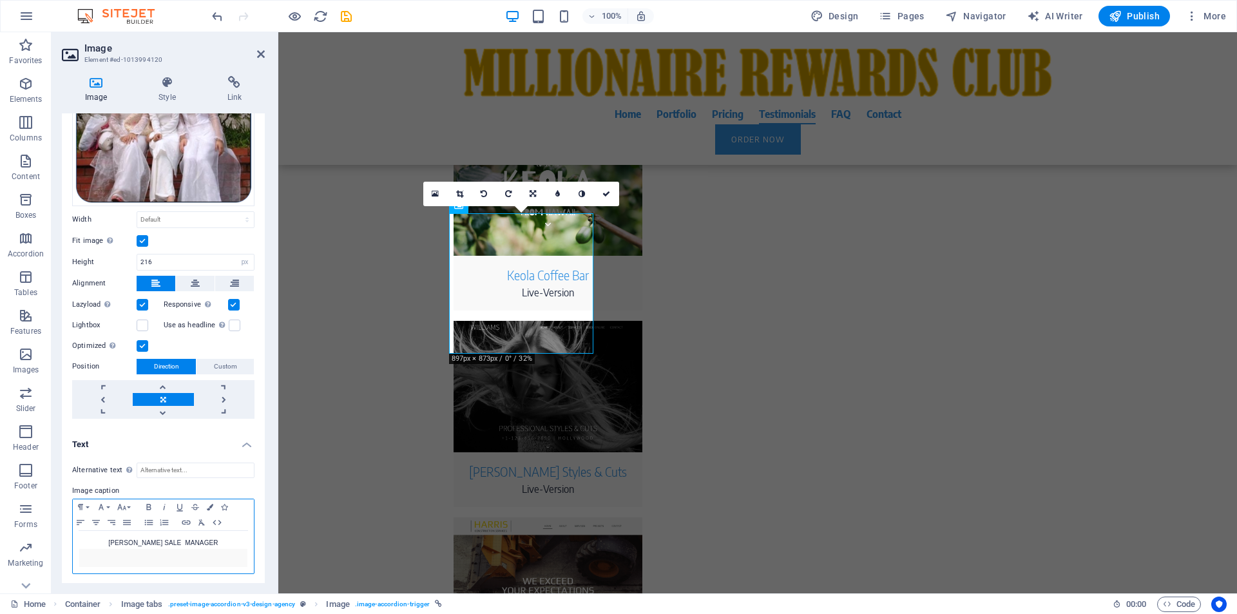
click at [213, 557] on h4 "​" at bounding box center [163, 558] width 168 height 19
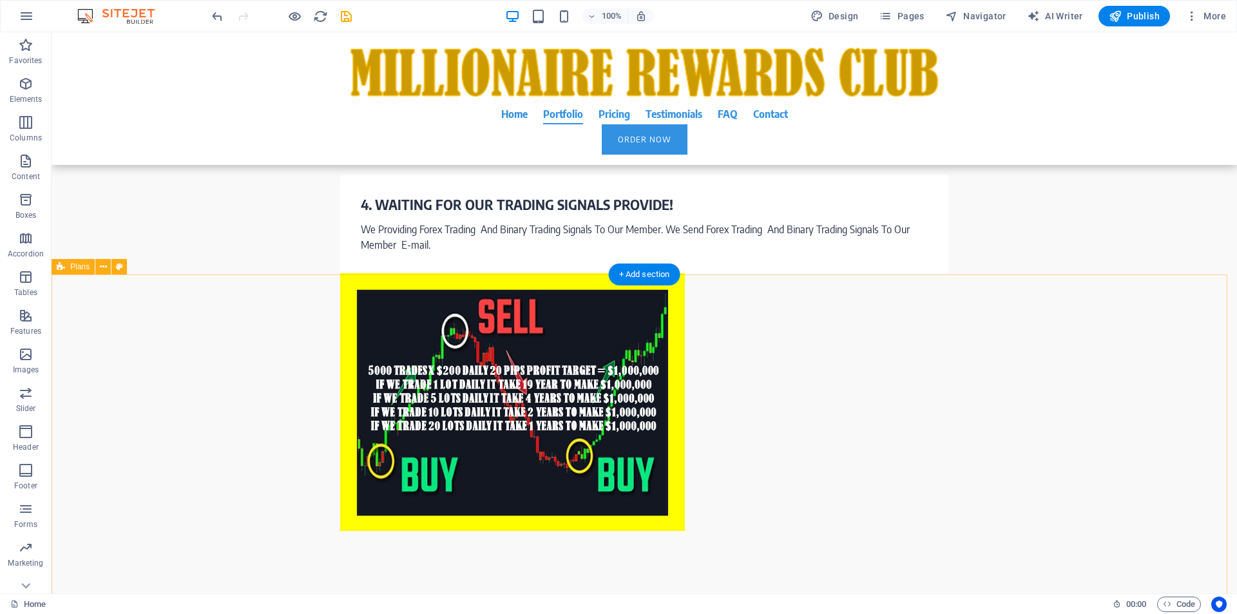
scroll to position [3436, 0]
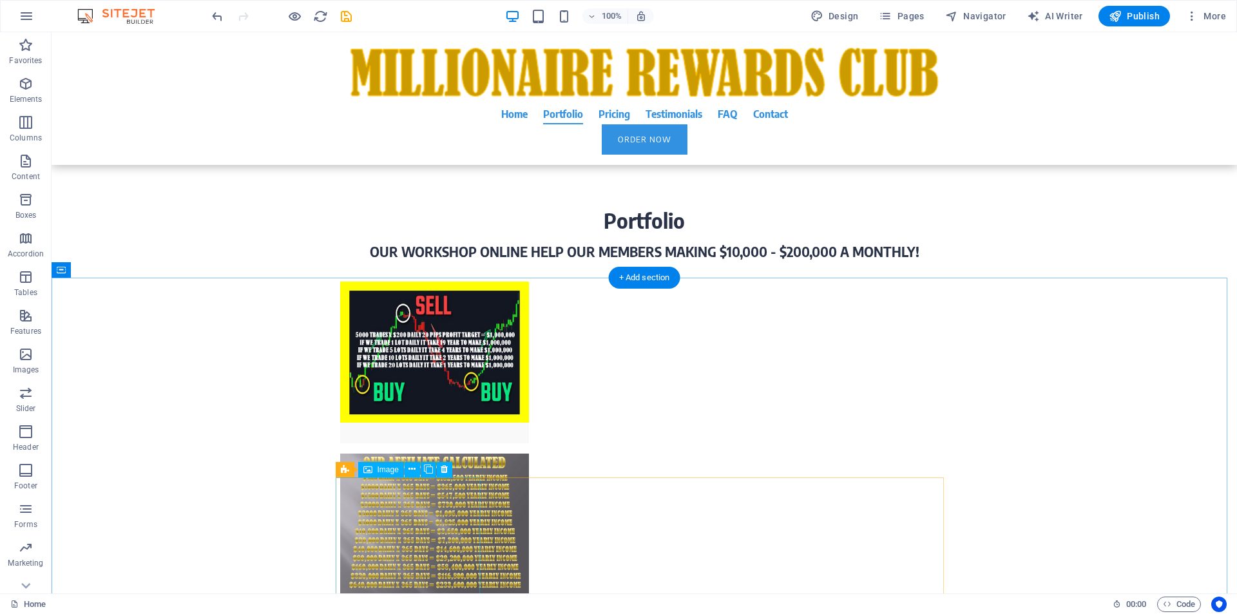
drag, startPoint x: 389, startPoint y: 538, endPoint x: 162, endPoint y: 538, distance: 226.7
select select "px"
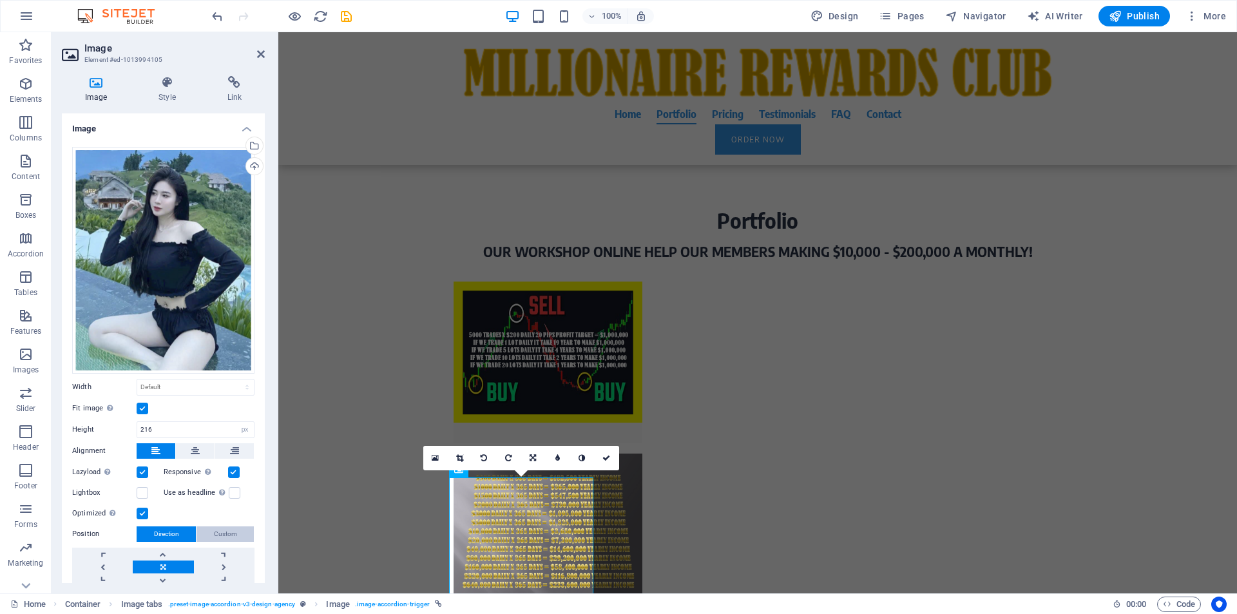
scroll to position [192, 0]
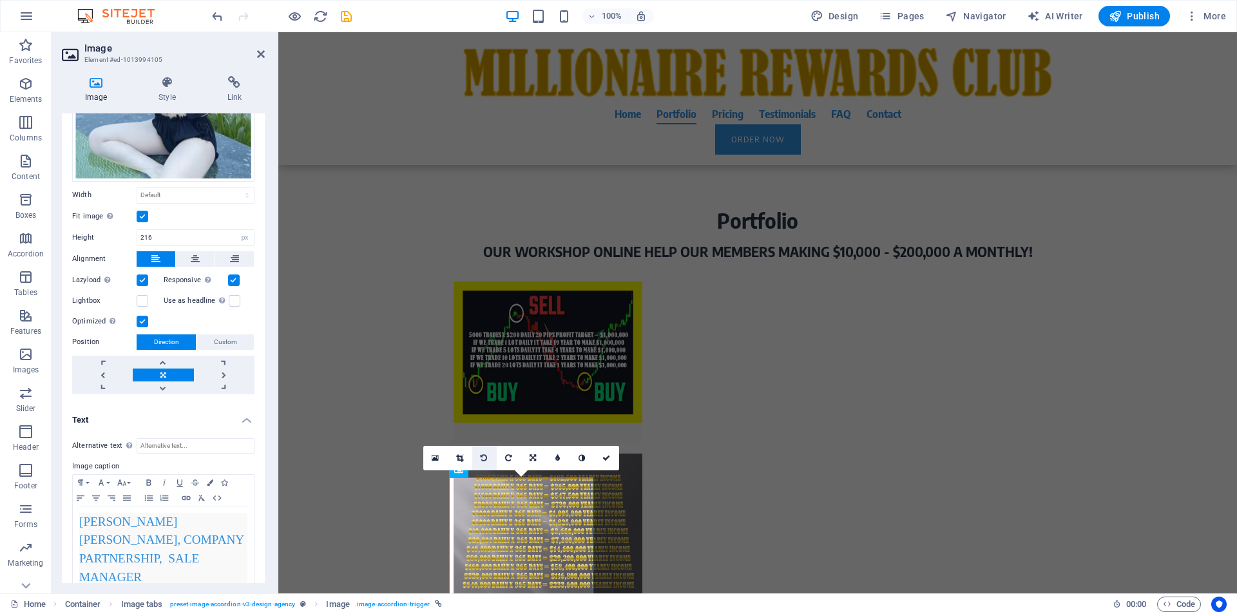
click at [486, 459] on icon at bounding box center [484, 458] width 6 height 8
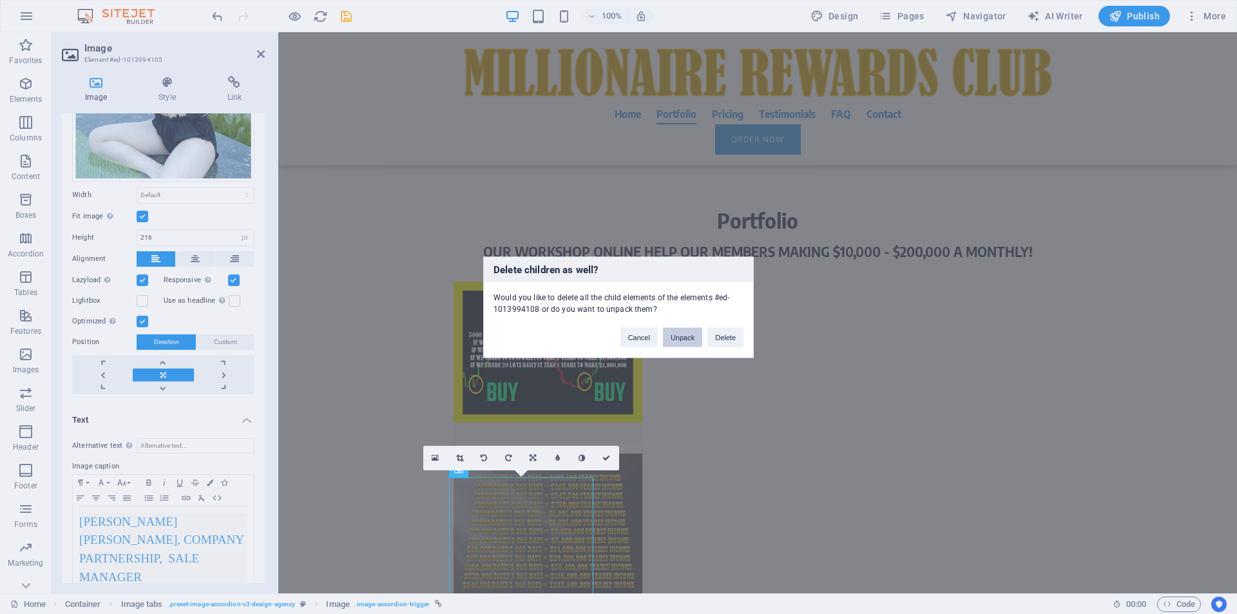
click at [684, 343] on button "Unpack" at bounding box center [682, 336] width 39 height 19
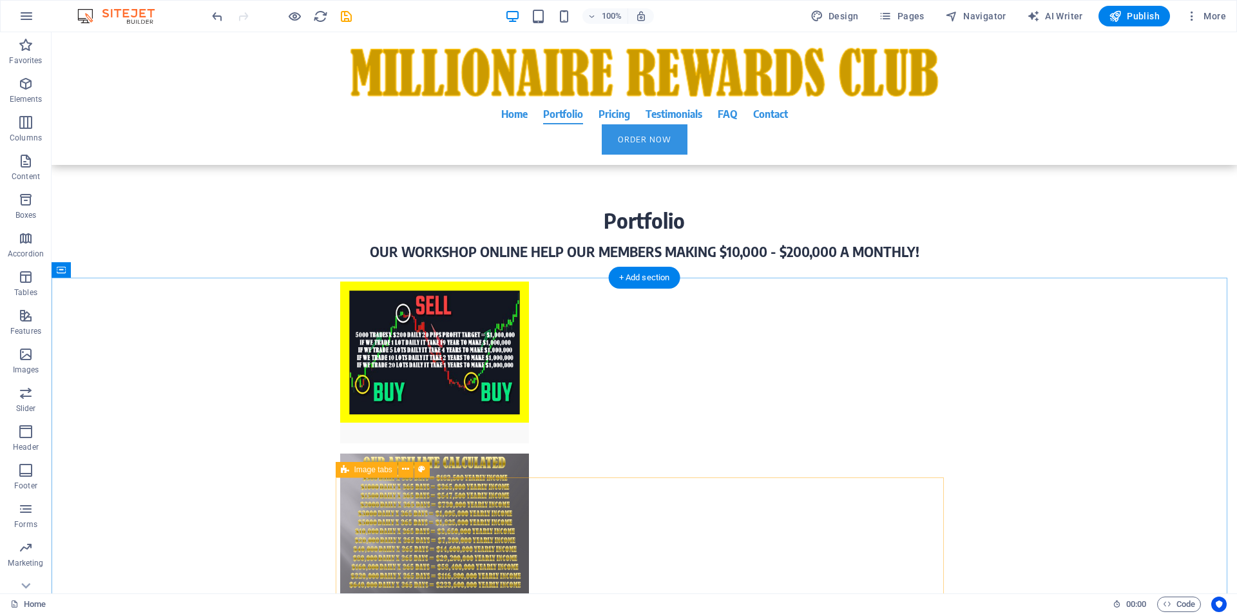
scroll to position [3927, 0]
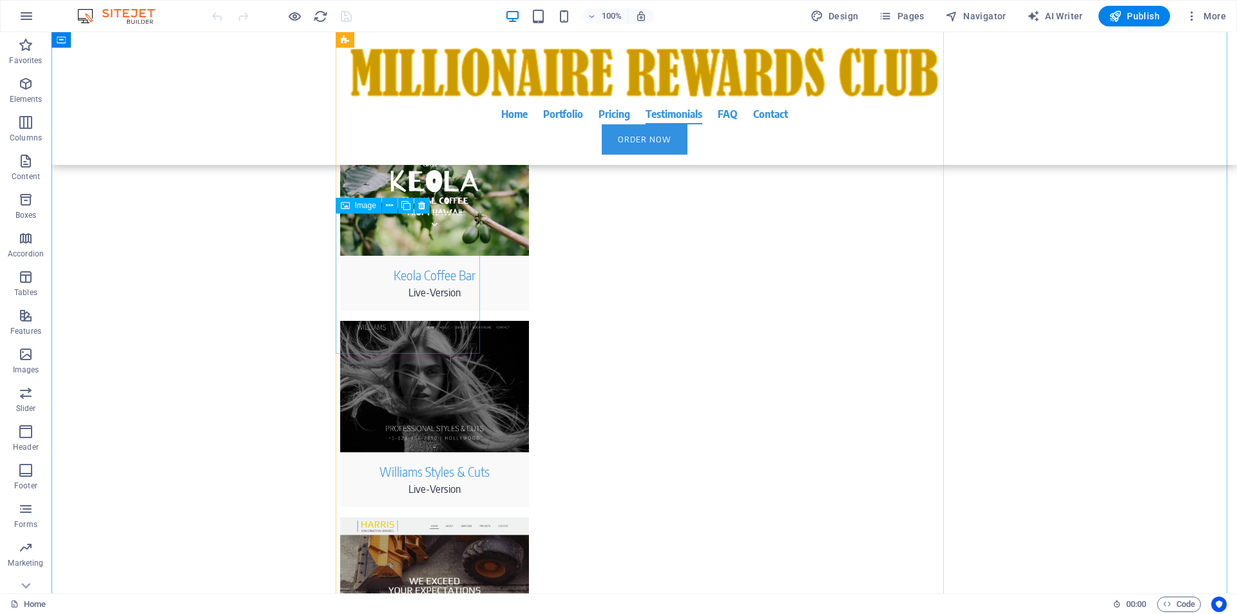
scroll to position [3436, 0]
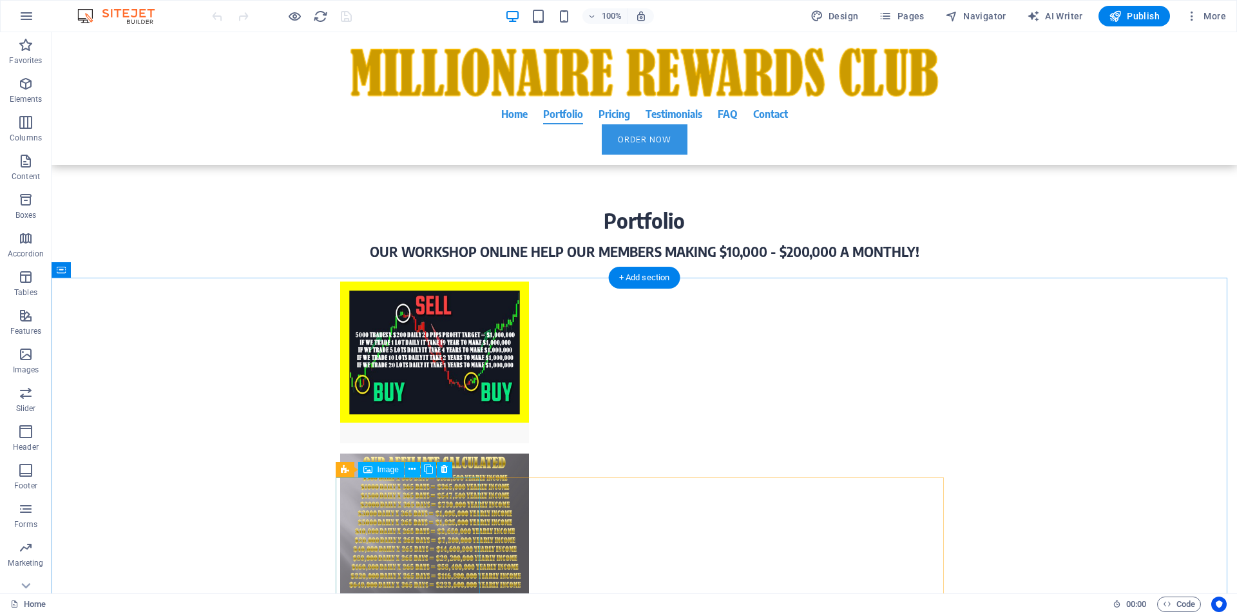
select select "px"
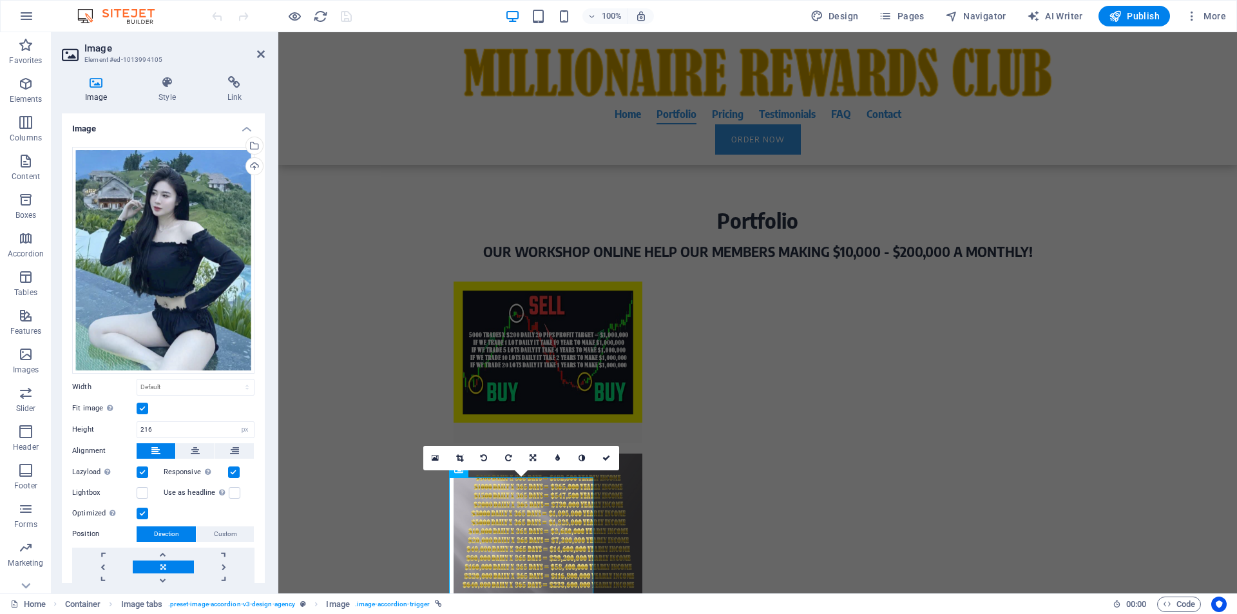
scroll to position [41, 0]
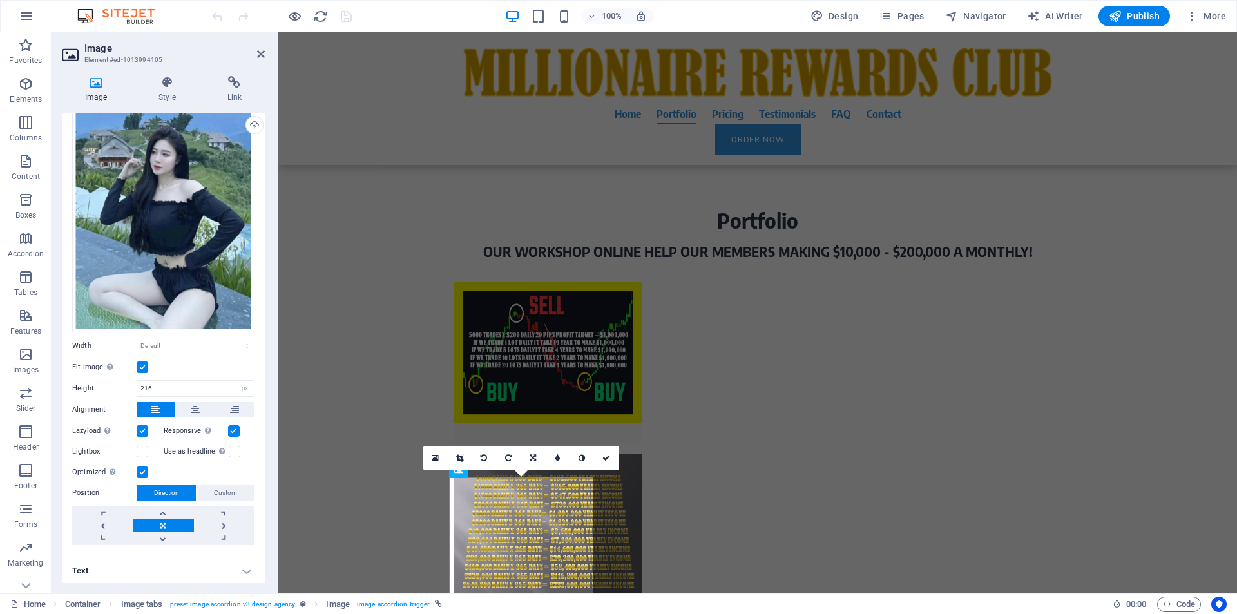
click at [189, 570] on h4 "Text" at bounding box center [163, 570] width 203 height 31
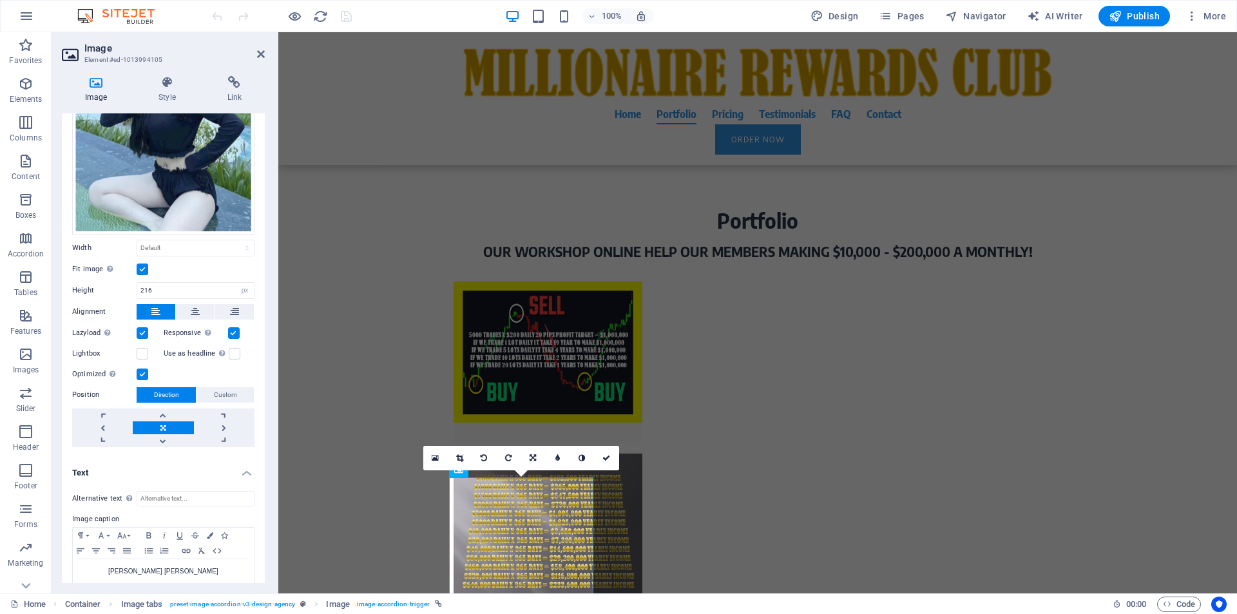
scroll to position [162, 0]
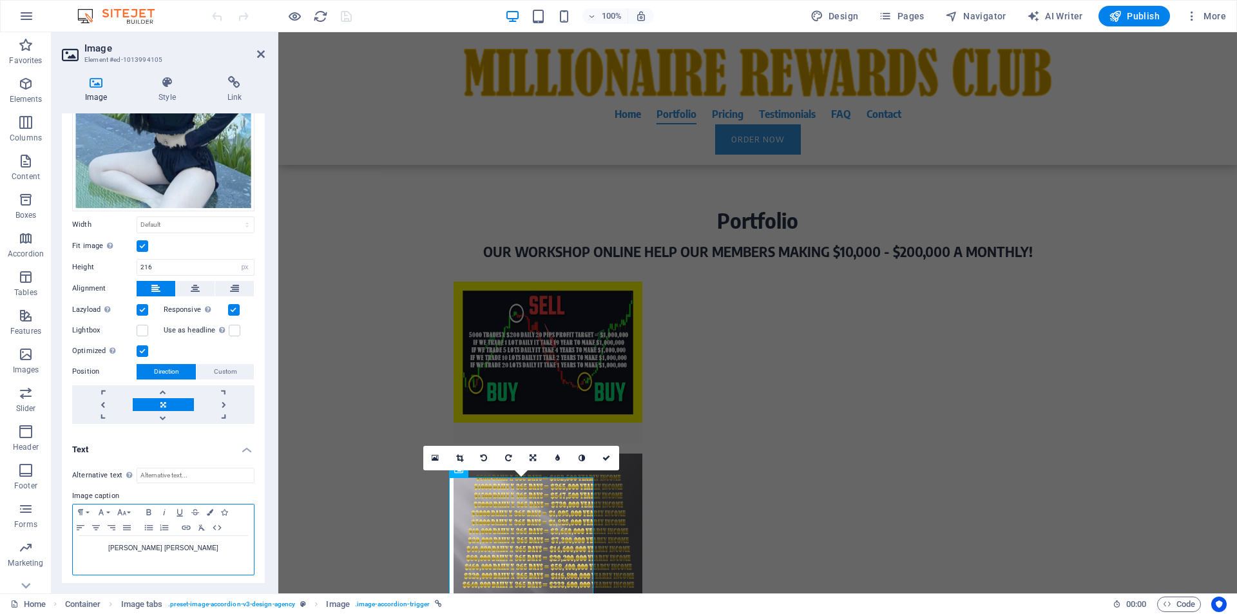
click at [216, 547] on p "[PERSON_NAME] [PERSON_NAME]" at bounding box center [163, 548] width 168 height 12
click at [191, 546] on p "[PERSON_NAME] [PERSON_NAME], PARTNERSHIPSALE MANAGER" at bounding box center [163, 553] width 168 height 23
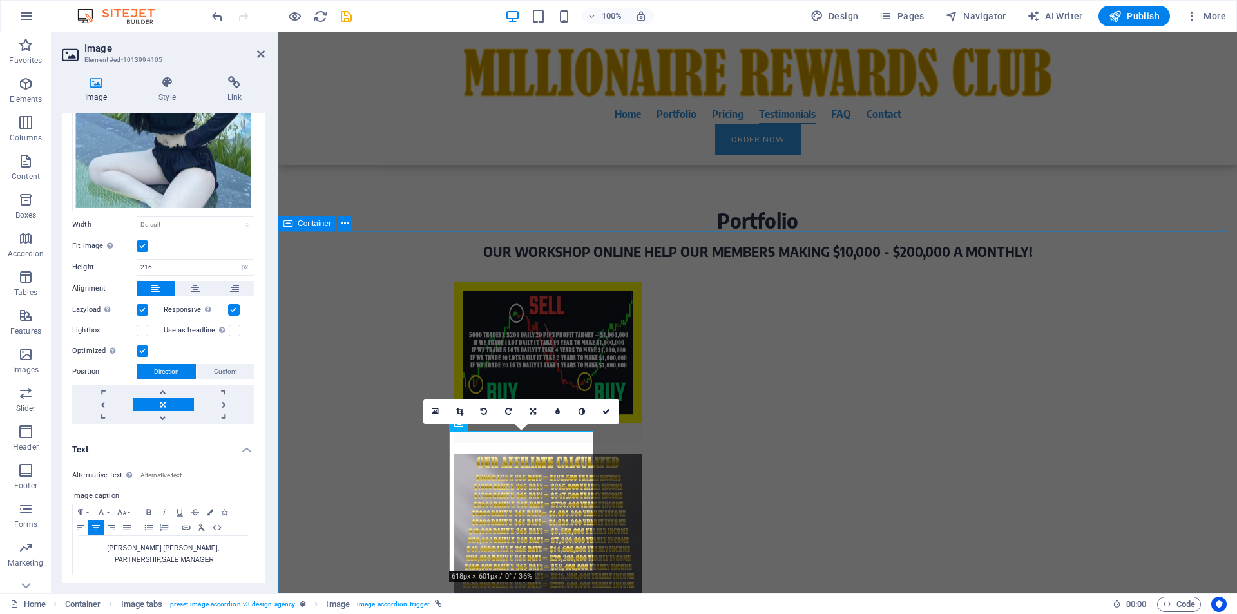
scroll to position [3927, 0]
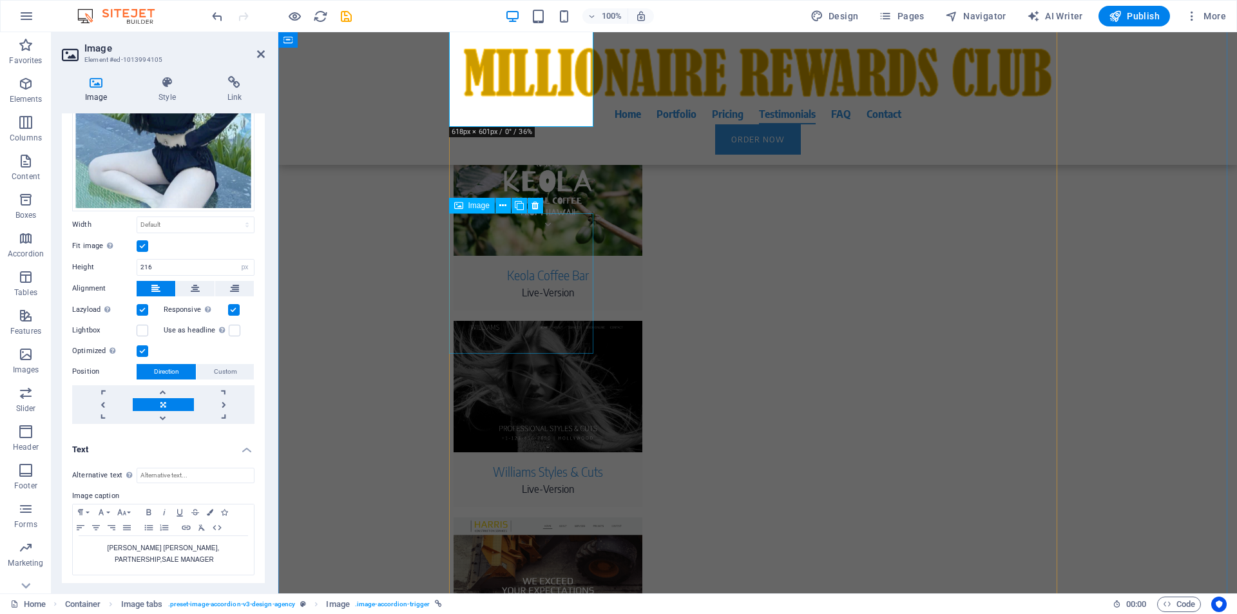
select select "px"
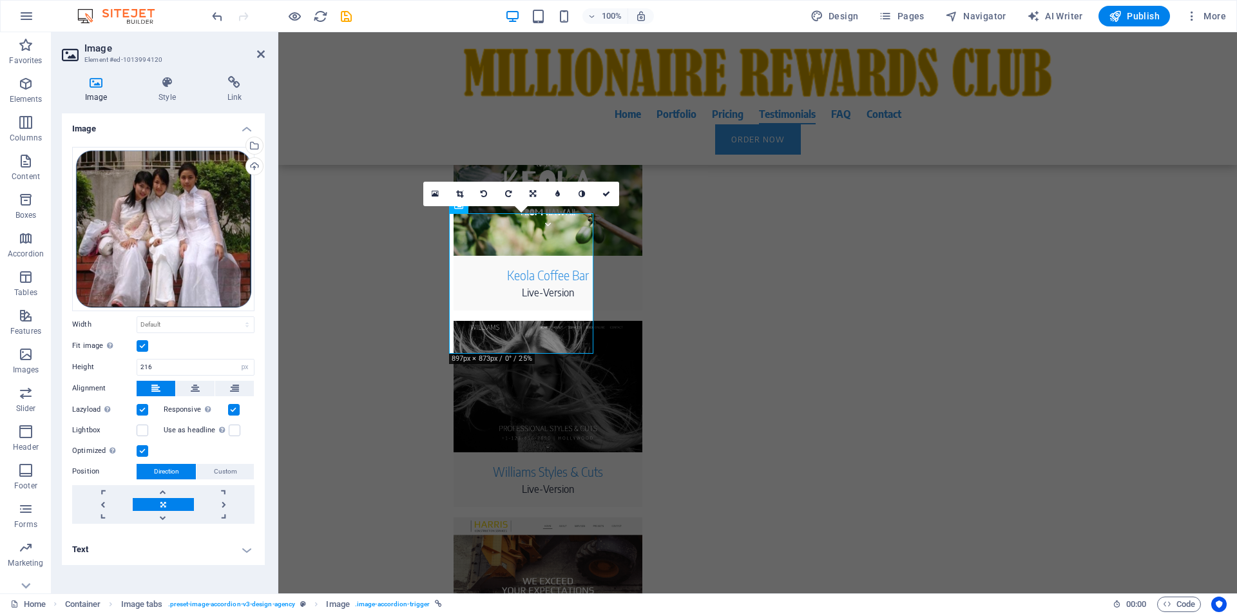
click at [140, 549] on h4 "Text" at bounding box center [163, 549] width 203 height 31
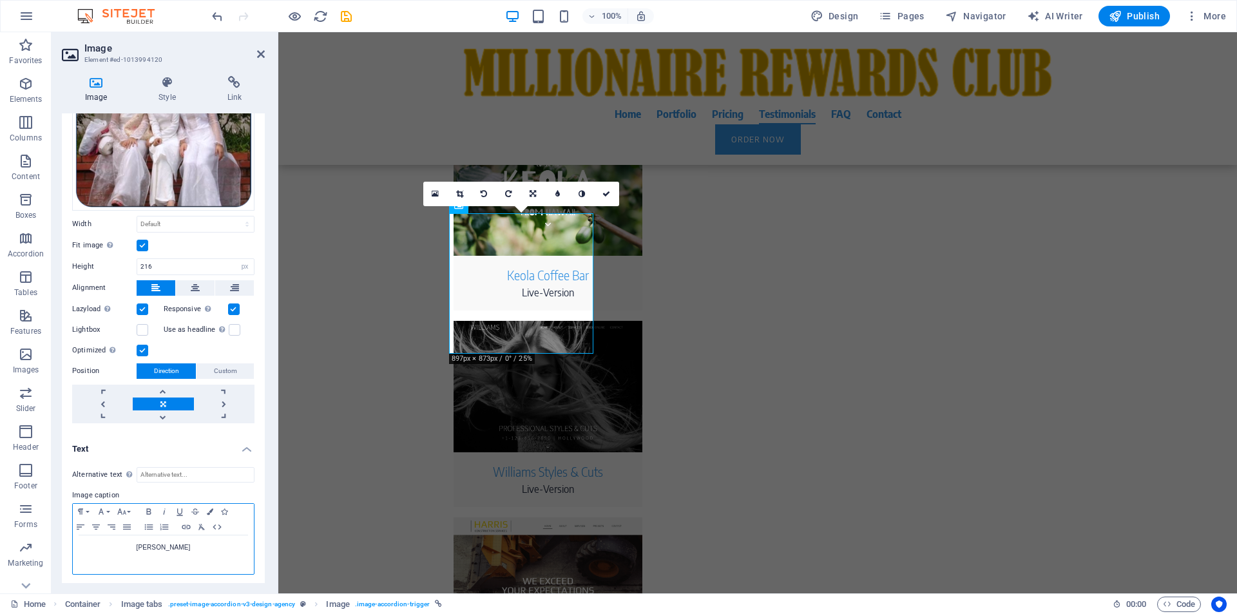
click at [201, 546] on p "[PERSON_NAME]" at bounding box center [163, 548] width 168 height 12
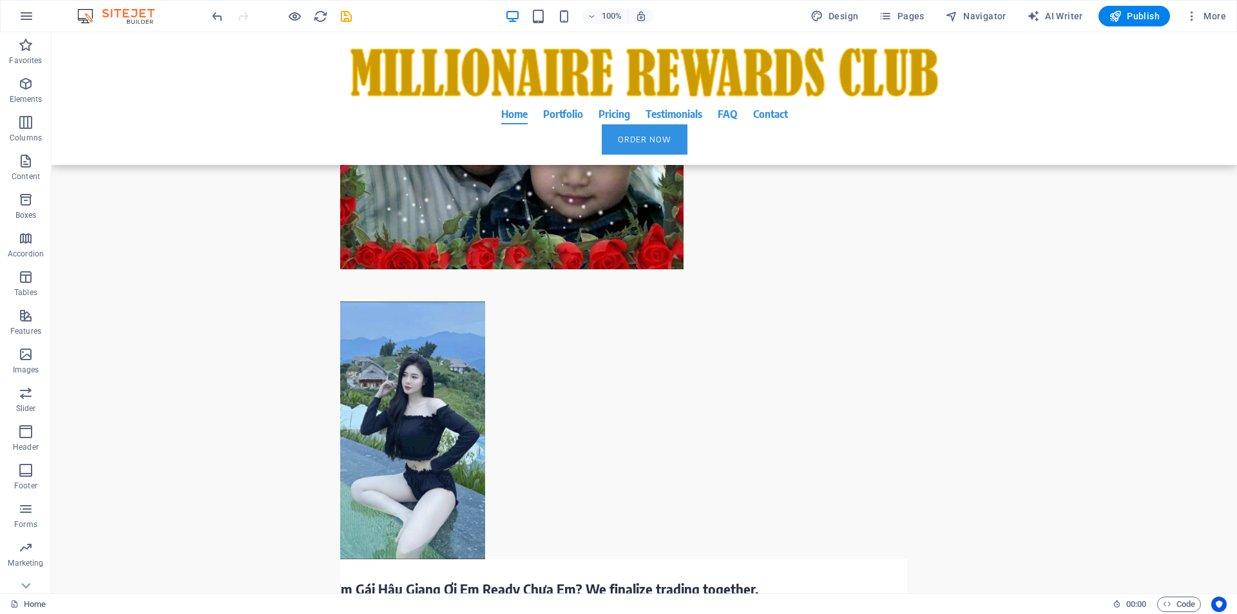
scroll to position [2455, 0]
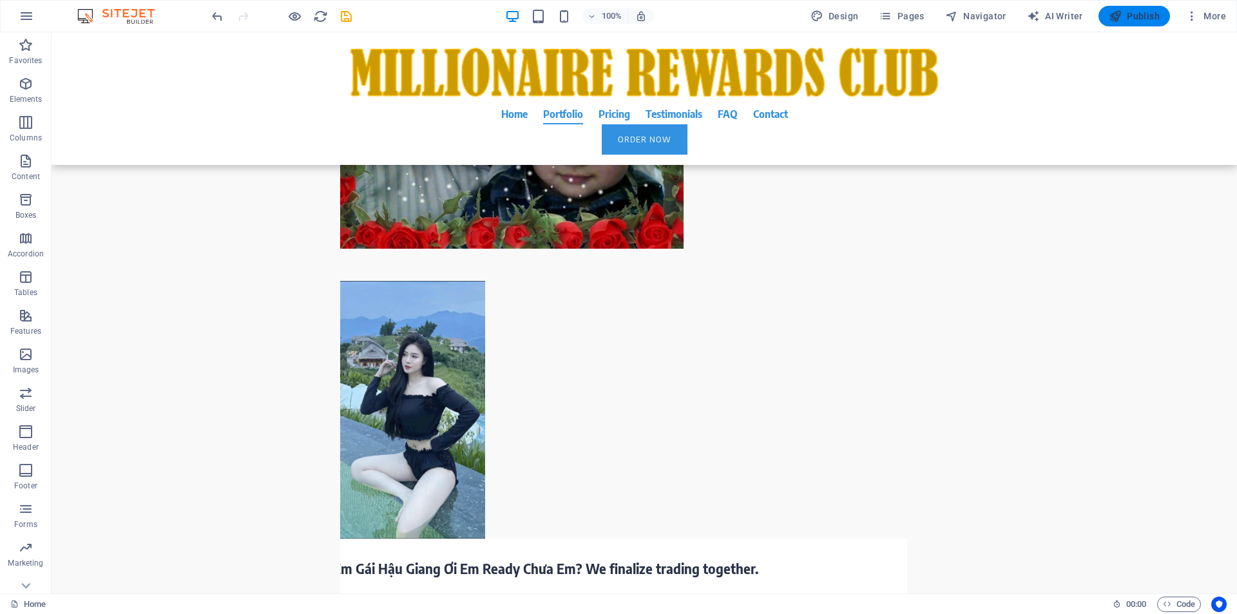
click at [1135, 21] on span "Publish" at bounding box center [1134, 16] width 51 height 13
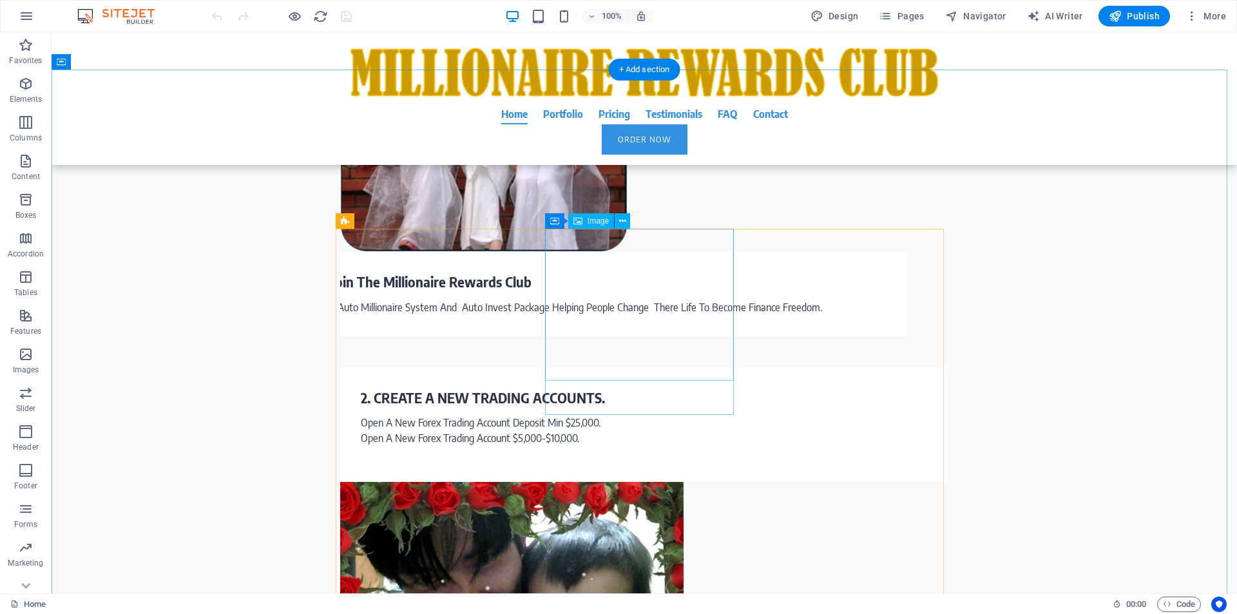
scroll to position [2455, 0]
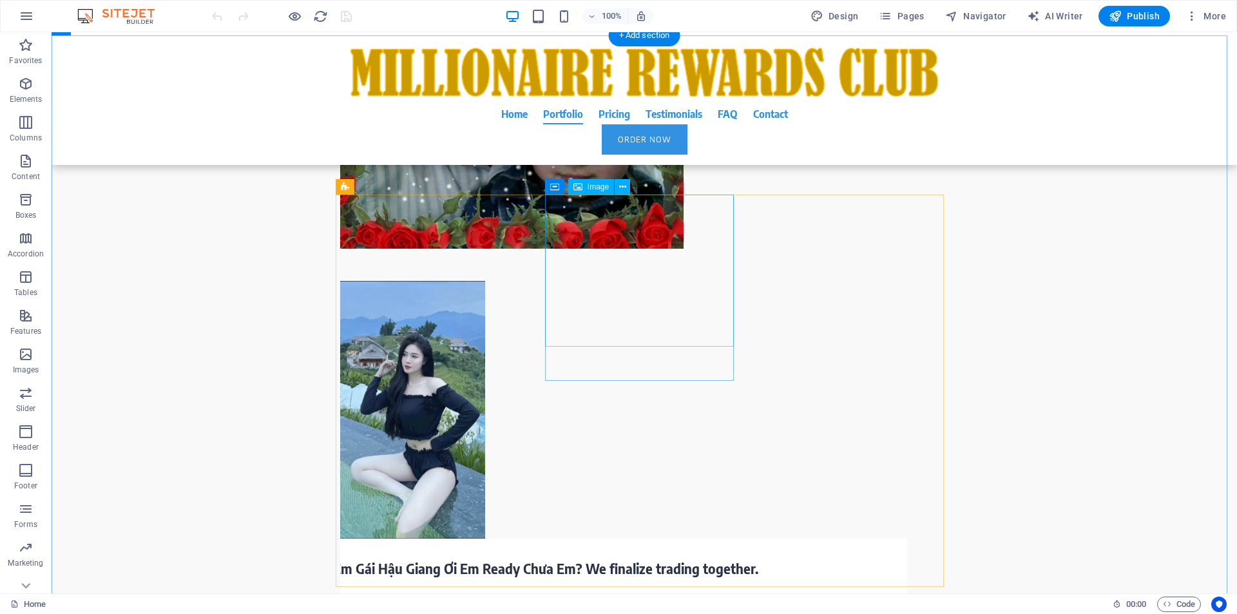
select select "%"
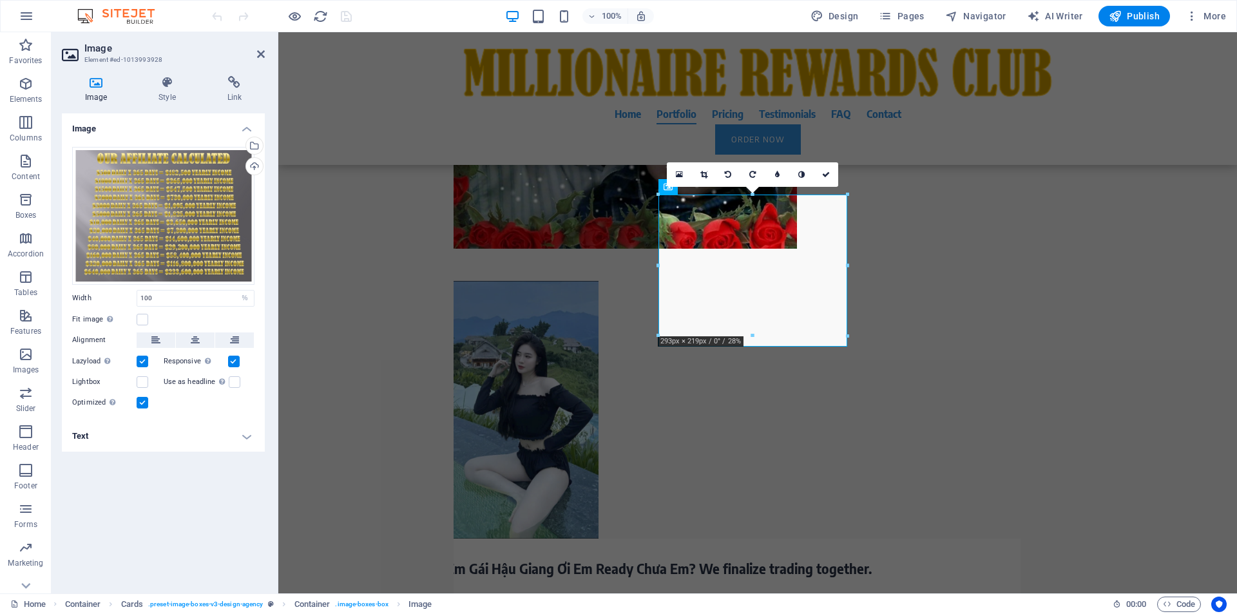
click at [90, 88] on icon at bounding box center [96, 82] width 68 height 13
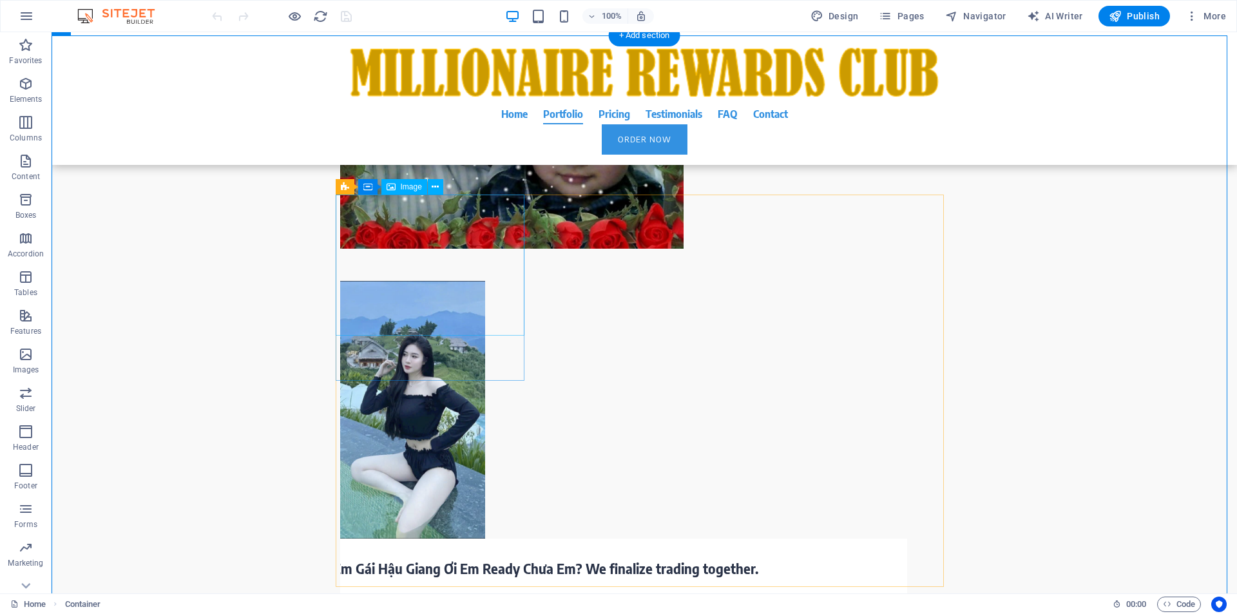
select select "%"
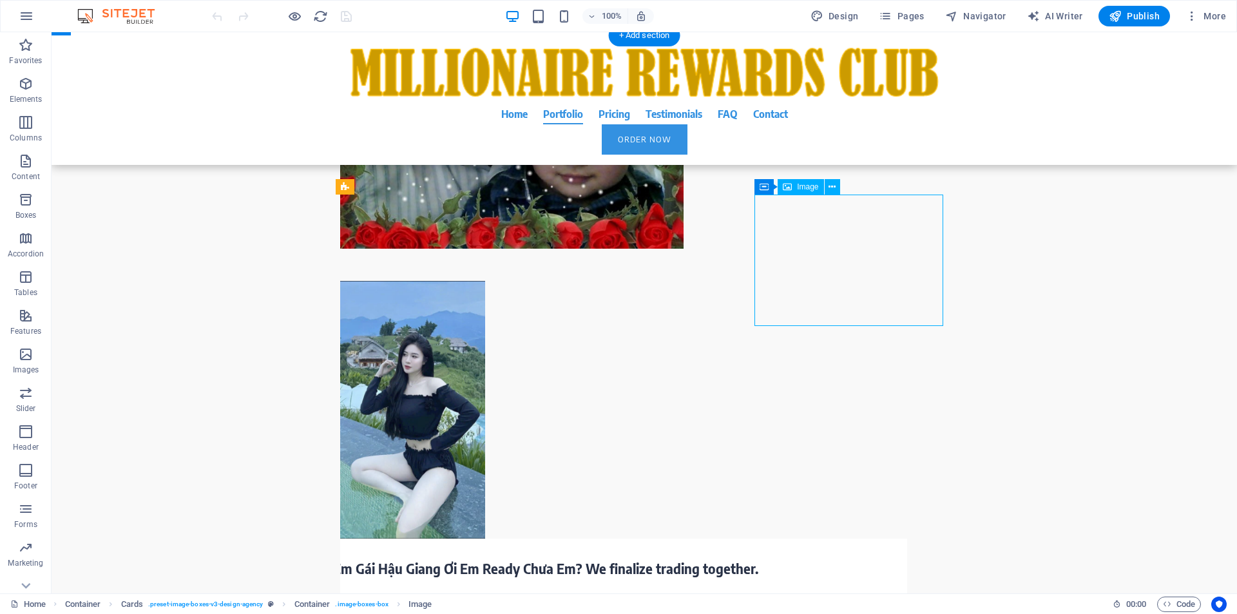
select select "%"
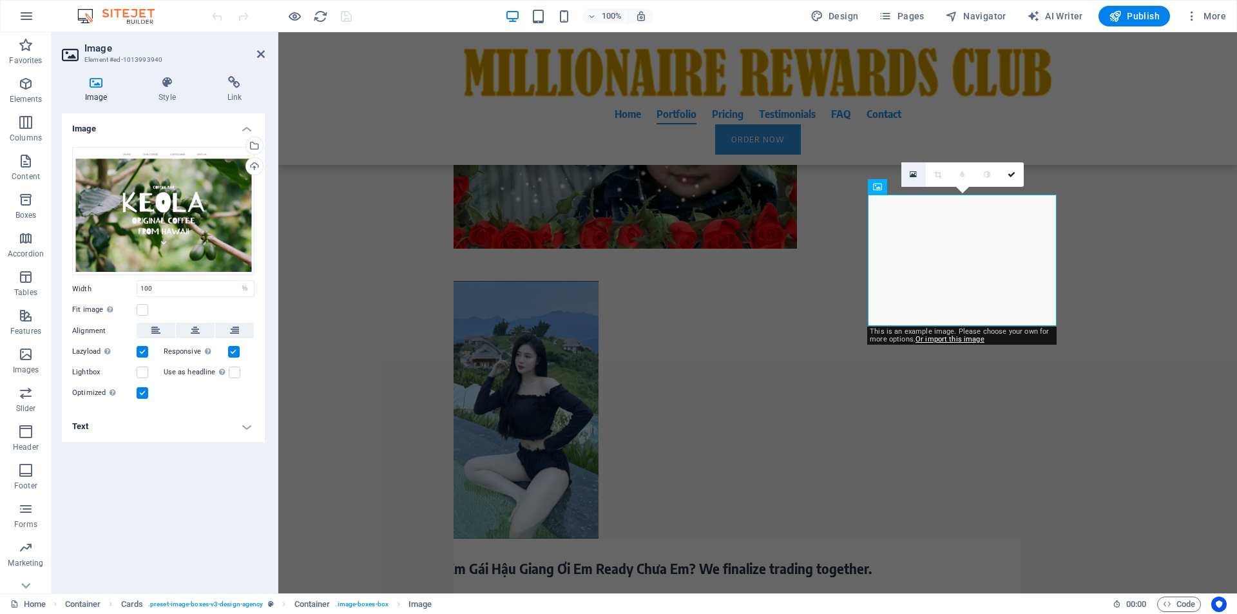
click at [911, 176] on icon at bounding box center [912, 174] width 7 height 9
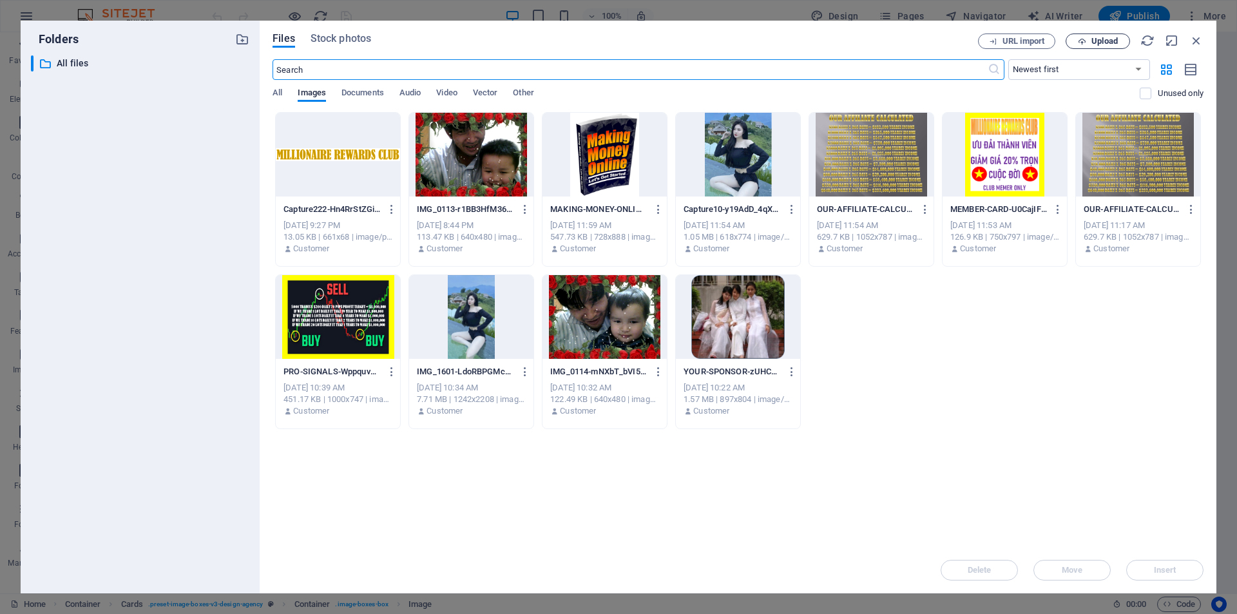
click at [1108, 43] on span "Upload" at bounding box center [1104, 41] width 26 height 8
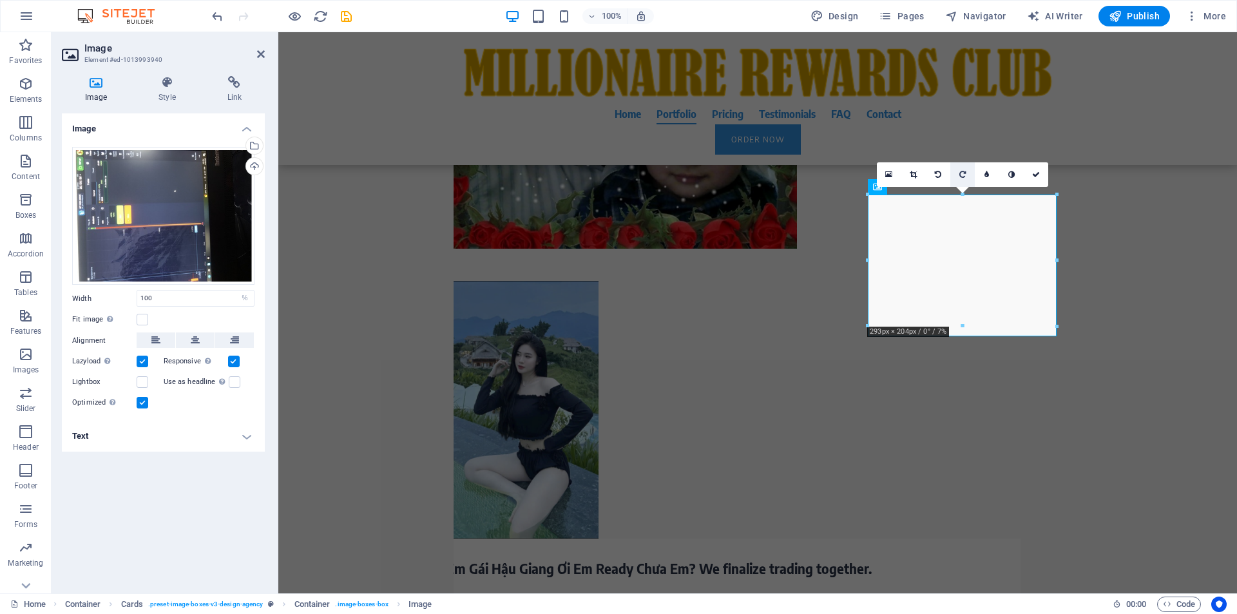
click at [959, 173] on icon at bounding box center [962, 175] width 6 height 8
click at [941, 173] on link at bounding box center [938, 174] width 24 height 24
click at [961, 172] on icon at bounding box center [962, 175] width 6 height 8
click at [964, 175] on icon at bounding box center [962, 175] width 6 height 8
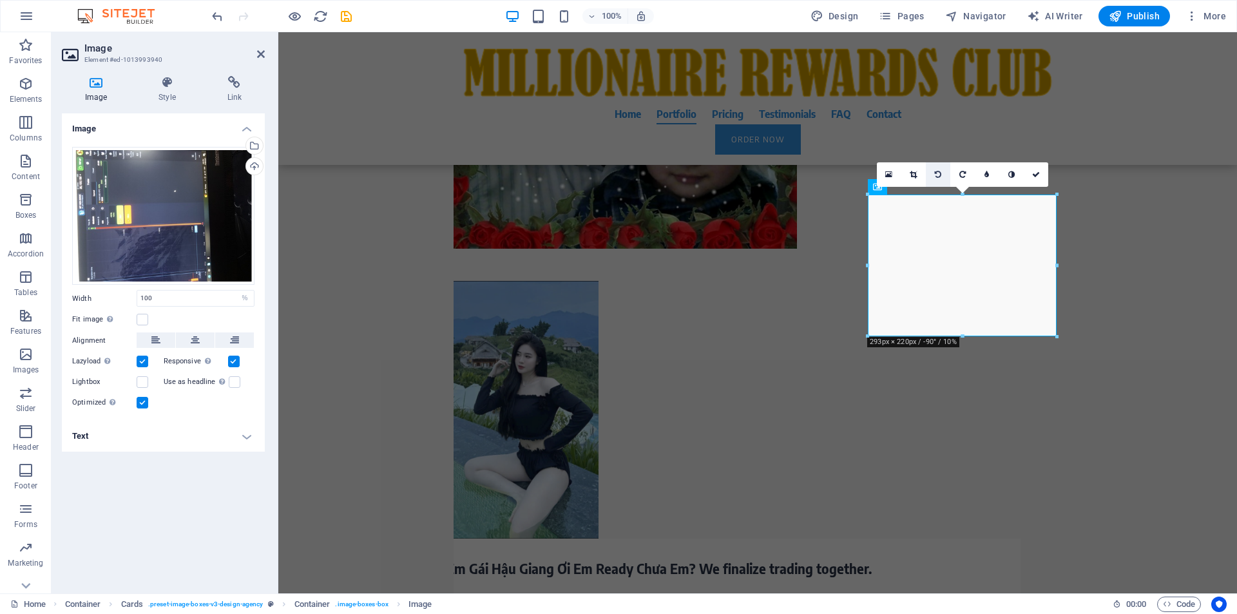
click at [940, 176] on icon at bounding box center [938, 175] width 6 height 8
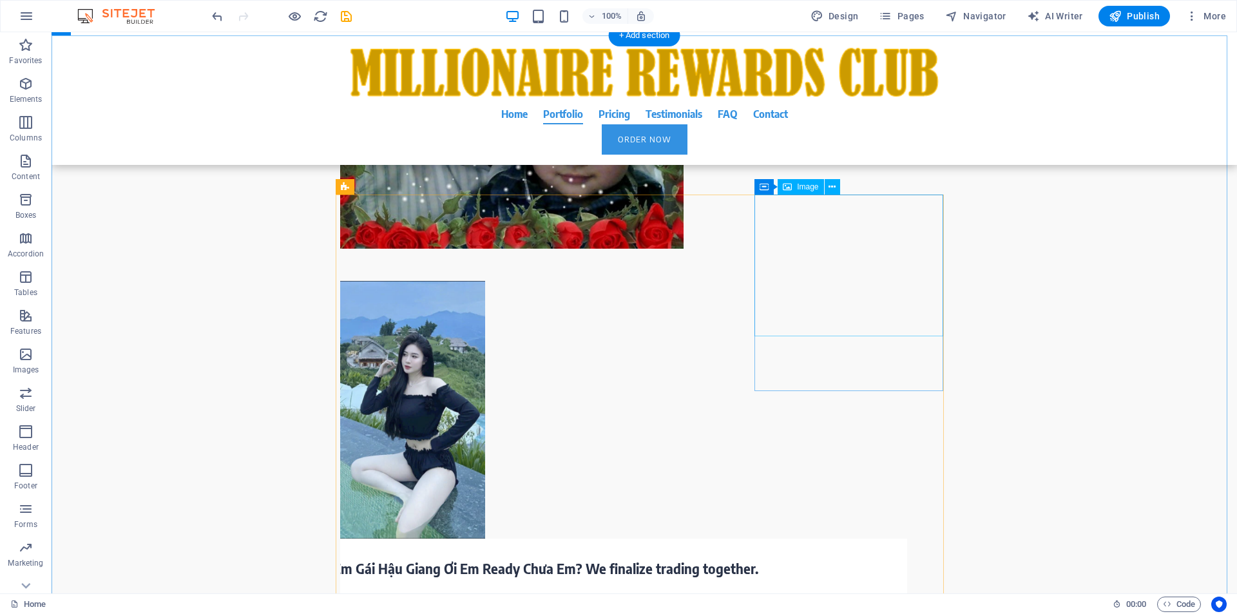
select select "%"
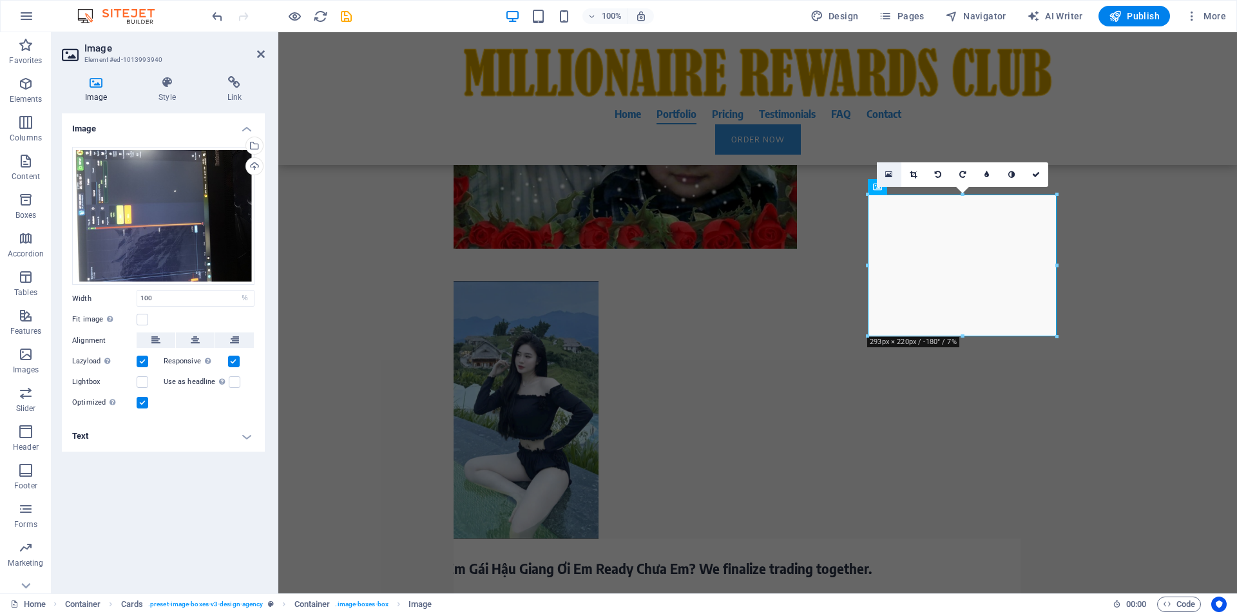
click at [895, 173] on link at bounding box center [889, 174] width 24 height 24
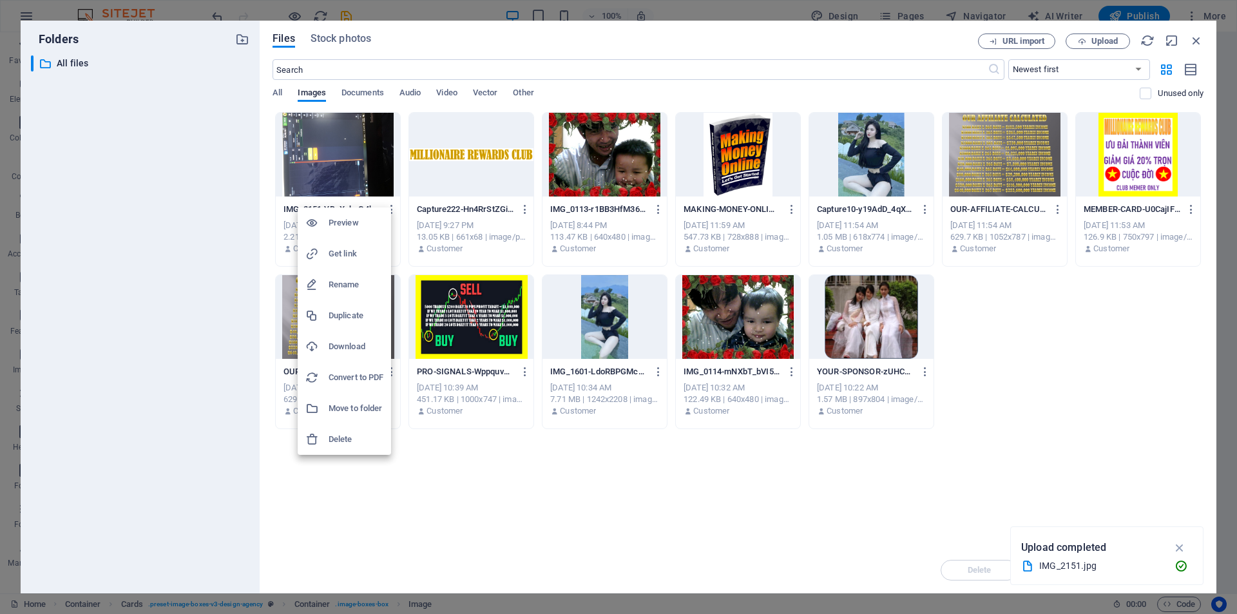
click at [356, 441] on h6 "Delete" at bounding box center [355, 439] width 55 height 15
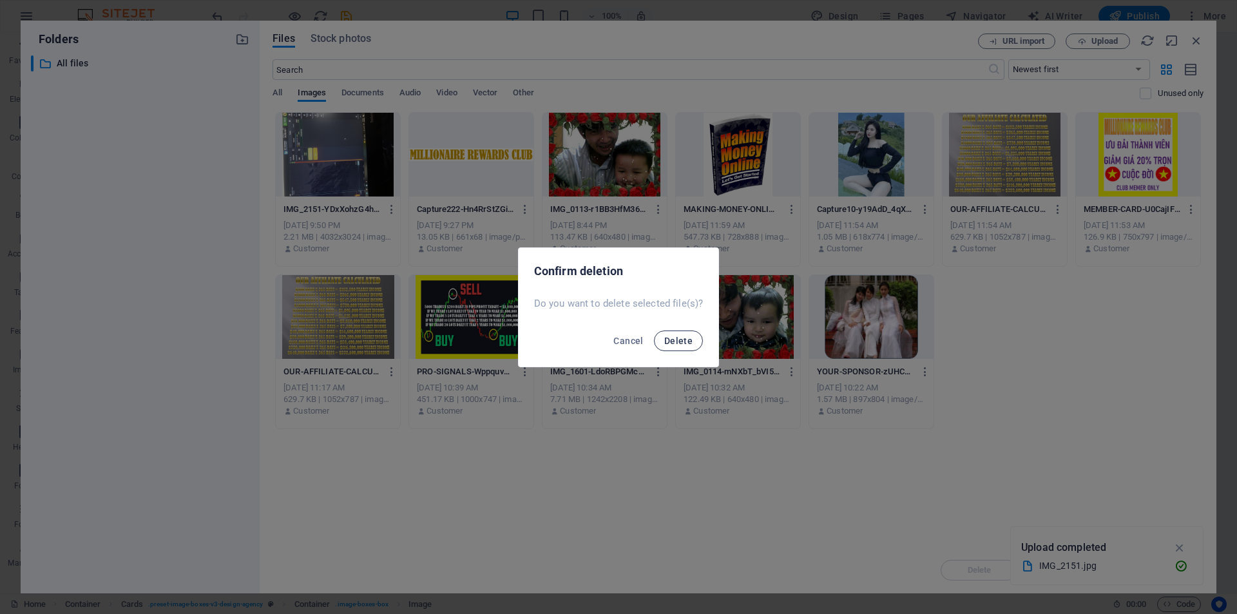
click at [688, 339] on span "Delete" at bounding box center [678, 341] width 28 height 10
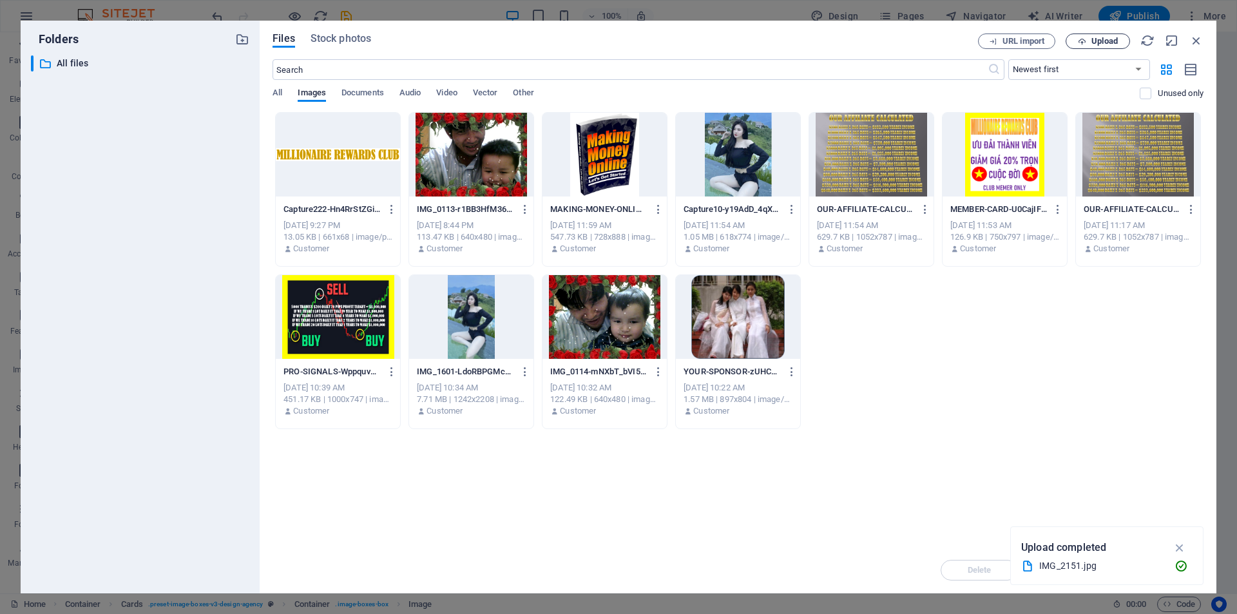
click at [1109, 40] on span "Upload" at bounding box center [1104, 41] width 26 height 8
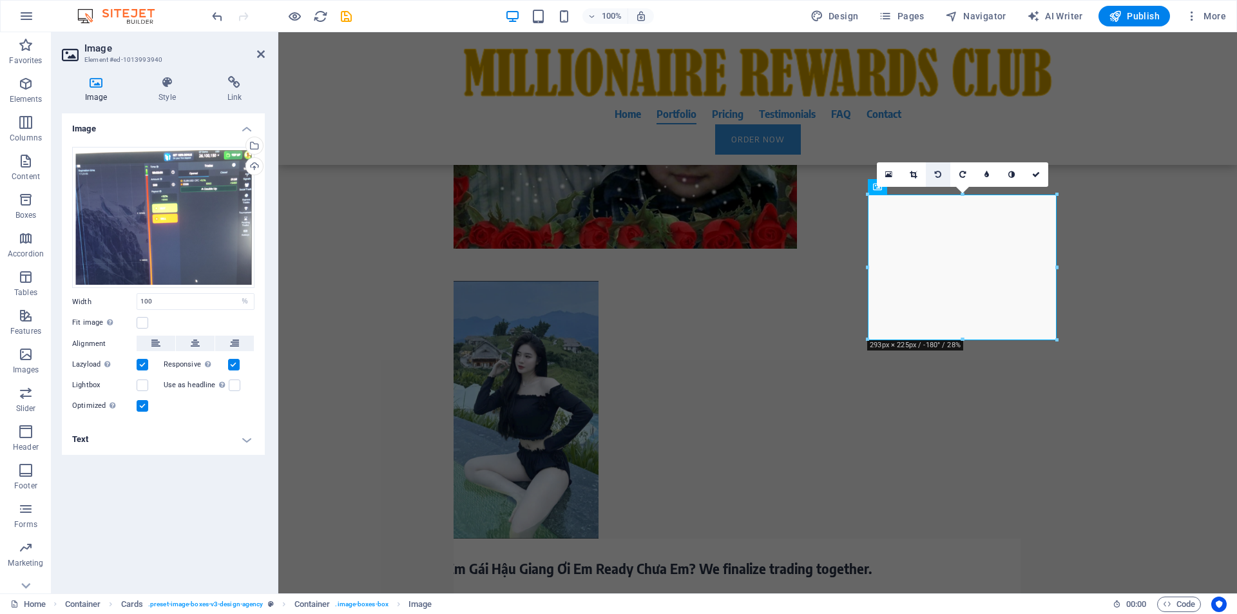
click at [935, 172] on icon at bounding box center [938, 175] width 6 height 8
click at [965, 175] on icon at bounding box center [962, 175] width 6 height 8
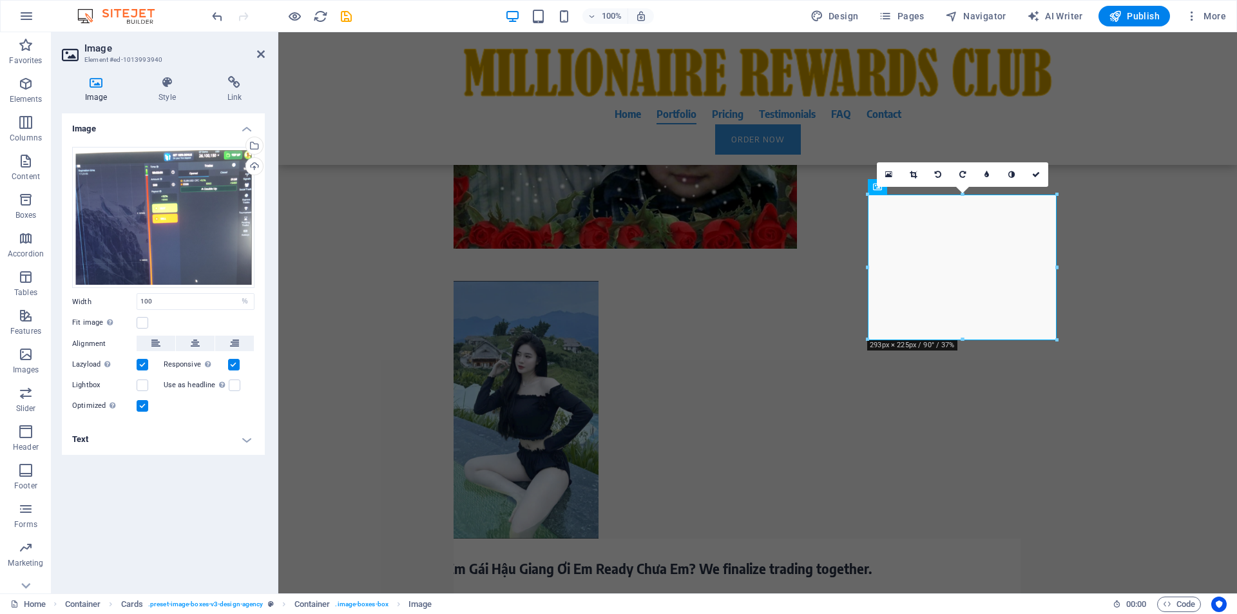
click at [965, 175] on icon at bounding box center [962, 175] width 6 height 8
click at [187, 227] on div "Drag files here, click to choose files or select files from Files or our free s…" at bounding box center [163, 218] width 182 height 142
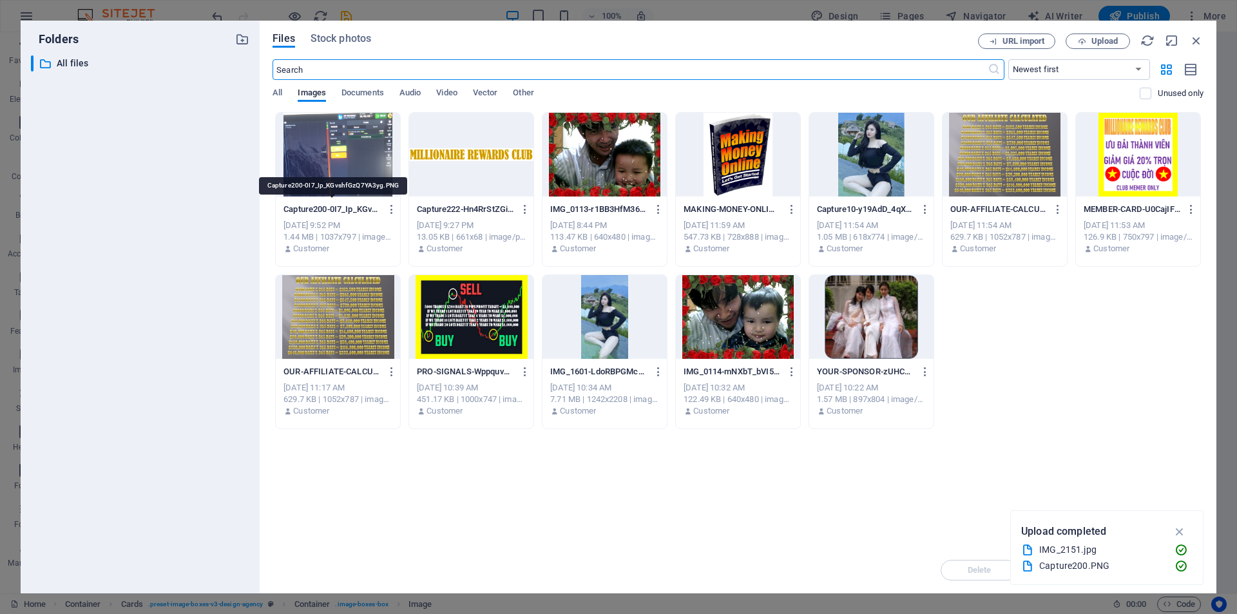
click at [339, 209] on p "Capture200-0I7_Ip_KGvshfGzQ7YA3yg.PNG" at bounding box center [331, 210] width 97 height 12
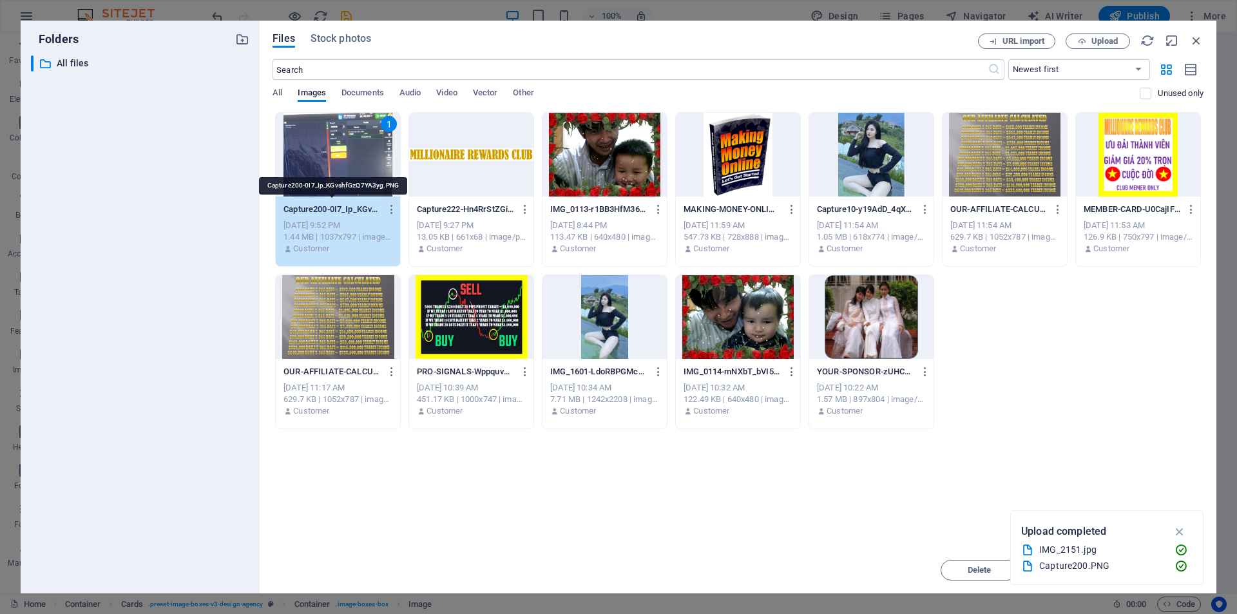
drag, startPoint x: 339, startPoint y: 209, endPoint x: 61, endPoint y: 178, distance: 280.7
click at [339, 209] on p "Capture200-0I7_Ip_KGvshfGzQ7YA3yg.PNG" at bounding box center [331, 210] width 97 height 12
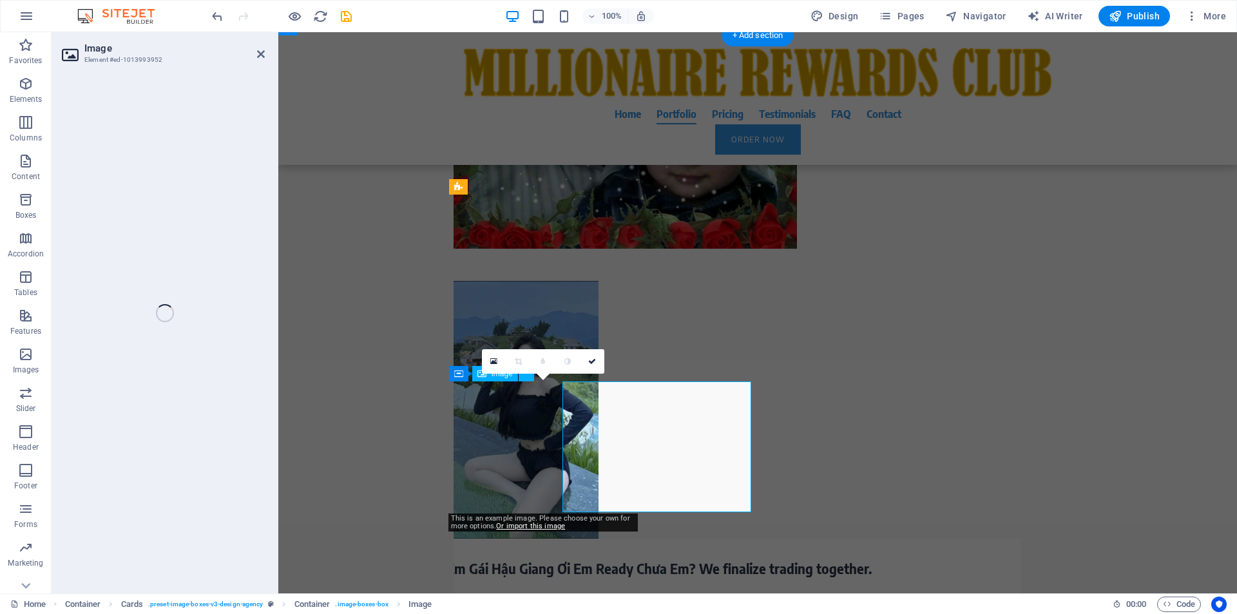
select select "%"
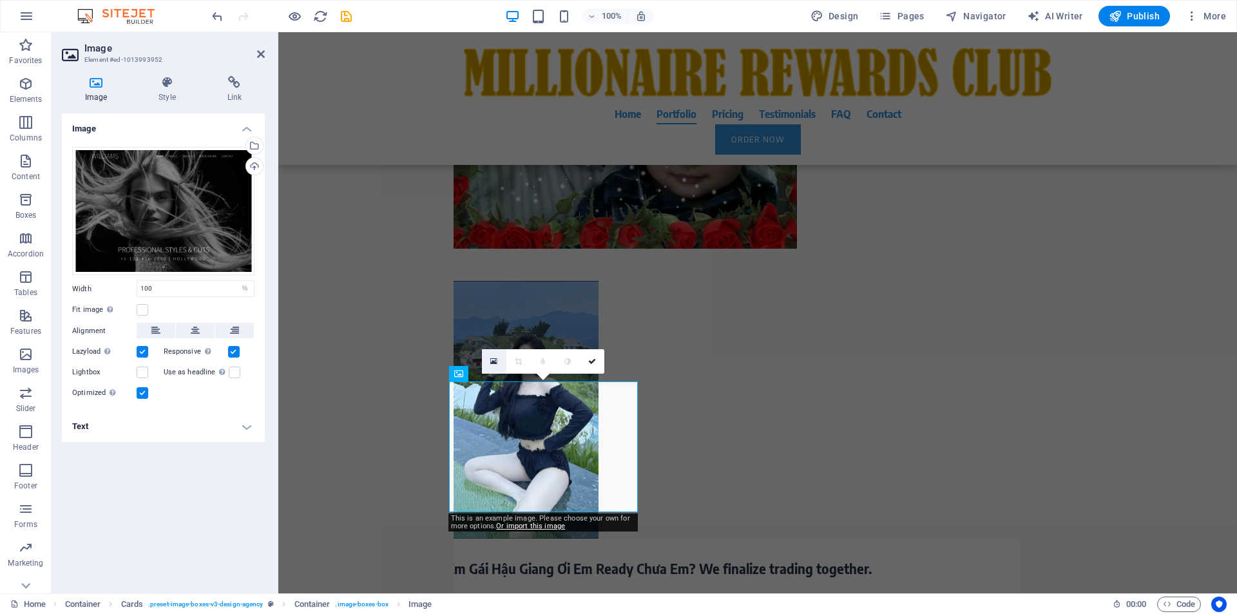
click at [493, 365] on icon at bounding box center [493, 361] width 7 height 9
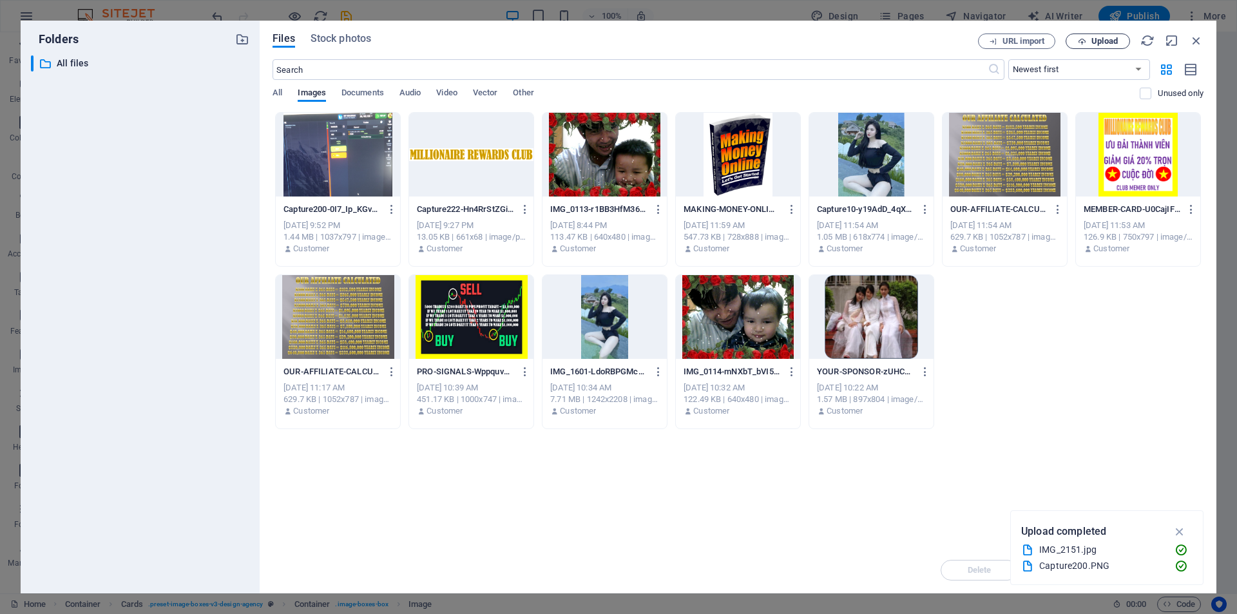
click at [1105, 42] on span "Upload" at bounding box center [1104, 41] width 26 height 8
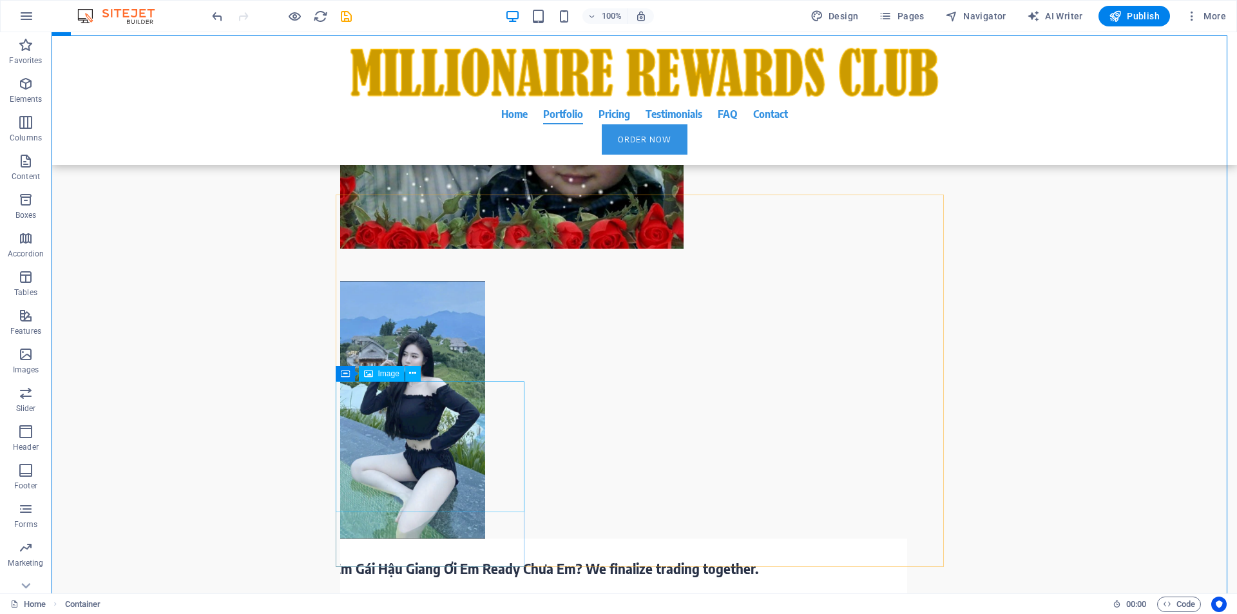
click at [384, 375] on span "Image" at bounding box center [388, 374] width 21 height 8
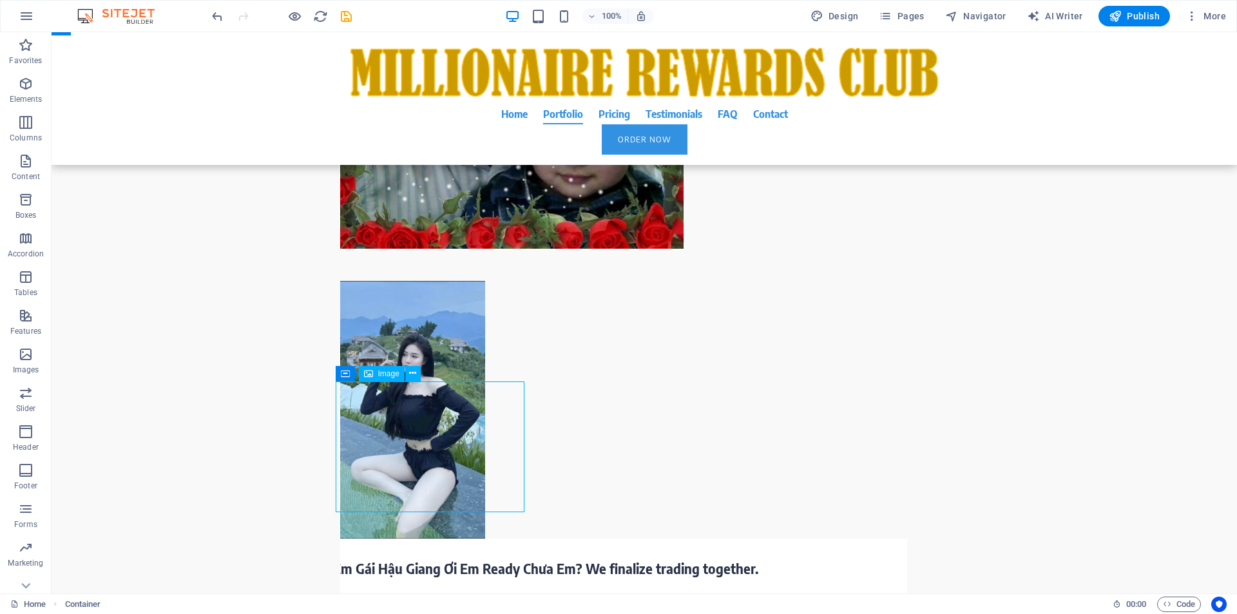
click at [384, 375] on span "Image" at bounding box center [388, 374] width 21 height 8
select select "%"
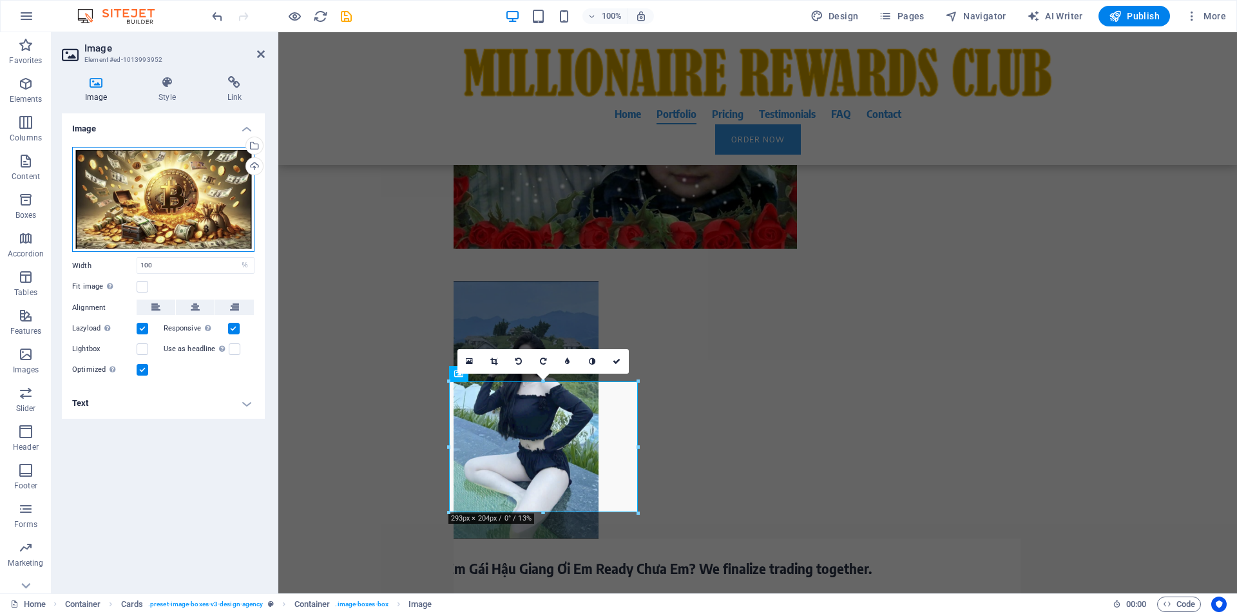
click at [186, 216] on div "Drag files here, click to choose files or select files from Files or our free s…" at bounding box center [163, 200] width 182 height 106
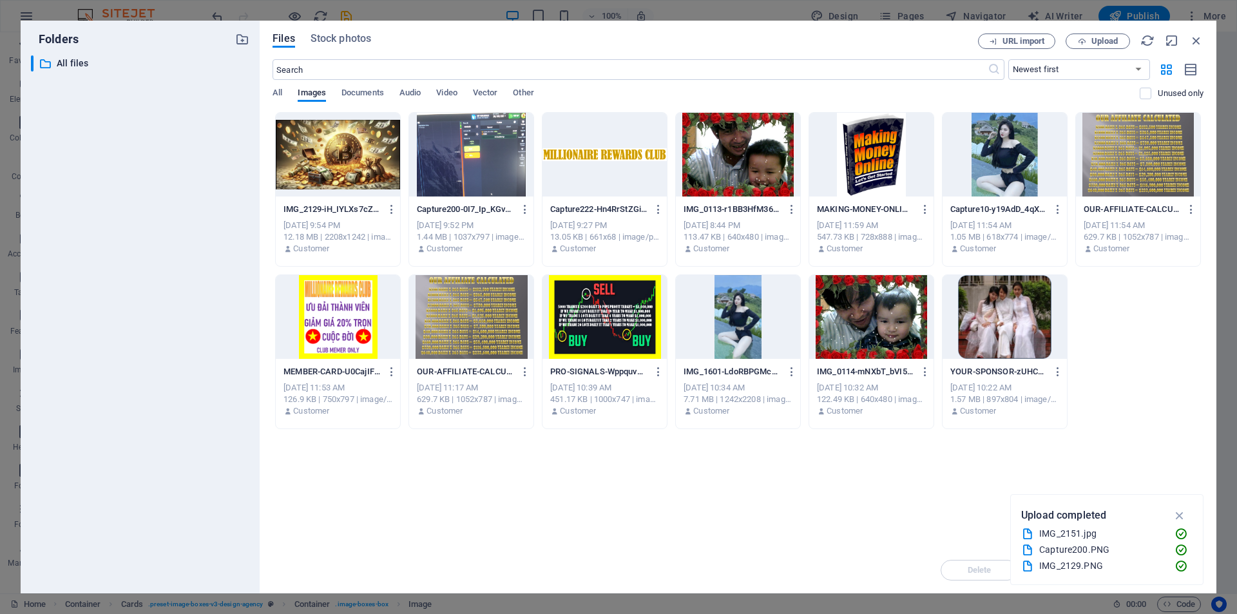
click at [346, 171] on div at bounding box center [338, 155] width 124 height 84
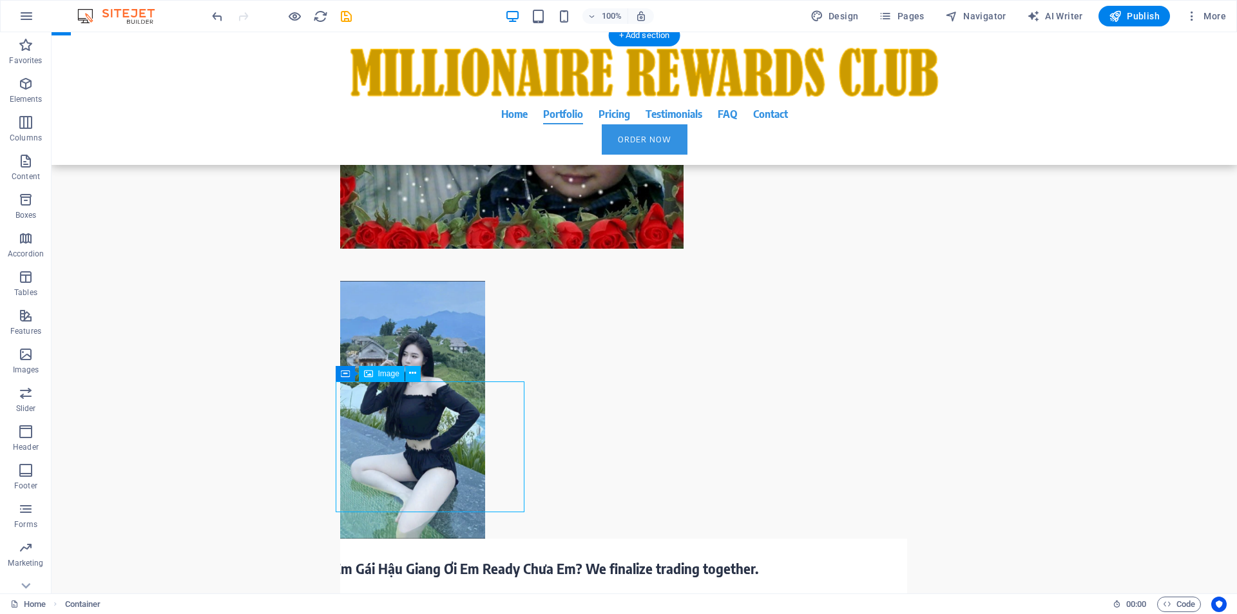
select select "%"
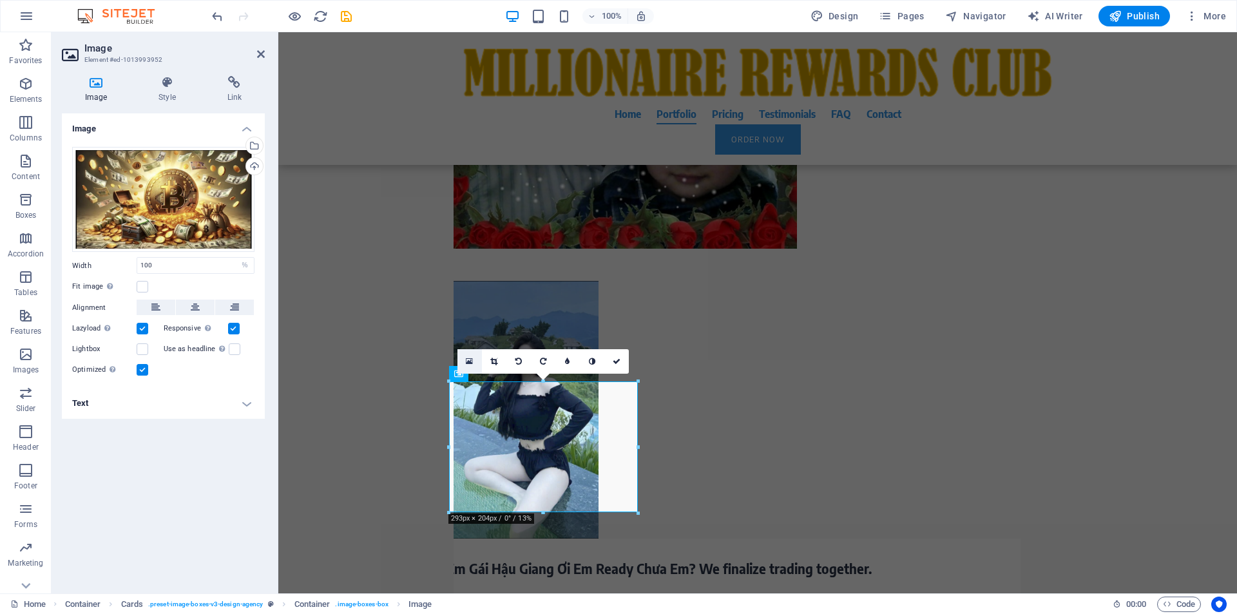
click at [469, 357] on icon at bounding box center [469, 361] width 7 height 9
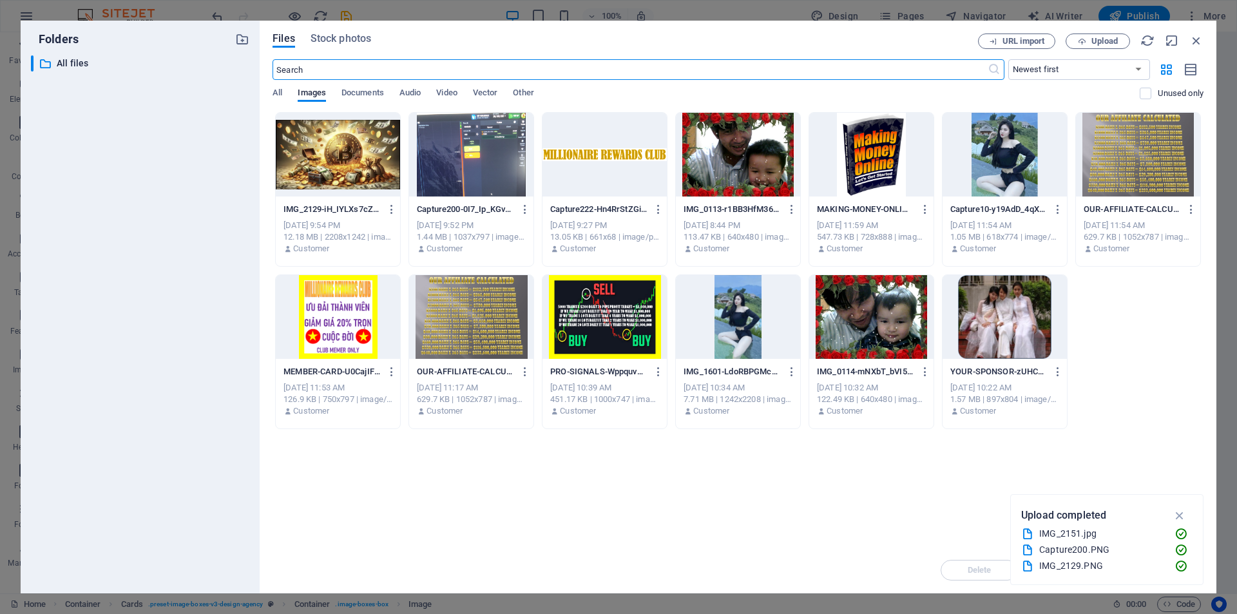
click at [346, 208] on p "IMG_2129-iH_IYLXs7cZ7a39smLhEfg.PNG" at bounding box center [331, 210] width 97 height 12
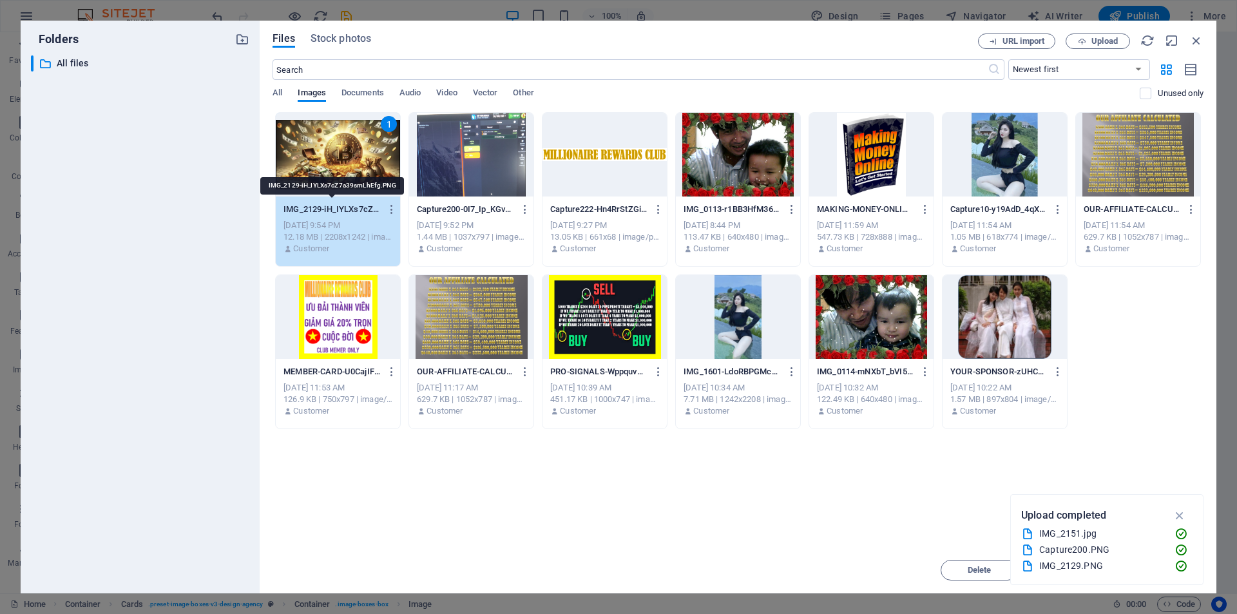
click at [346, 208] on p "IMG_2129-iH_IYLXs7cZ7a39smLhEfg.PNG" at bounding box center [331, 210] width 97 height 12
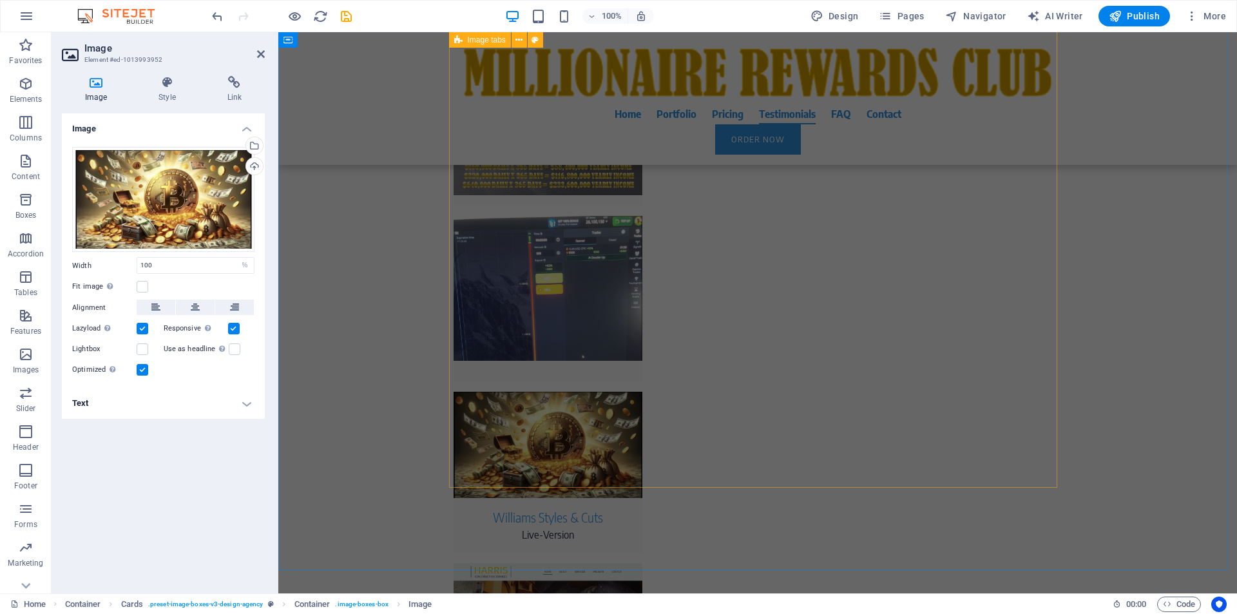
scroll to position [3782, 0]
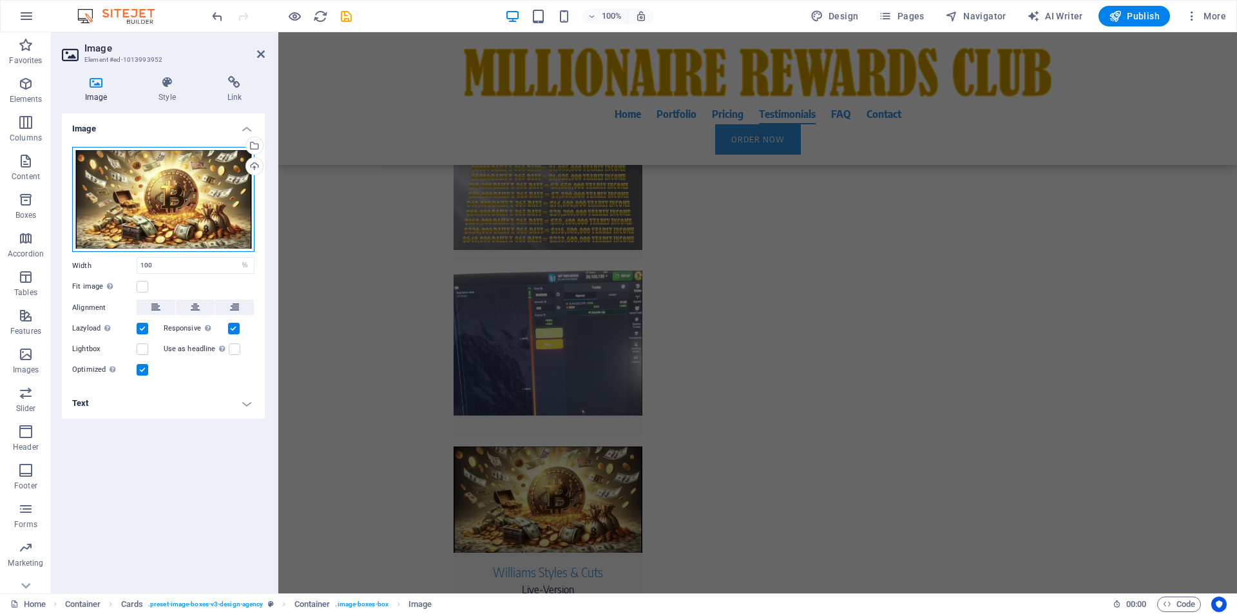
click at [184, 202] on div "Drag files here, click to choose files or select files from Files or our free s…" at bounding box center [163, 200] width 182 height 106
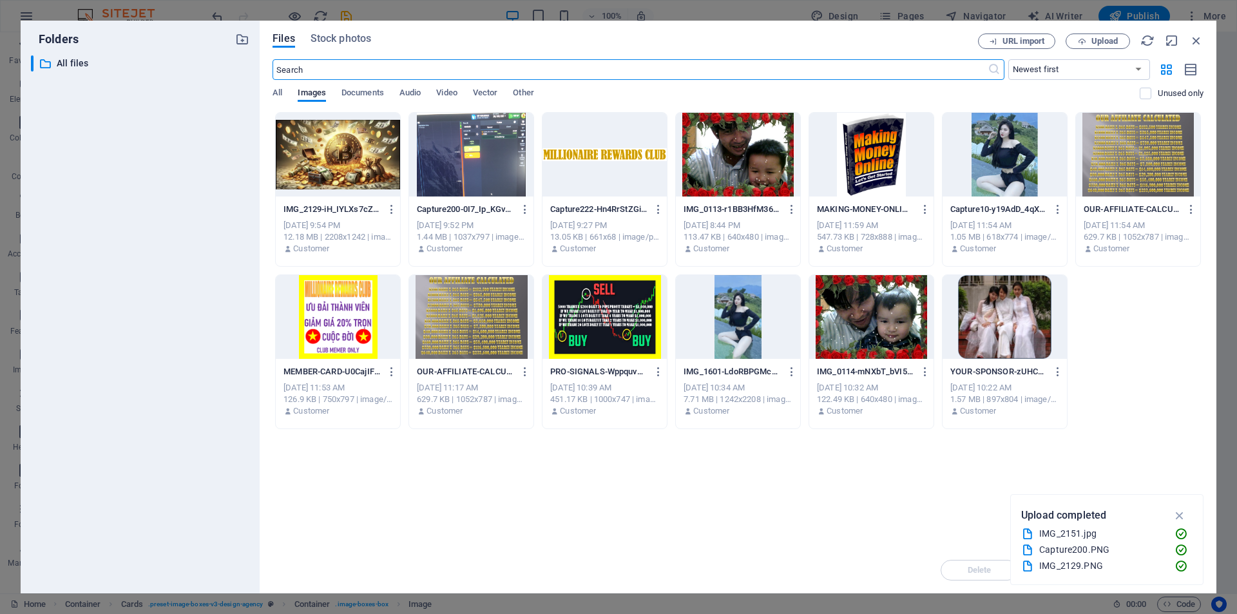
scroll to position [2589, 0]
click at [1104, 42] on span "Upload" at bounding box center [1104, 41] width 26 height 8
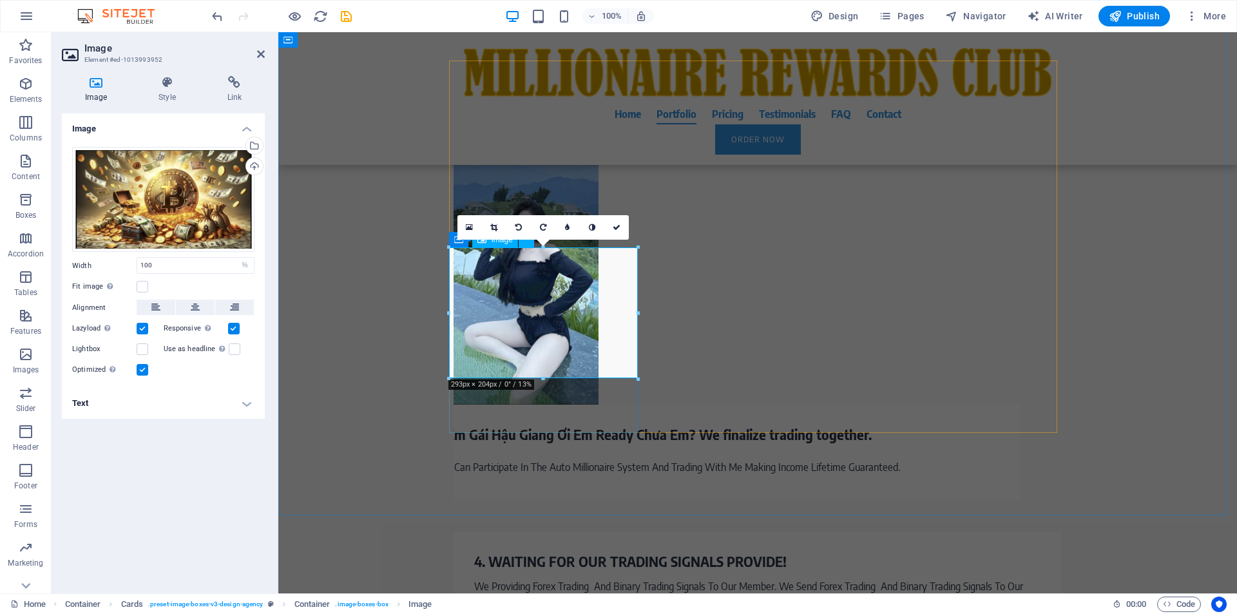
click at [180, 195] on div "Drag files here, click to choose files or select files from Files or our free s…" at bounding box center [163, 200] width 182 height 106
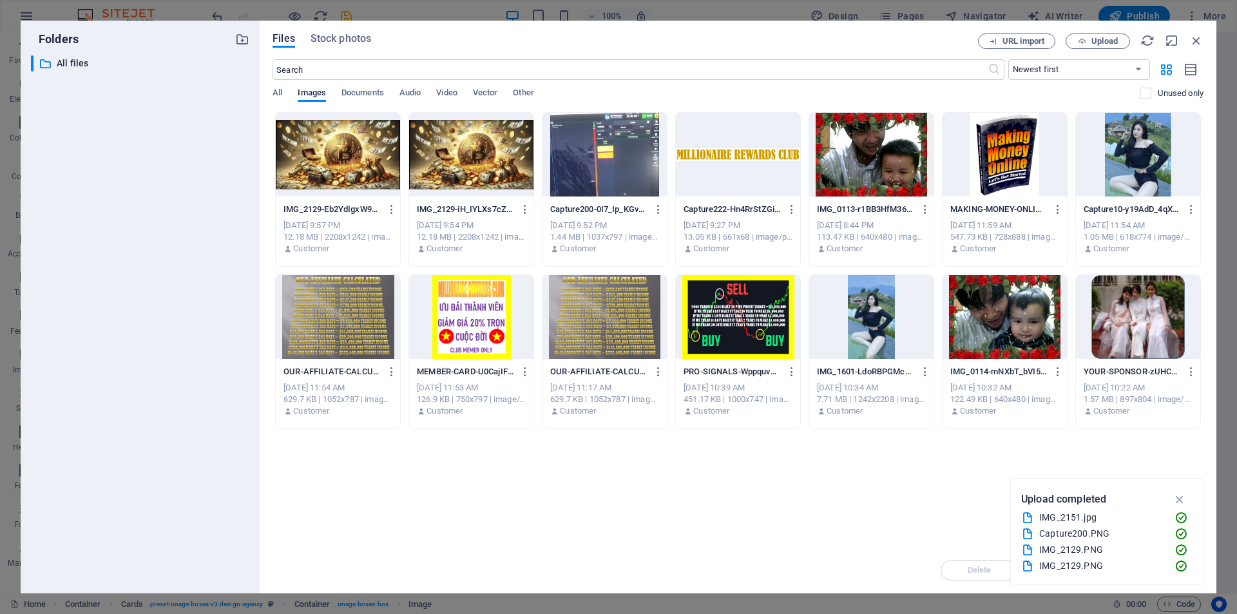
click at [456, 199] on div "IMG_2129-iH_IYLXs7cZ7a39smLhEfg.PNG IMG_2129-iH_IYLXs7cZ7a39smLhEfg.PNG" at bounding box center [471, 209] width 109 height 21
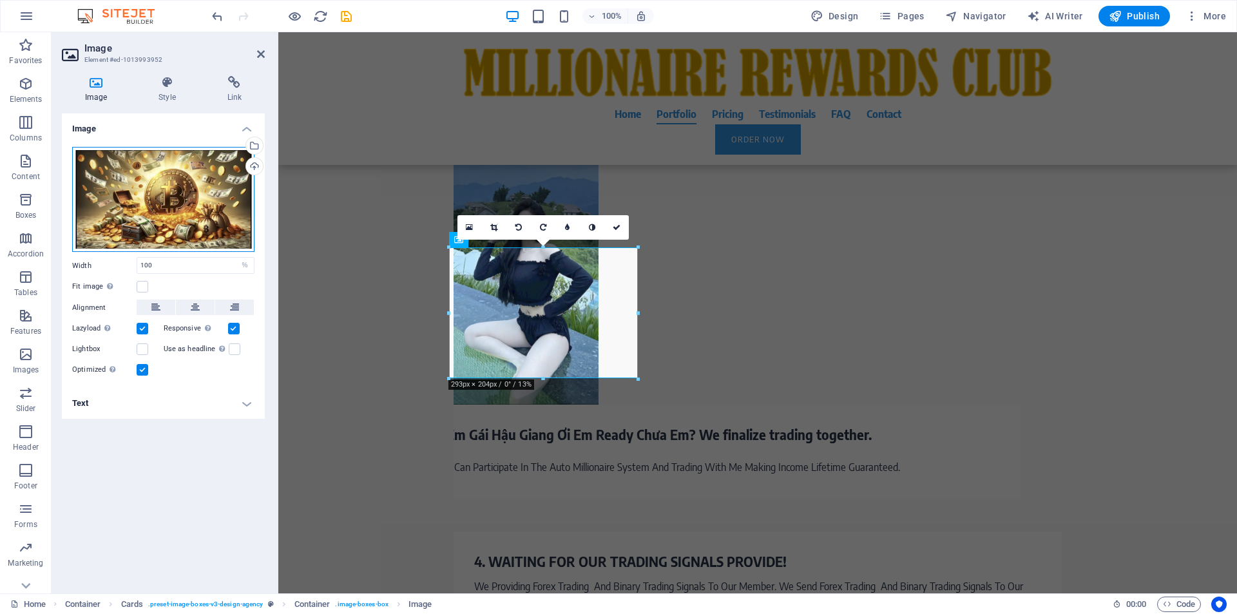
click at [195, 202] on div "Drag files here, click to choose files or select files from Files or our free s…" at bounding box center [163, 200] width 182 height 106
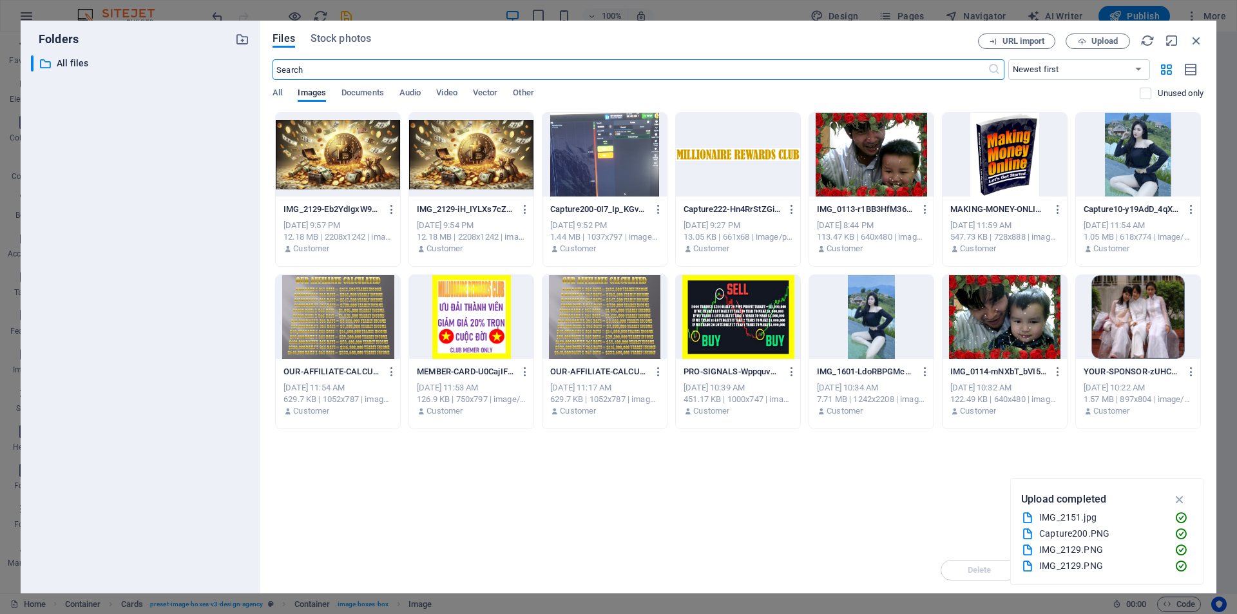
click at [334, 195] on div at bounding box center [338, 155] width 124 height 84
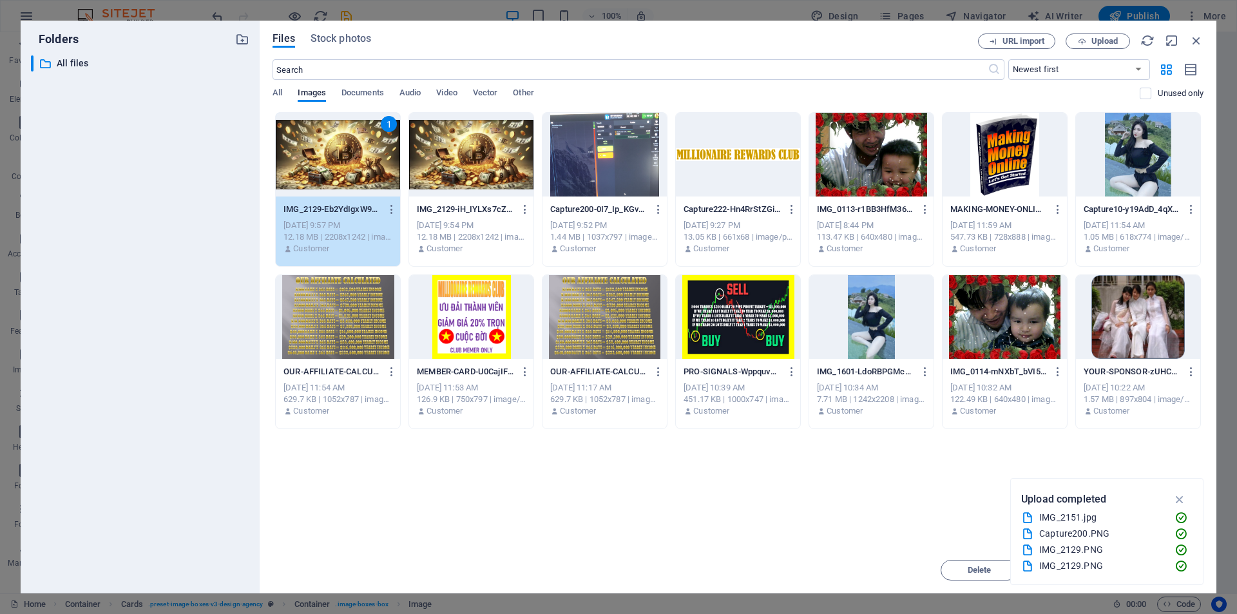
click at [334, 195] on div "1" at bounding box center [338, 155] width 124 height 84
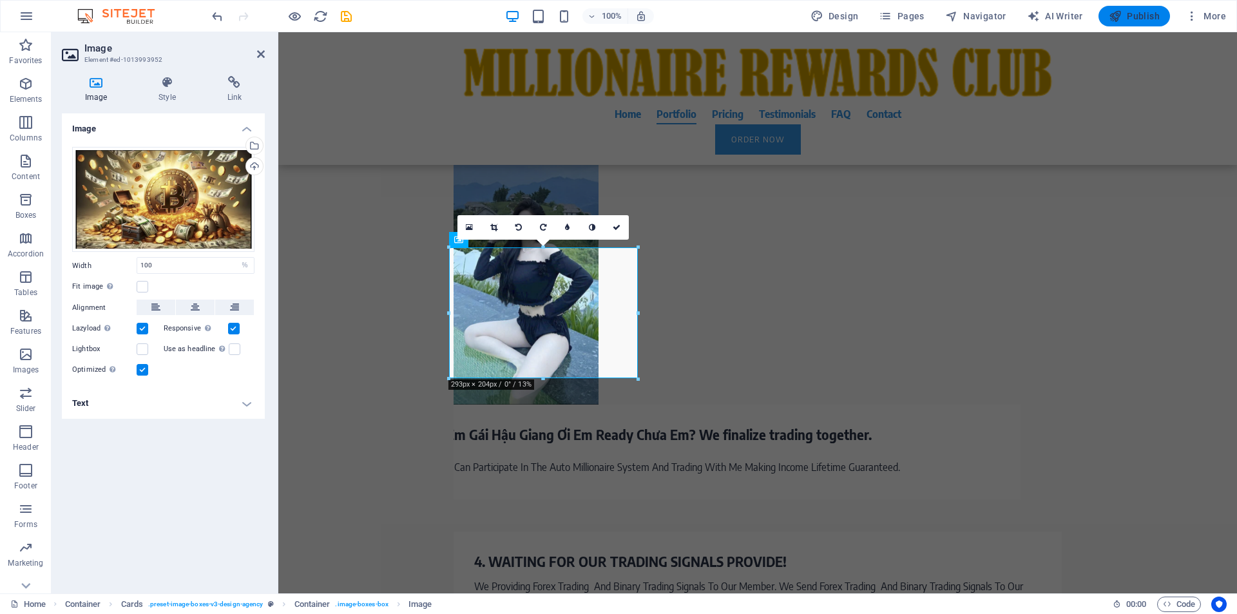
click at [1145, 12] on span "Publish" at bounding box center [1134, 16] width 51 height 13
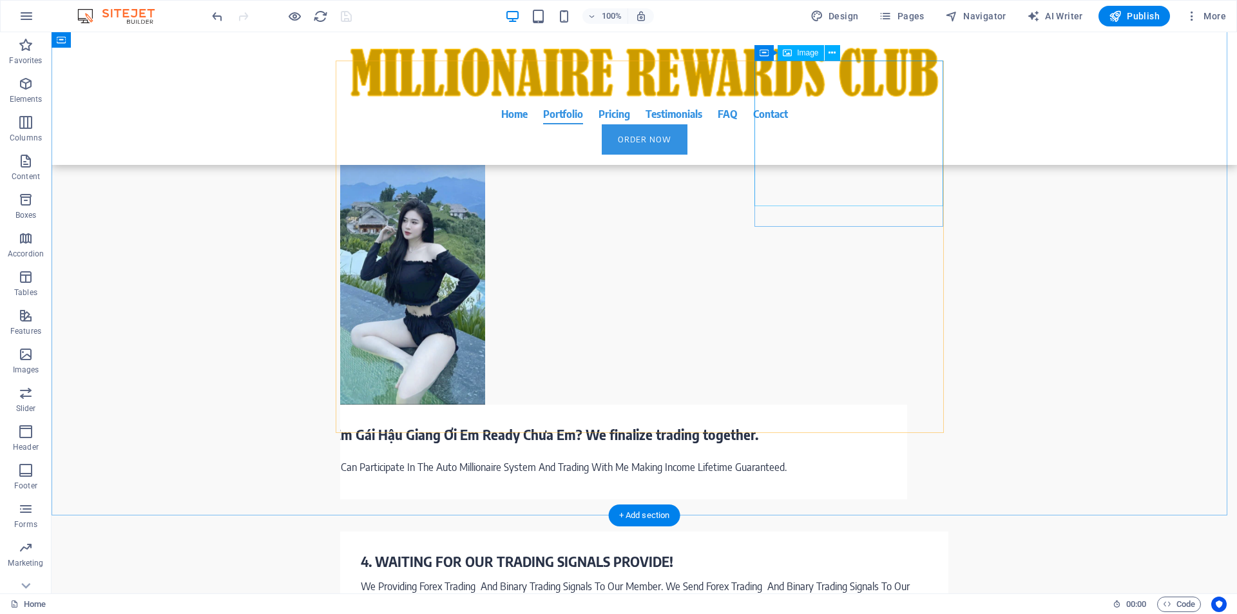
scroll to position [1766, 0]
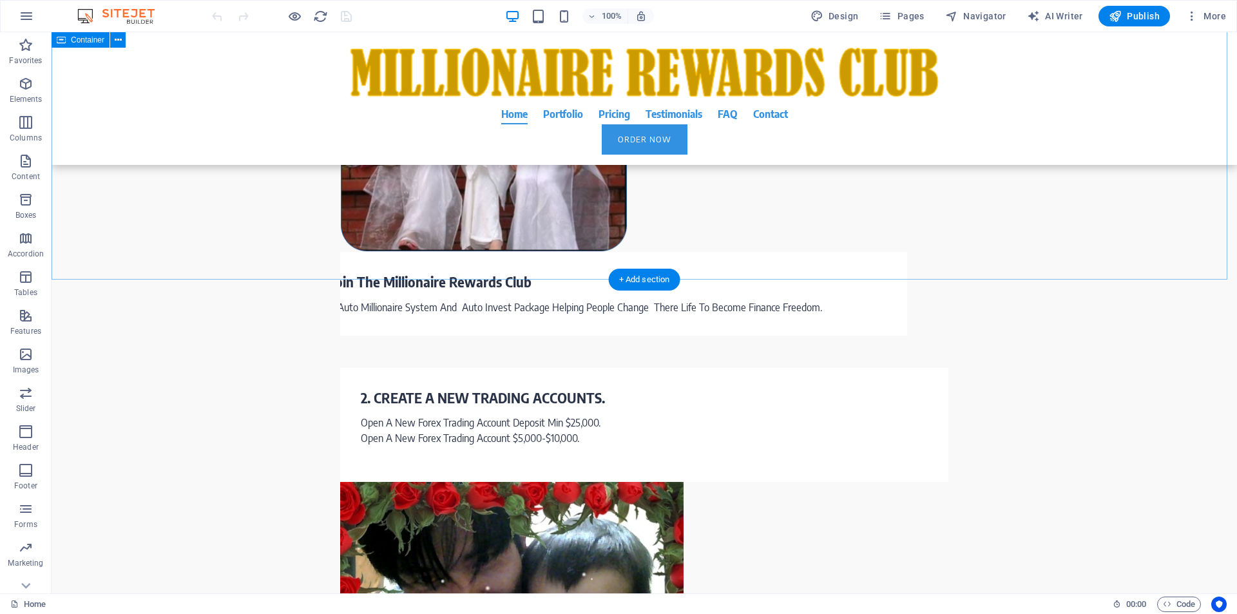
scroll to position [2455, 0]
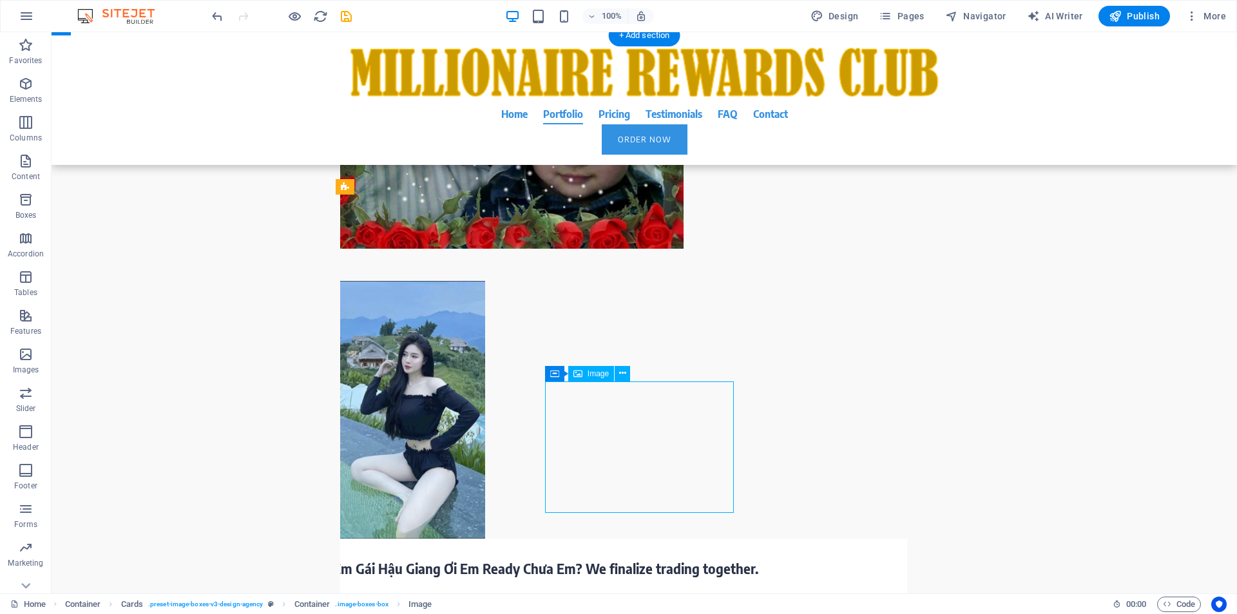
drag, startPoint x: 660, startPoint y: 437, endPoint x: 433, endPoint y: 436, distance: 226.7
select select "%"
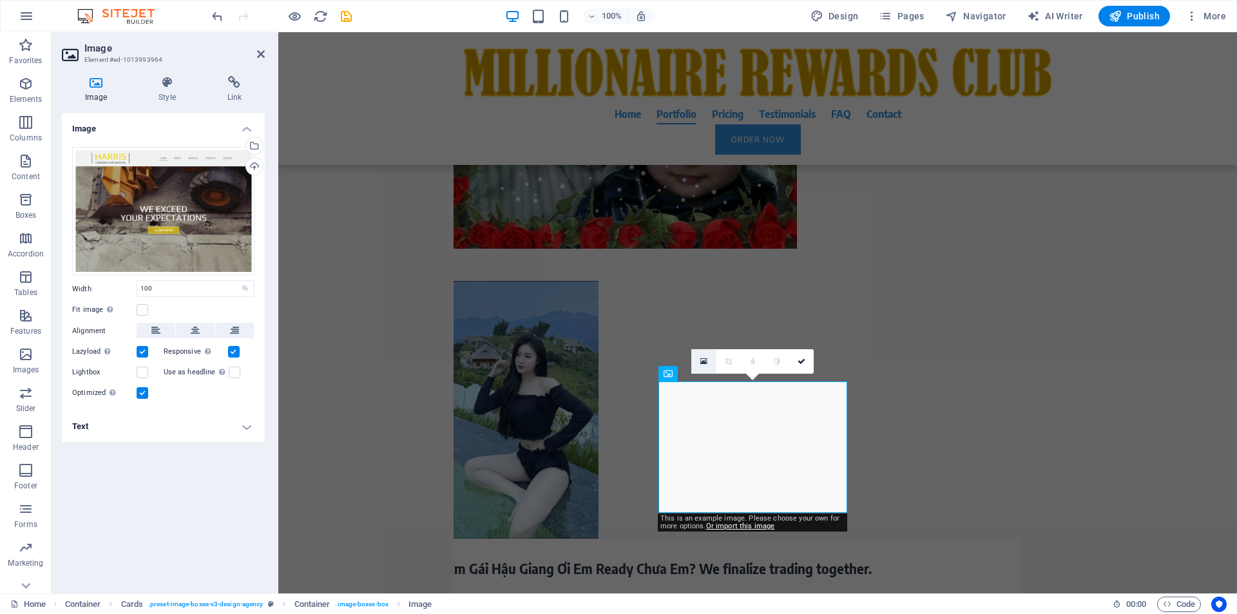
click at [702, 364] on icon at bounding box center [703, 361] width 7 height 9
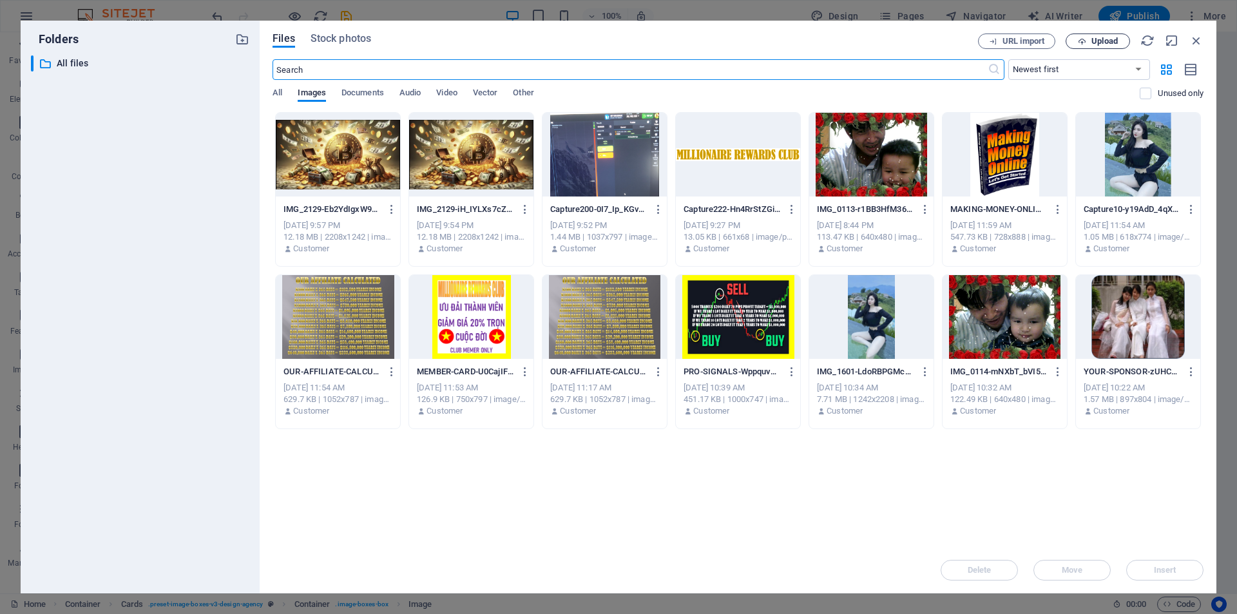
click at [1100, 44] on span "Upload" at bounding box center [1104, 41] width 26 height 8
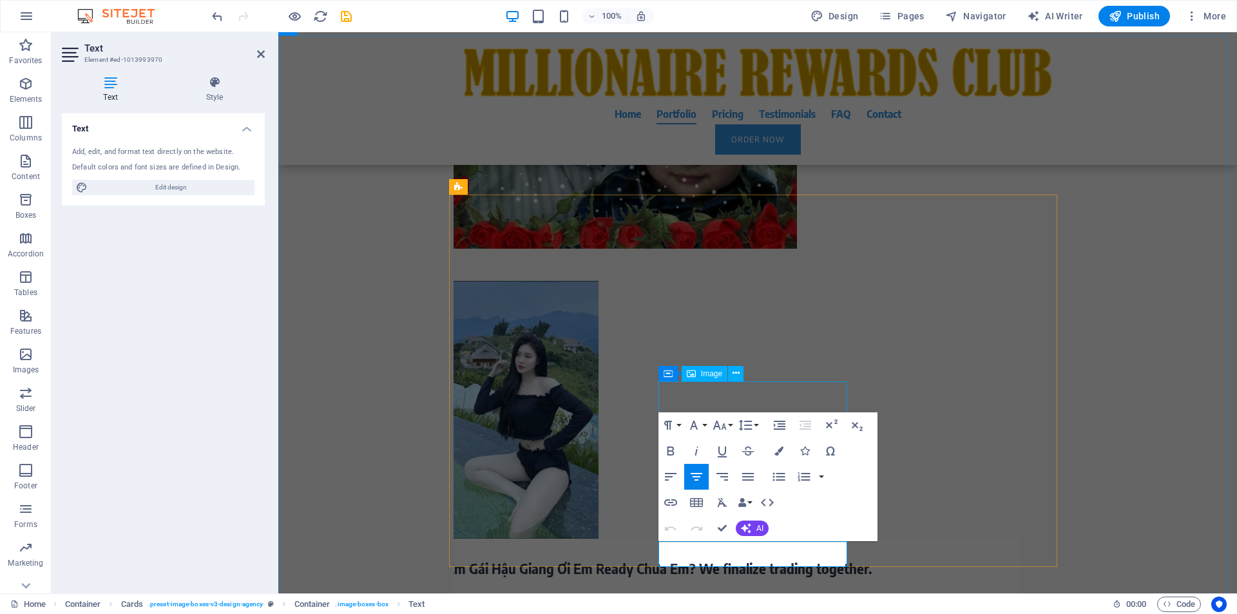
click at [707, 373] on span "Image" at bounding box center [711, 374] width 21 height 8
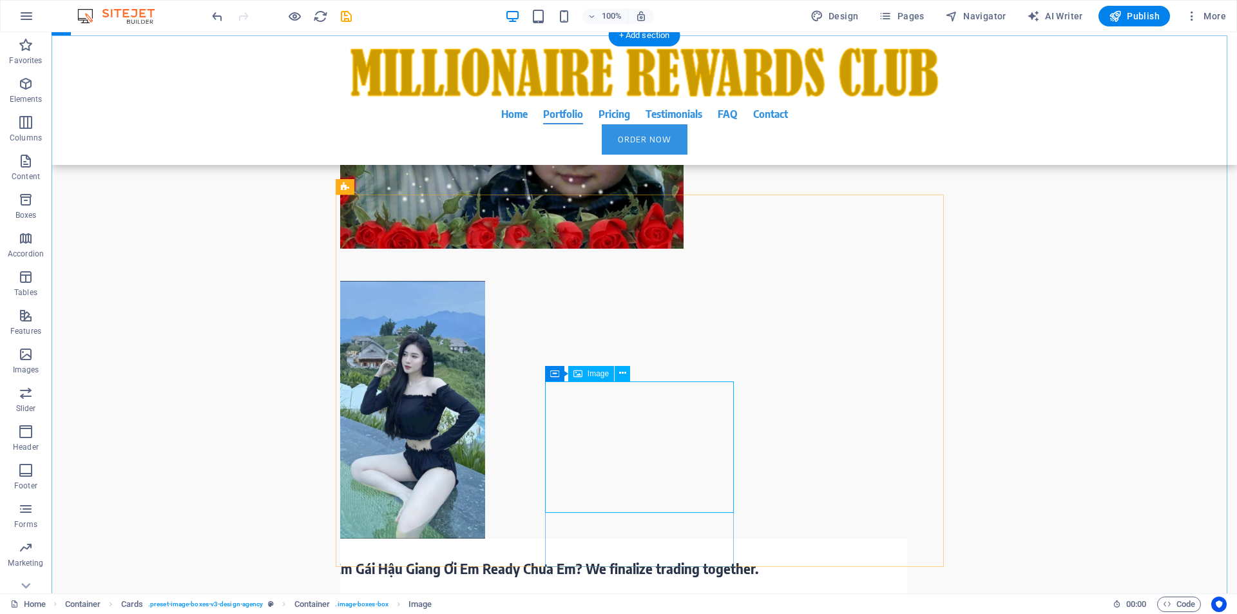
select select "%"
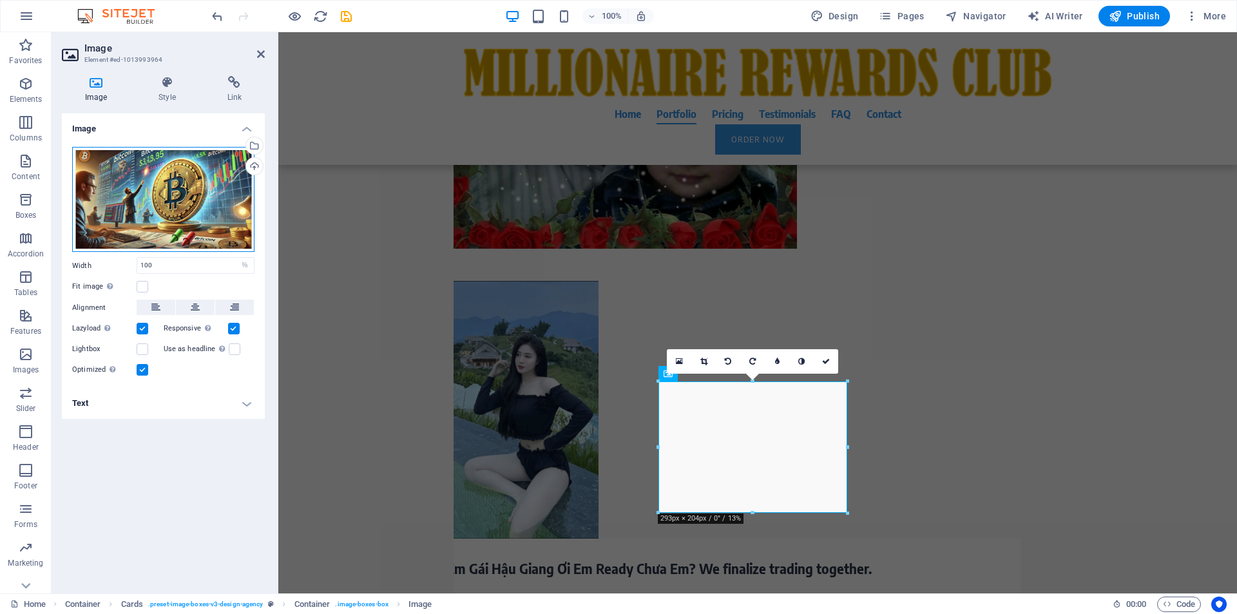
click at [178, 188] on div "Drag files here, click to choose files or select files from Files or our free s…" at bounding box center [163, 200] width 182 height 106
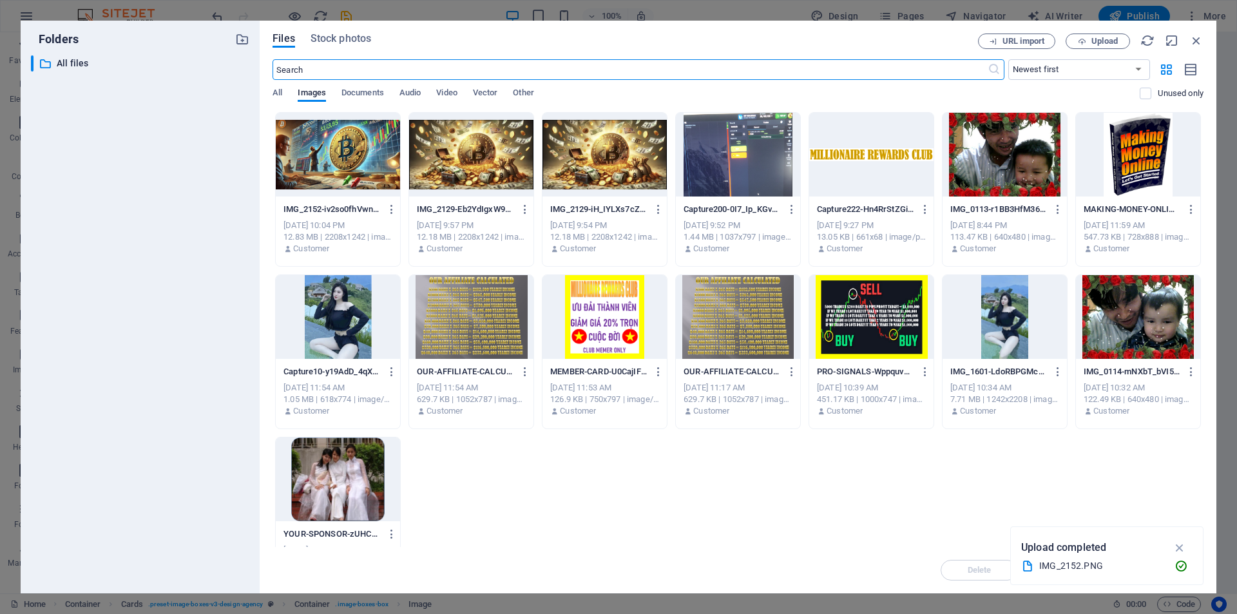
click at [343, 157] on div at bounding box center [338, 155] width 124 height 84
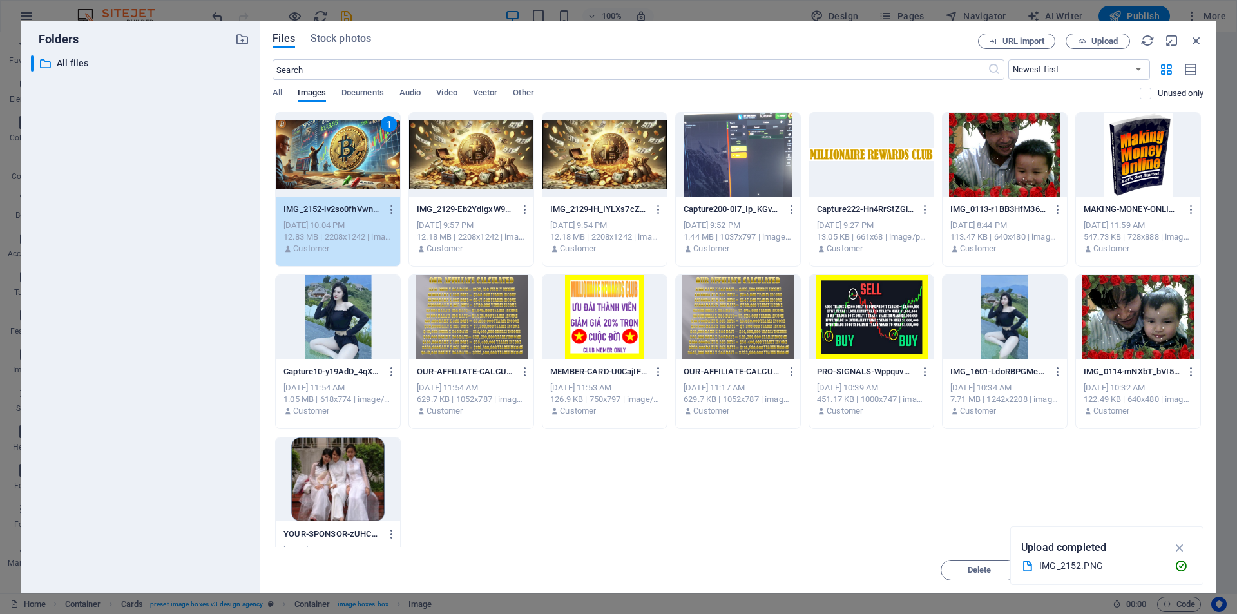
click at [343, 157] on div "1" at bounding box center [338, 155] width 124 height 84
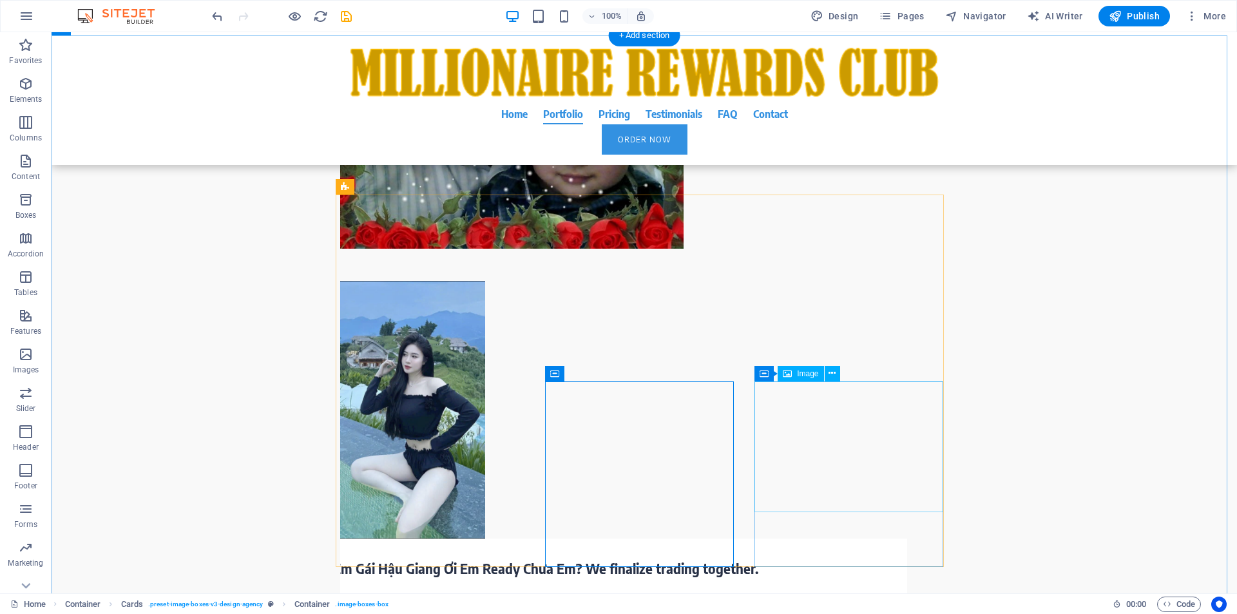
select select "%"
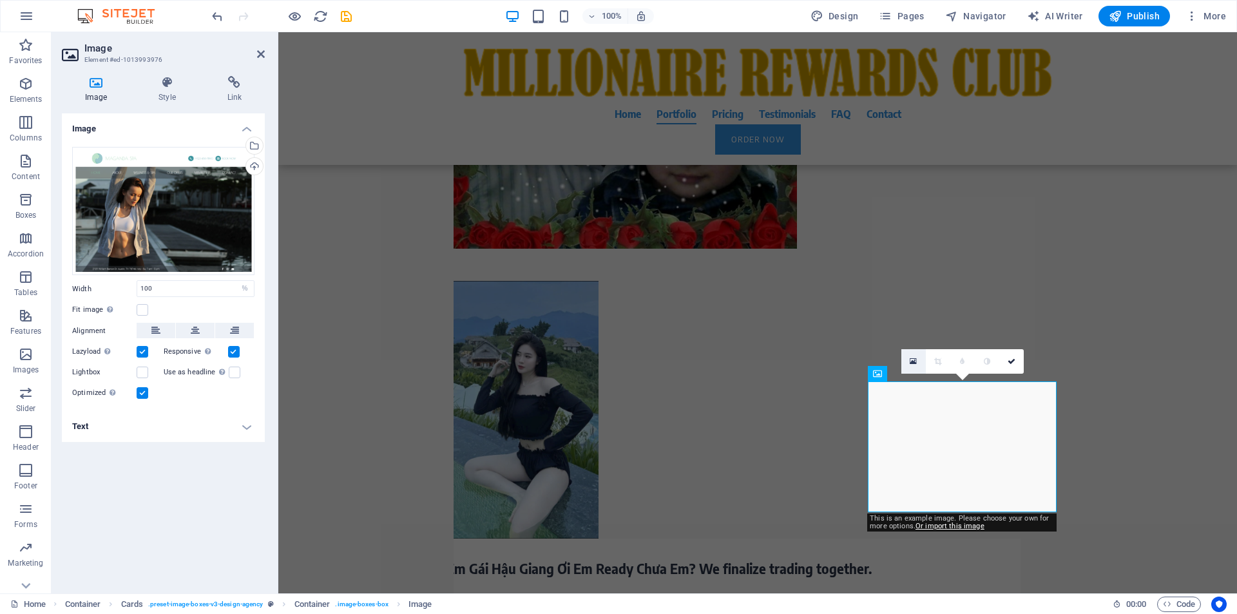
click at [917, 359] on link at bounding box center [913, 361] width 24 height 24
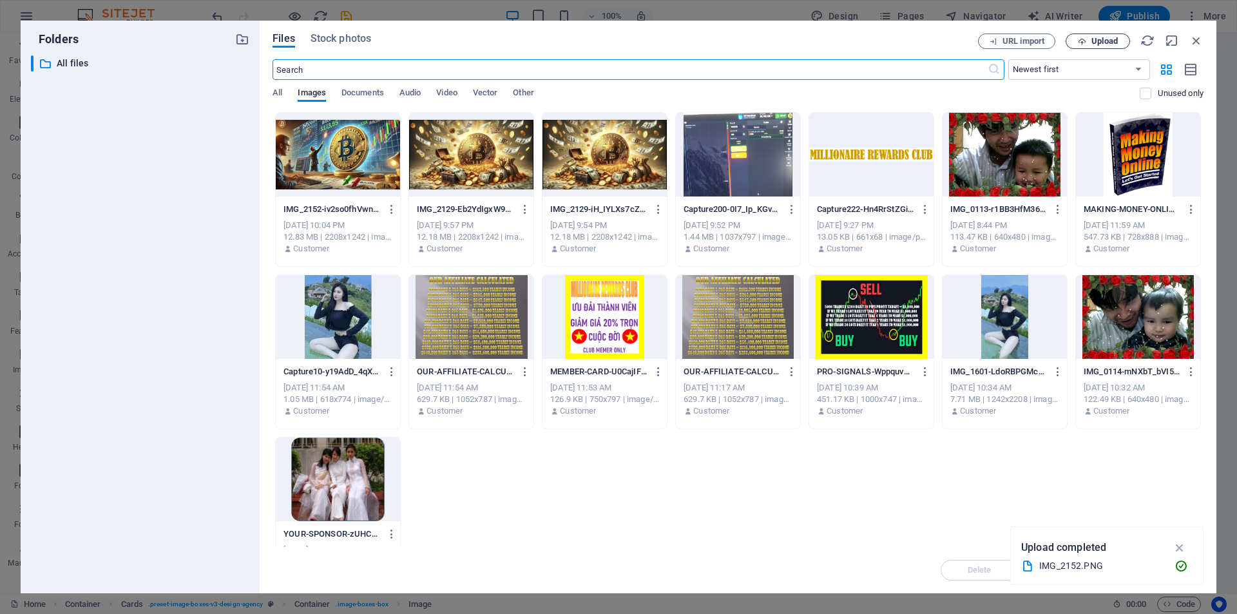
click at [1116, 44] on span "Upload" at bounding box center [1104, 41] width 26 height 8
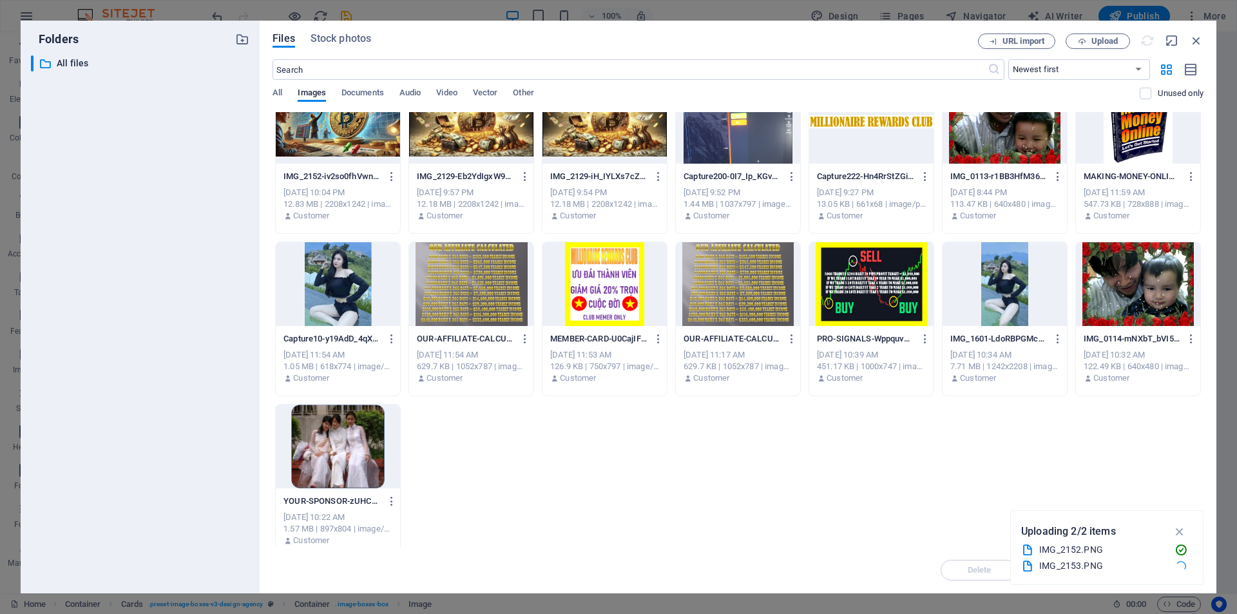
scroll to position [44, 0]
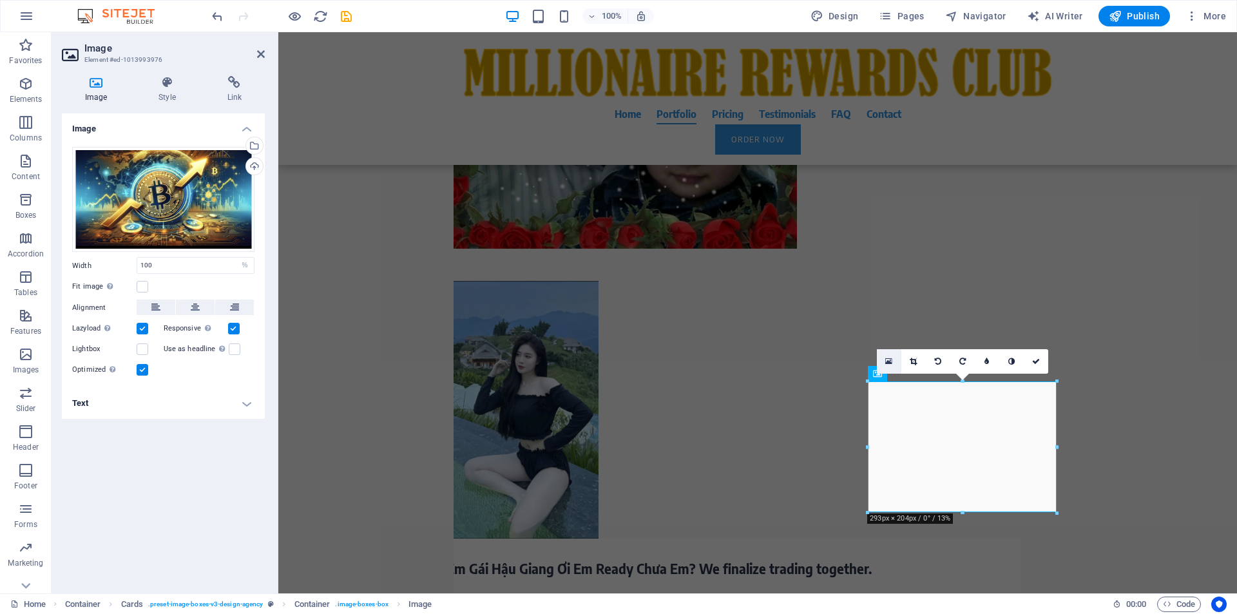
click at [888, 361] on icon at bounding box center [888, 361] width 7 height 9
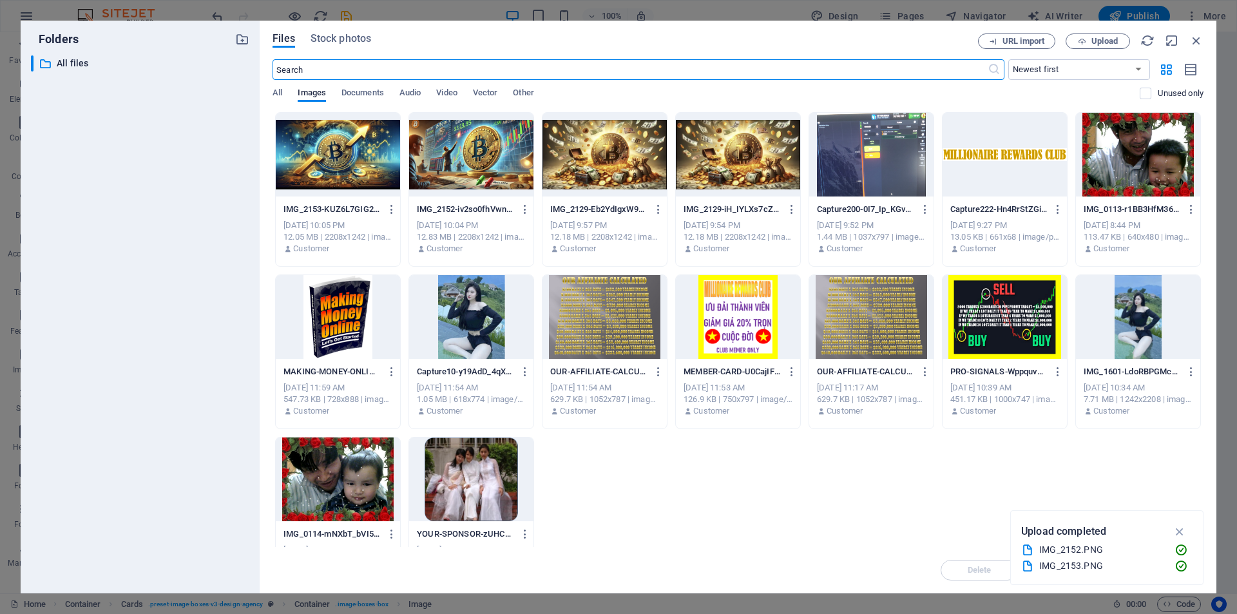
click at [336, 204] on p "IMG_2153-KUZ6L7GIG2YFMJLciMDO3Q.PNG" at bounding box center [331, 210] width 97 height 12
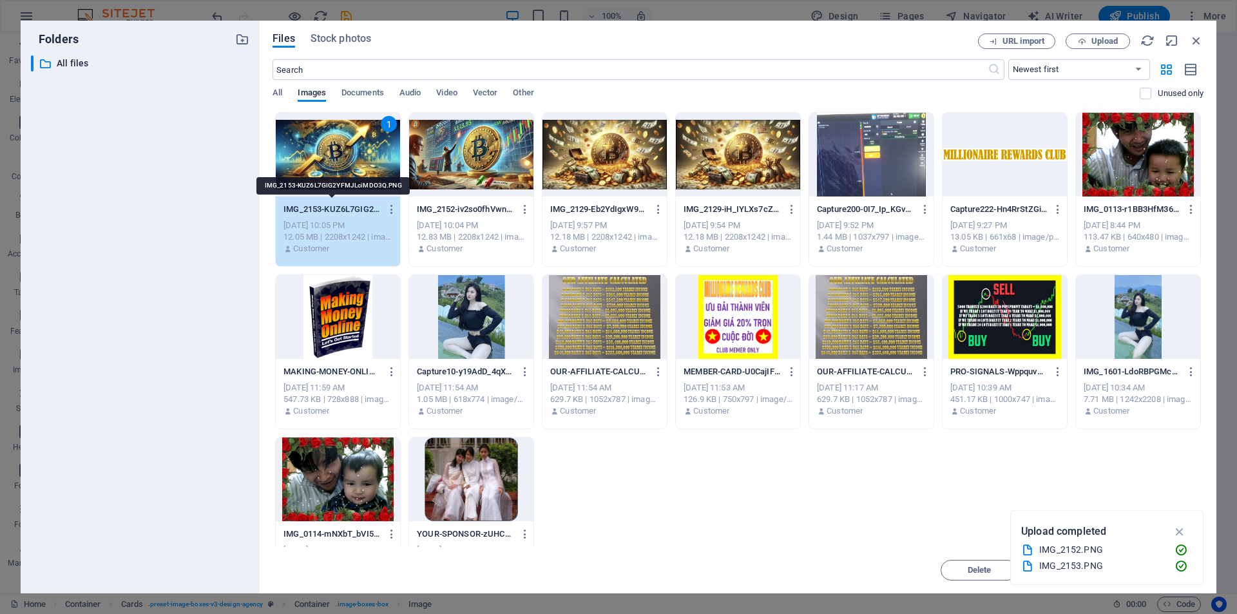
click at [336, 204] on p "IMG_2153-KUZ6L7GIG2YFMJLciMDO3Q.PNG" at bounding box center [331, 210] width 97 height 12
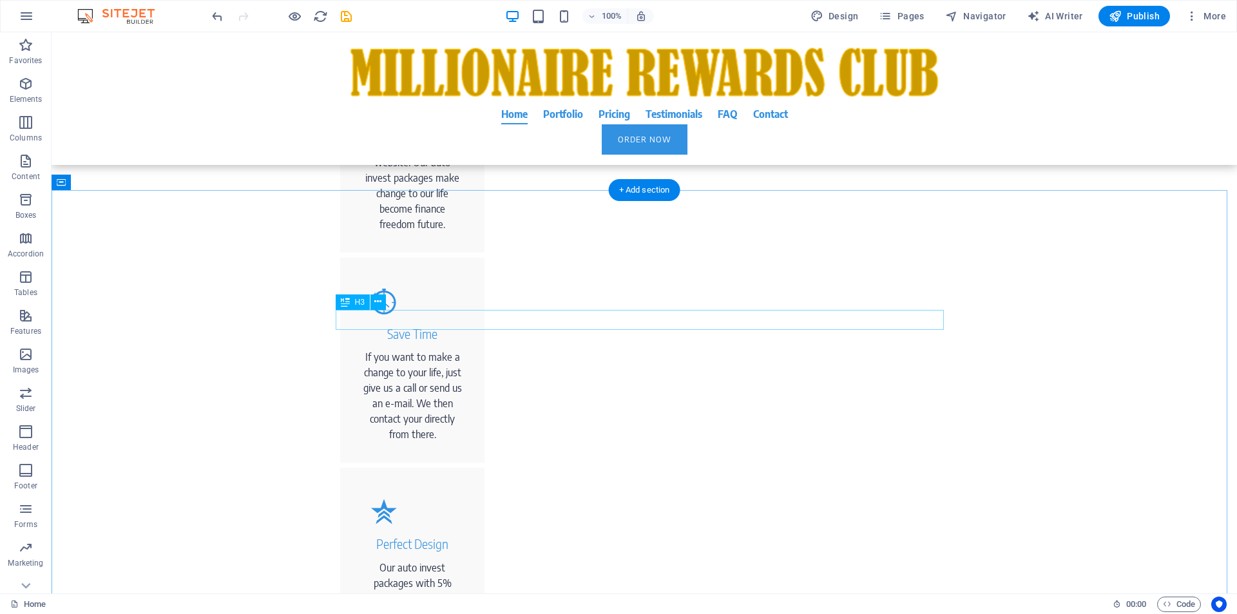
scroll to position [1964, 0]
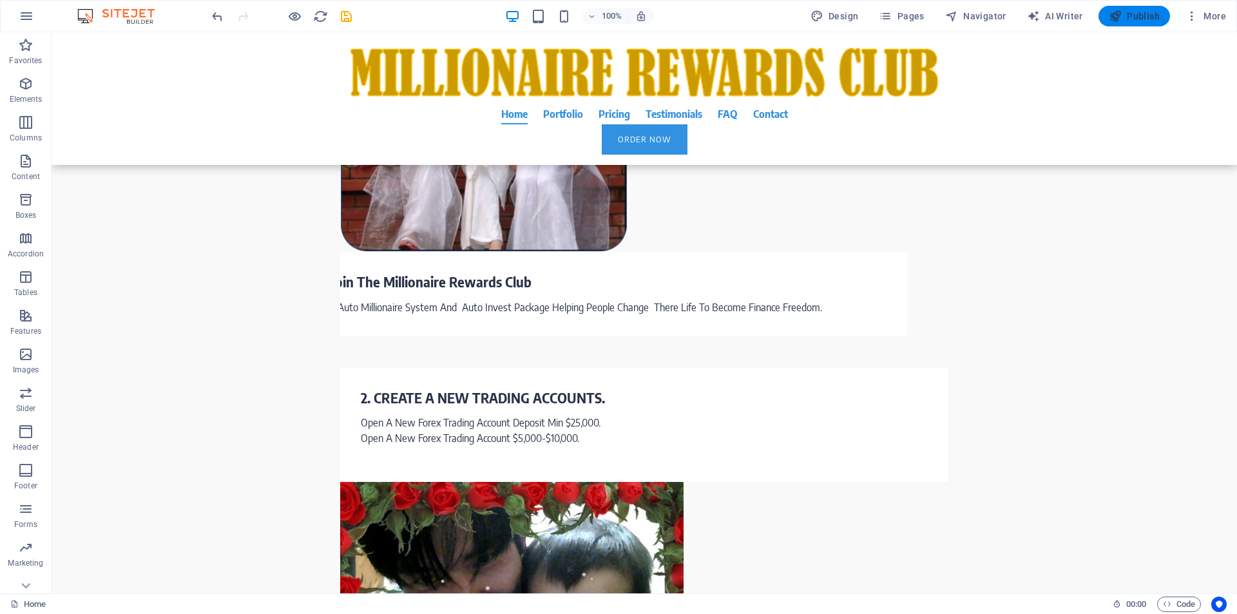
click at [1133, 21] on span "Publish" at bounding box center [1134, 16] width 51 height 13
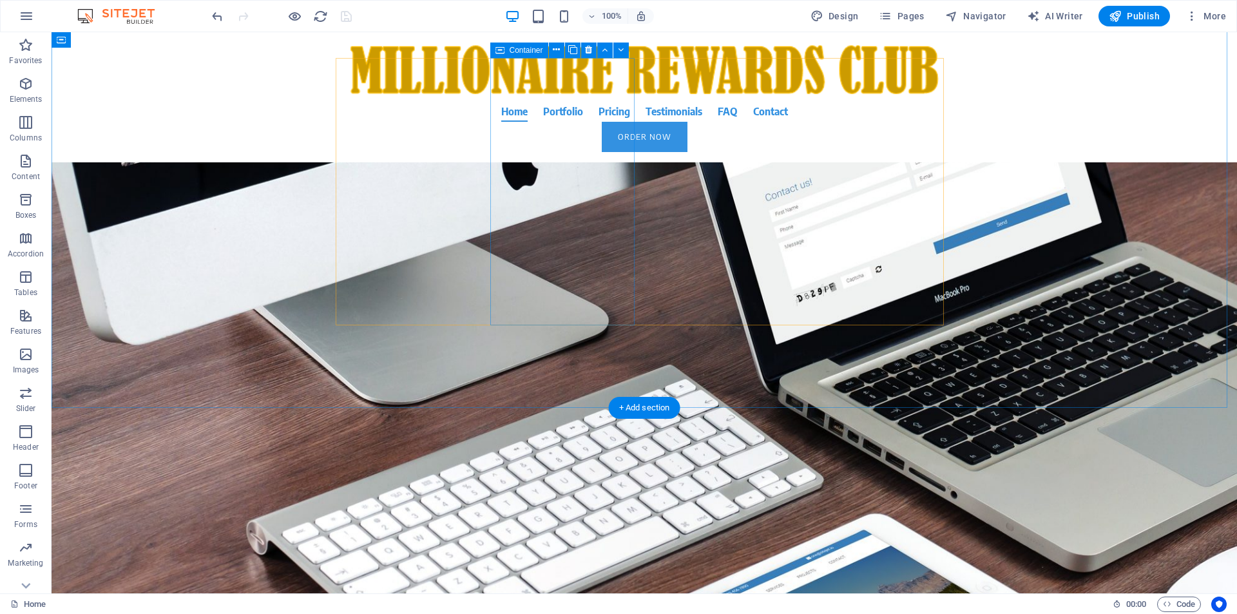
scroll to position [0, 0]
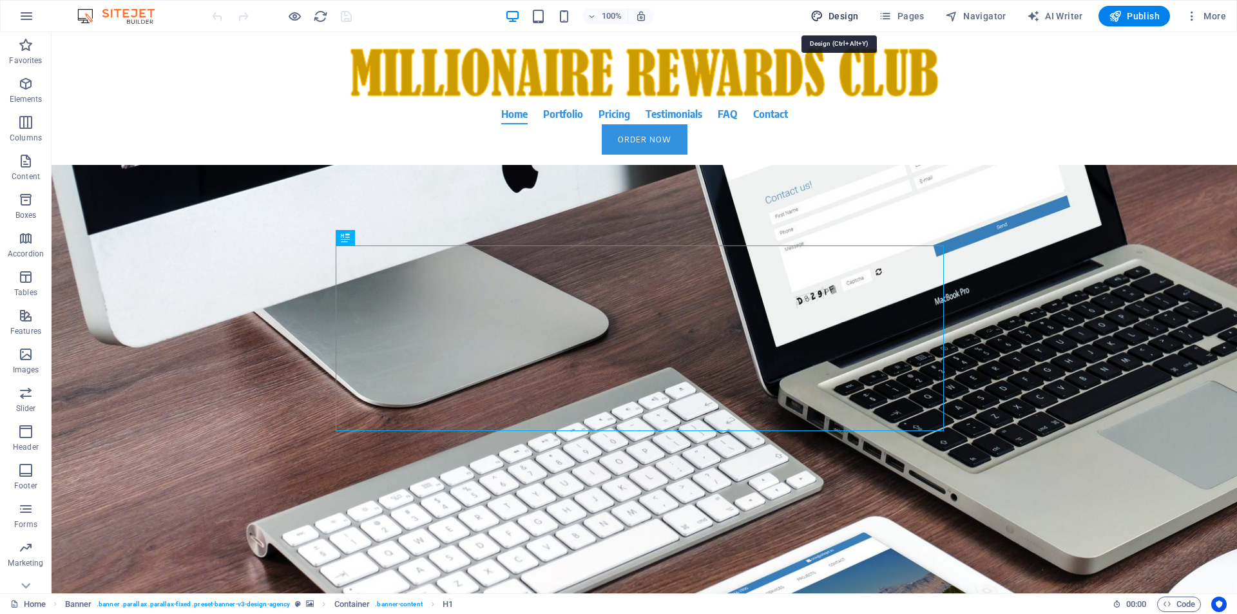
click at [847, 14] on span "Design" at bounding box center [834, 16] width 48 height 13
select select "rem"
select select "400"
select select "px"
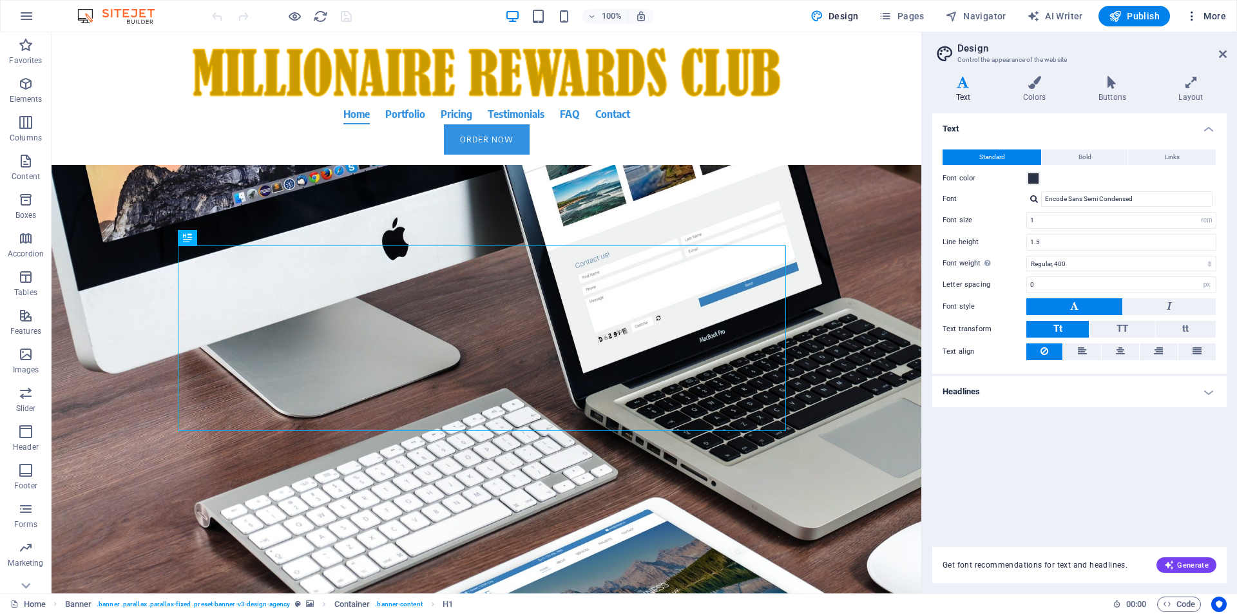
click at [1210, 18] on span "More" at bounding box center [1205, 16] width 41 height 13
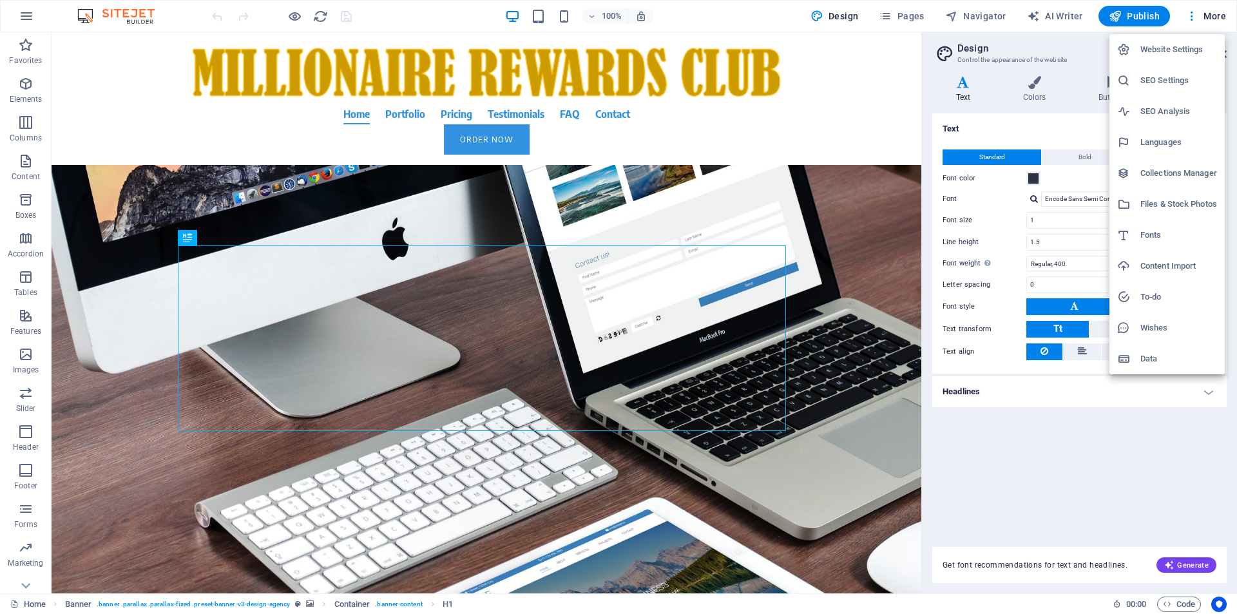
click at [1185, 50] on h6 "Website Settings" at bounding box center [1178, 49] width 77 height 15
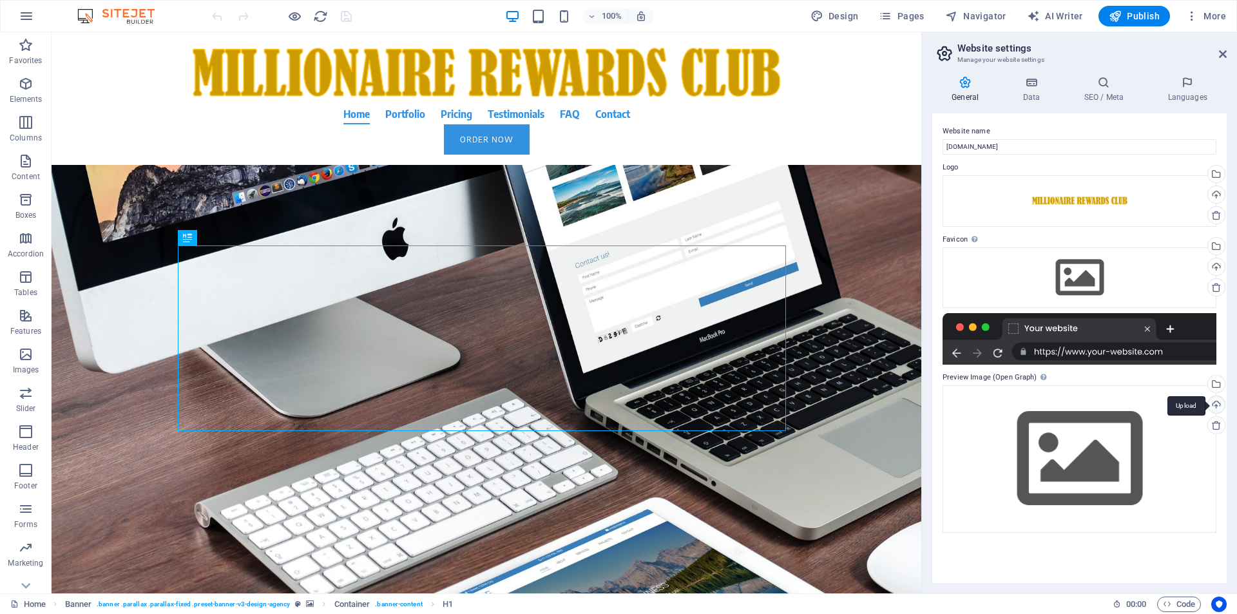
click at [1213, 406] on div "Upload" at bounding box center [1214, 405] width 19 height 19
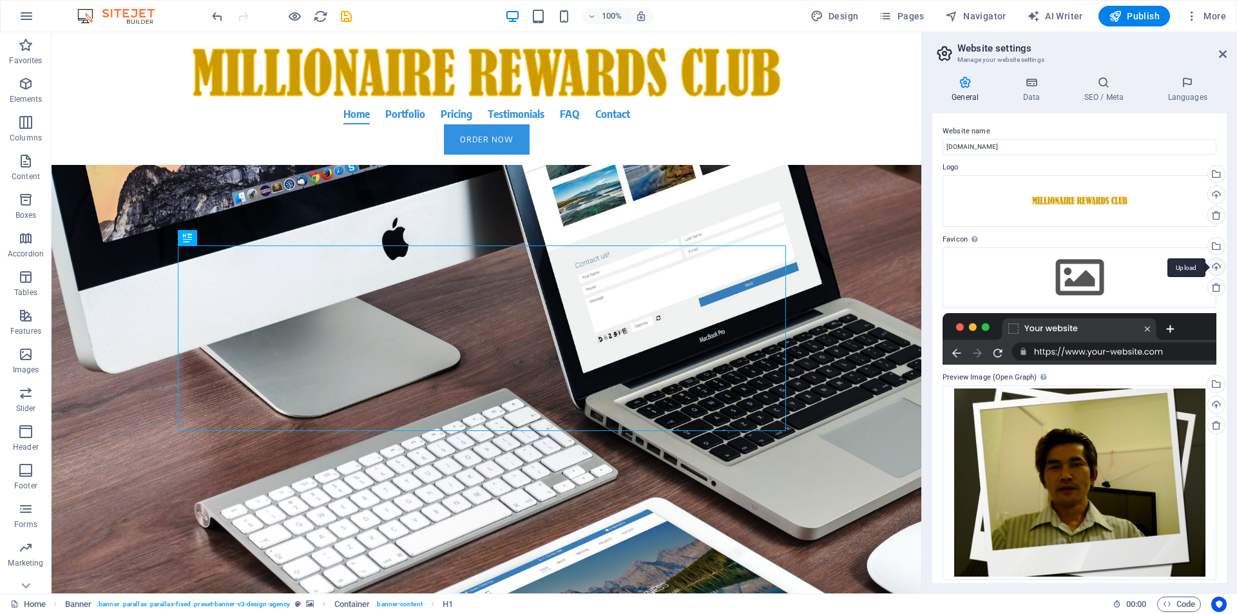
click at [1215, 268] on div "Upload" at bounding box center [1214, 267] width 19 height 19
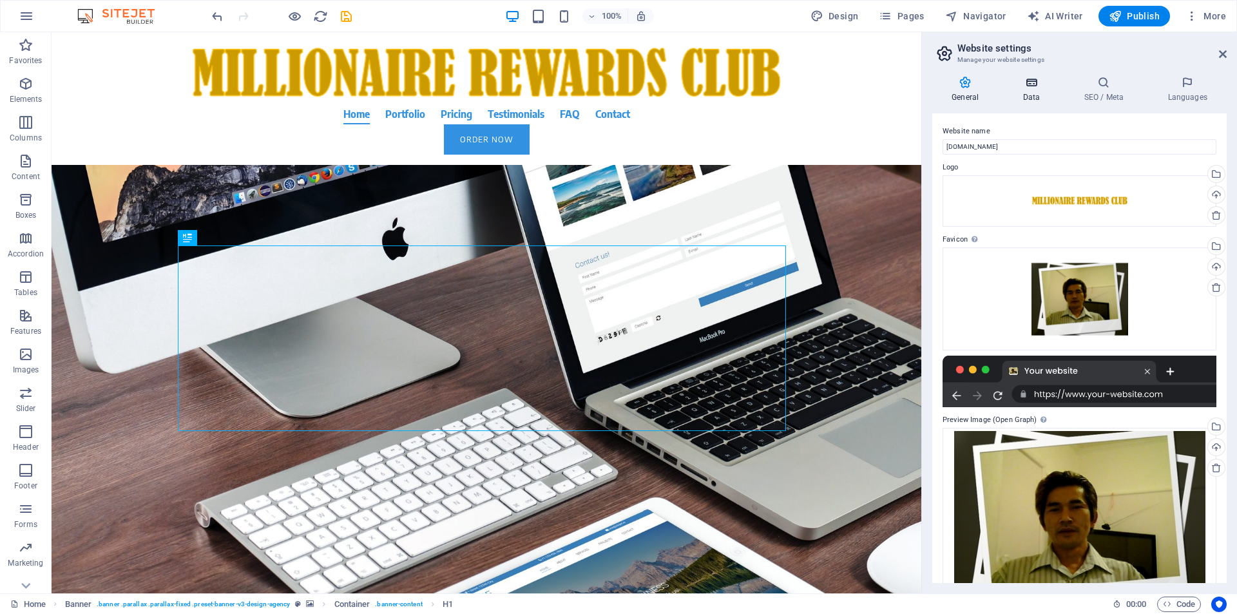
click at [1036, 88] on icon at bounding box center [1031, 82] width 56 height 13
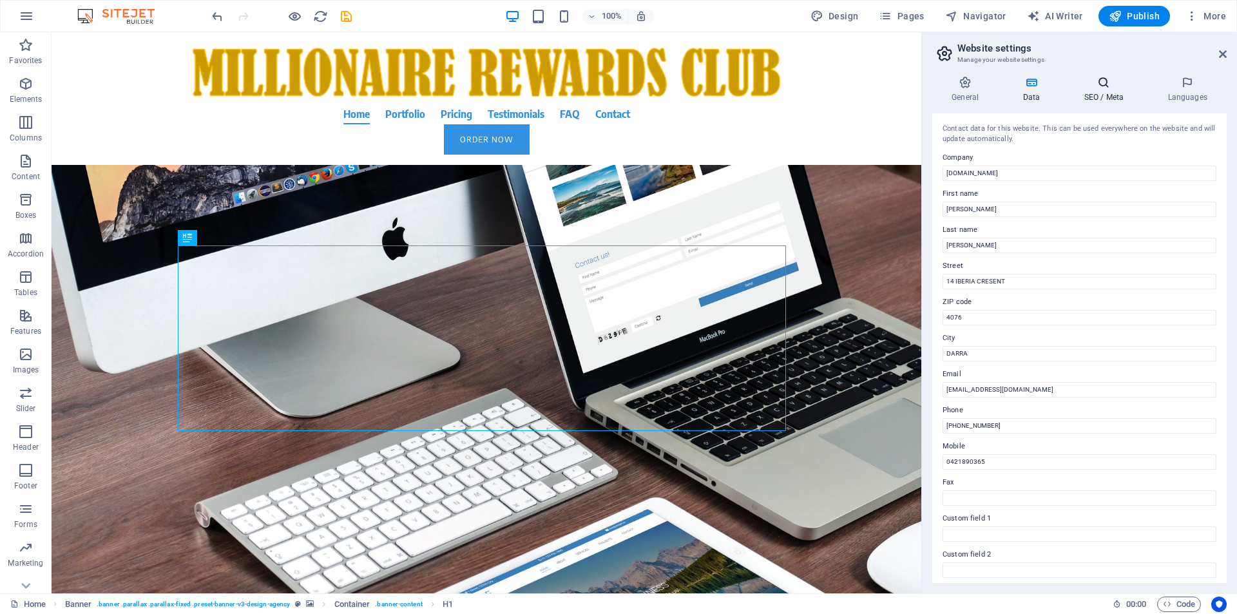
click at [1104, 85] on icon at bounding box center [1103, 82] width 79 height 13
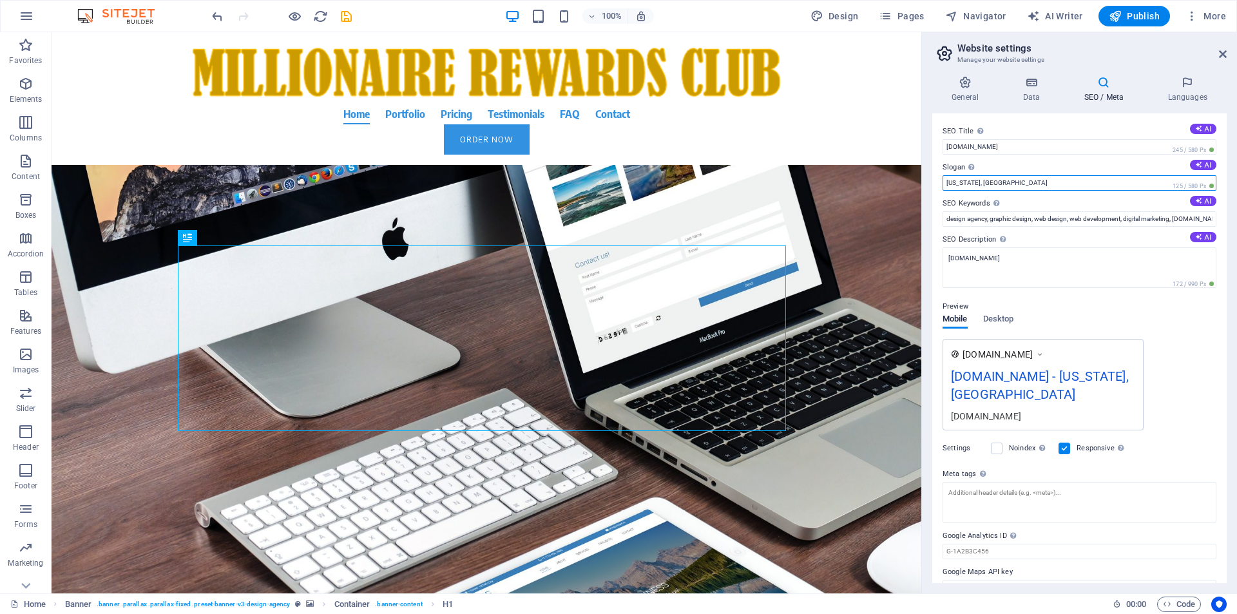
click at [1011, 185] on input "New York, NY" at bounding box center [1079, 182] width 274 height 15
type input "ADRRAD, NY"
drag, startPoint x: 973, startPoint y: 183, endPoint x: 997, endPoint y: 182, distance: 24.5
click at [997, 182] on input "ADRRAD, NY" at bounding box center [1079, 182] width 274 height 15
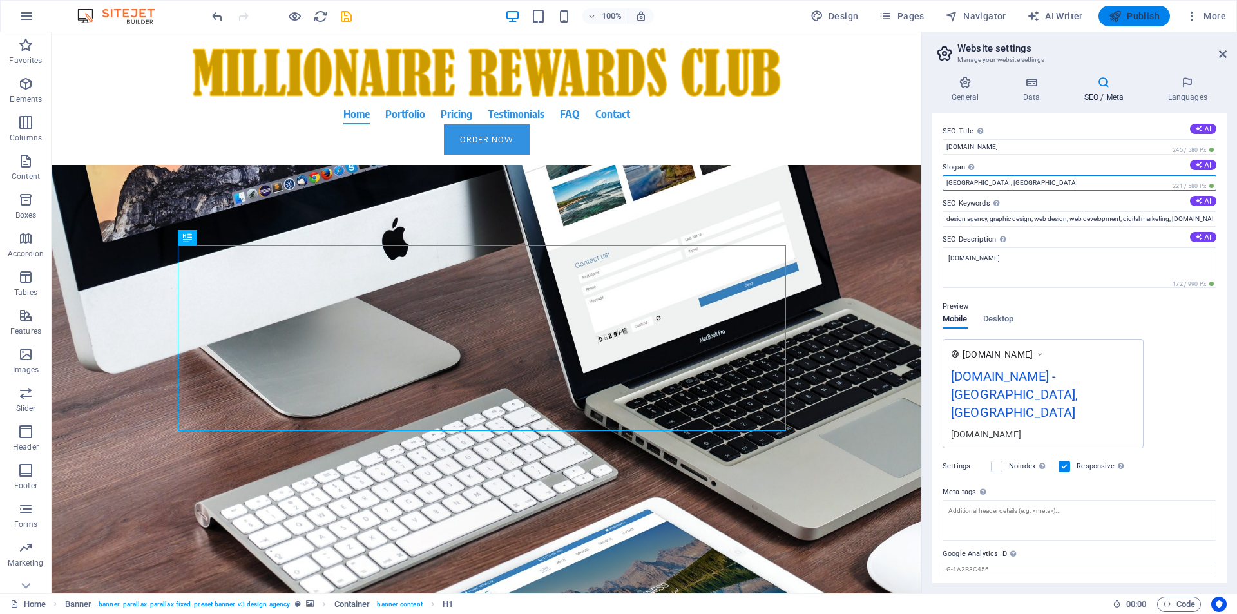
type input "DARRA, QUEENSLAND"
click at [1137, 12] on span "Publish" at bounding box center [1134, 16] width 51 height 13
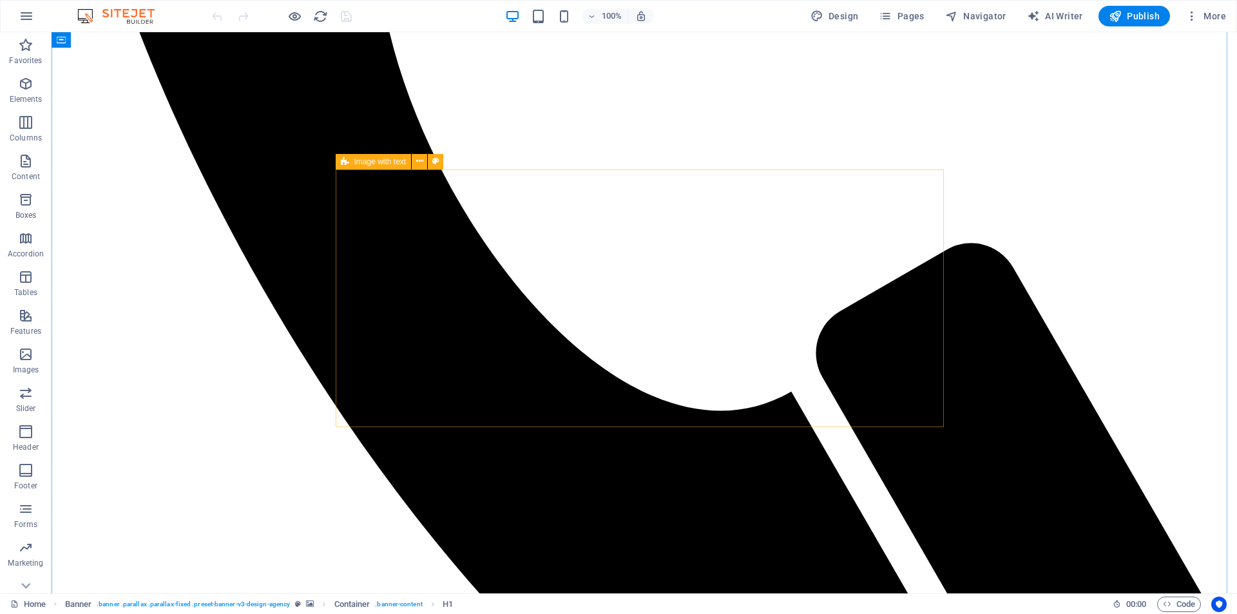
scroll to position [1472, 0]
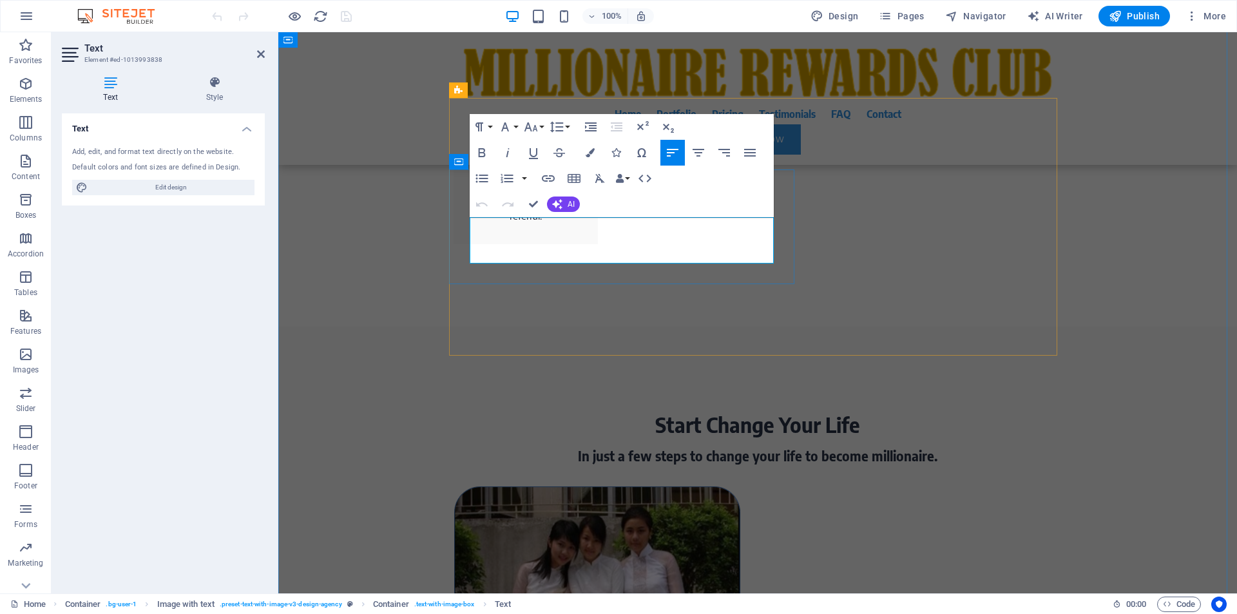
click at [1127, 15] on span "Publish" at bounding box center [1134, 16] width 51 height 13
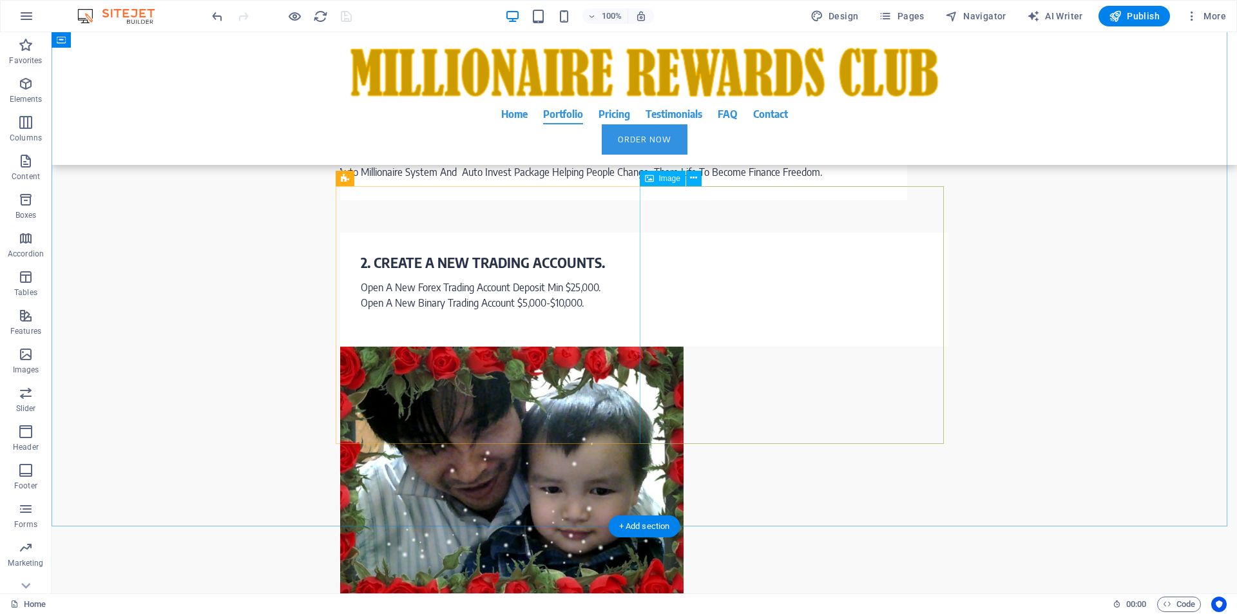
scroll to position [1964, 0]
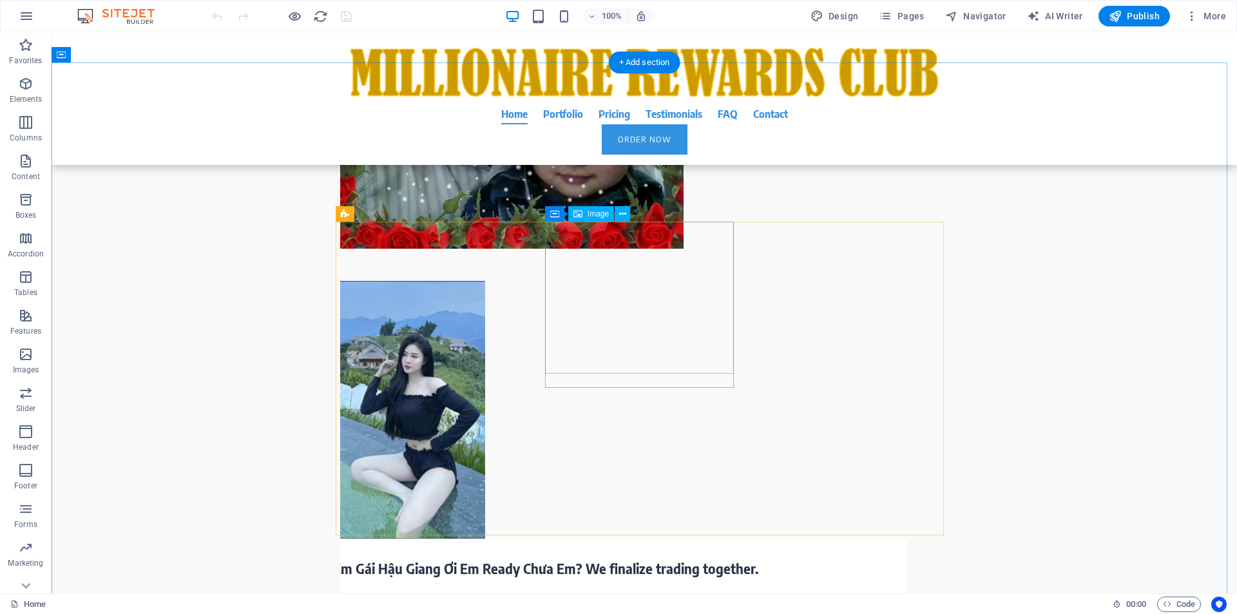
scroll to position [2945, 0]
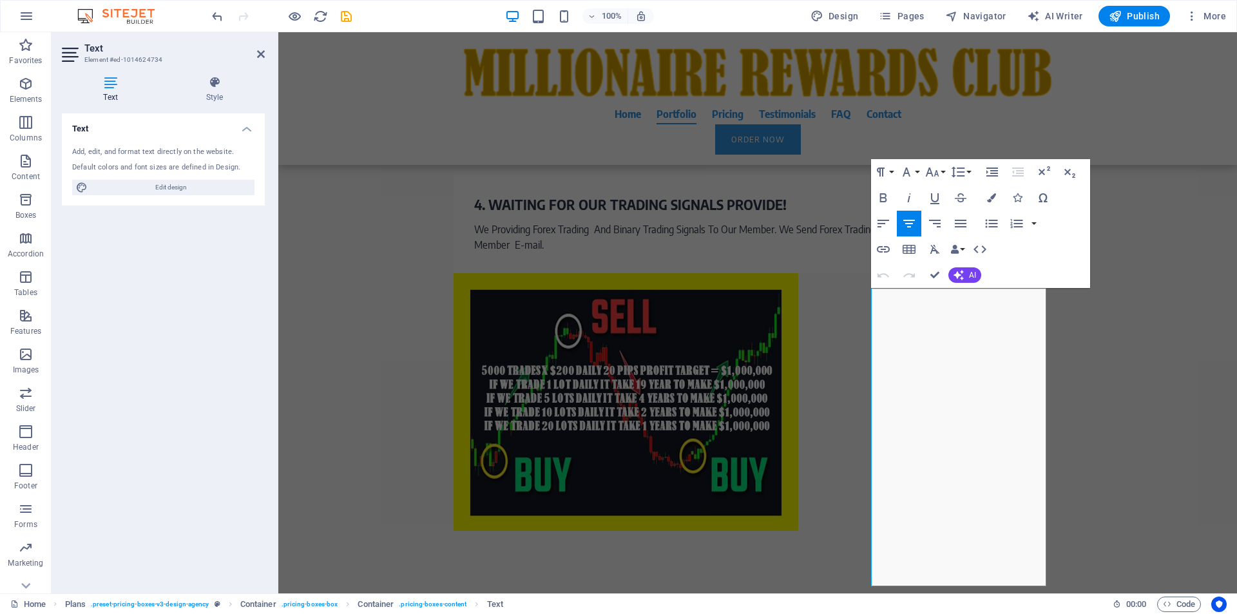
click at [906, 225] on icon "button" at bounding box center [908, 223] width 15 height 15
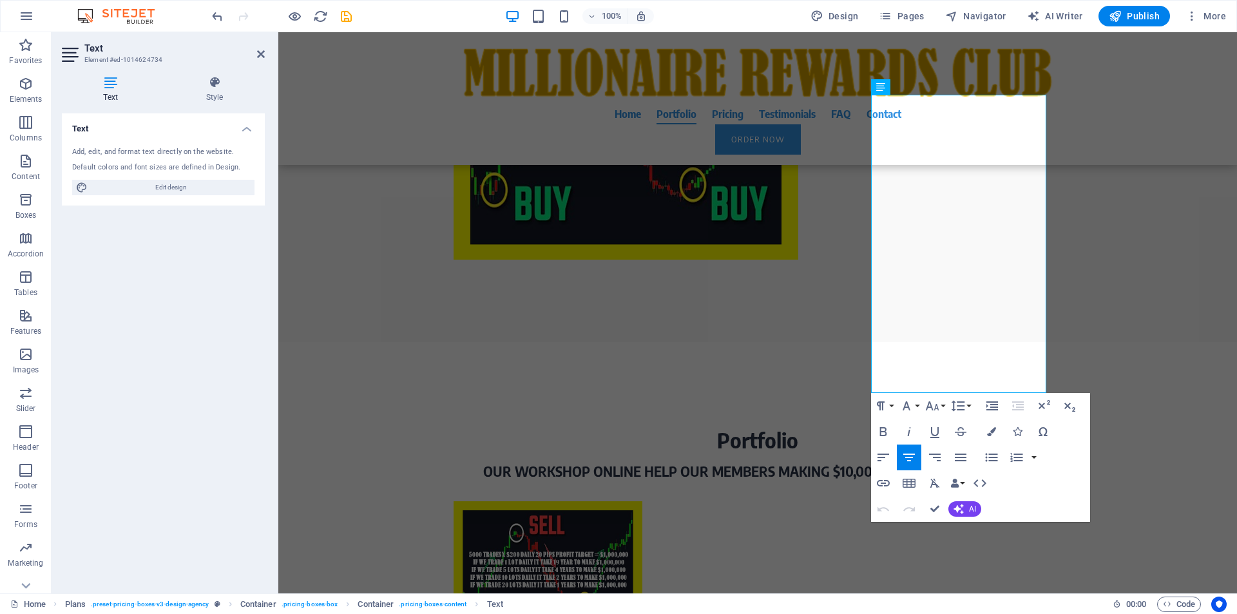
scroll to position [3244, 0]
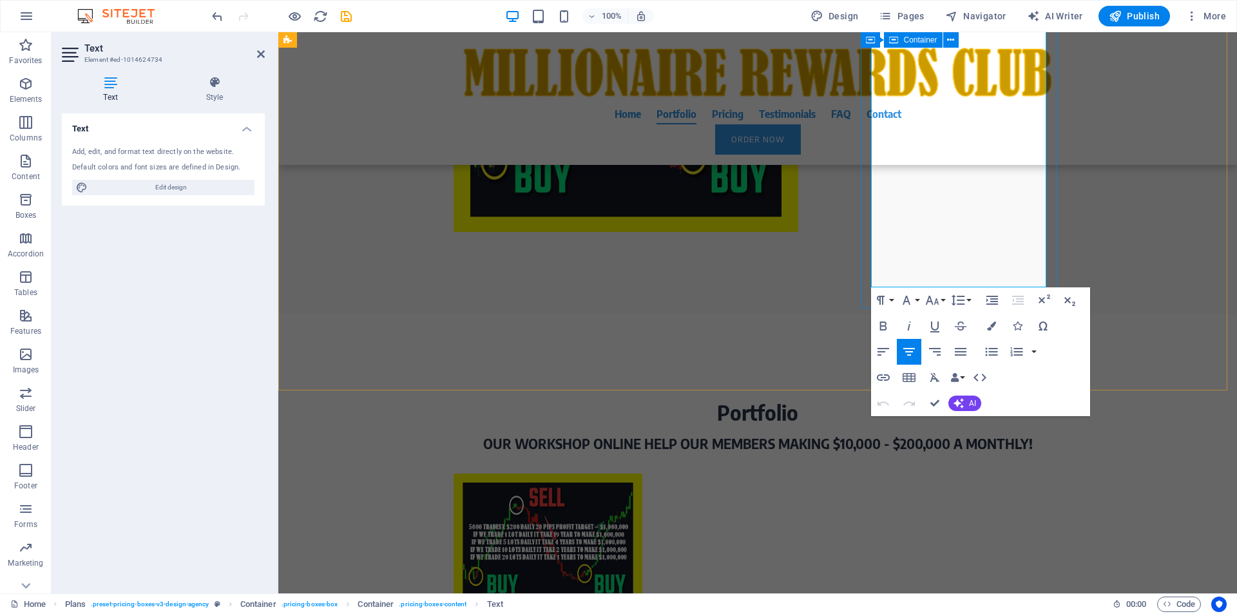
drag, startPoint x: 895, startPoint y: 312, endPoint x: 1051, endPoint y: 268, distance: 161.3
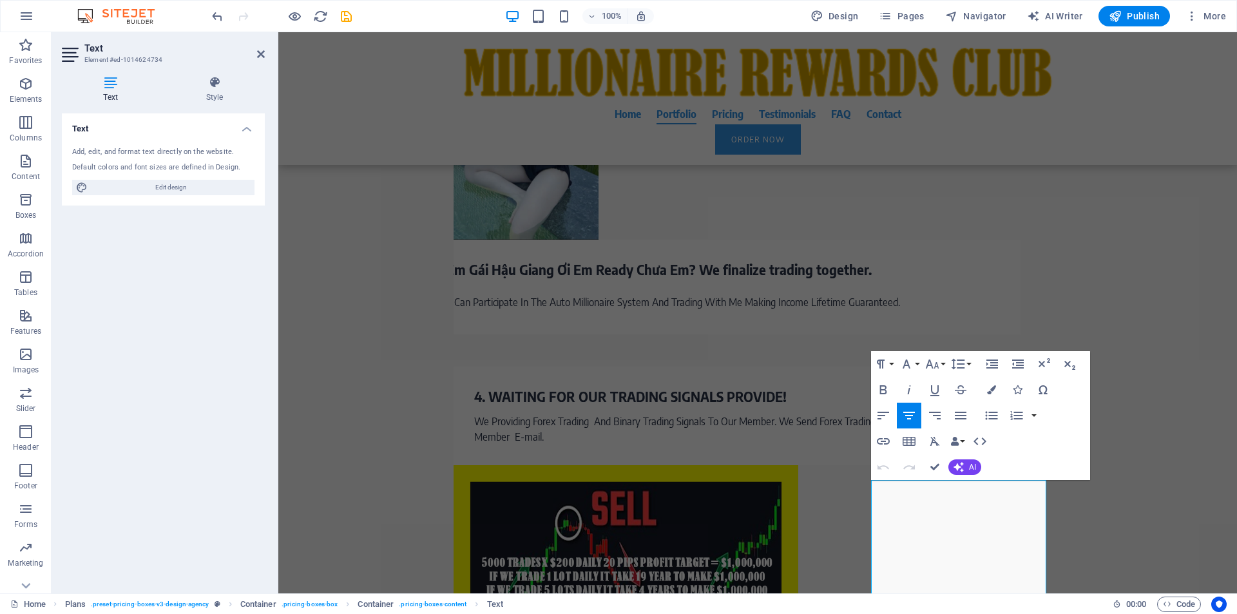
click at [911, 418] on icon "button" at bounding box center [908, 415] width 15 height 15
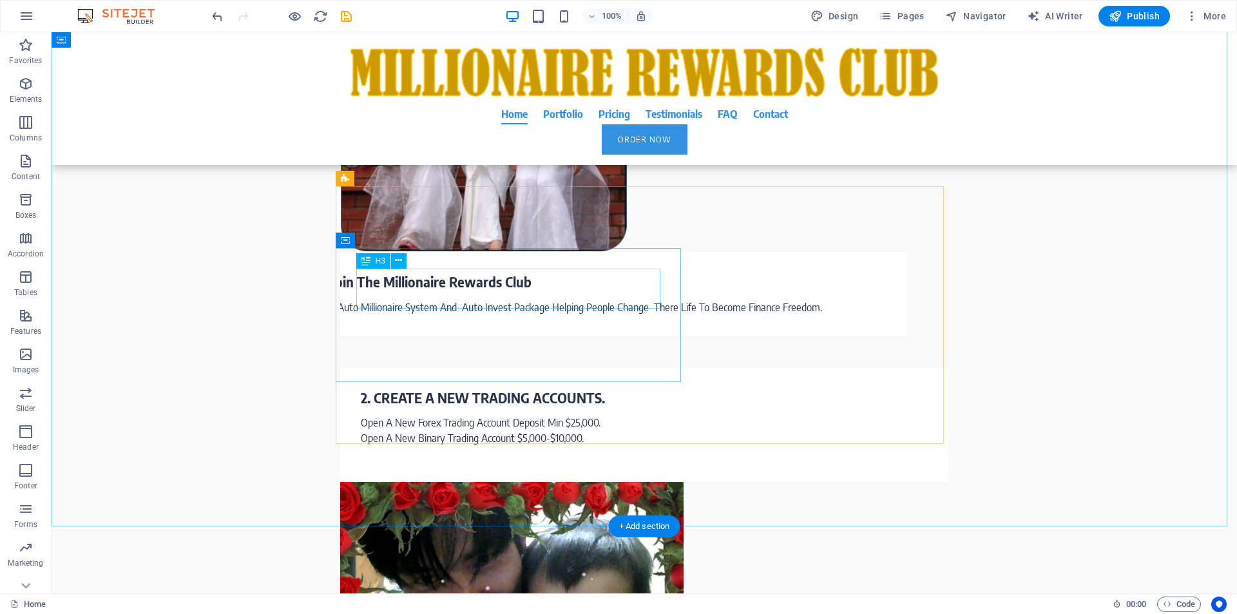
scroll to position [1472, 0]
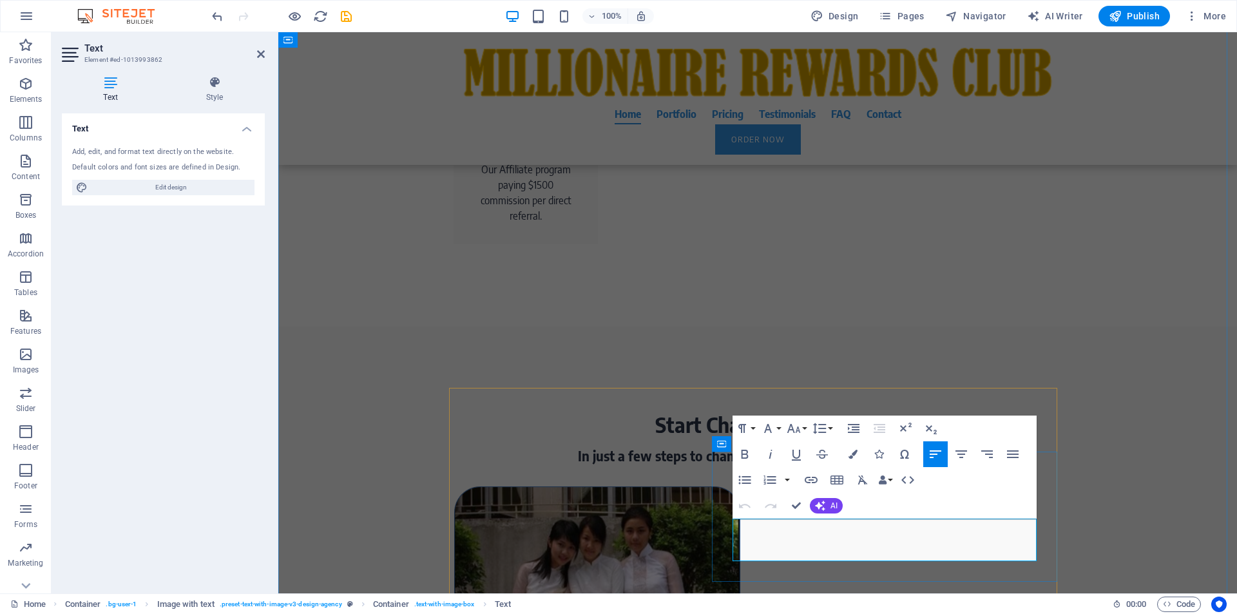
drag, startPoint x: 911, startPoint y: 550, endPoint x: 735, endPoint y: 528, distance: 177.2
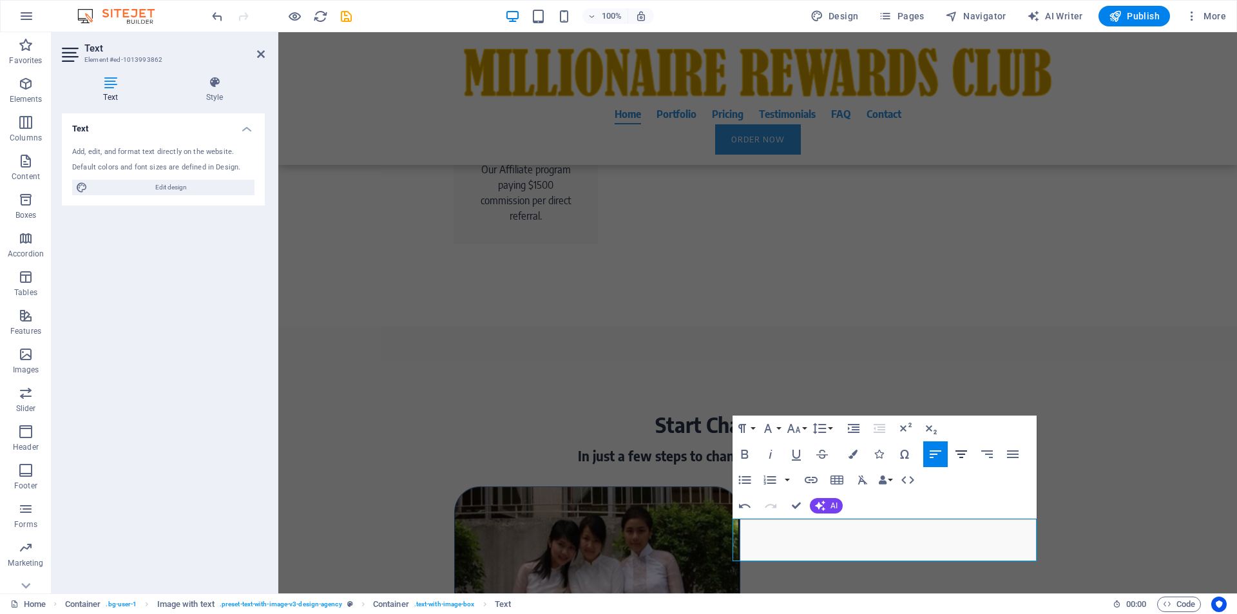
click at [958, 455] on icon "button" at bounding box center [961, 454] width 12 height 8
drag, startPoint x: 795, startPoint y: 551, endPoint x: 971, endPoint y: 551, distance: 175.2
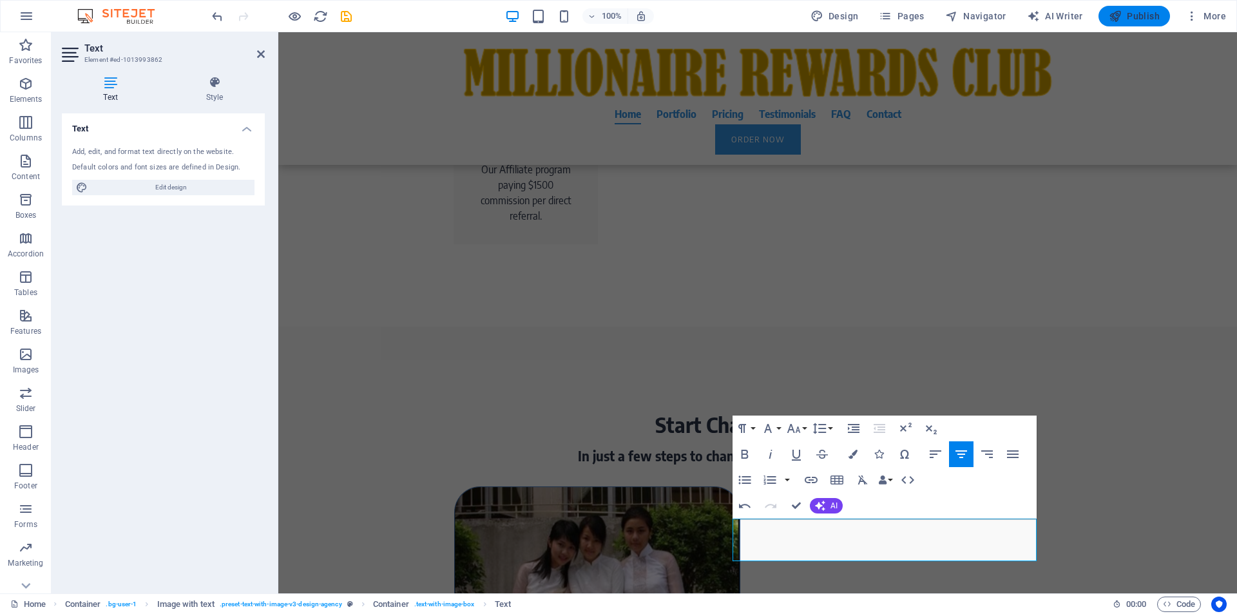
click at [1117, 18] on icon "button" at bounding box center [1115, 16] width 13 height 13
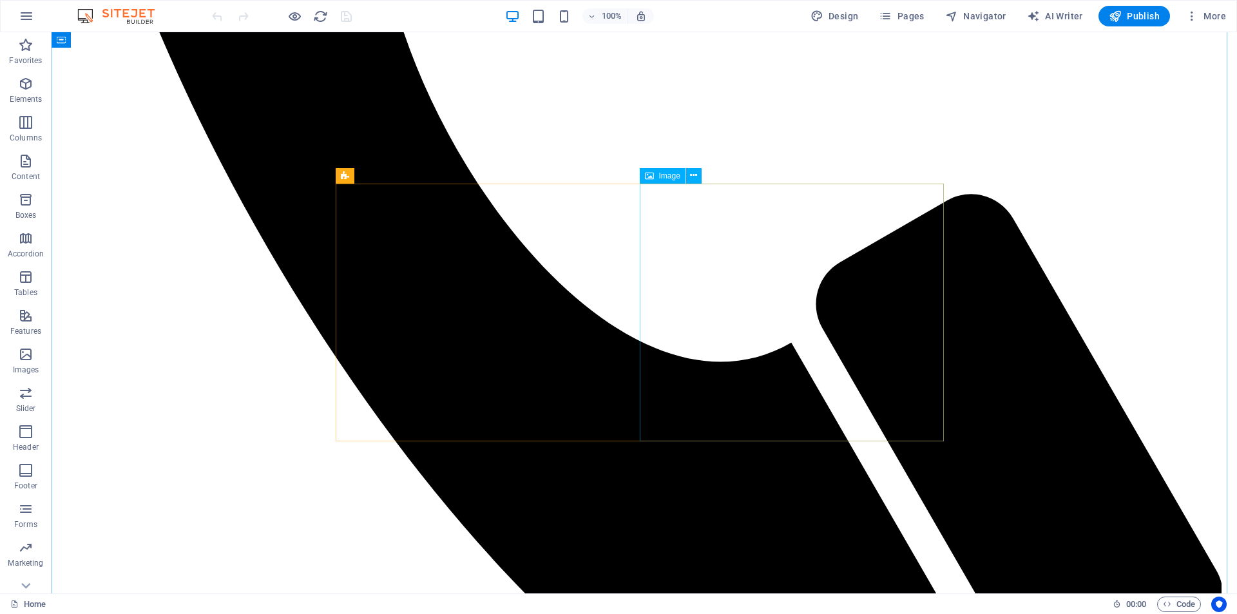
scroll to position [1472, 0]
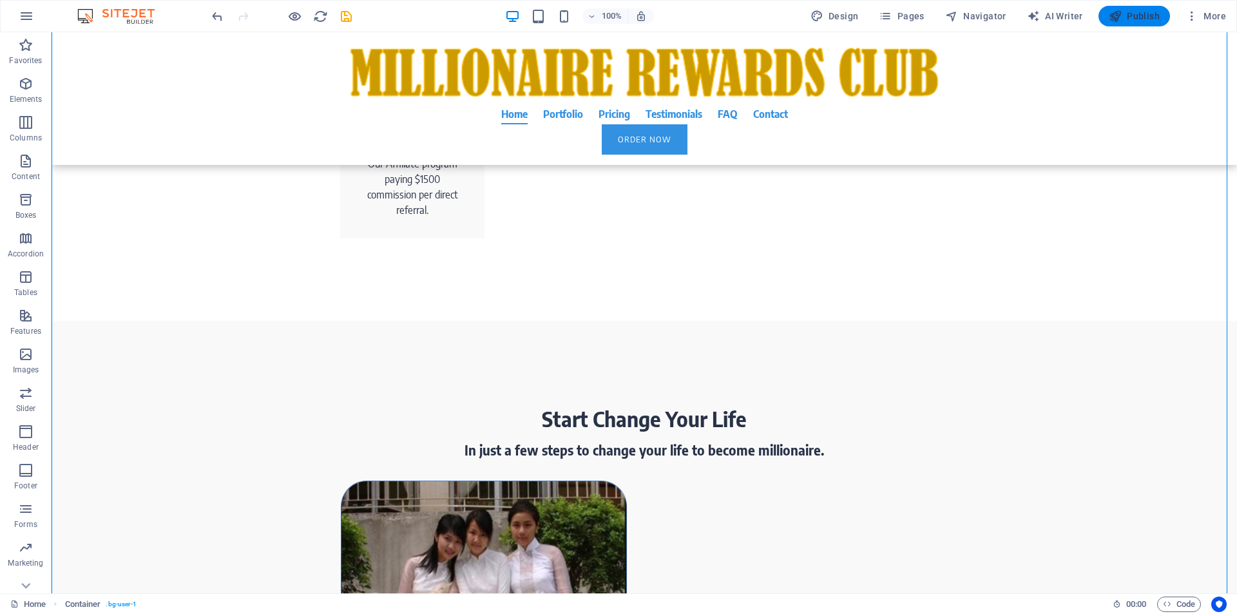
click at [1141, 17] on span "Publish" at bounding box center [1134, 16] width 51 height 13
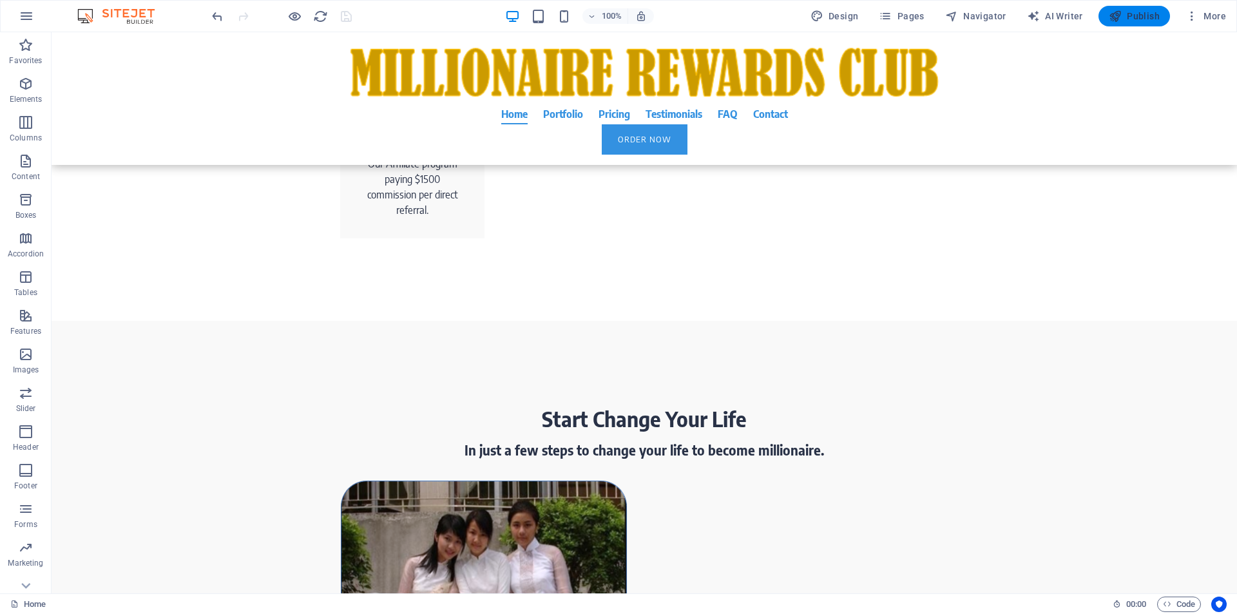
click at [1141, 17] on span "Publish" at bounding box center [1134, 16] width 51 height 13
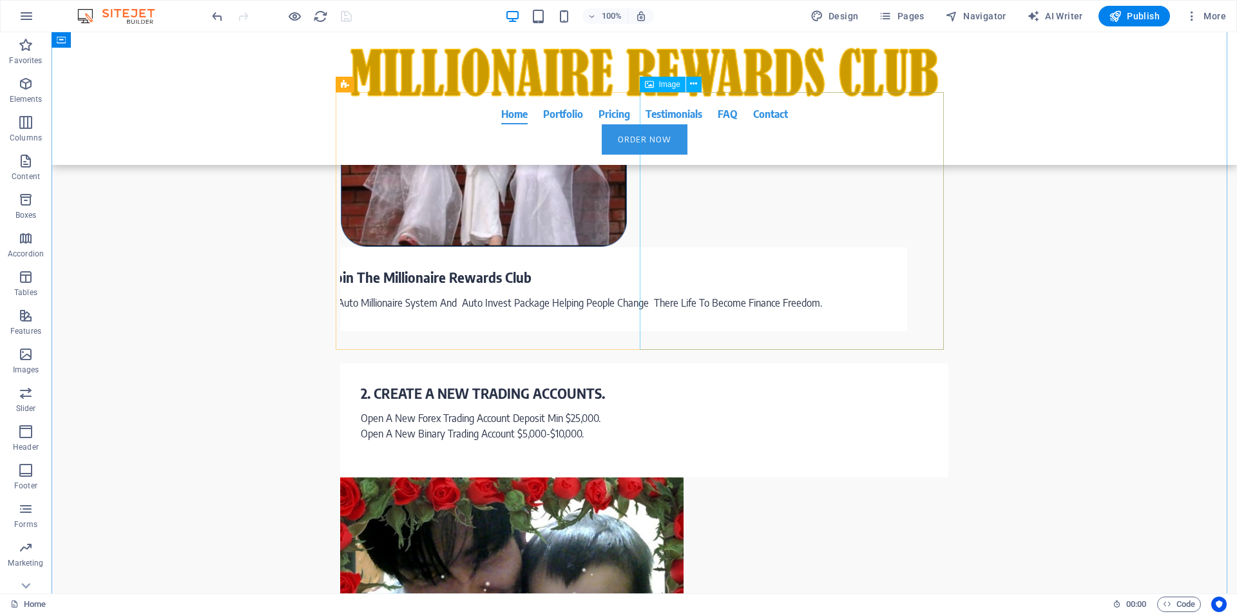
scroll to position [1970, 0]
